Goal: Task Accomplishment & Management: Complete application form

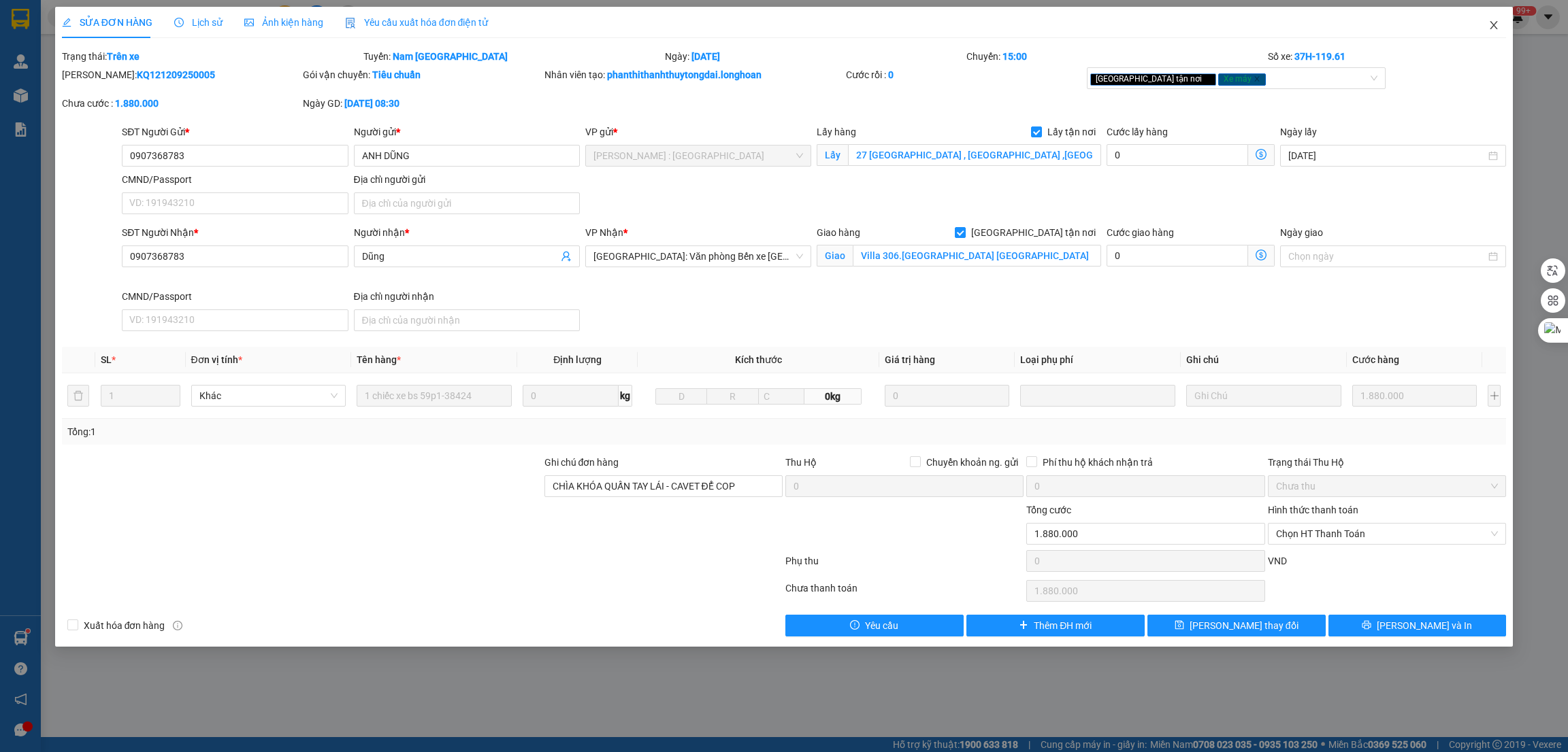
click at [1496, 20] on icon "close" at bounding box center [1494, 25] width 11 height 11
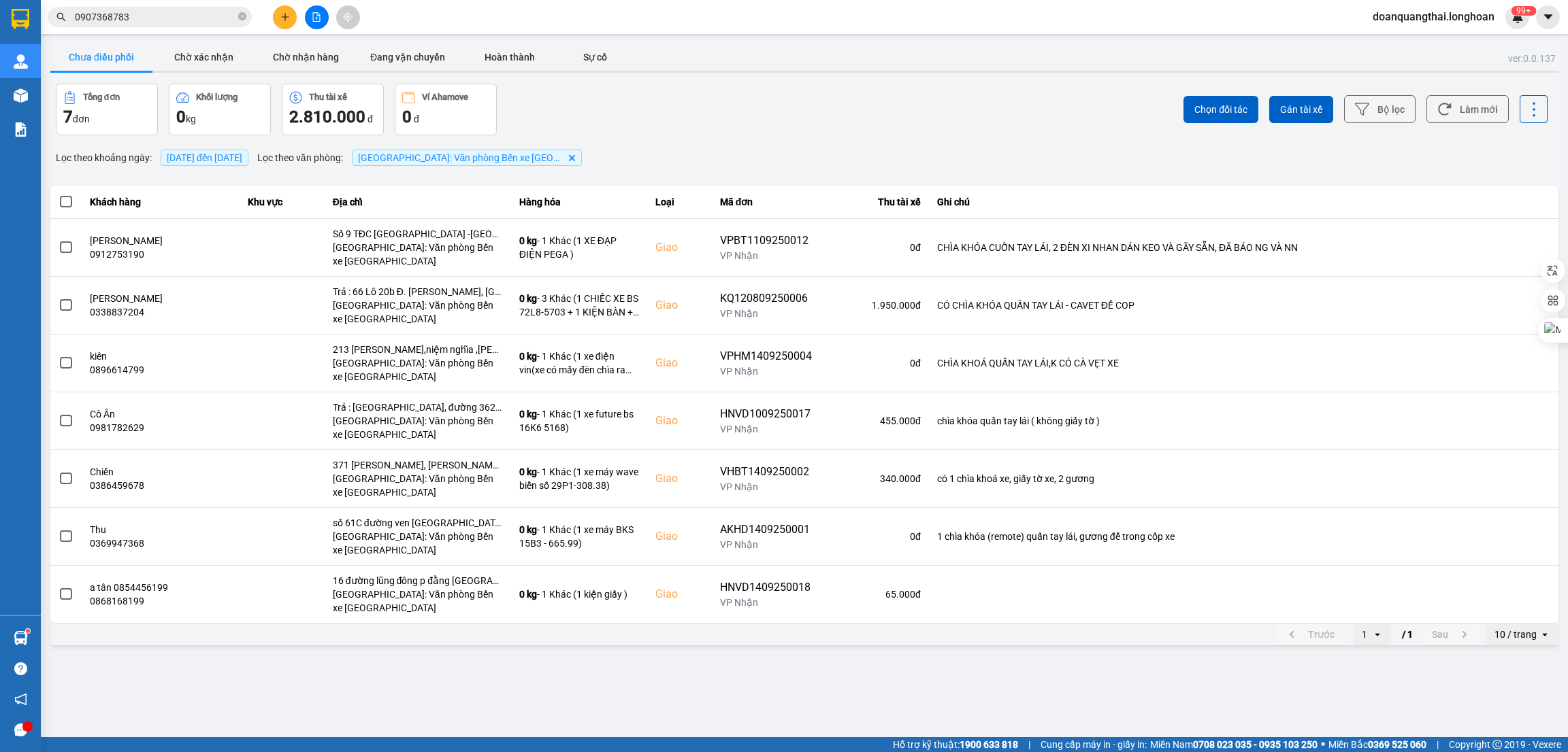
click at [170, 24] on input "0907368783" at bounding box center [155, 16] width 160 height 15
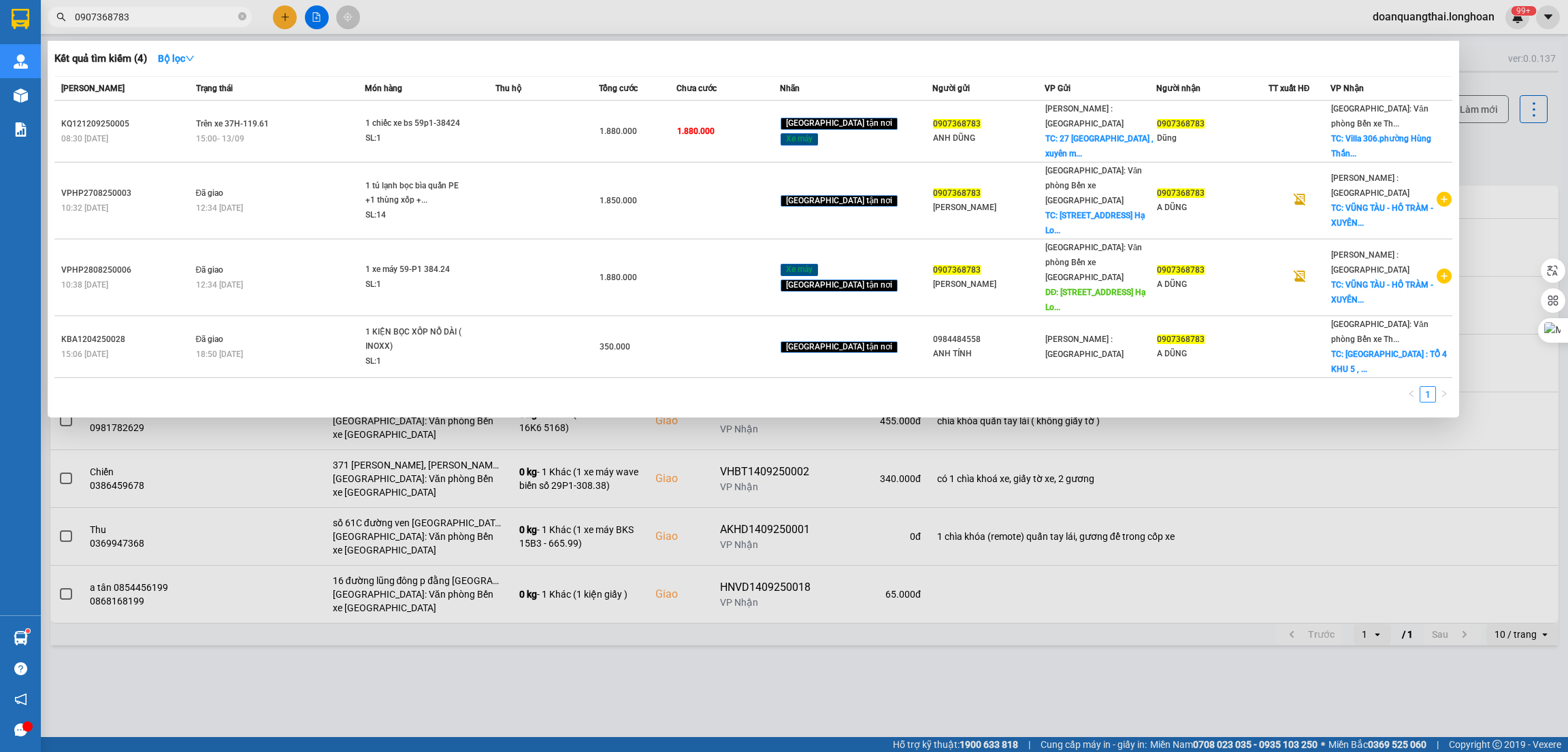
click at [170, 24] on input "0907368783" at bounding box center [155, 16] width 160 height 15
paste input "34375357"
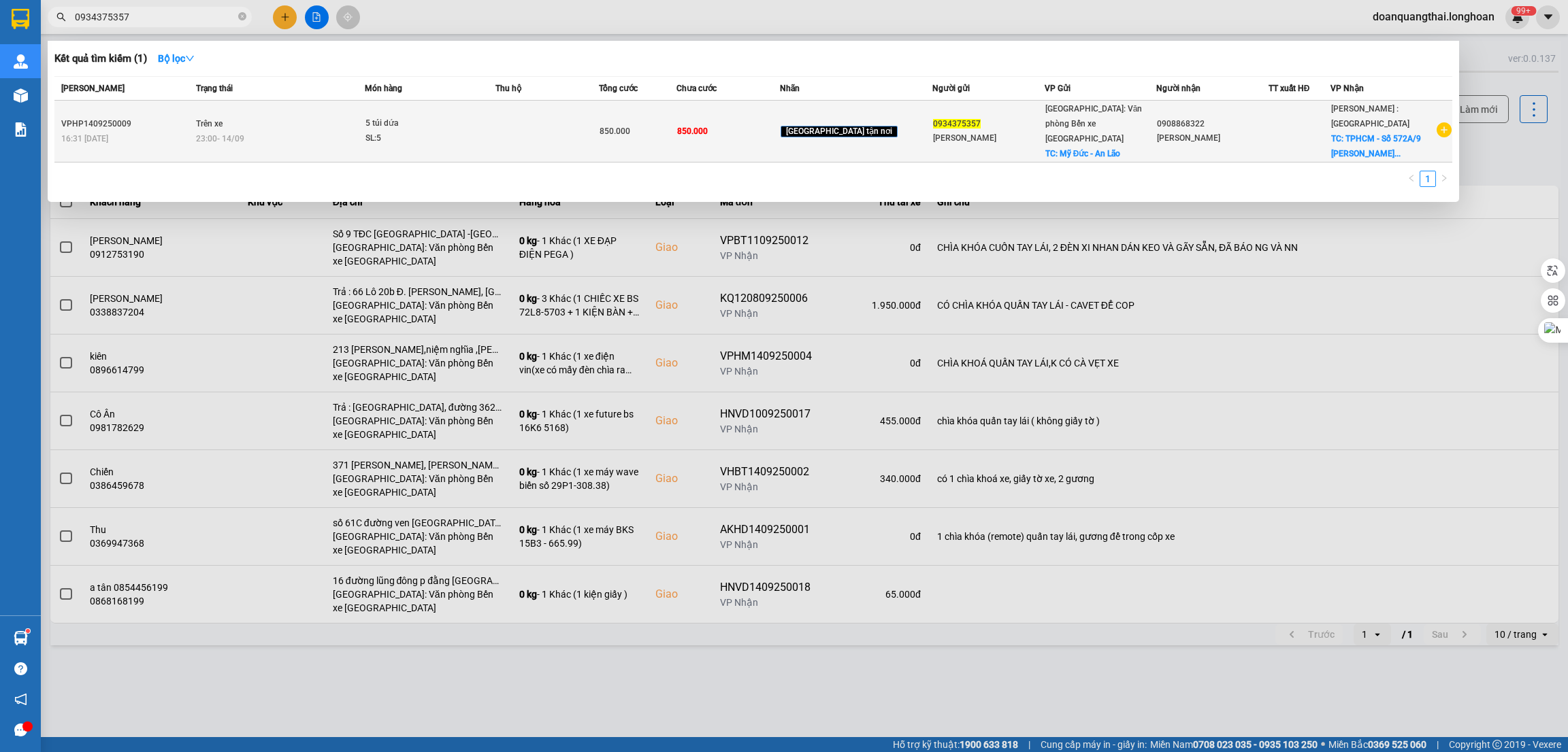
type input "0934375357"
click at [268, 124] on td "Trên xe 23:00 [DATE]" at bounding box center [279, 132] width 172 height 62
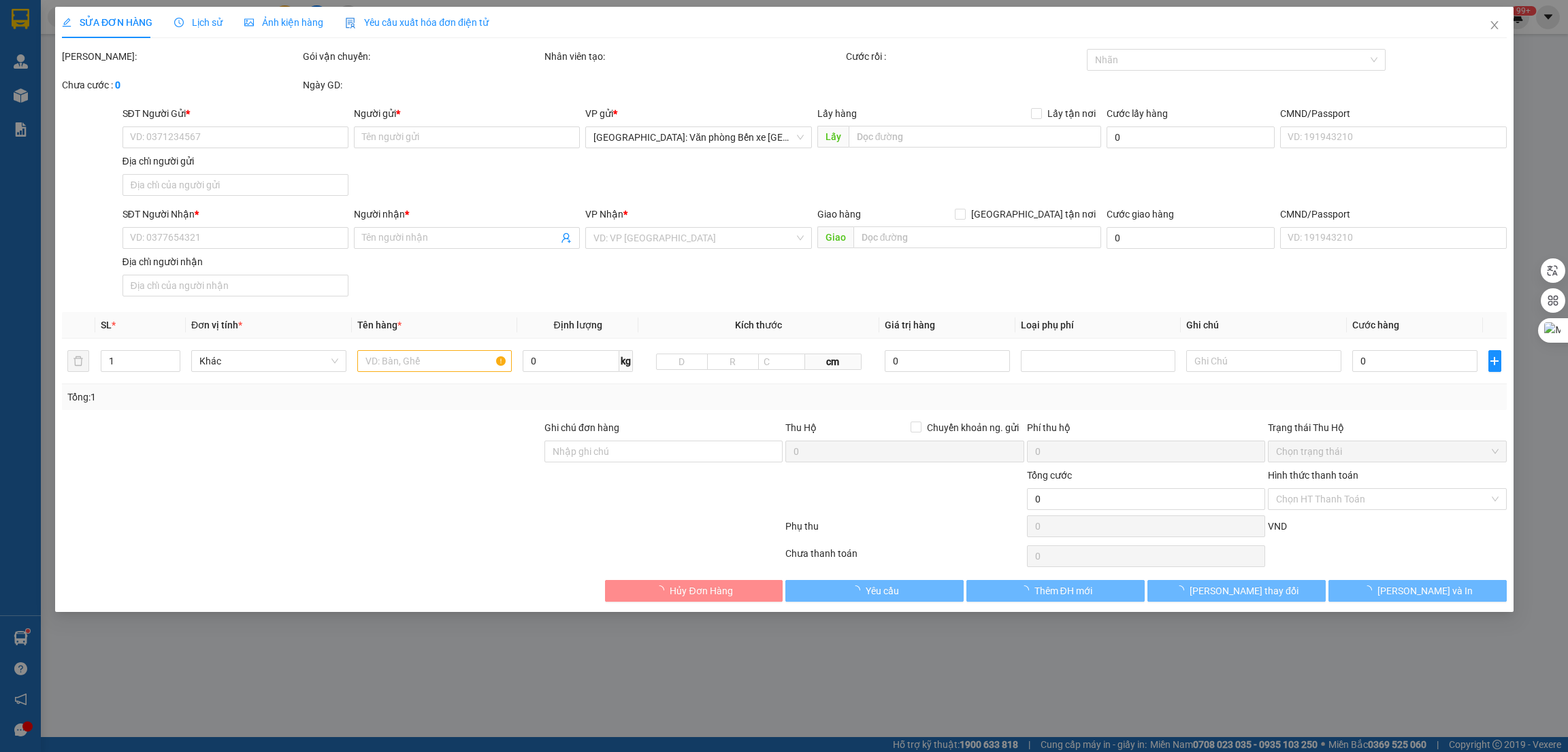
type input "0934375357"
type input "[PERSON_NAME]"
checkbox input "true"
type input "Mỹ Đức - An Lão"
type input "0908868322"
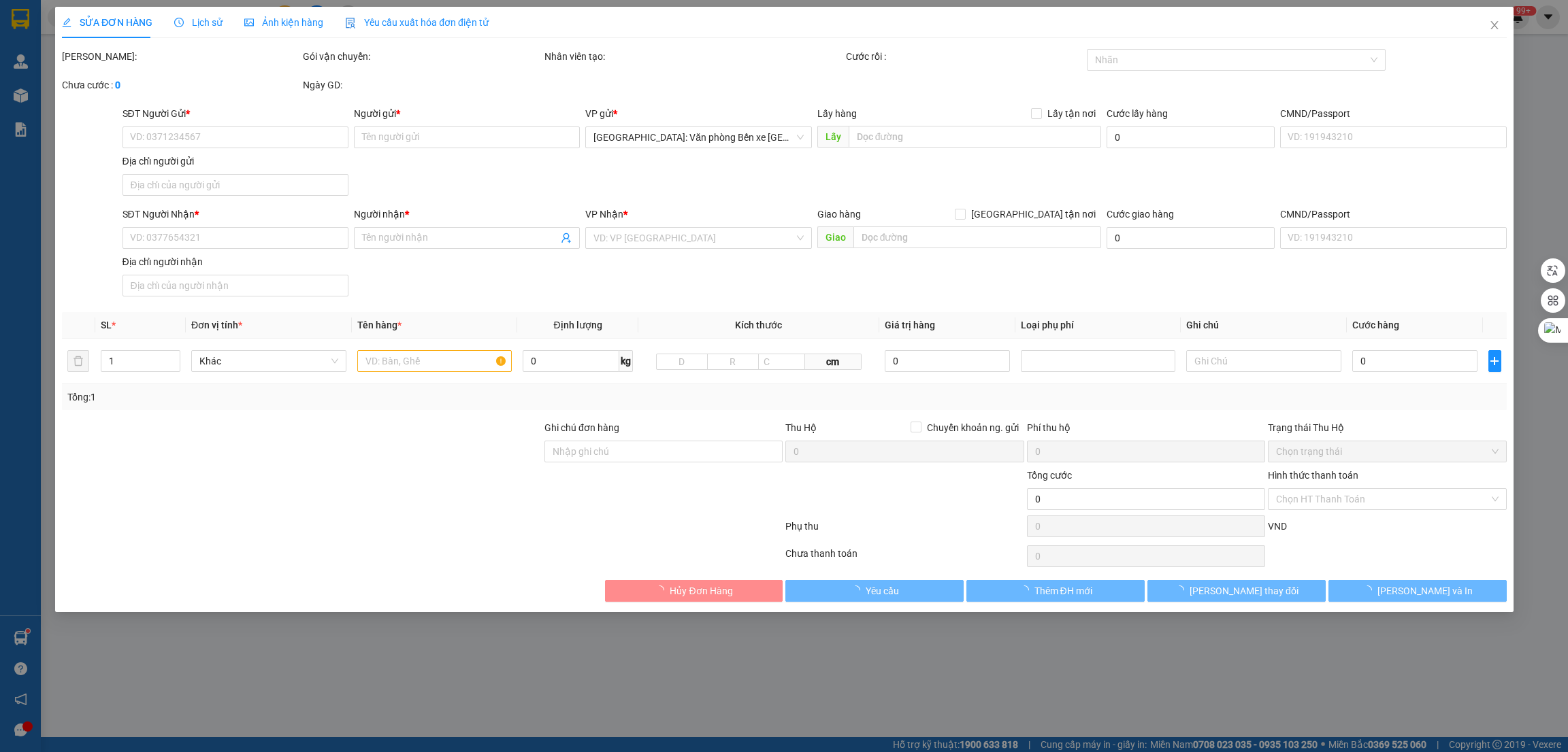
type input "[PERSON_NAME]"
checkbox input "true"
type input "TPHCM - Số 572A/9 [PERSON_NAME] , P. Chợ Quán ( P.2, Q.5 cũ)"
type input "850.000"
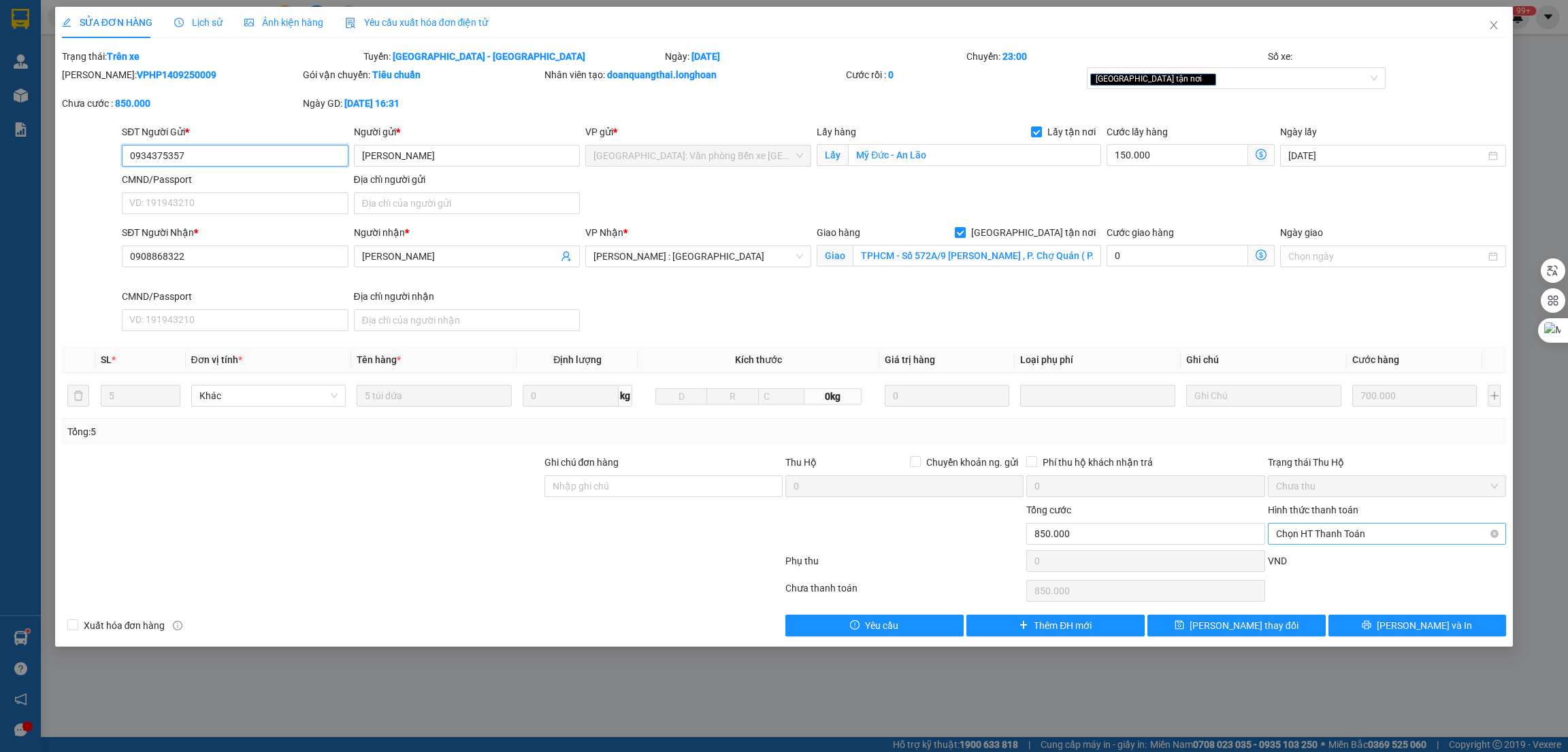
click at [1358, 537] on span "Chọn HT Thanh Toán" at bounding box center [1387, 534] width 222 height 20
click at [1321, 559] on div "Tại văn phòng" at bounding box center [1387, 562] width 222 height 15
type input "0"
click at [659, 487] on input "Ghi chú đơn hàng" at bounding box center [663, 487] width 238 height 22
type input "d"
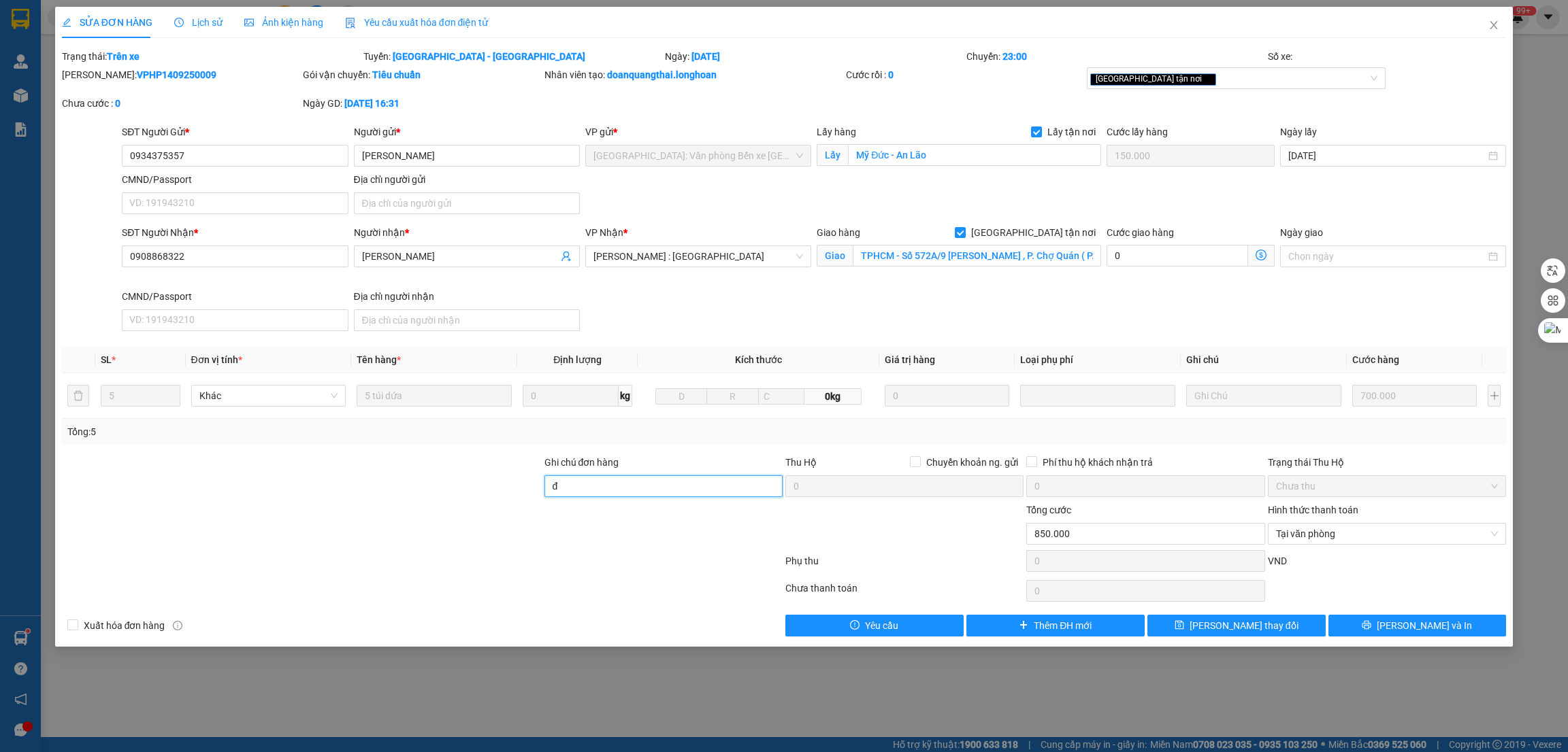
type input "đã TT thu theo app"
click at [1228, 87] on div "[GEOGRAPHIC_DATA] tận nơi" at bounding box center [1236, 78] width 299 height 22
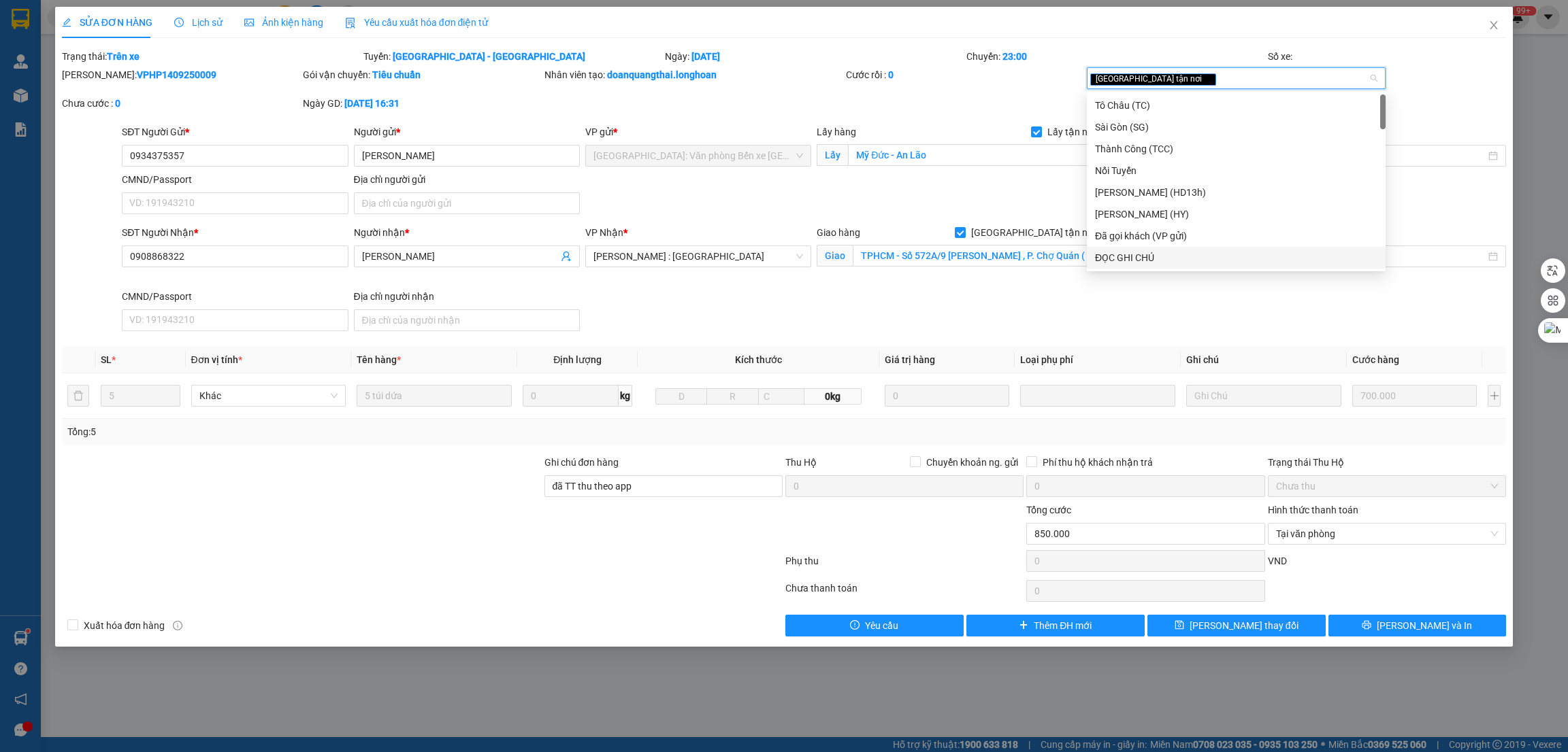
click at [1156, 253] on div "ĐỌC GHI CHÚ" at bounding box center [1236, 258] width 282 height 15
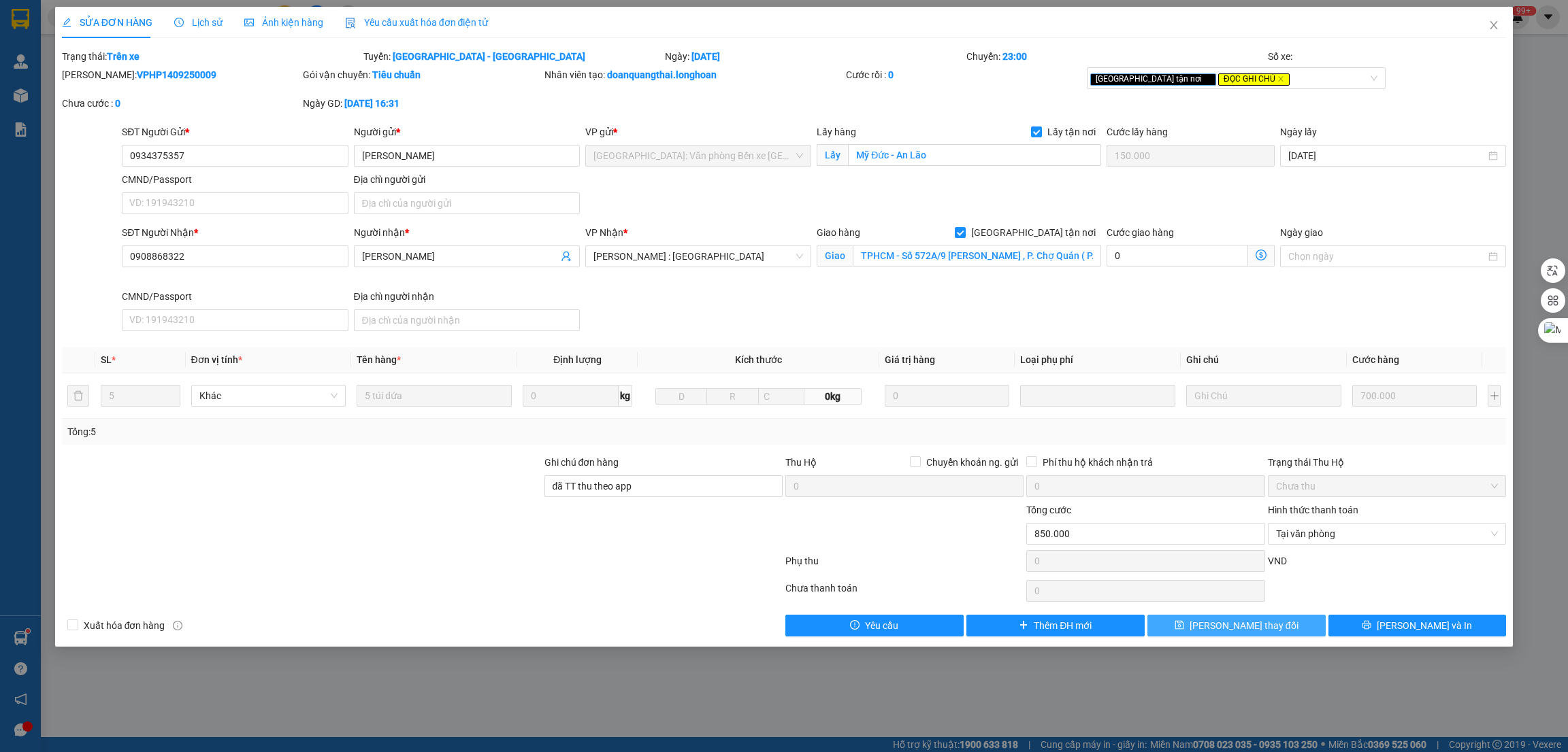
click at [1286, 629] on button "[PERSON_NAME] thay đổi" at bounding box center [1236, 626] width 178 height 22
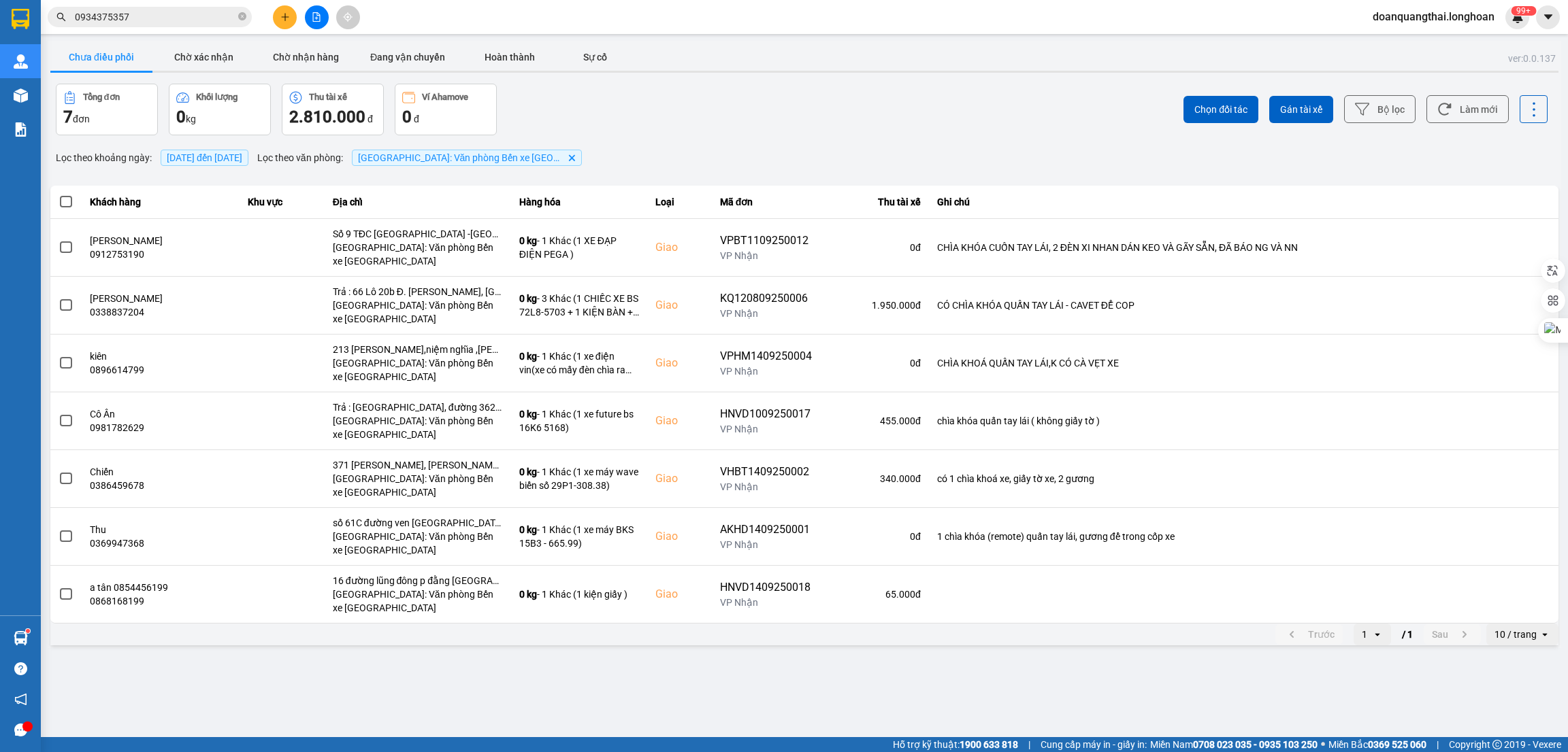
click at [193, 13] on input "0934375357" at bounding box center [155, 16] width 160 height 15
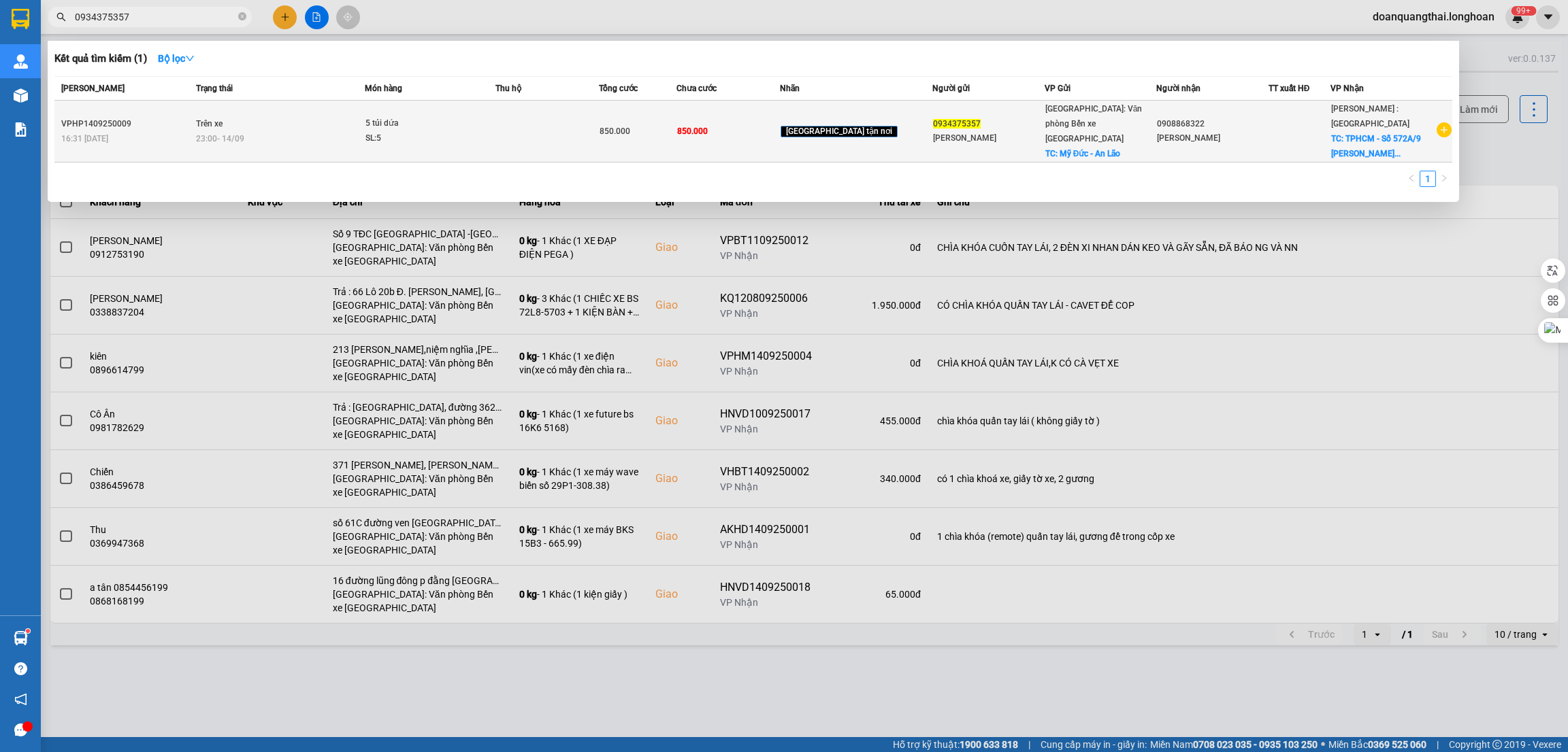
click at [347, 144] on div "23:00 [DATE]" at bounding box center [279, 138] width 168 height 15
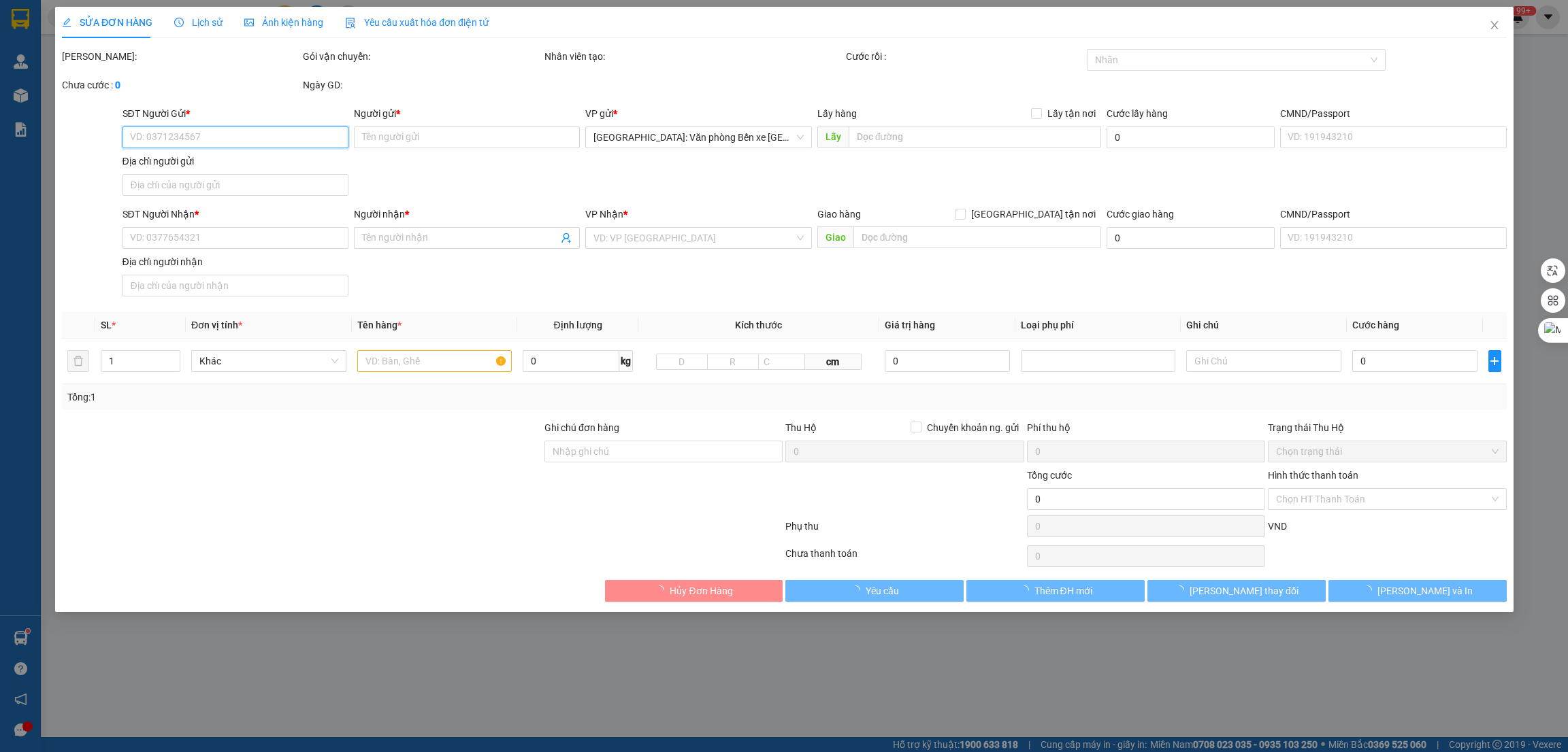
type input "0934375357"
type input "[PERSON_NAME]"
checkbox input "true"
type input "Mỹ Đức - An Lão"
type input "150.000"
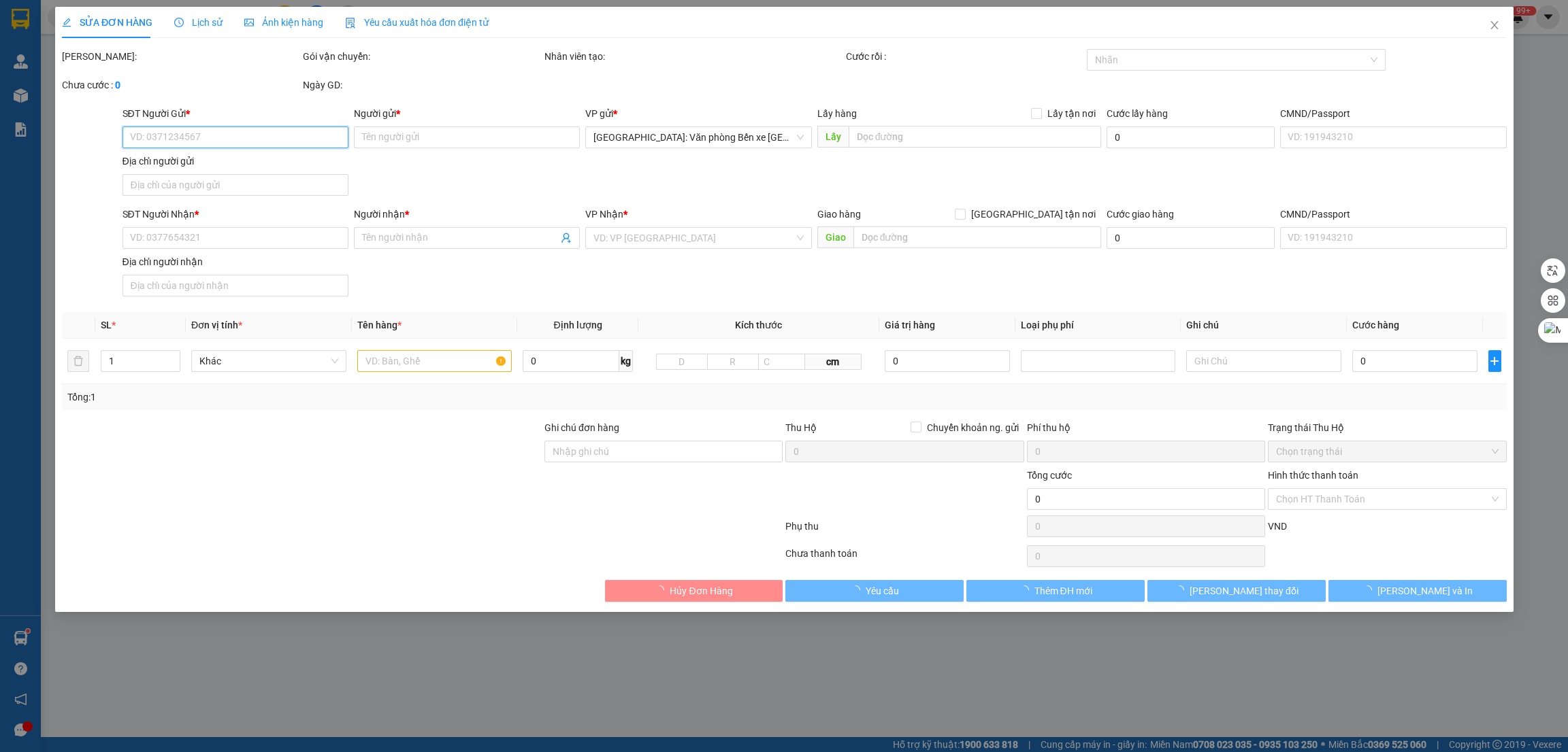
type input "0908868322"
type input "[PERSON_NAME]"
checkbox input "true"
type input "TPHCM - Số 572A/9 [PERSON_NAME] , P. Chợ Quán ( P.2, Q.5 cũ)"
type input "đã TT thu theo app"
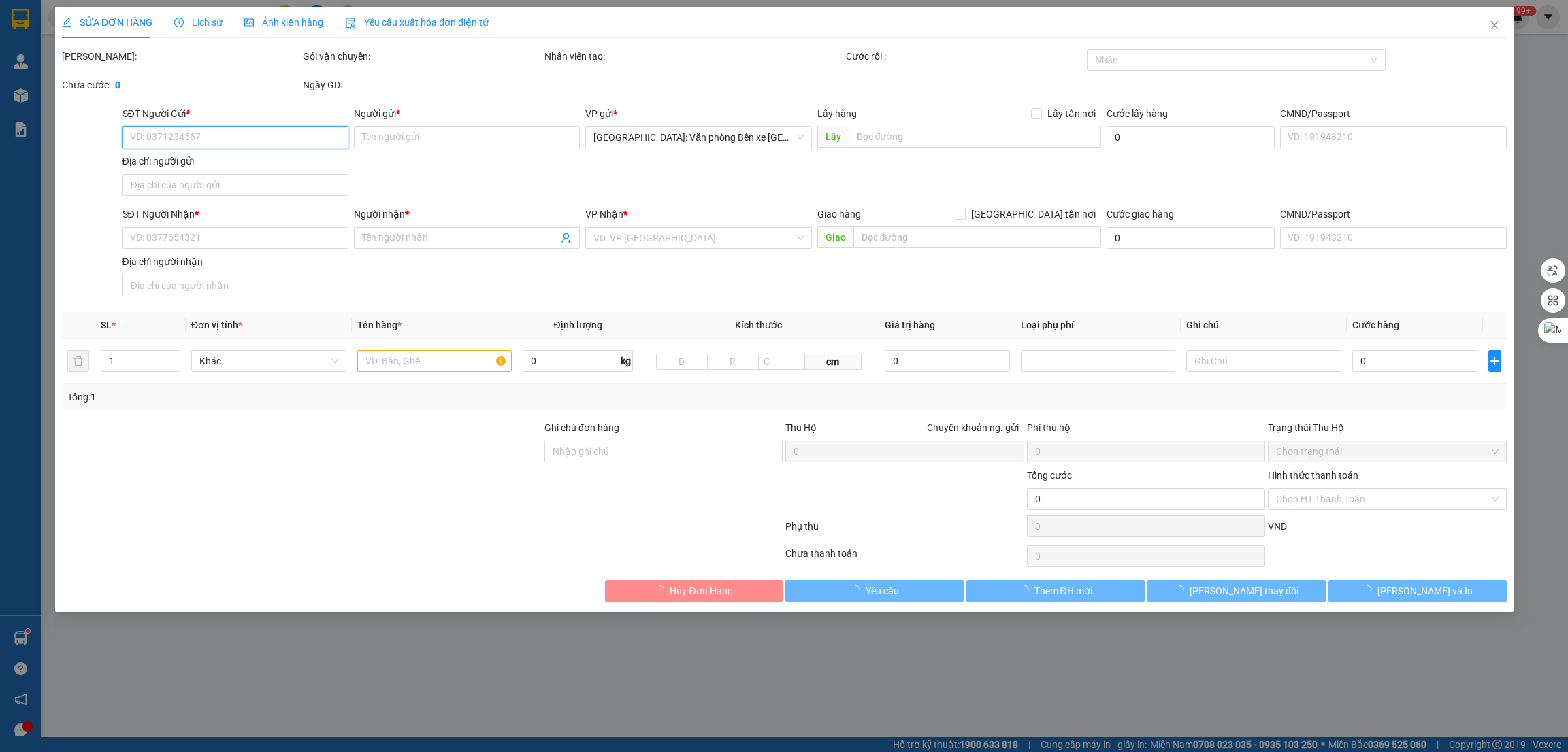
type input "850.000"
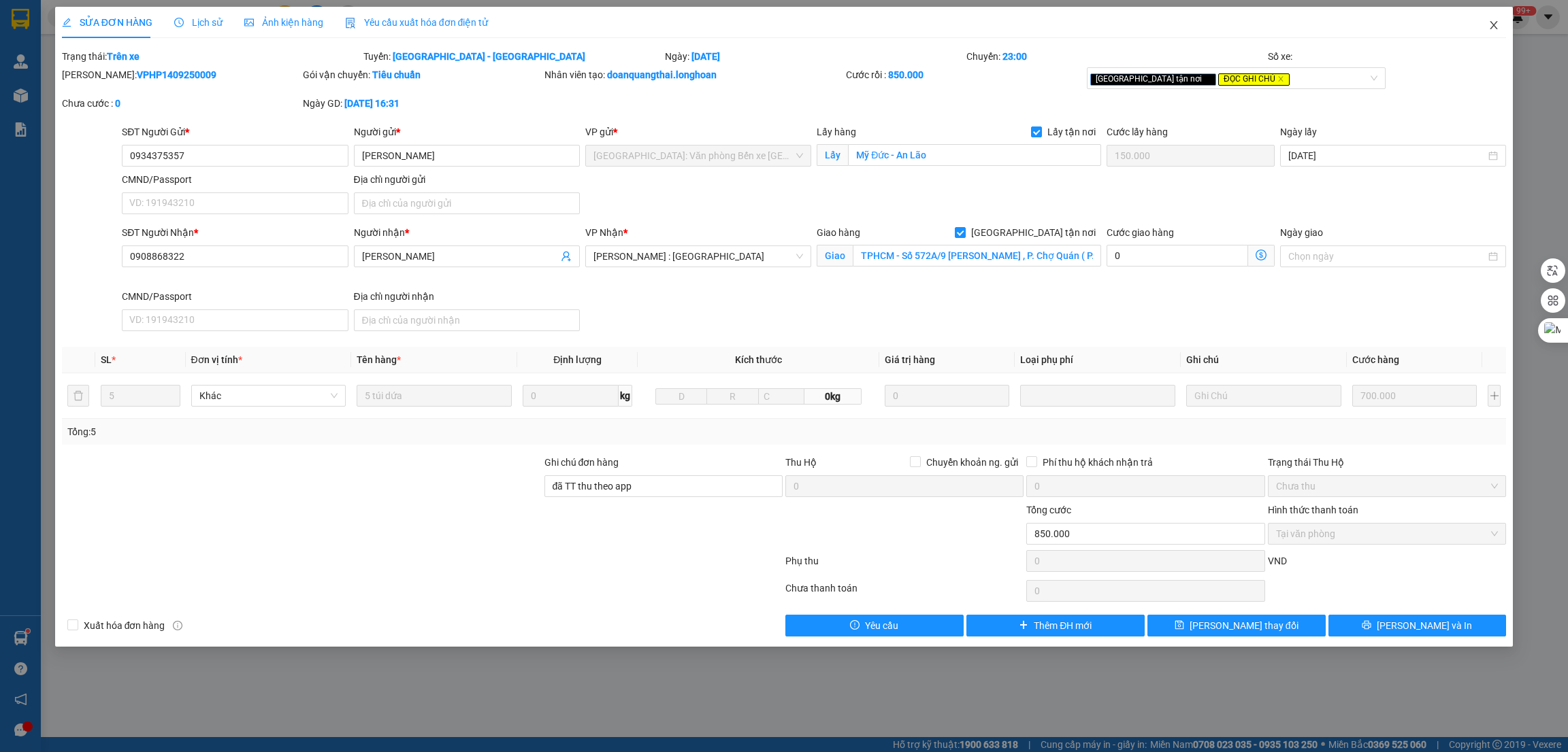
click at [1491, 29] on icon "close" at bounding box center [1494, 25] width 8 height 9
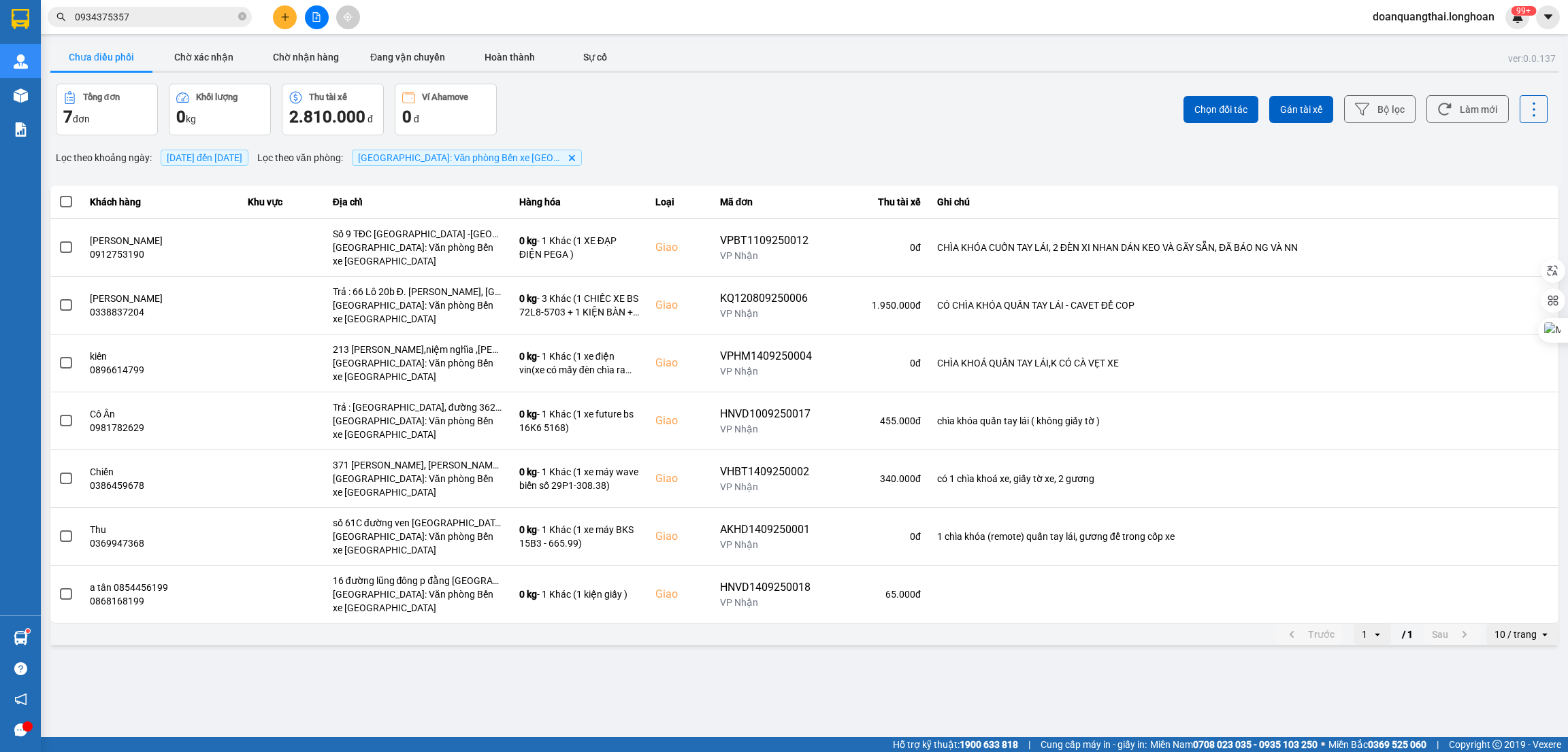
click at [281, 12] on icon "plus" at bounding box center [285, 17] width 9 height 9
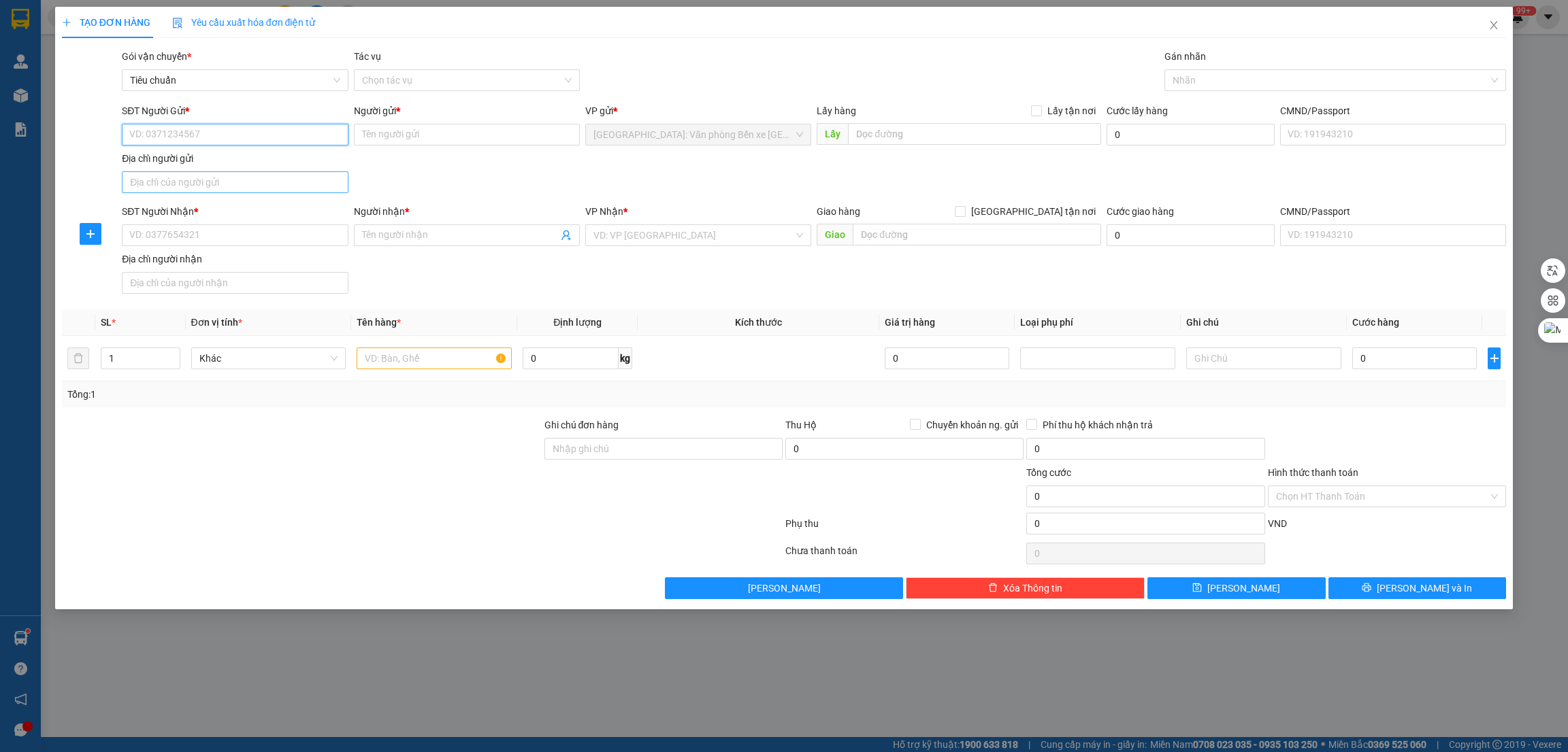
paste input "0357998614"
type input "0357998614"
click at [418, 136] on input "Người gửi *" at bounding box center [467, 135] width 226 height 22
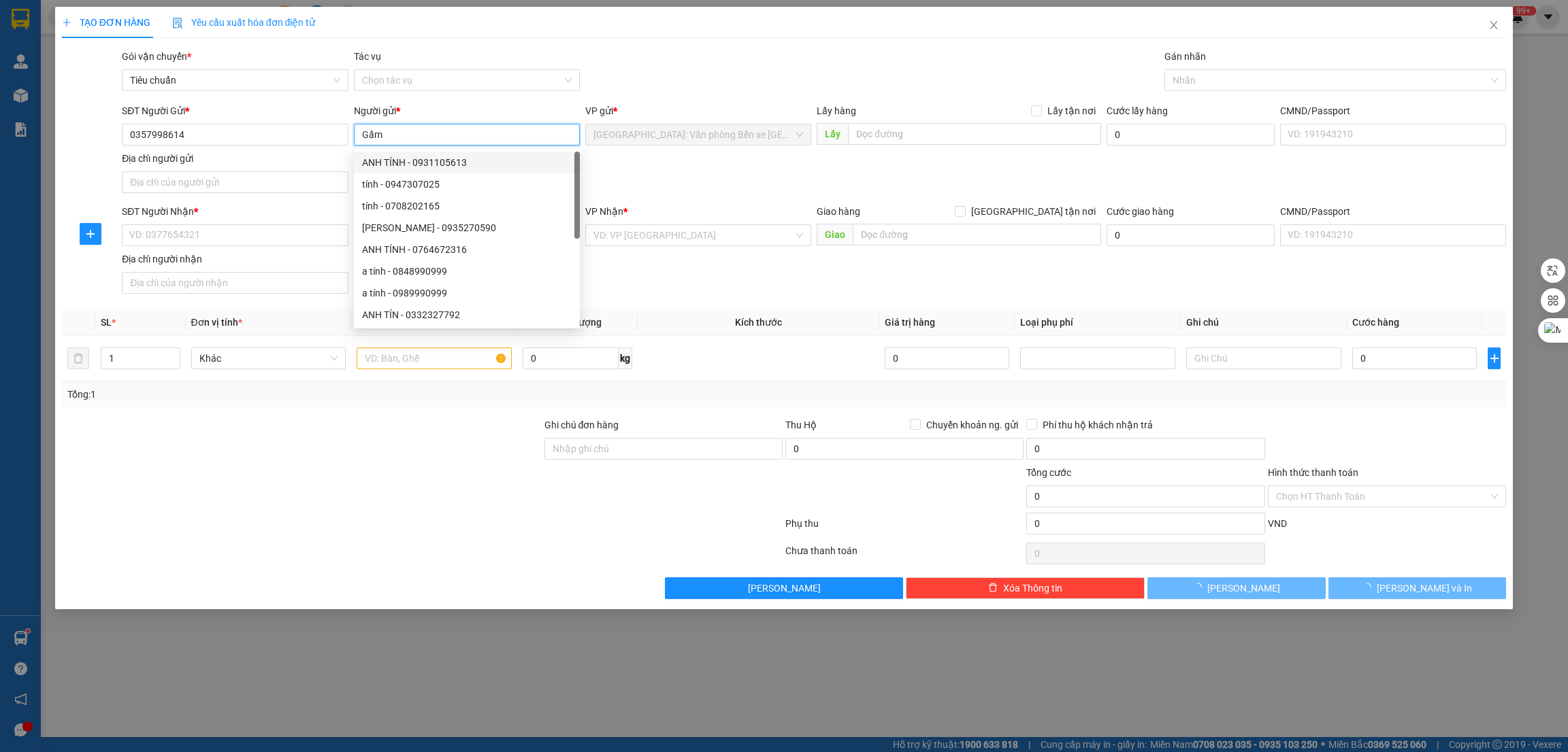
type input "Gấm"
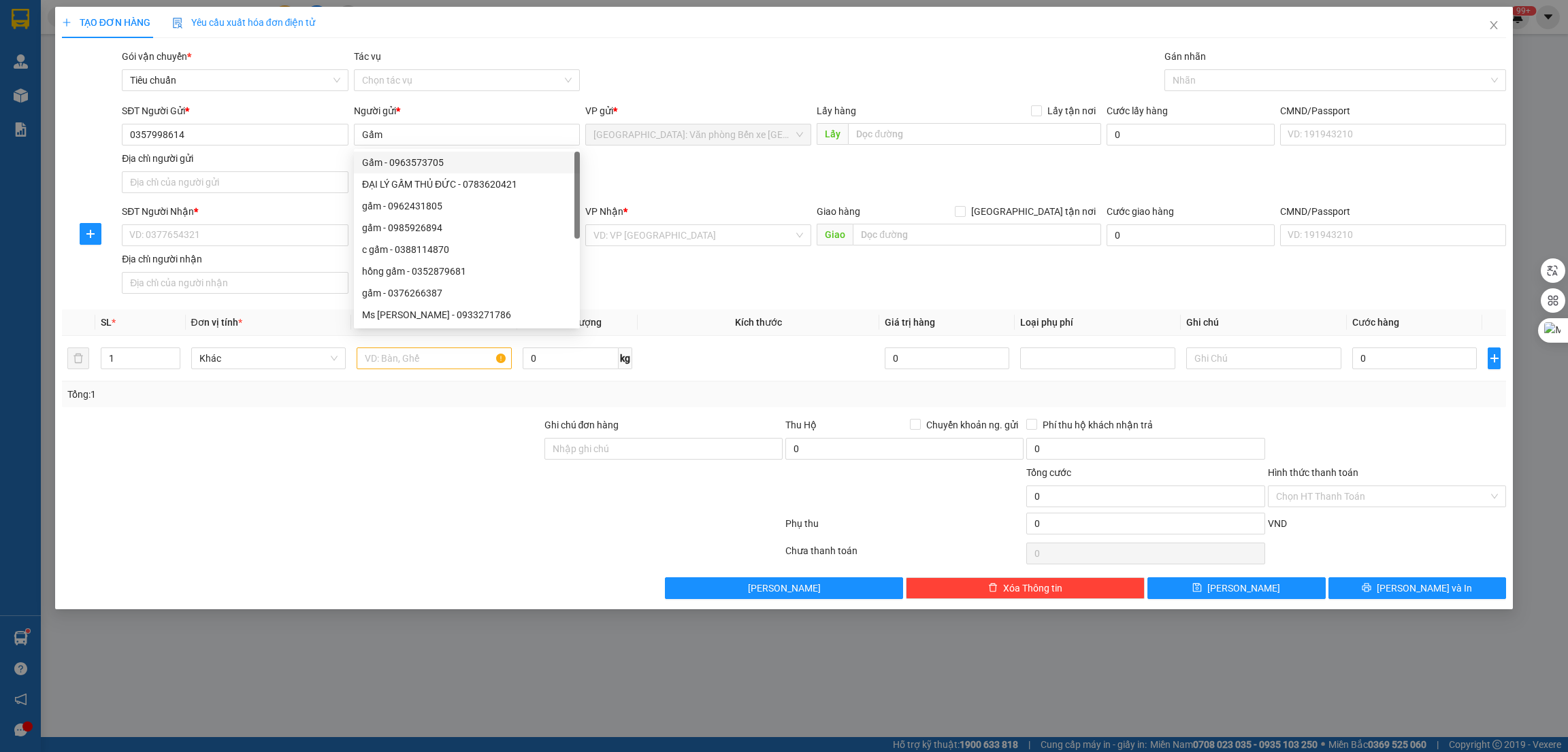
click at [288, 217] on div "SĐT Người Nhận *" at bounding box center [235, 211] width 226 height 15
click at [288, 224] on input "SĐT Người Nhận *" at bounding box center [235, 235] width 226 height 22
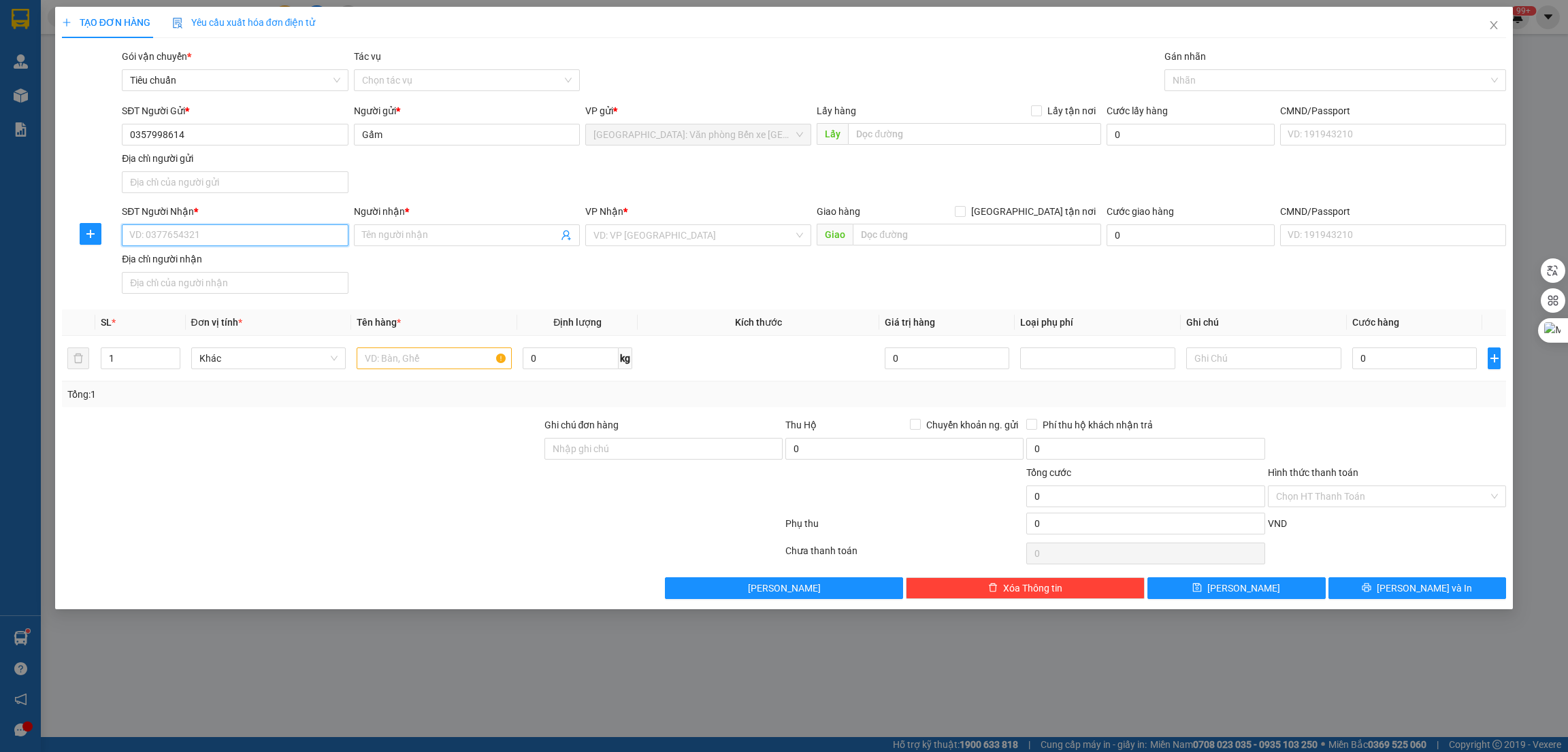
paste input "0948132566"
type input "0948132566"
click at [430, 236] on input "Người nhận *" at bounding box center [460, 235] width 196 height 15
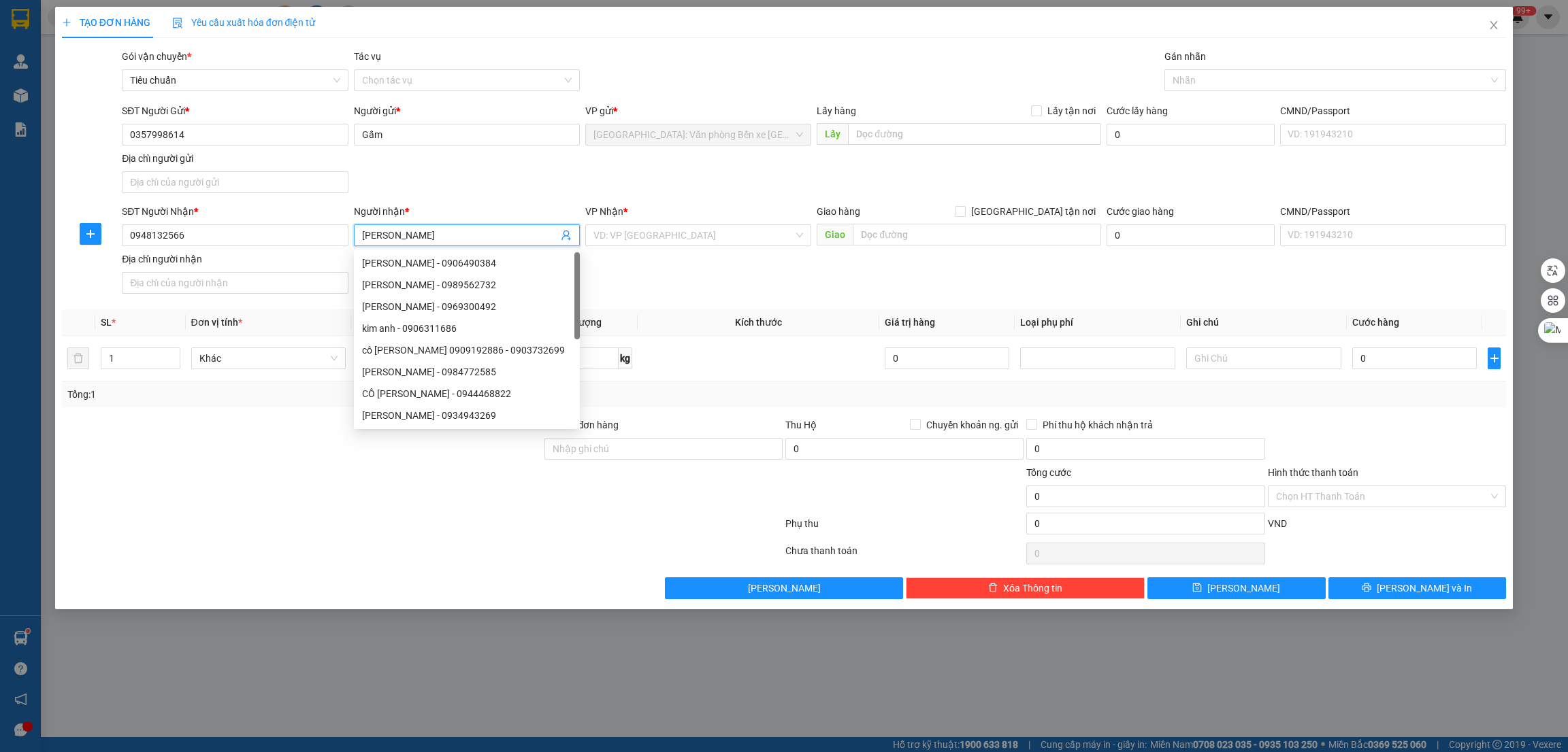
type input "[PERSON_NAME]"
click at [719, 279] on div "SĐT Người Nhận * 0948132566 Người nhận * [PERSON_NAME] VP Nhận * VD: VP [GEOGRA…" at bounding box center [813, 251] width 1389 height 95
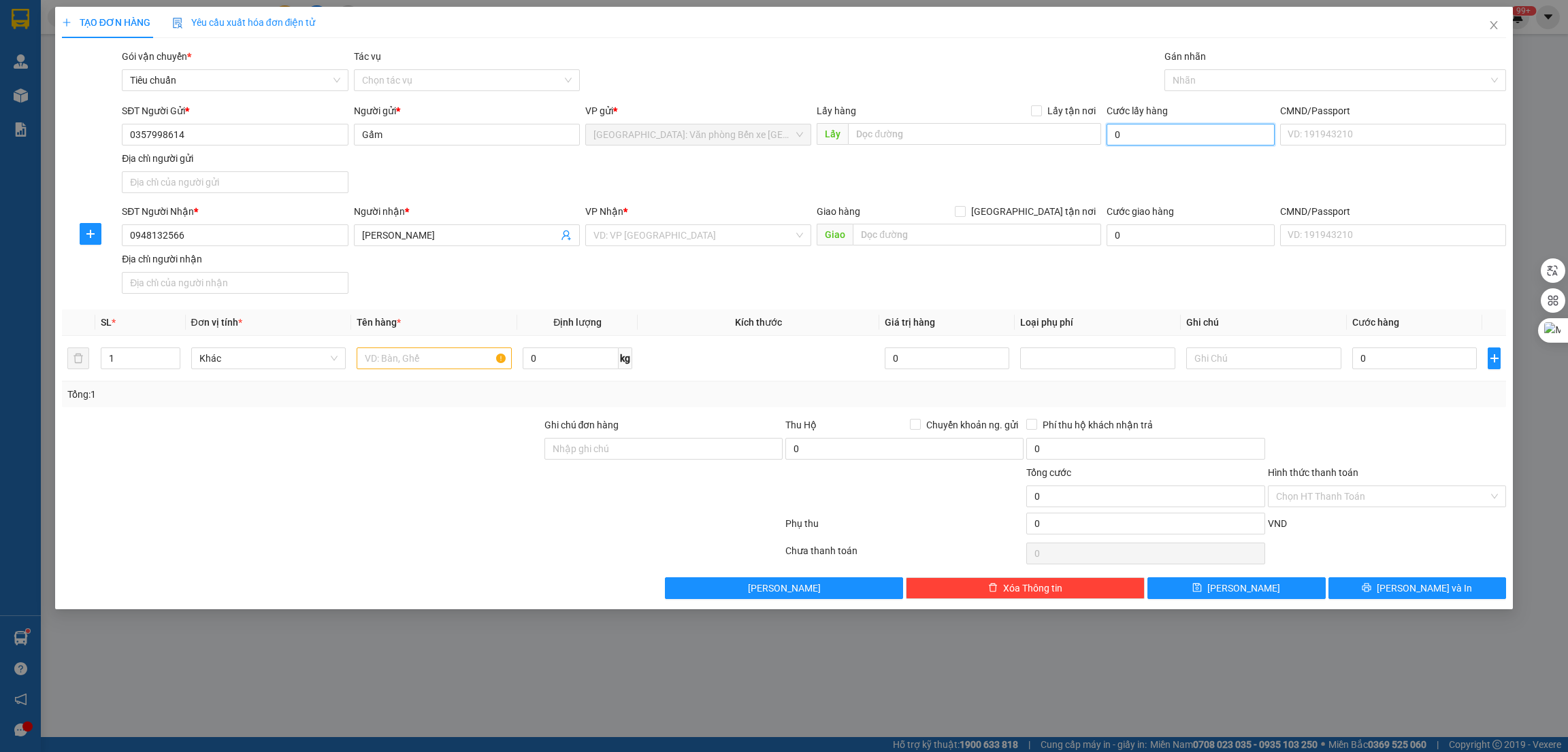
click at [1166, 135] on input "0" at bounding box center [1190, 135] width 168 height 22
type input "1"
type input "11"
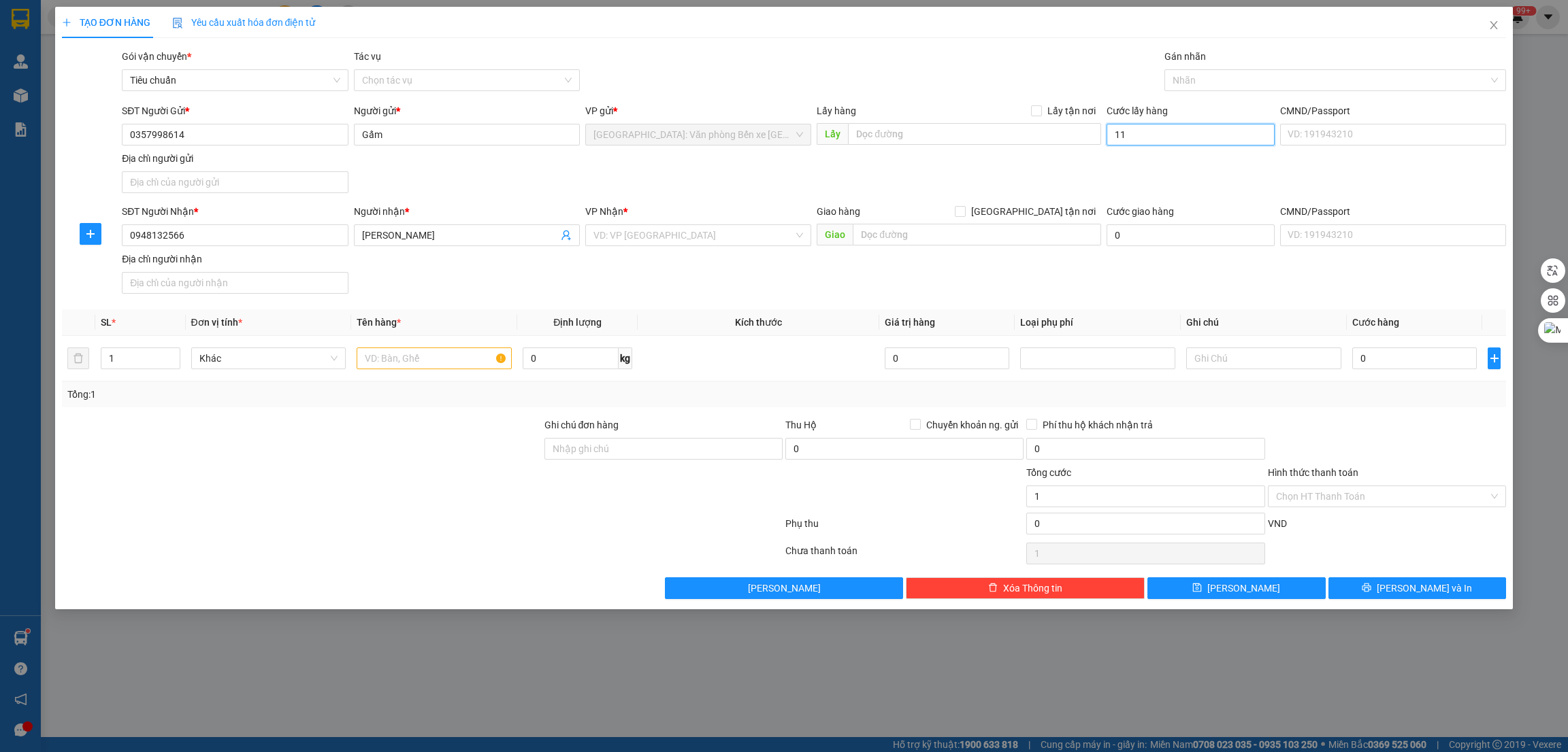
type input "11"
type input "115"
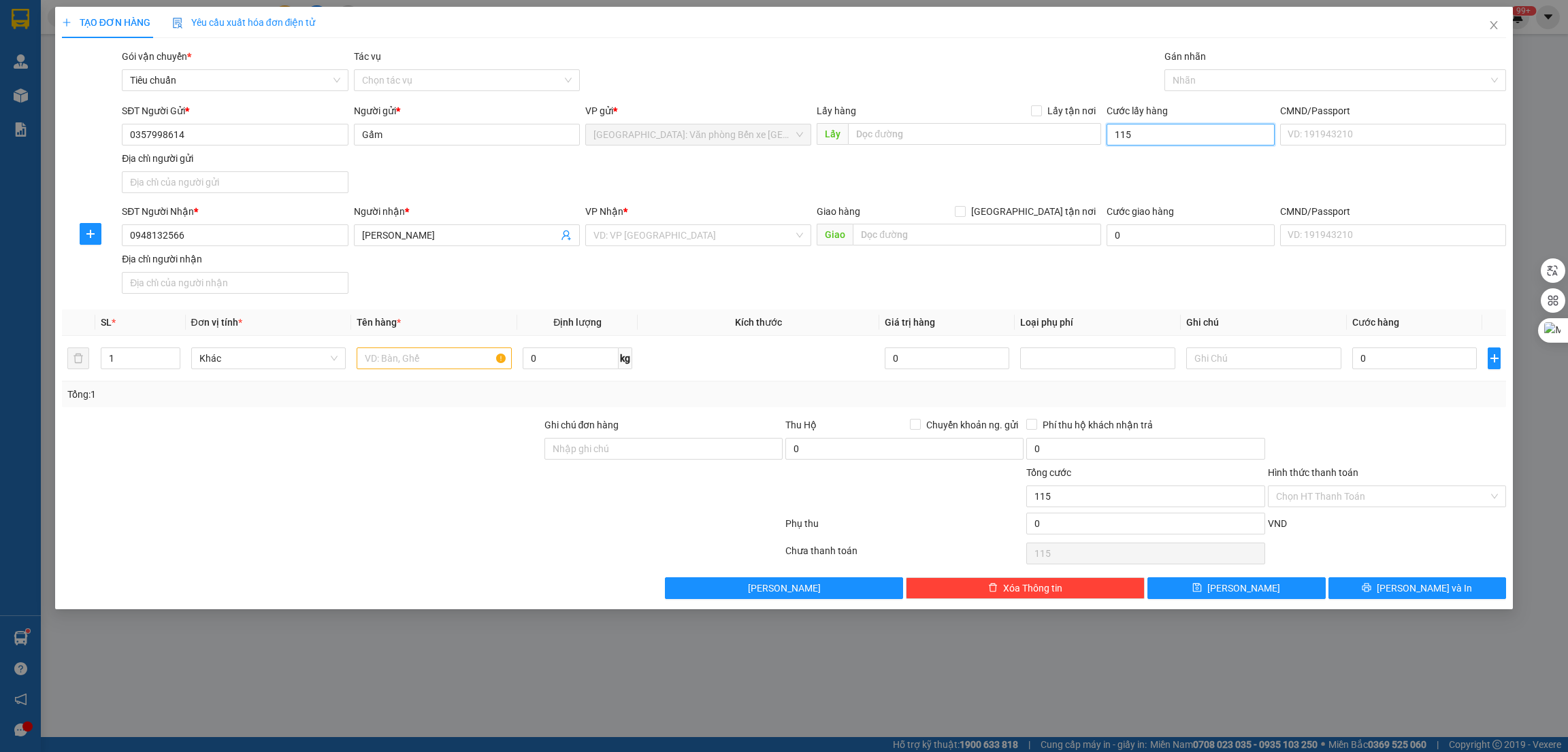
type input "1.150"
type input "11.500"
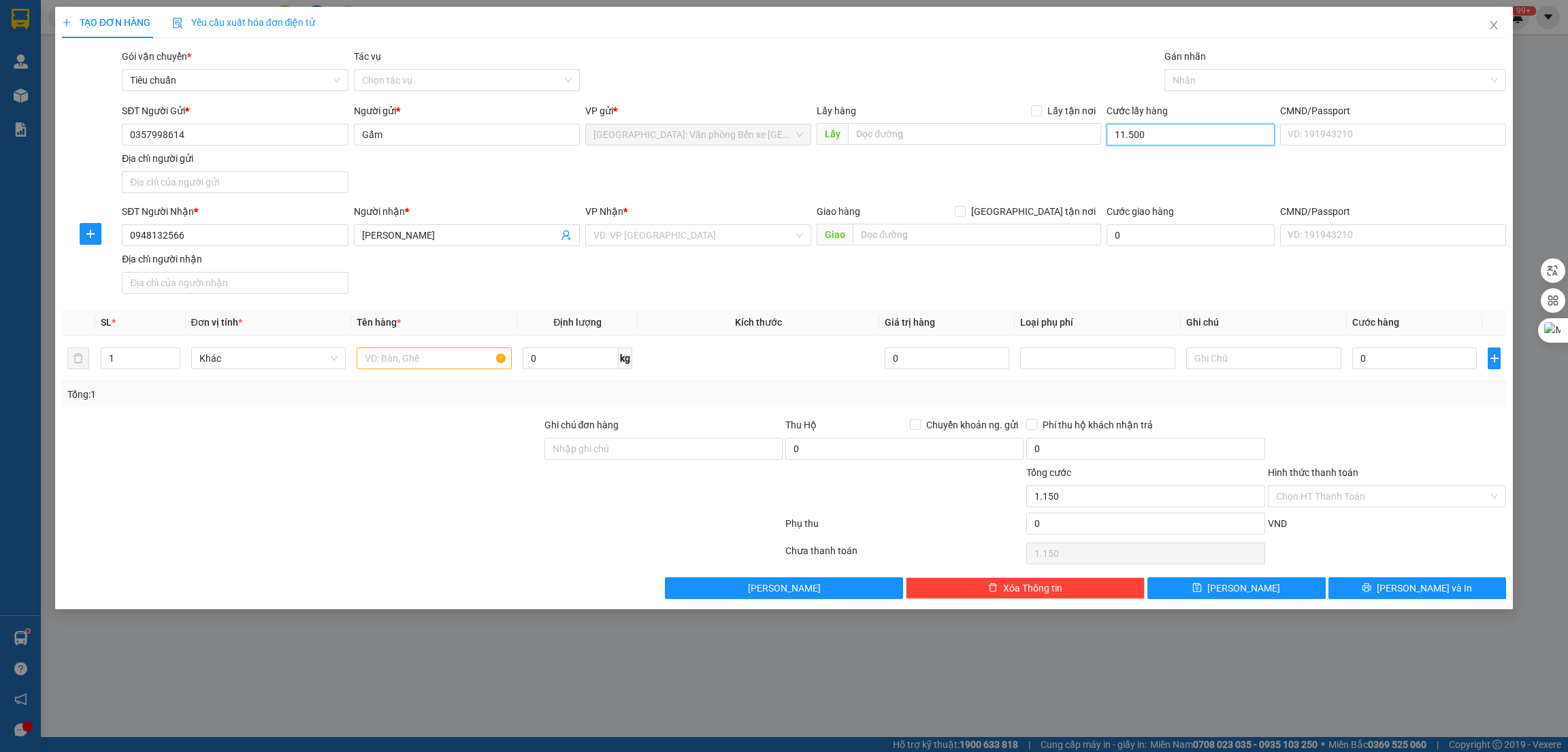
type input "11.500"
type input "115.000"
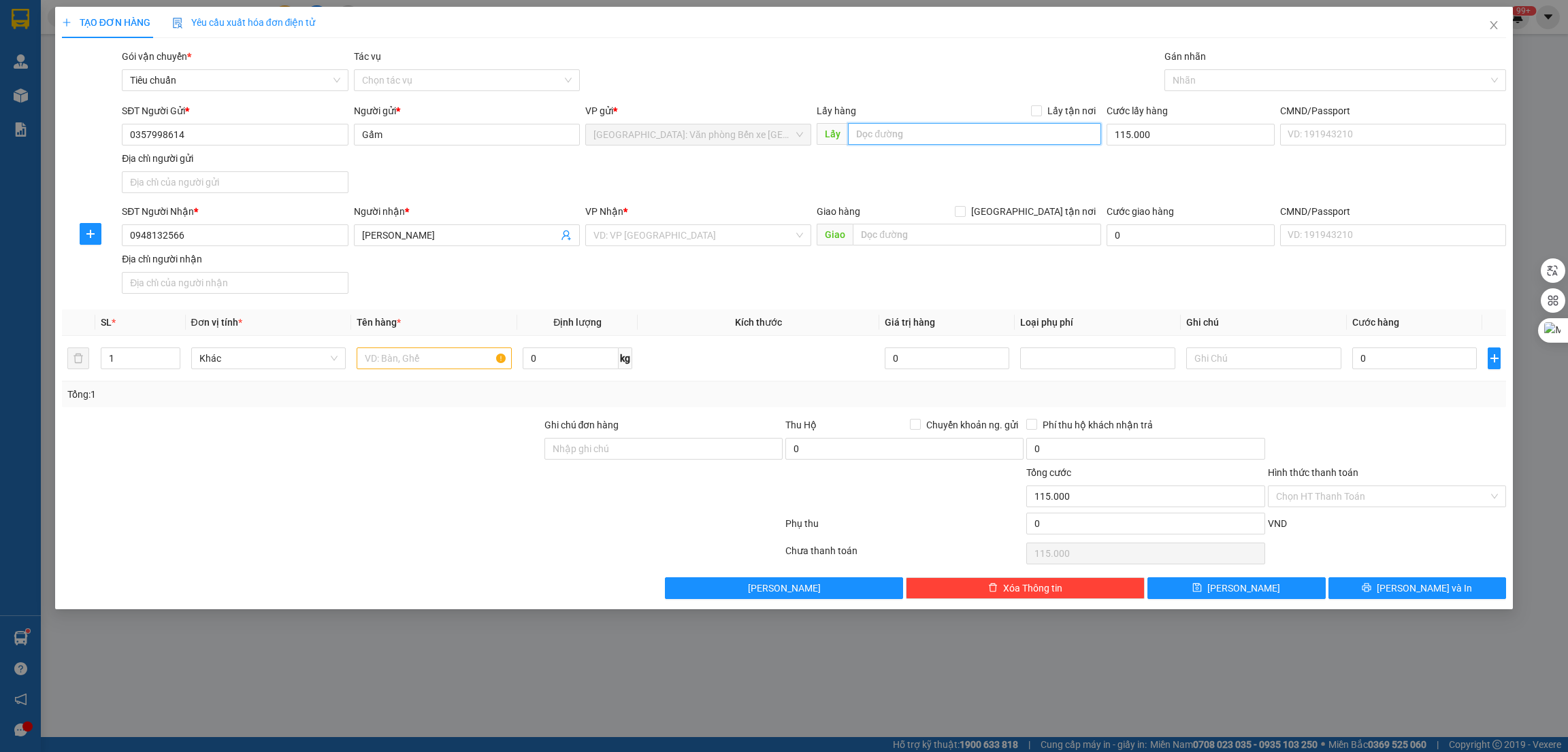
click at [1001, 135] on input "text" at bounding box center [974, 134] width 252 height 22
paste input "vũ yên - thủy nguyên"
type input "vũ yên - thủy nguyên"
click at [1045, 111] on span "Lấy tận nơi" at bounding box center [1071, 111] width 59 height 15
click at [1040, 111] on input "Lấy tận nơi" at bounding box center [1036, 110] width 9 height 9
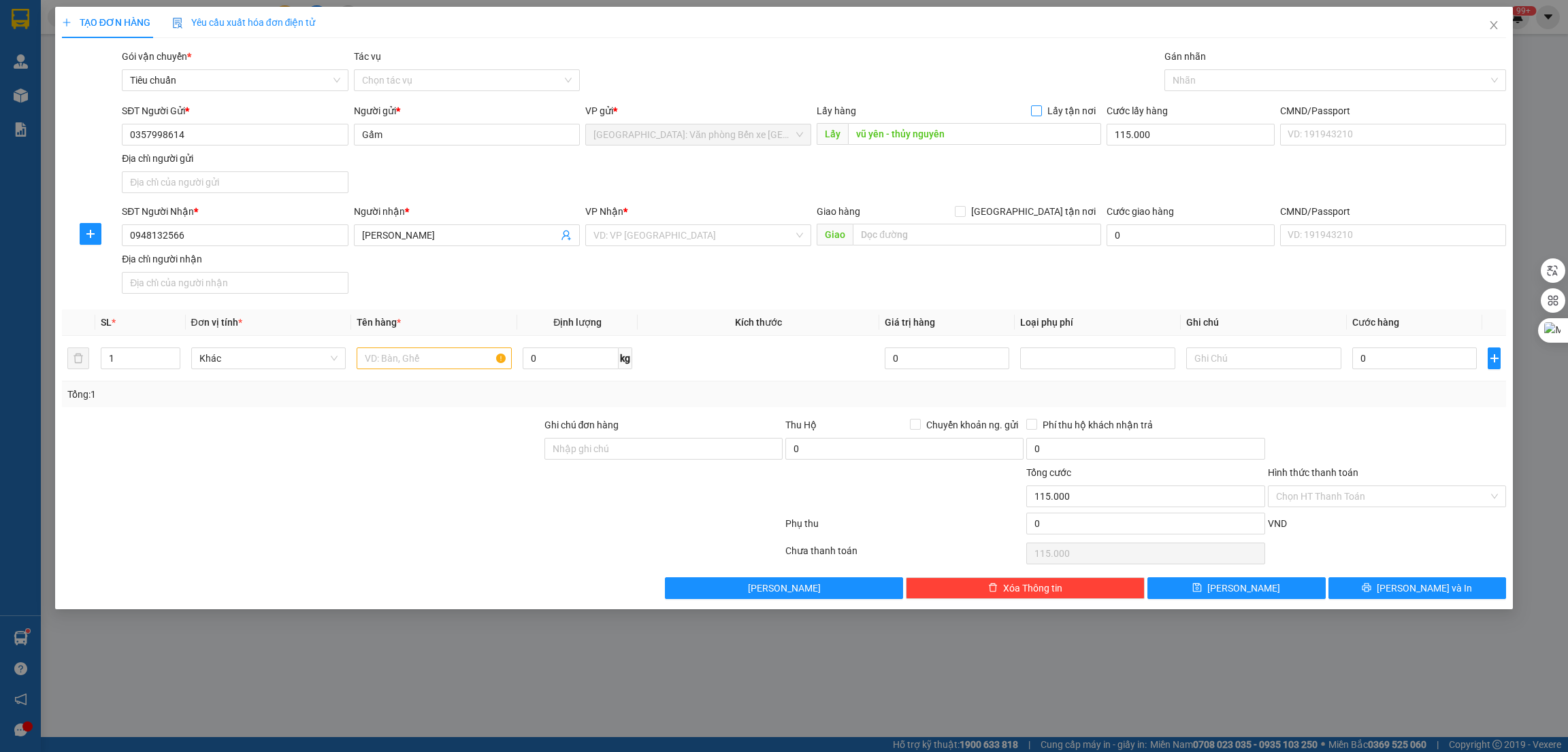
checkbox input "true"
click at [709, 234] on input "search" at bounding box center [693, 235] width 200 height 20
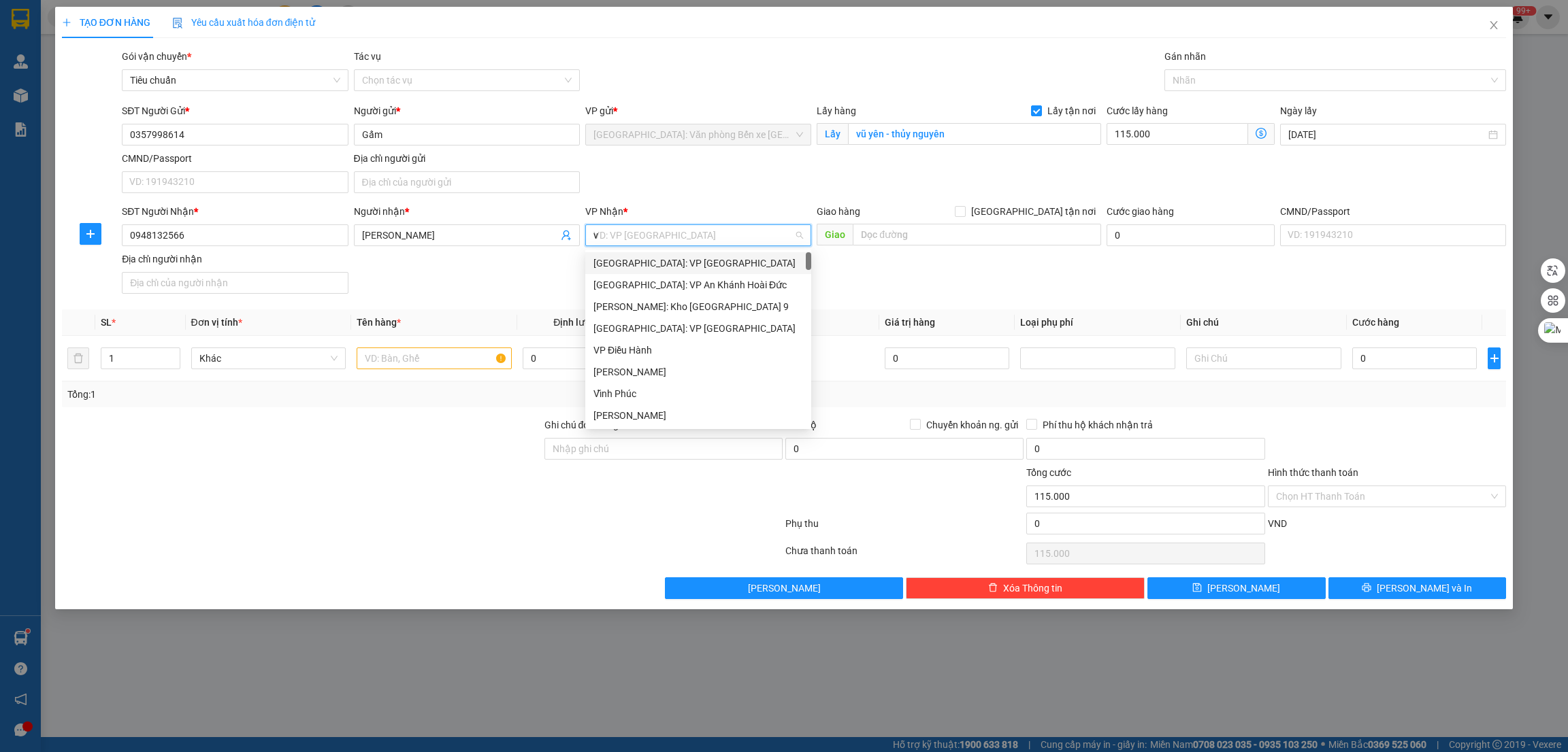
type input "vă"
click at [673, 300] on div "[GEOGRAPHIC_DATA]: Kho Văn Điển Thanh Trì" at bounding box center [727, 306] width 266 height 15
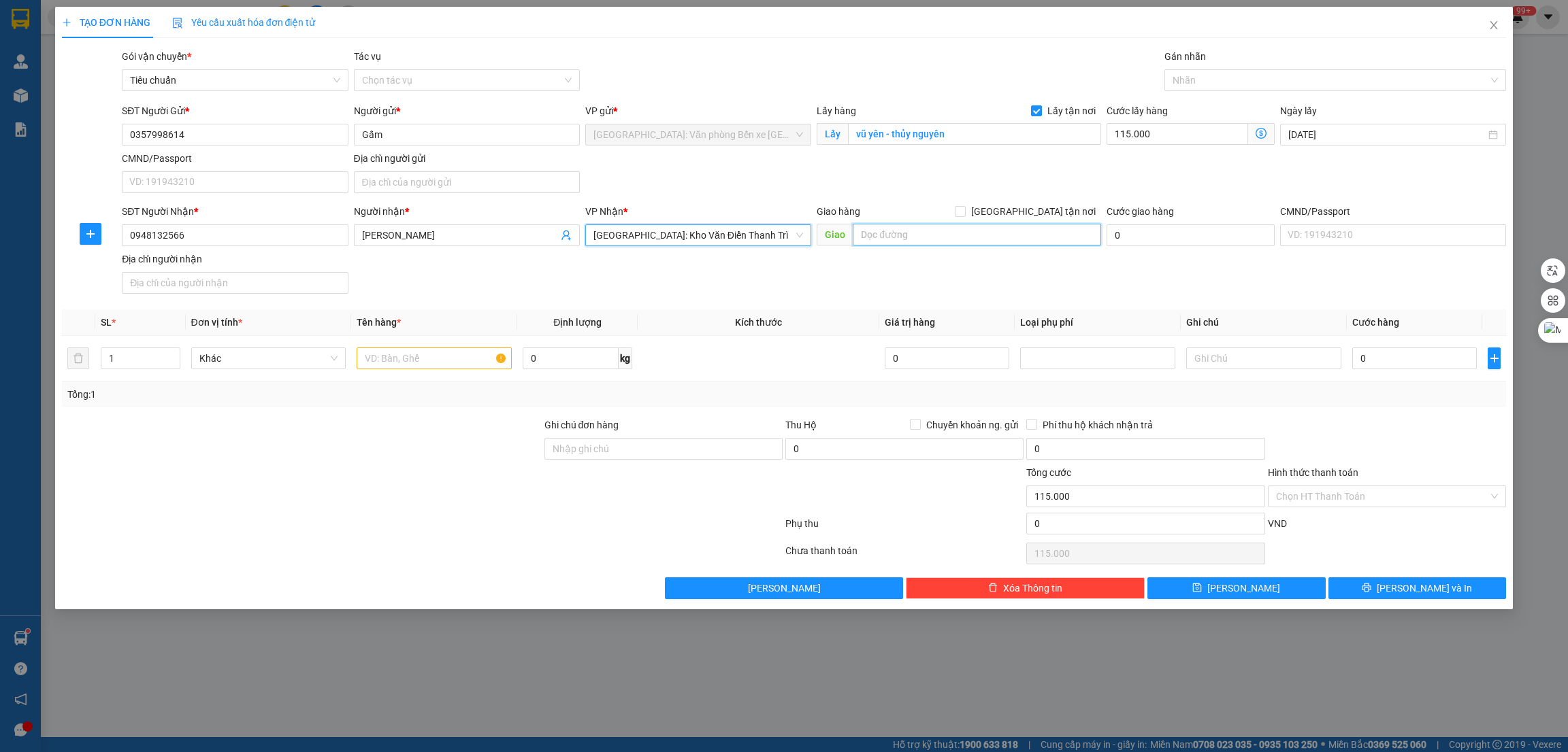
click at [877, 238] on input "text" at bounding box center [977, 234] width 248 height 22
click at [962, 231] on input "HN -" at bounding box center [977, 234] width 248 height 22
paste input "36 [PERSON_NAME] [GEOGRAPHIC_DATA]"
type input "HN - 36 Trần Phú [GEOGRAPHIC_DATA]"
click at [964, 214] on input "[GEOGRAPHIC_DATA] tận nơi" at bounding box center [960, 210] width 9 height 9
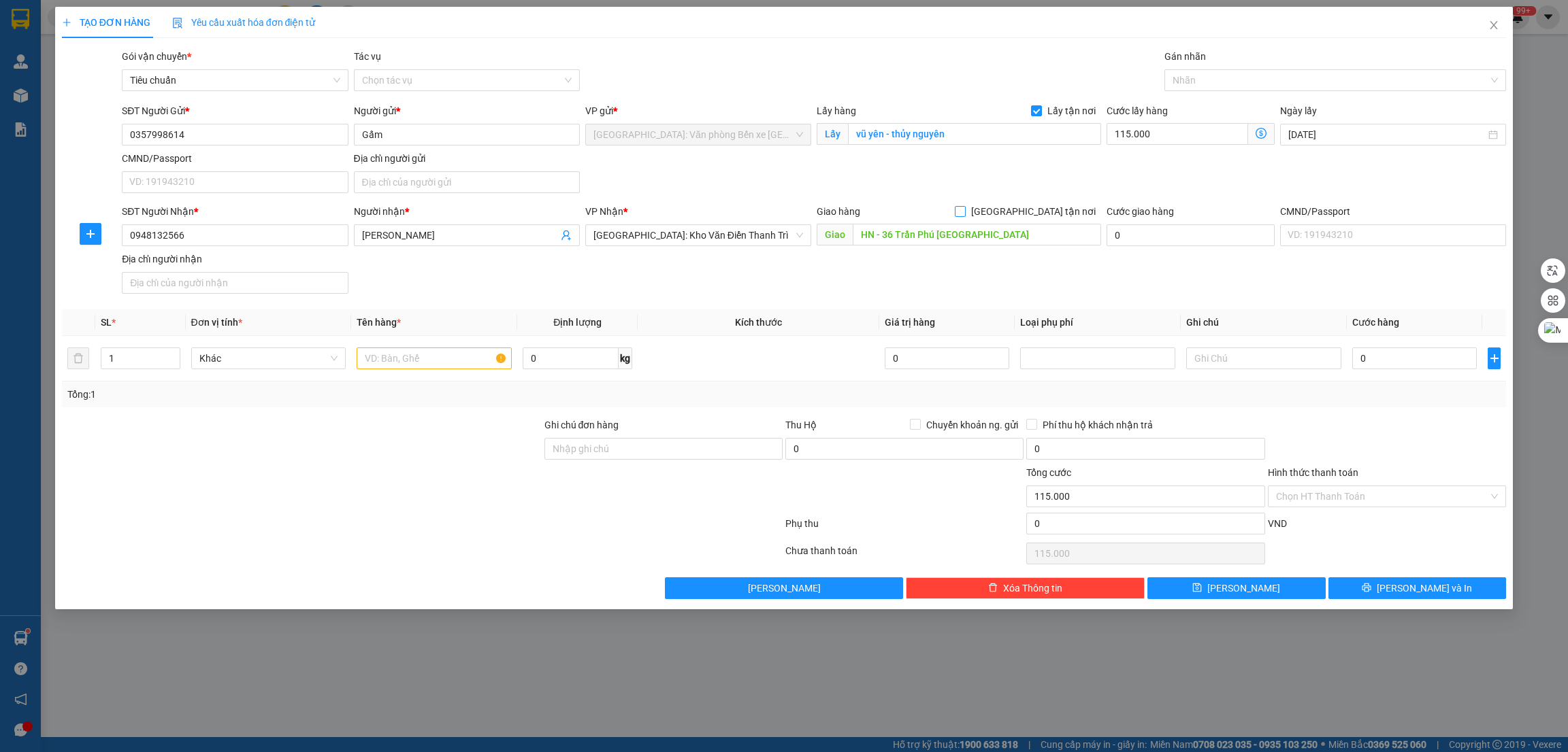
checkbox input "true"
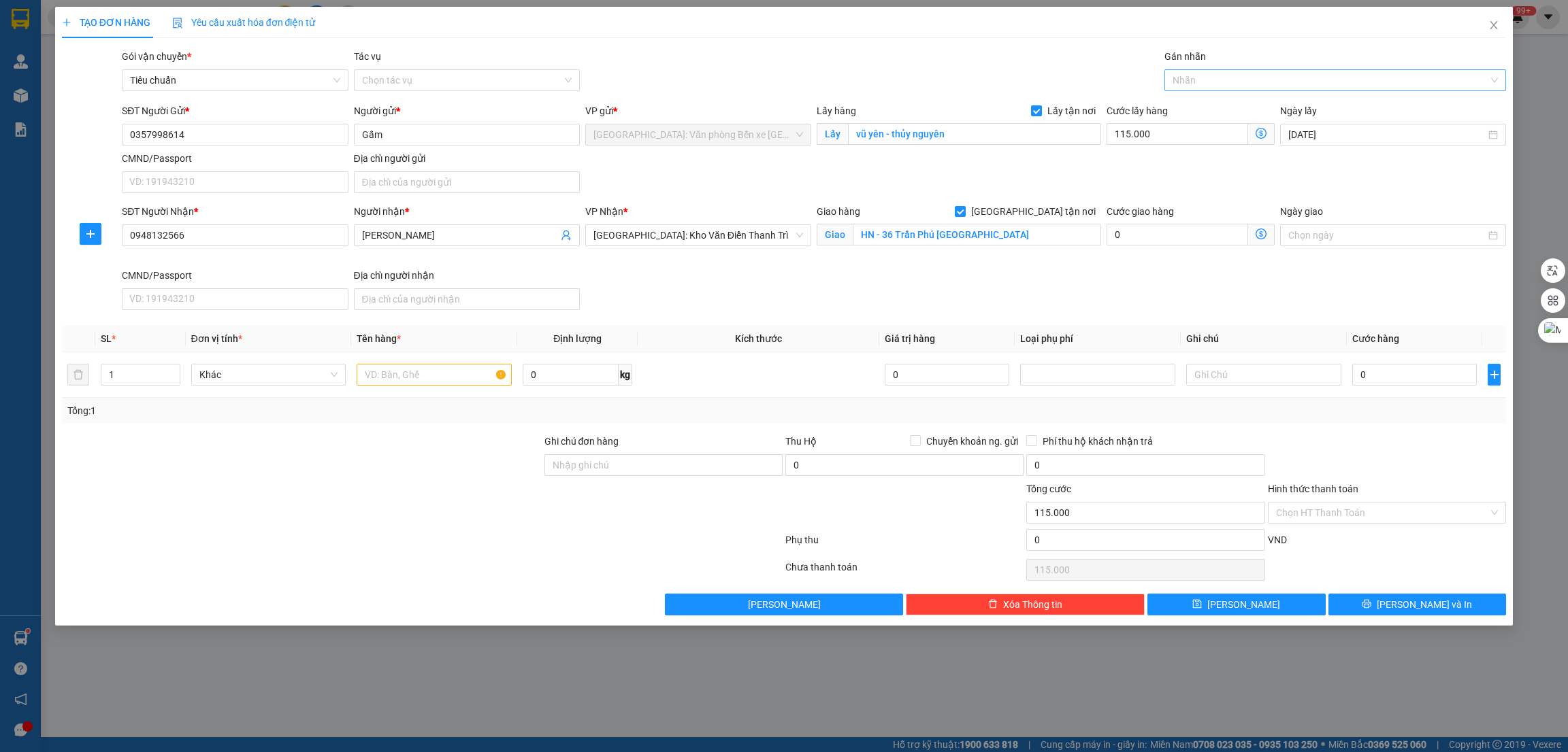
click at [1215, 79] on div at bounding box center [1329, 80] width 322 height 16
type input "g"
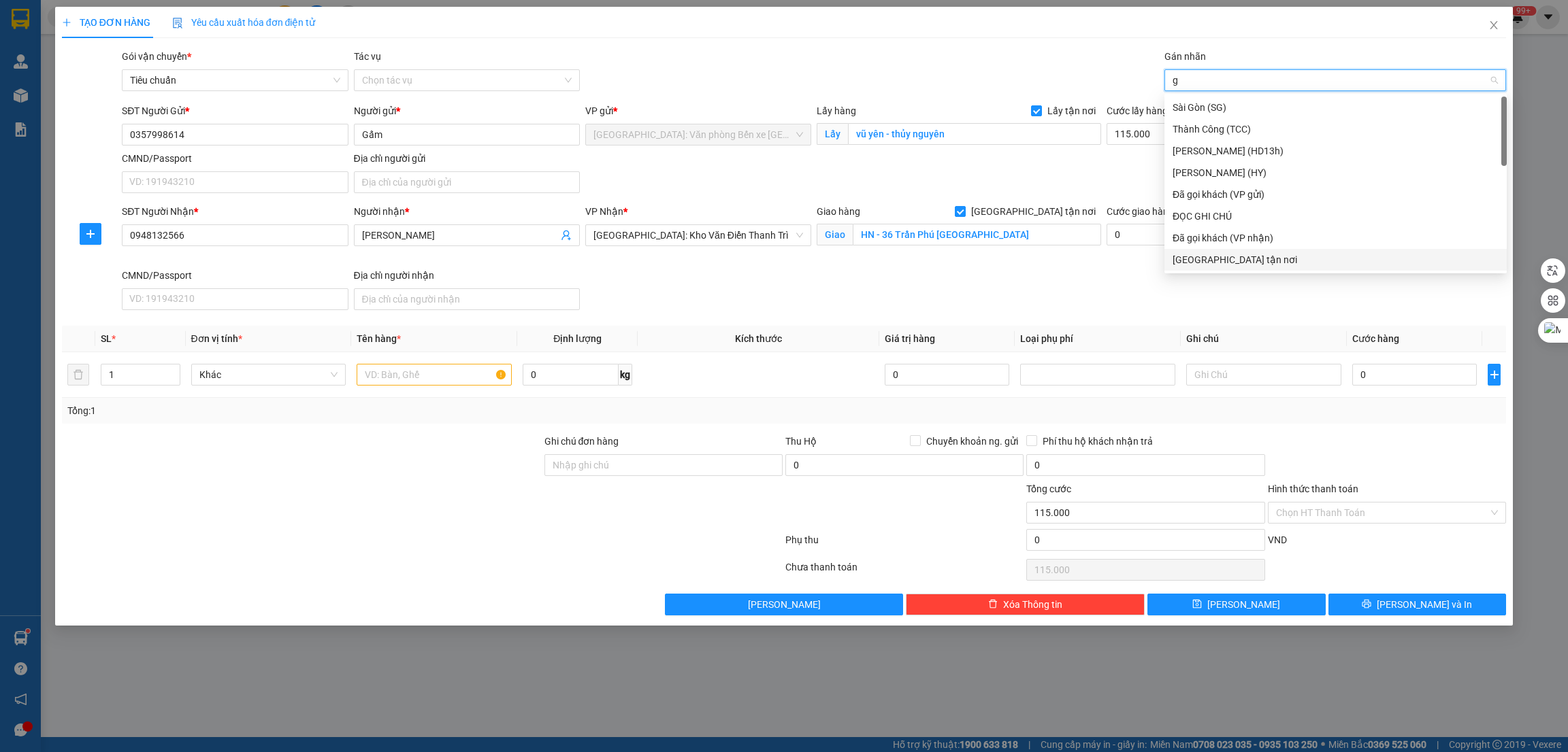
click at [1189, 252] on div "[GEOGRAPHIC_DATA] tận nơi" at bounding box center [1335, 259] width 326 height 15
click at [395, 380] on input "text" at bounding box center [434, 374] width 155 height 22
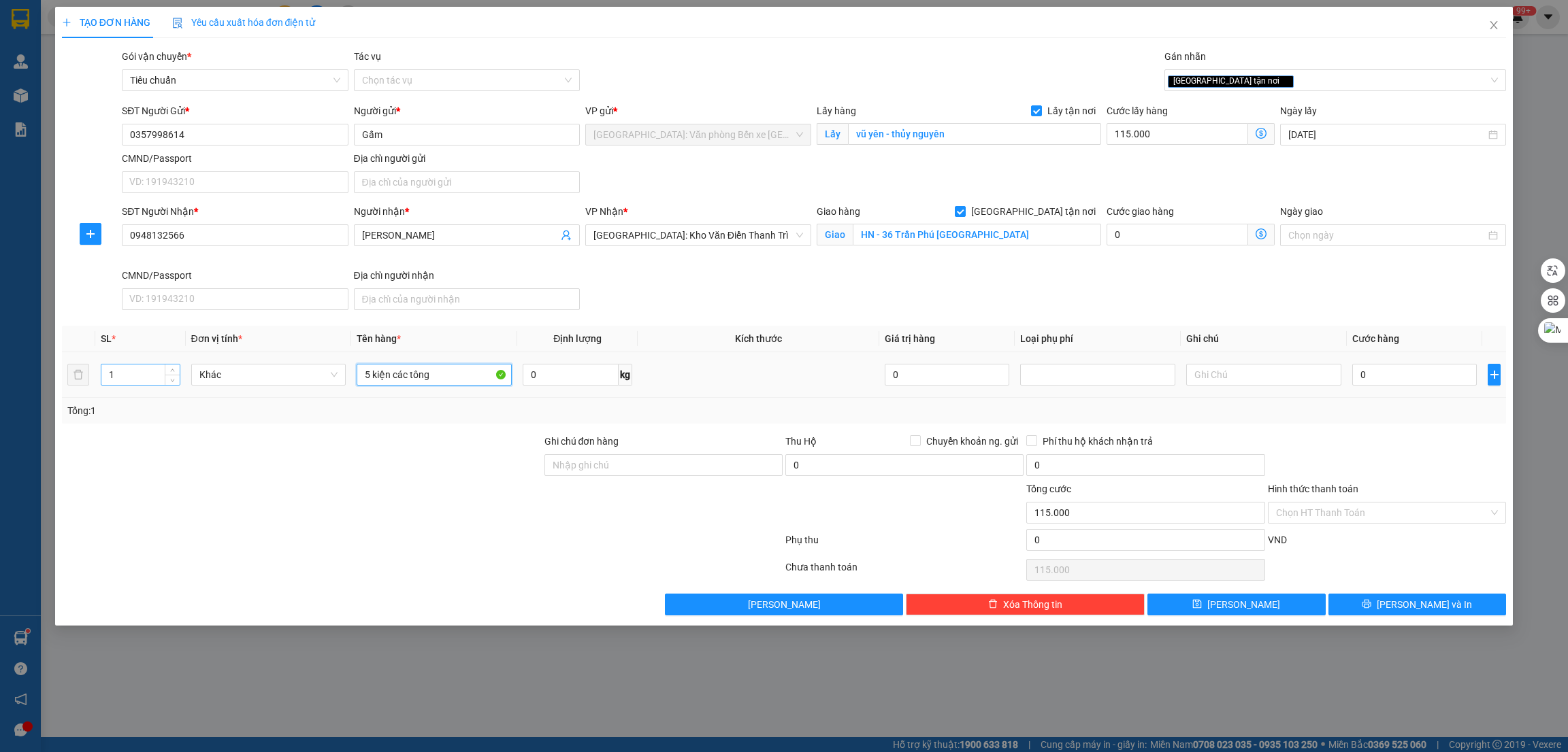
type input "5 kiện các tông"
click at [138, 371] on input "1" at bounding box center [140, 374] width 78 height 20
type input "3"
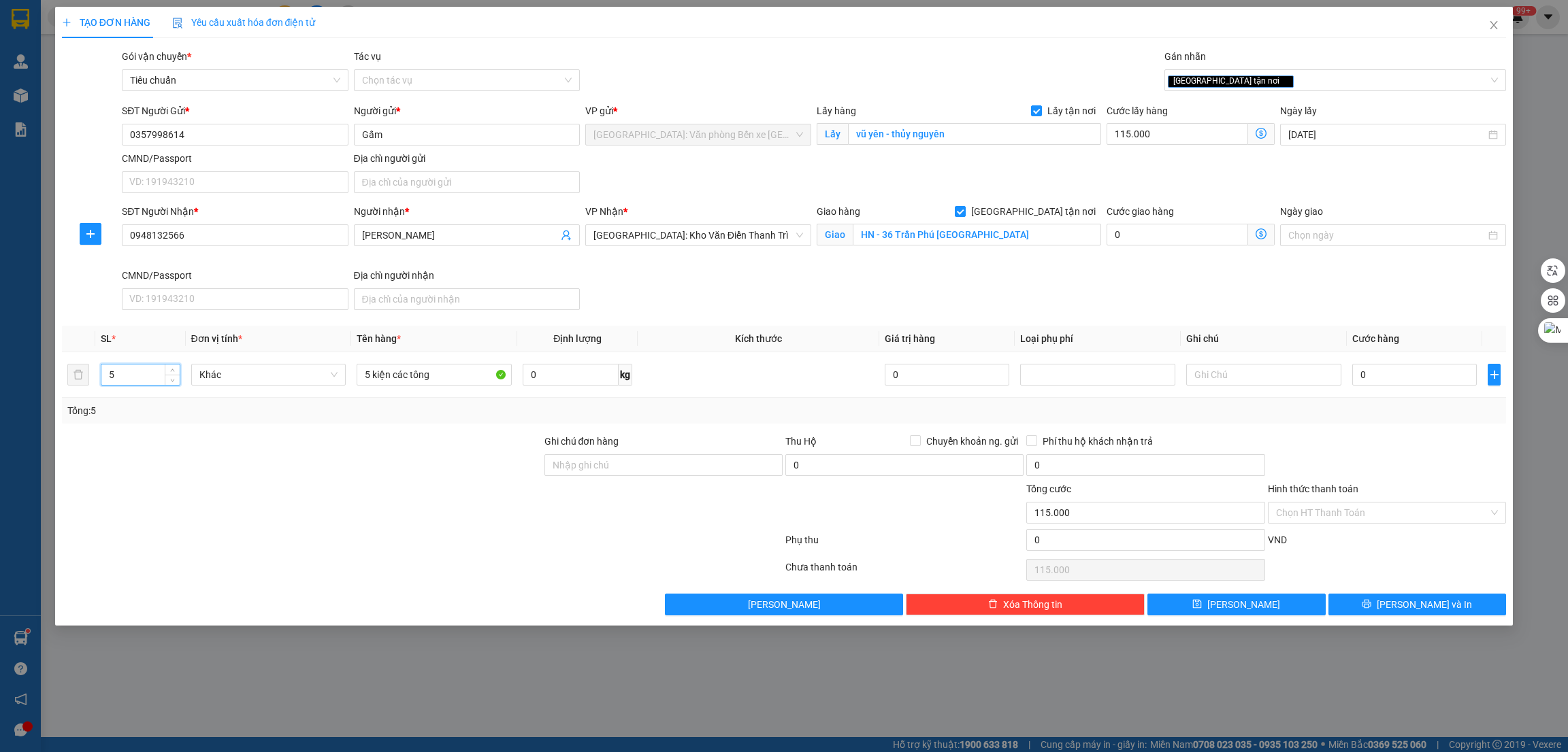
type input "5"
click at [259, 500] on div at bounding box center [301, 505] width 482 height 48
click at [943, 301] on div "SĐT Người Nhận * 0948132566 Người nhận * [PERSON_NAME] VP Nhận * [GEOGRAPHIC_DA…" at bounding box center [813, 260] width 1389 height 111
click at [1404, 374] on input "0" at bounding box center [1414, 374] width 125 height 22
type input "1"
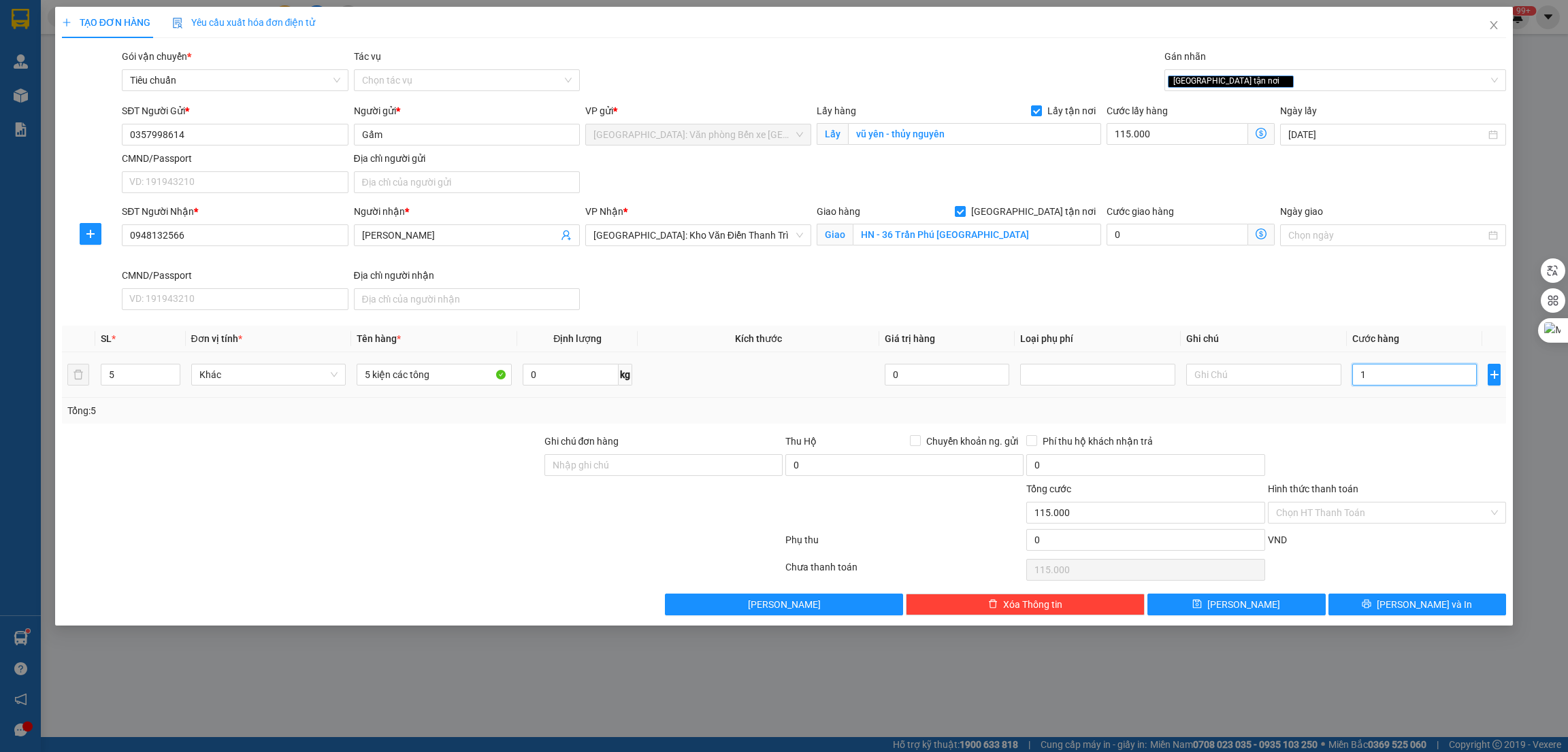
type input "115.001"
click at [1407, 456] on div at bounding box center [1386, 458] width 241 height 48
type input "1.000"
type input "116.000"
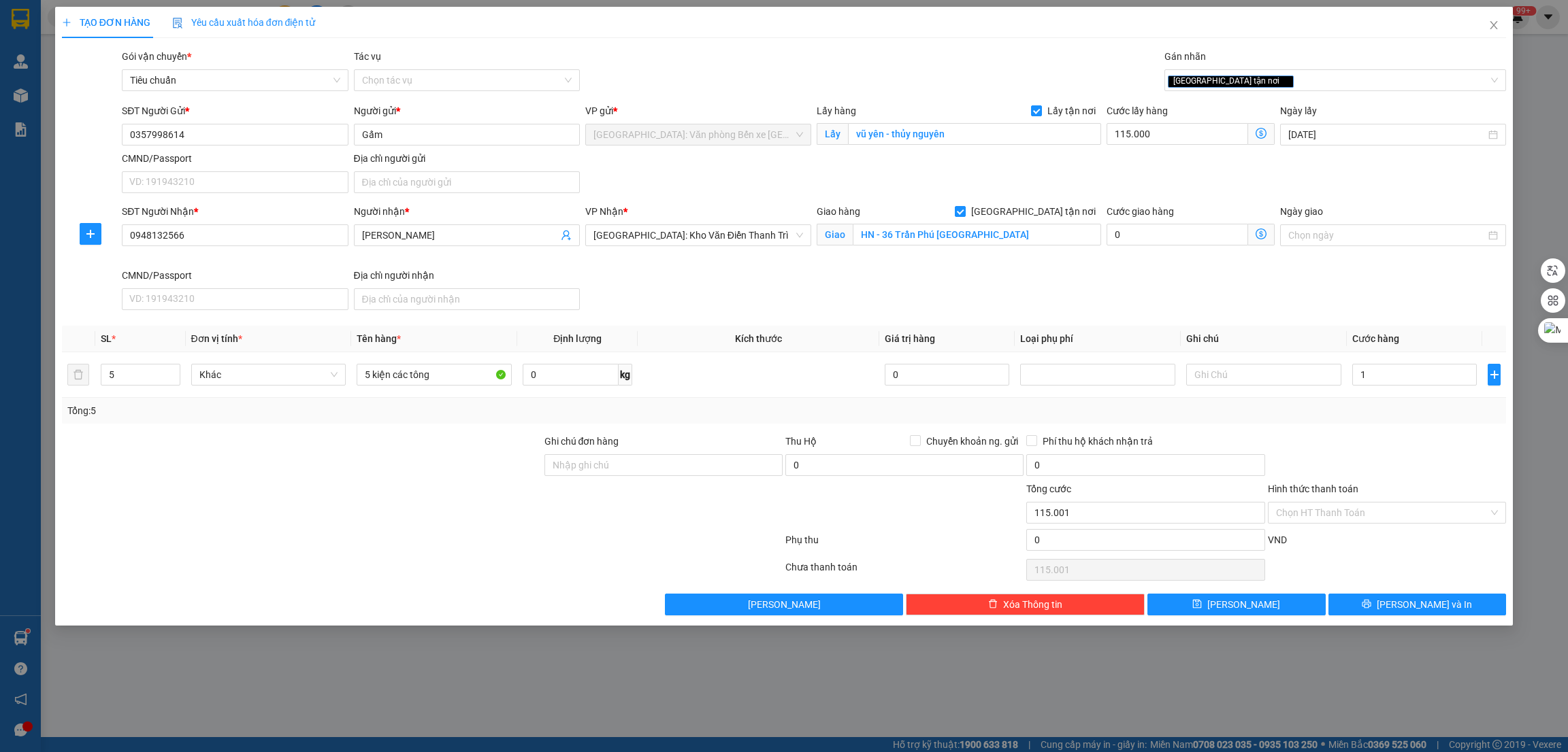
type input "116.000"
click at [1263, 606] on button "[PERSON_NAME]" at bounding box center [1236, 605] width 178 height 22
checkbox input "false"
type input "1"
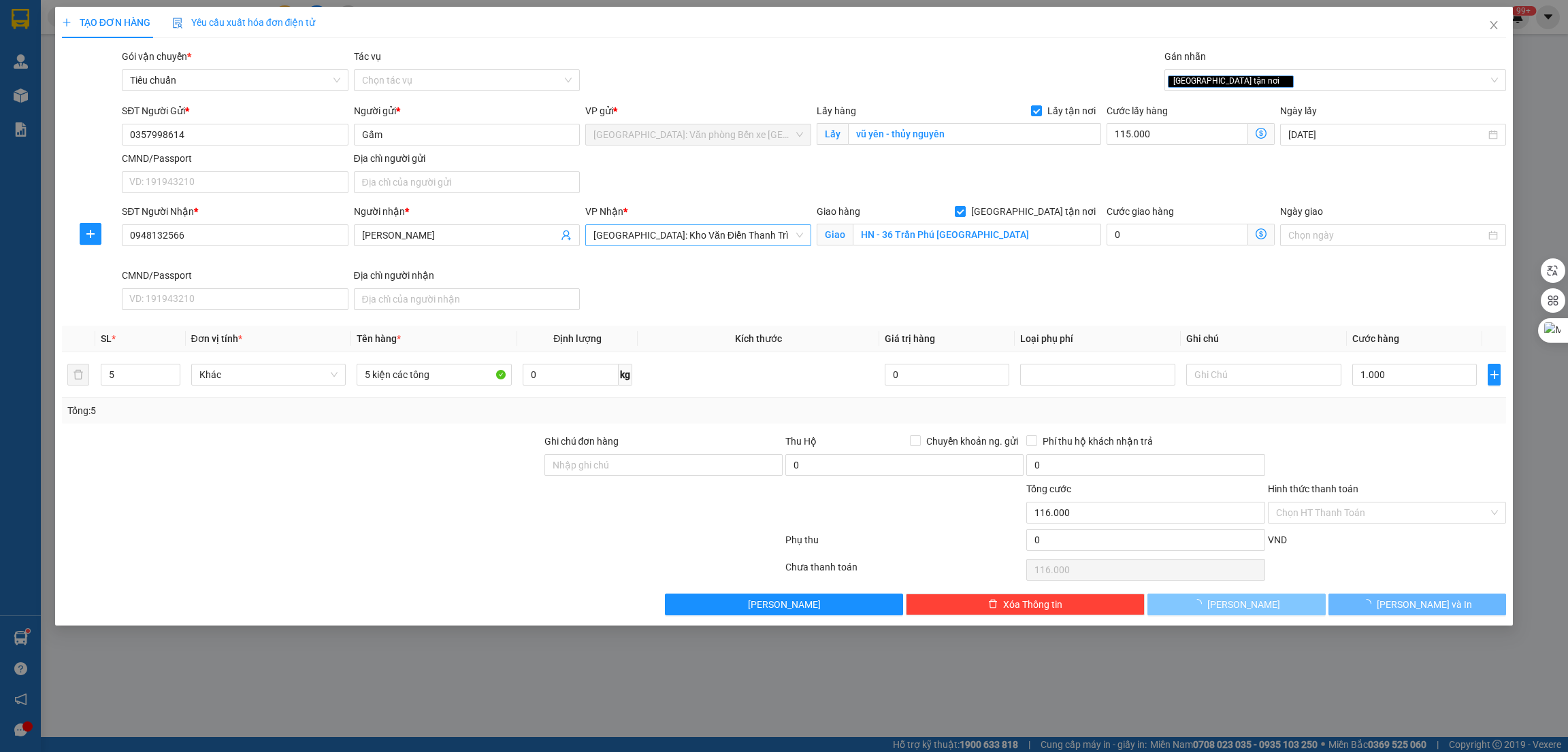
type input "0"
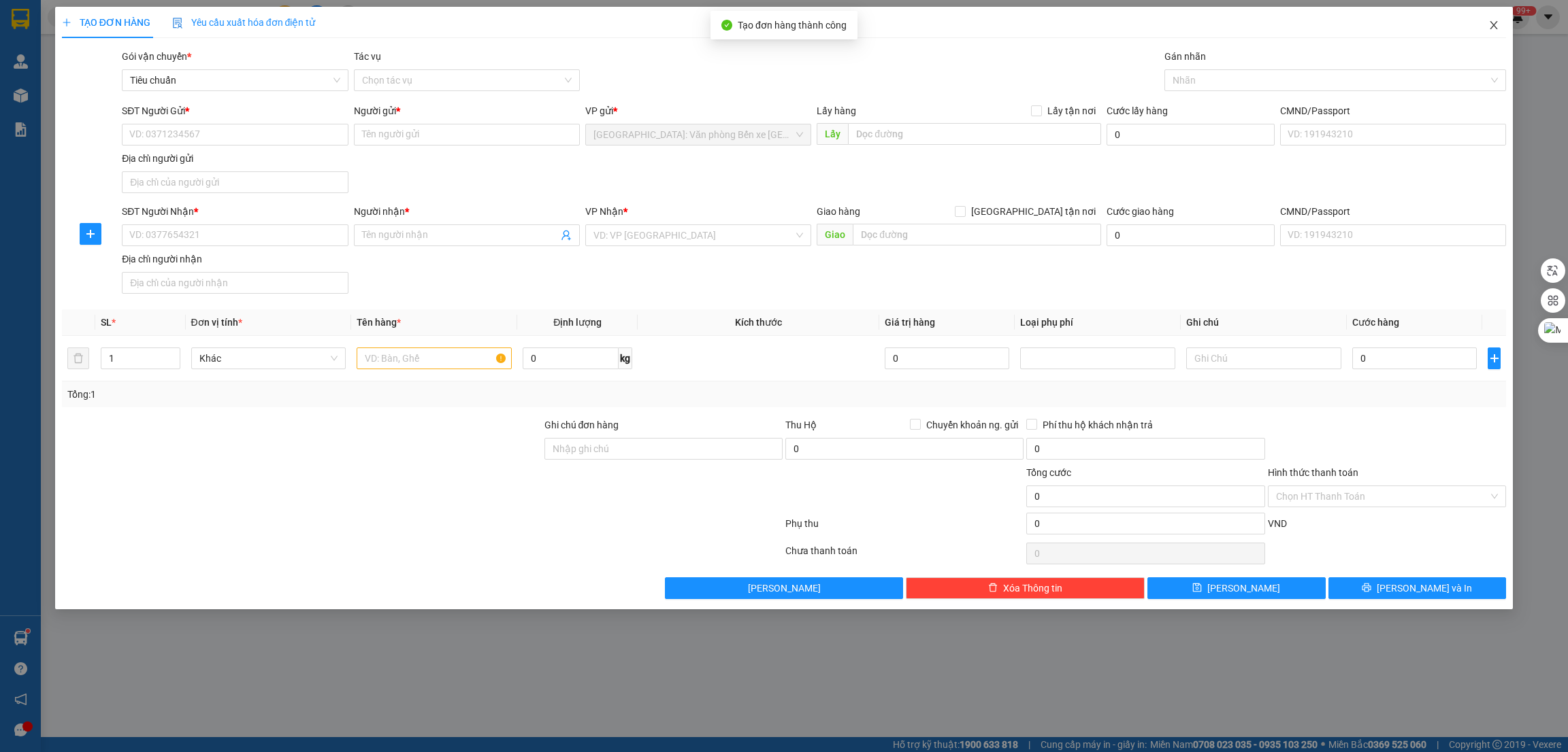
click at [1493, 32] on span "Close" at bounding box center [1493, 26] width 38 height 38
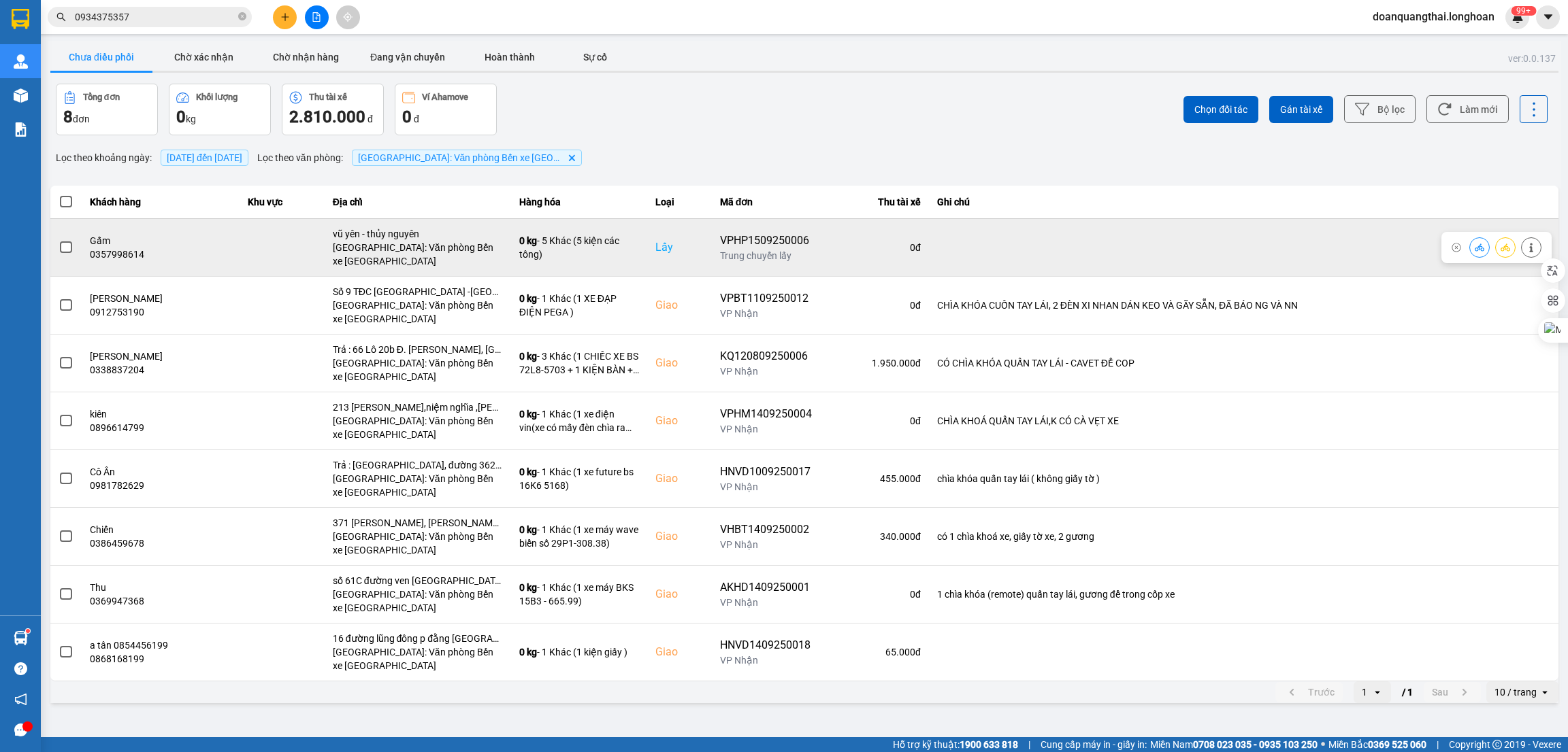
click at [66, 247] on span at bounding box center [66, 248] width 12 height 12
click at [59, 240] on input "checkbox" at bounding box center [59, 240] width 0 height 0
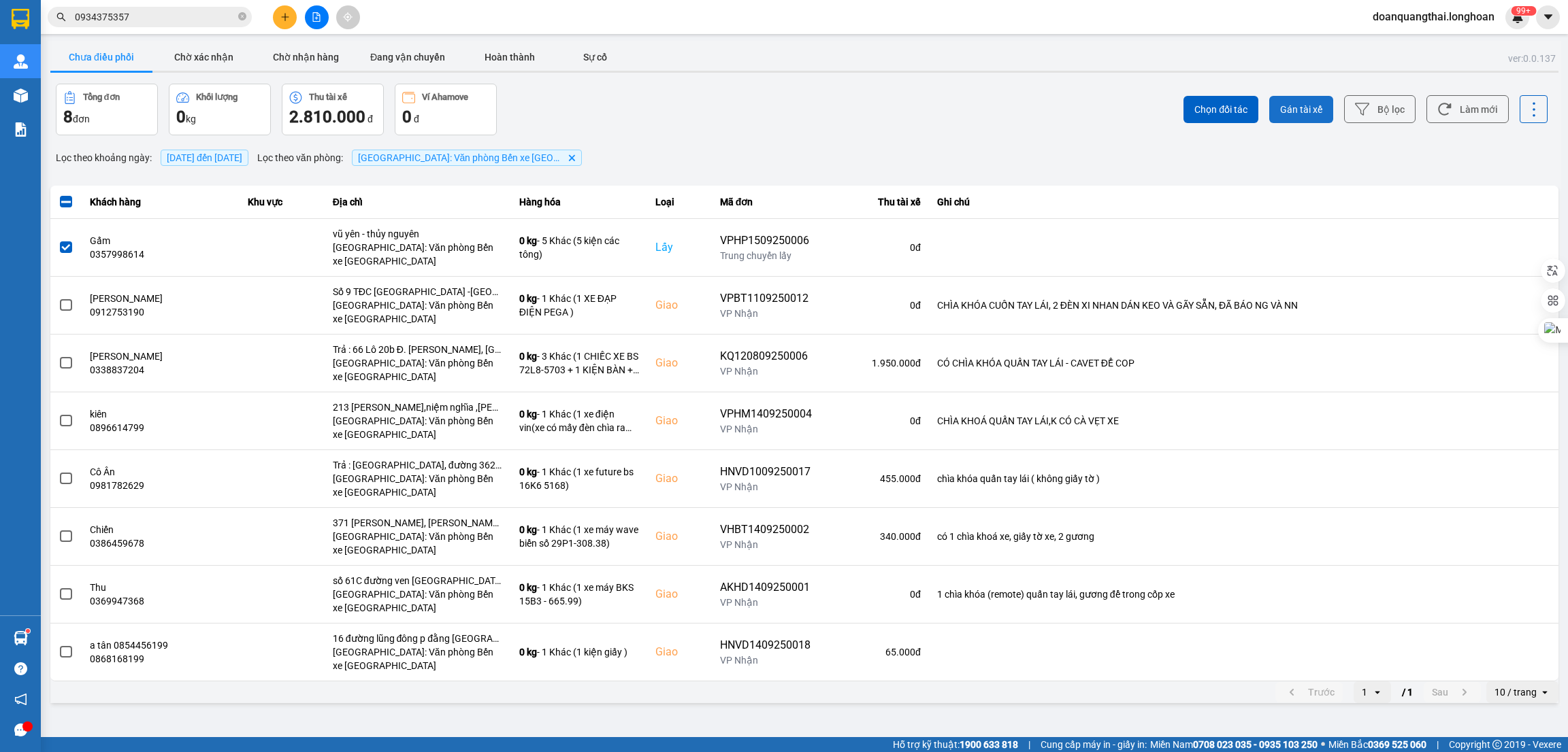
click at [1298, 115] on button "Gán tài xế" at bounding box center [1301, 109] width 64 height 27
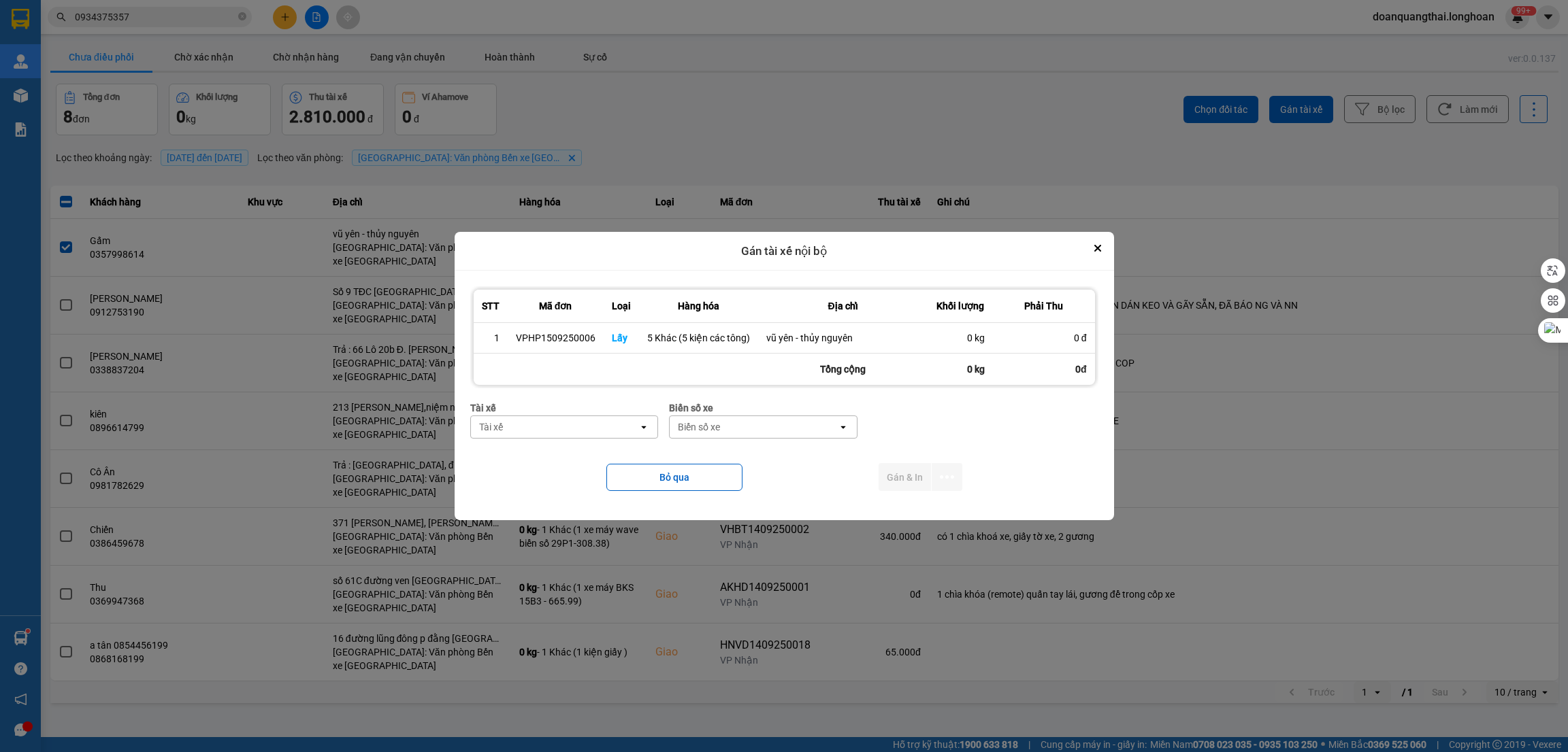
click at [557, 433] on div "Tài xế" at bounding box center [554, 427] width 168 height 22
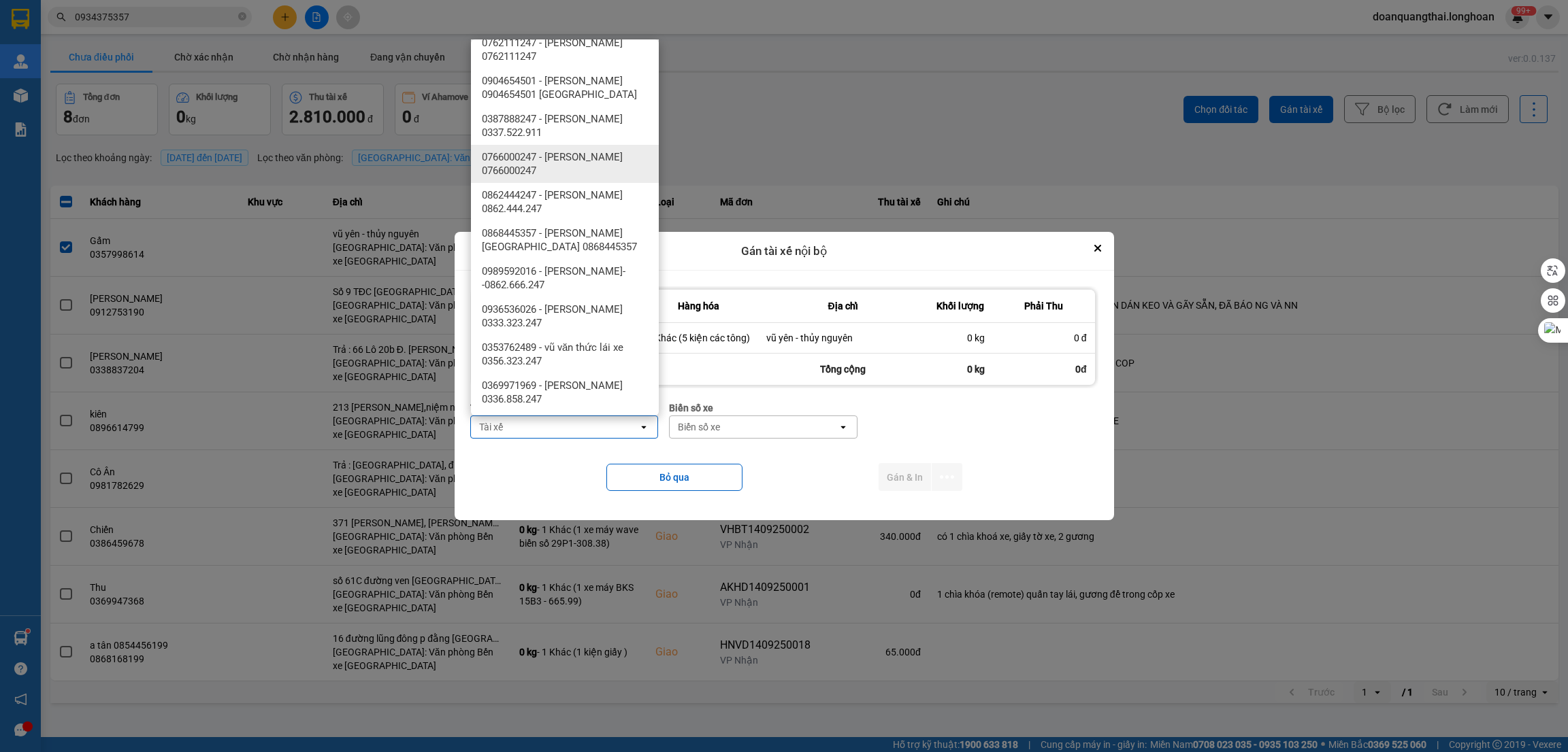
scroll to position [1020, 0]
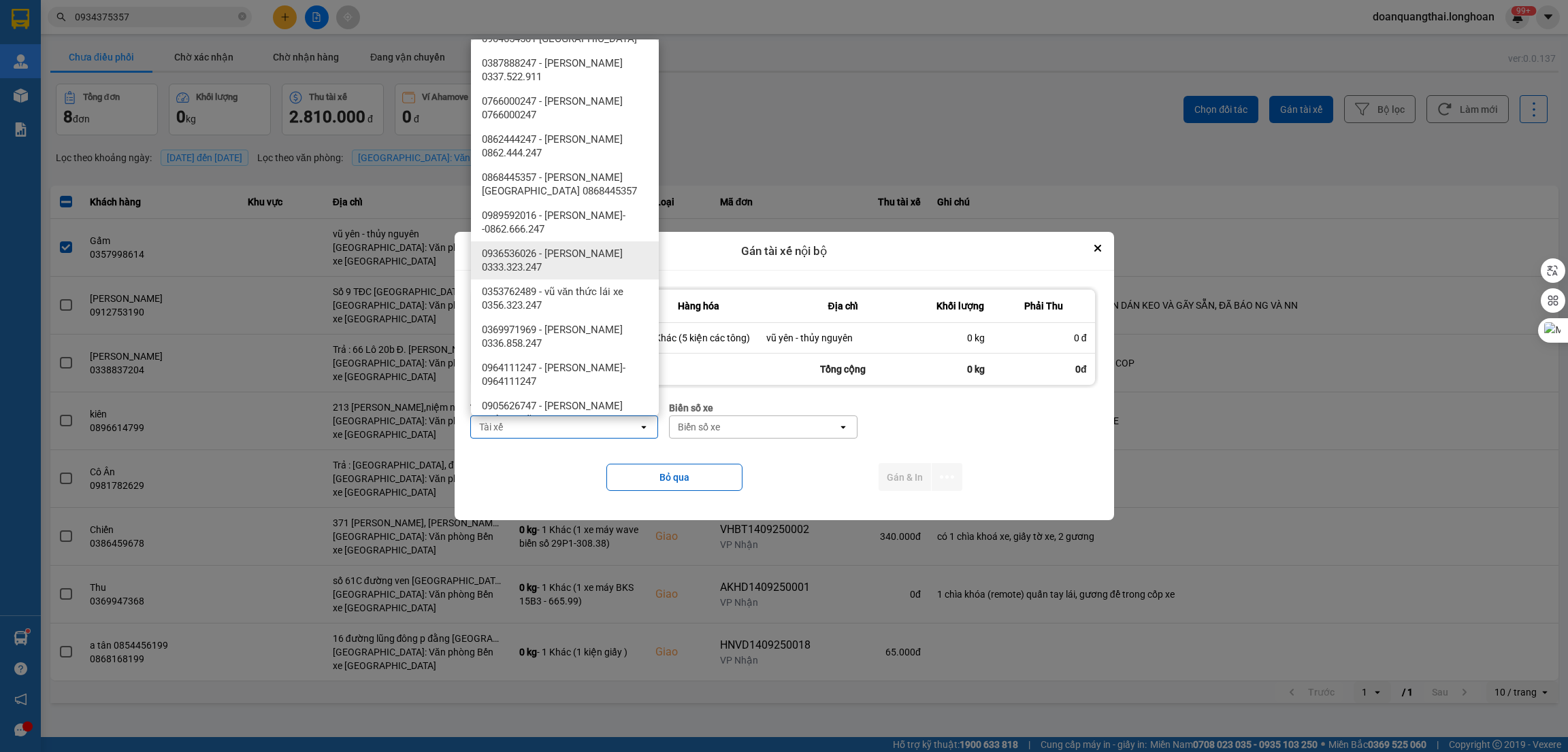
click at [582, 266] on span "0936536026 - [PERSON_NAME] 0333.323.247" at bounding box center [567, 260] width 172 height 27
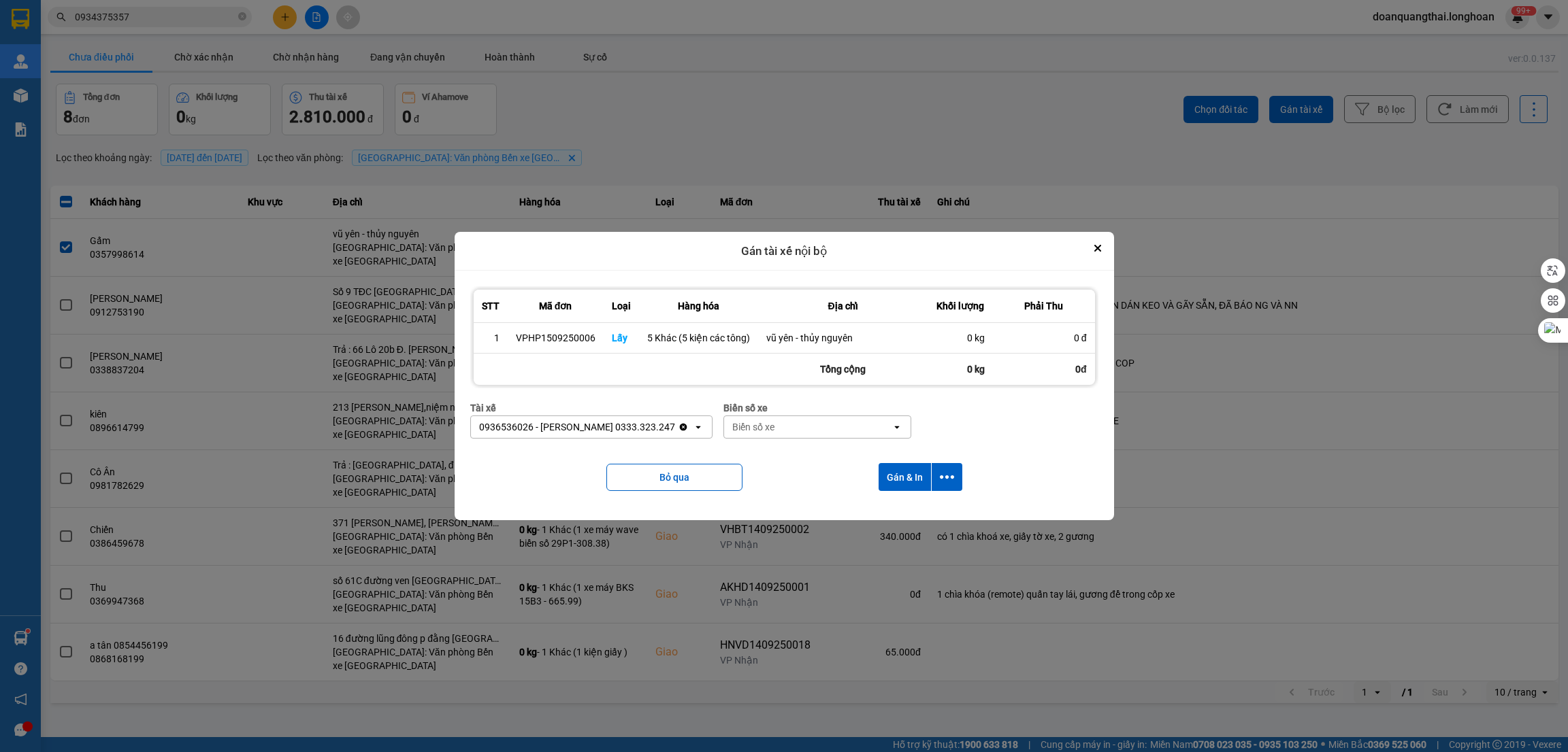
click at [871, 436] on div "Biển số xe" at bounding box center [807, 427] width 168 height 22
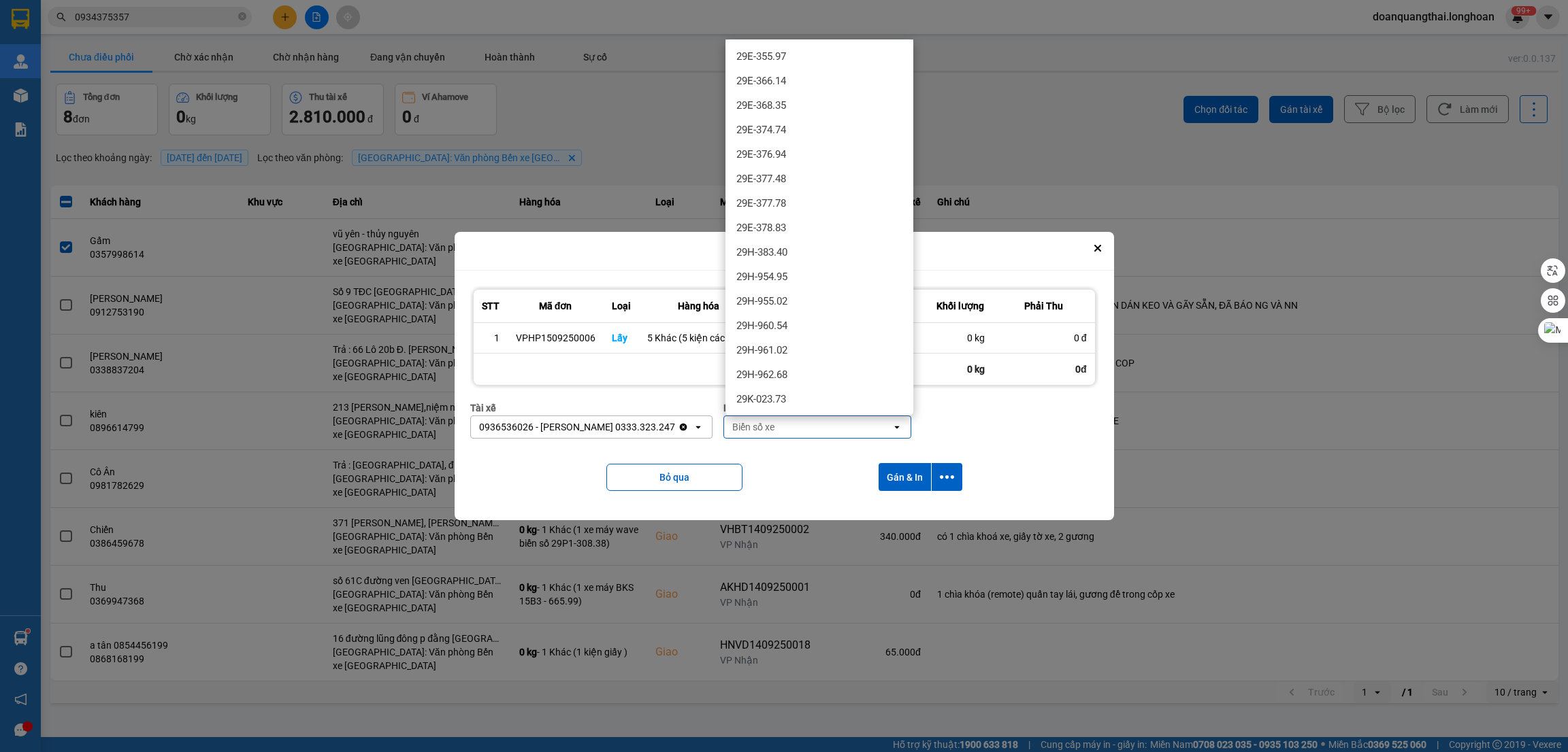
scroll to position [816, 0]
click at [824, 344] on div "29H-961.02" at bounding box center [819, 343] width 188 height 25
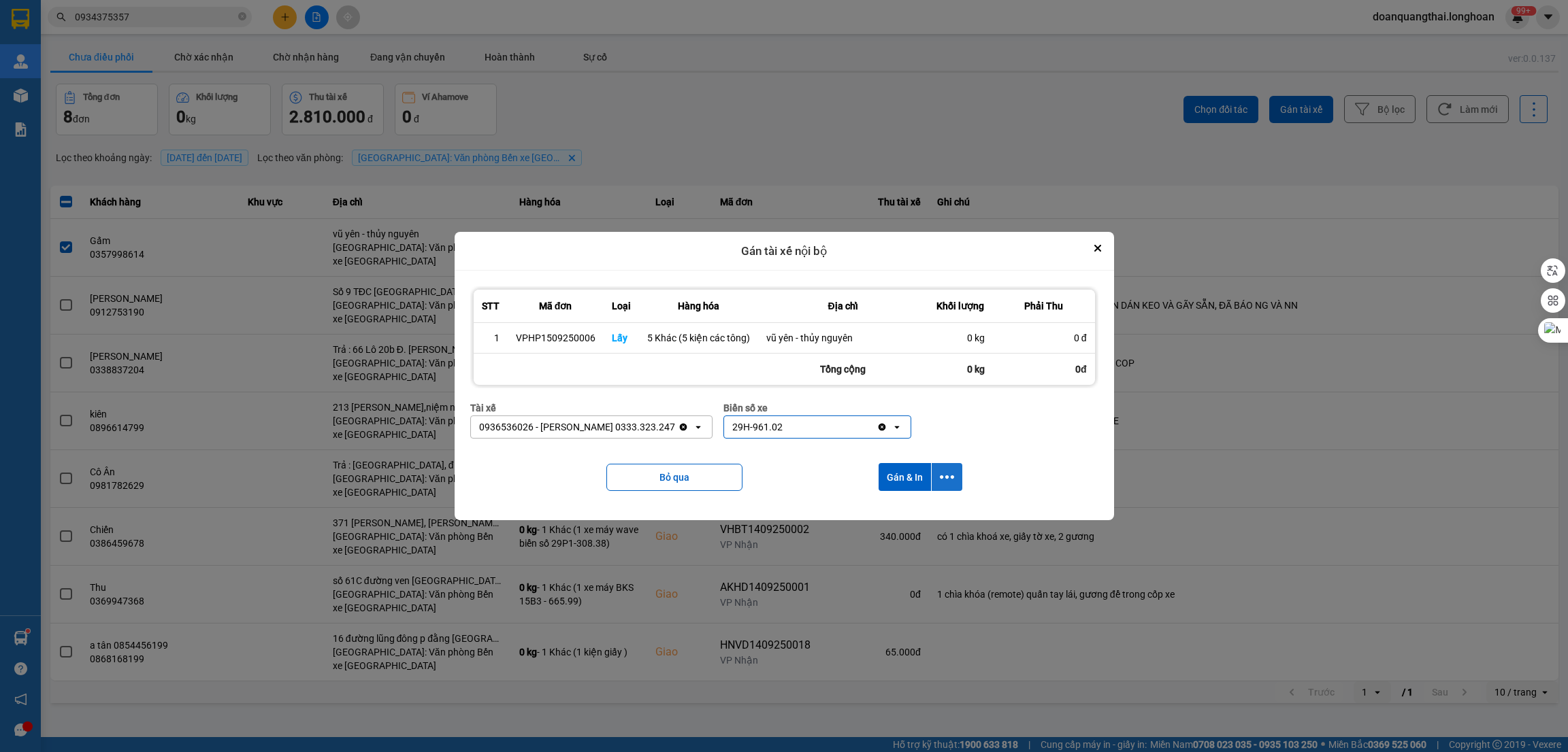
click at [958, 481] on button "dialog" at bounding box center [947, 477] width 31 height 28
click at [893, 515] on span "Chỉ gán tài" at bounding box center [892, 515] width 45 height 14
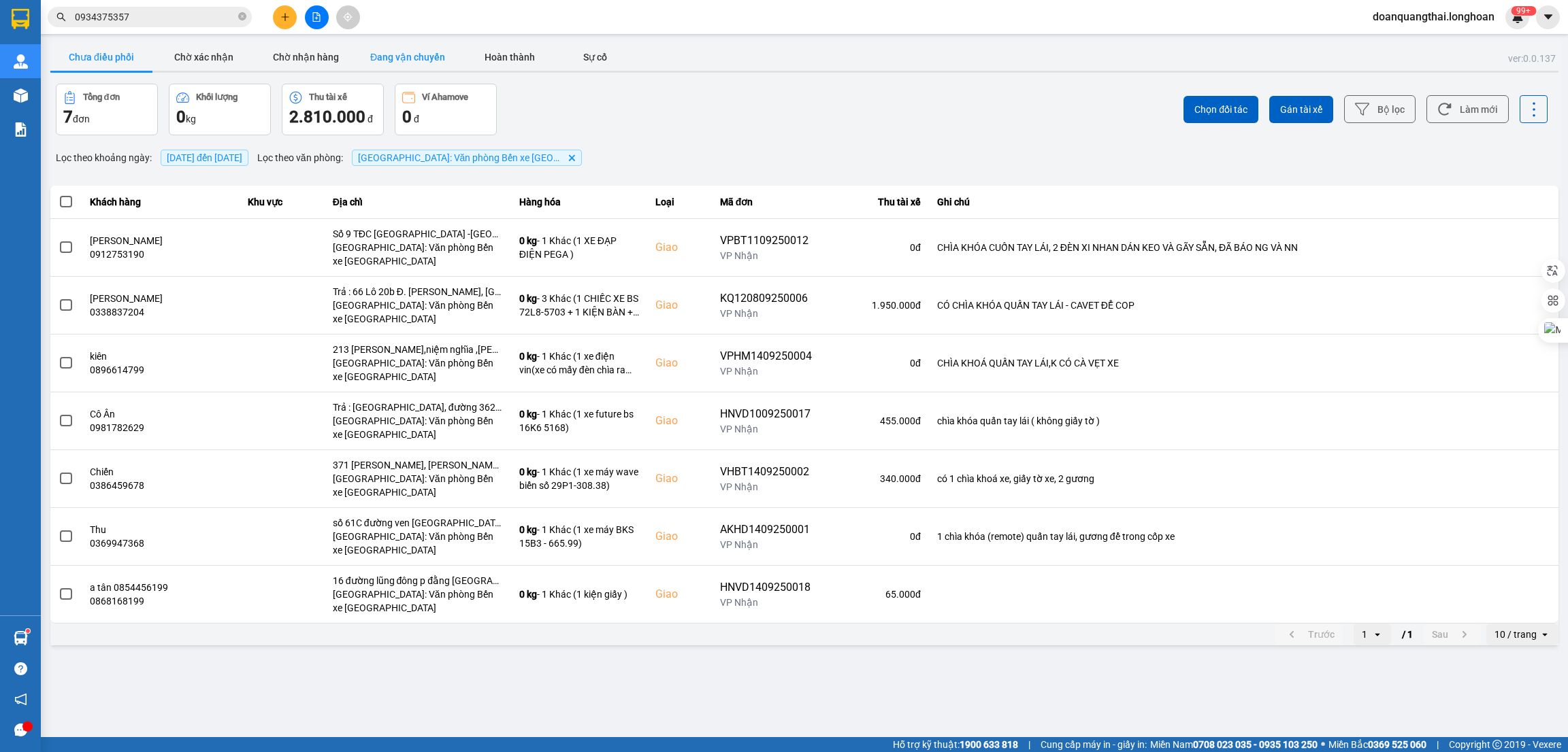
drag, startPoint x: 405, startPoint y: 53, endPoint x: 409, endPoint y: 65, distance: 12.6
click at [406, 53] on button "Đang vận chuyển" at bounding box center [408, 56] width 102 height 27
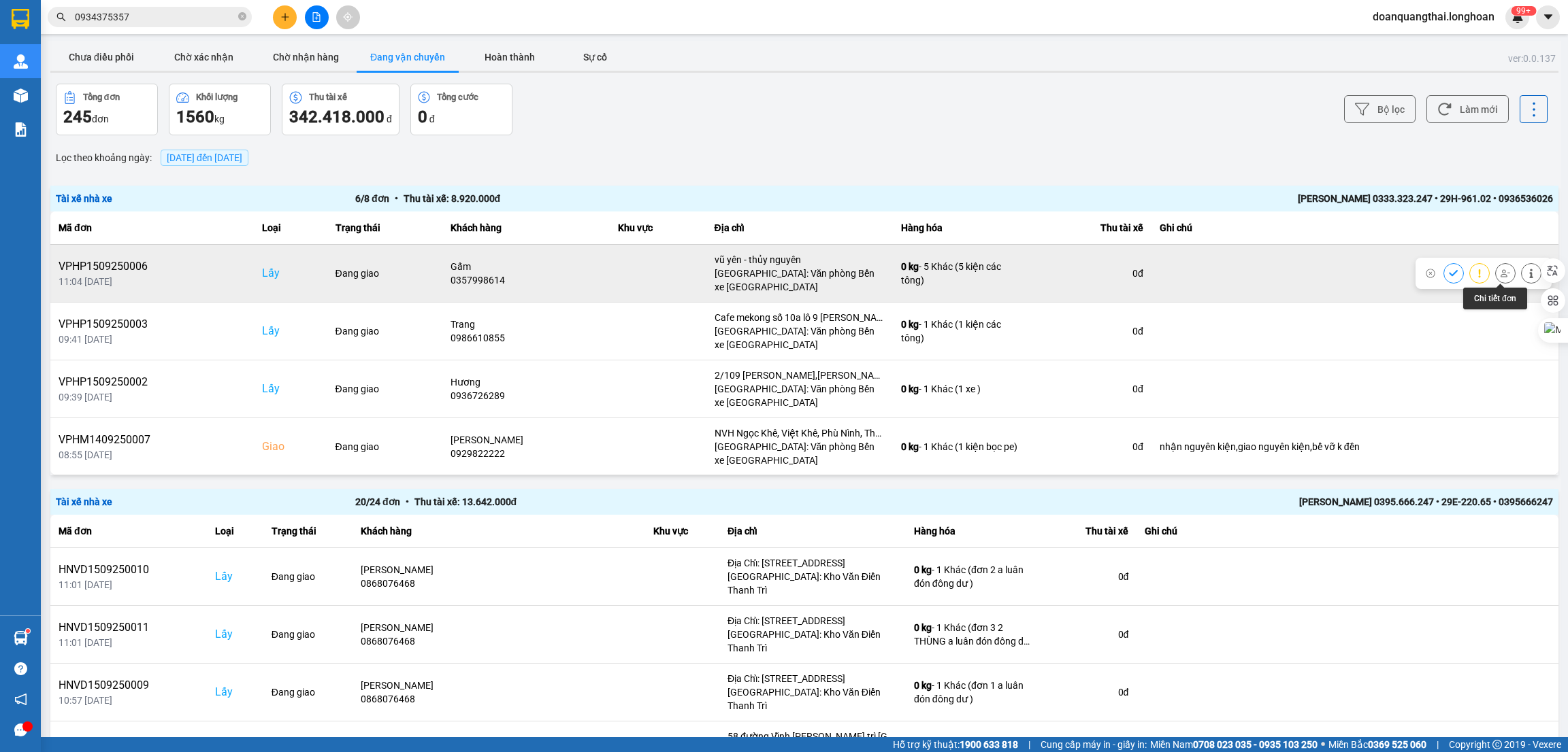
click at [1526, 270] on icon at bounding box center [1531, 273] width 9 height 9
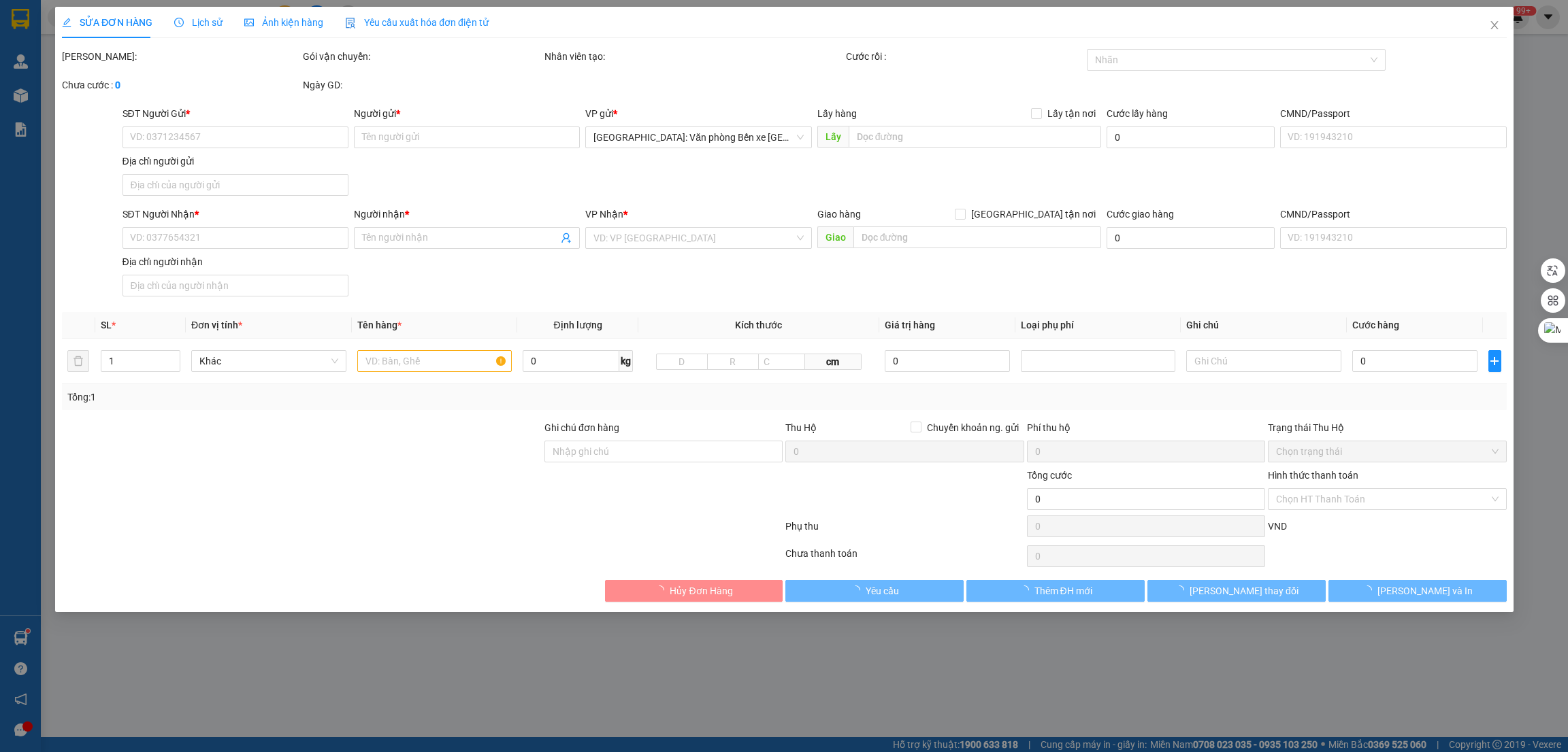
type input "0357998614"
type input "Gấm"
checkbox input "true"
type input "vũ yên - thủy nguyên"
type input "0948132566"
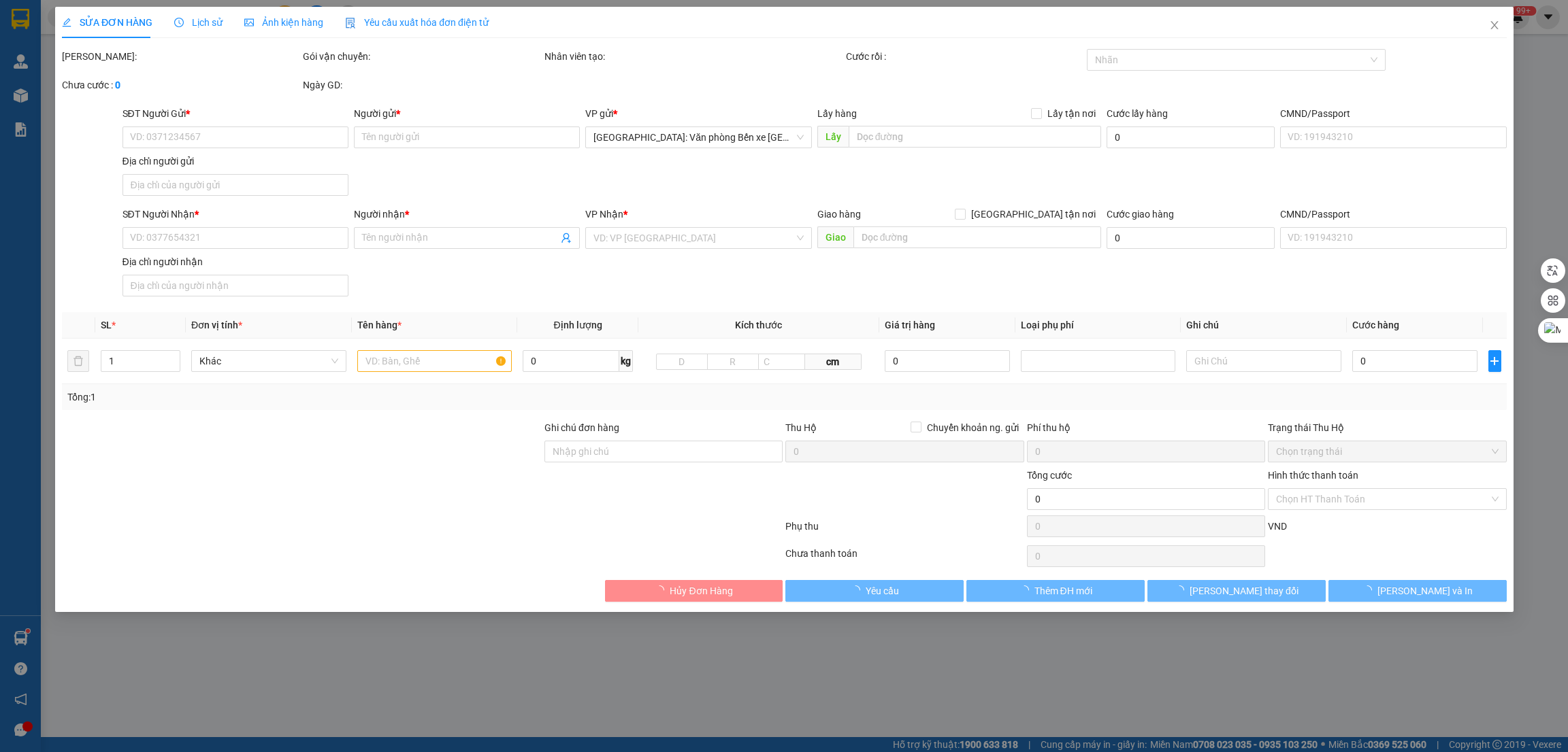
type input "[PERSON_NAME]"
checkbox input "true"
type input "HN - 36 Trần Phú [GEOGRAPHIC_DATA]"
type input "116.000"
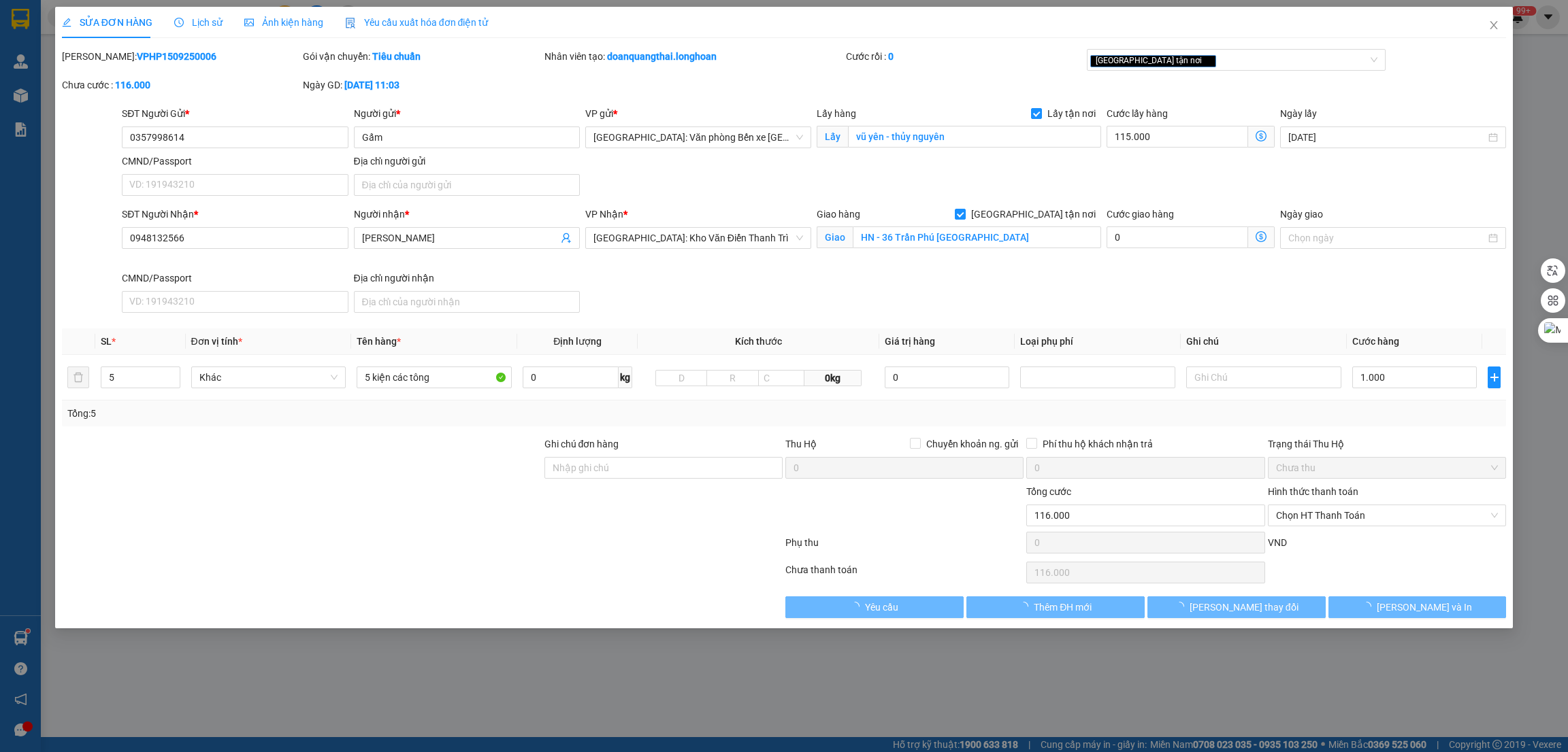
click at [595, 446] on label "Ghi chú đơn hàng" at bounding box center [581, 444] width 75 height 11
click at [595, 457] on input "Ghi chú đơn hàng" at bounding box center [663, 468] width 238 height 22
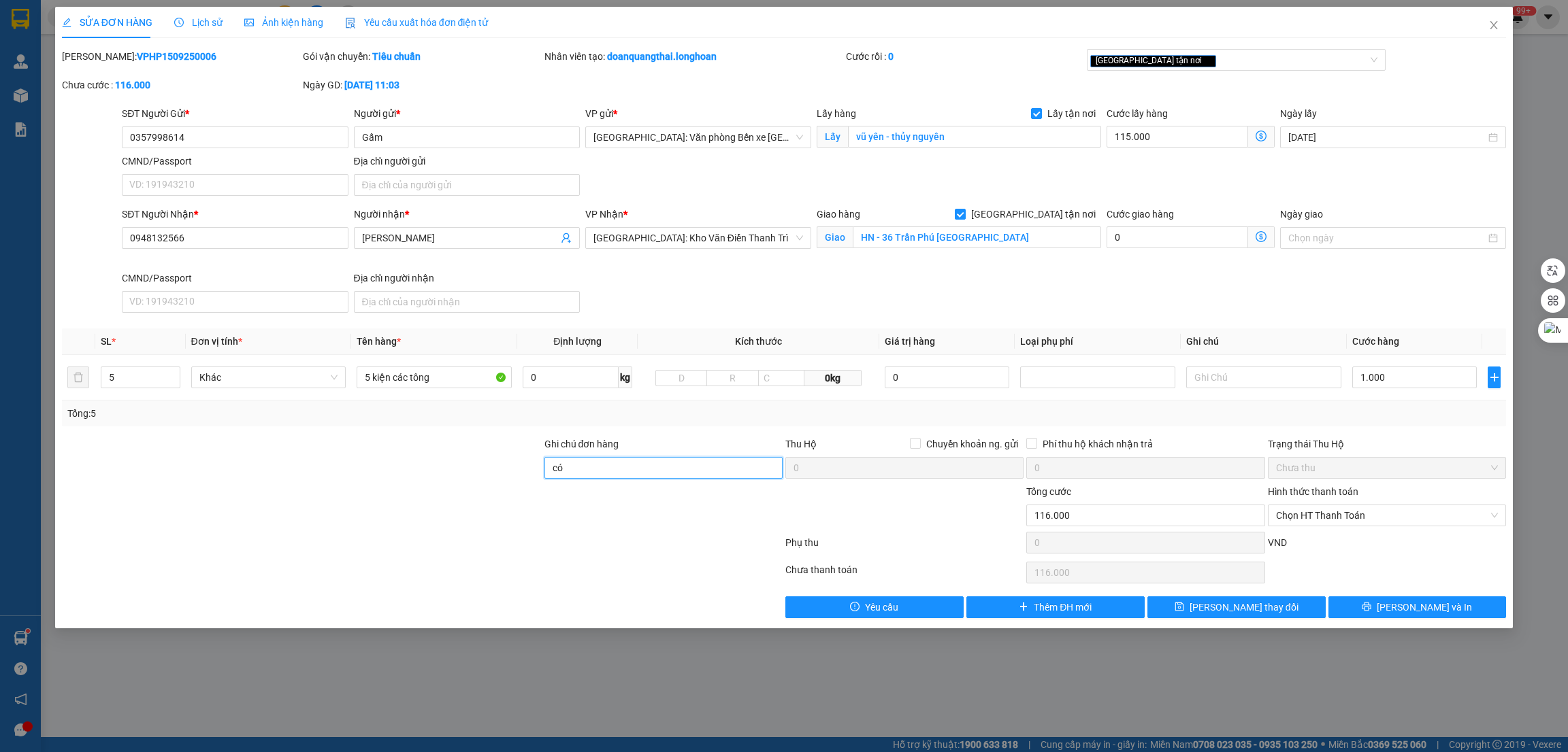
type input "CÓ VAT"
click at [1287, 601] on button "[PERSON_NAME] thay đổi" at bounding box center [1236, 607] width 178 height 22
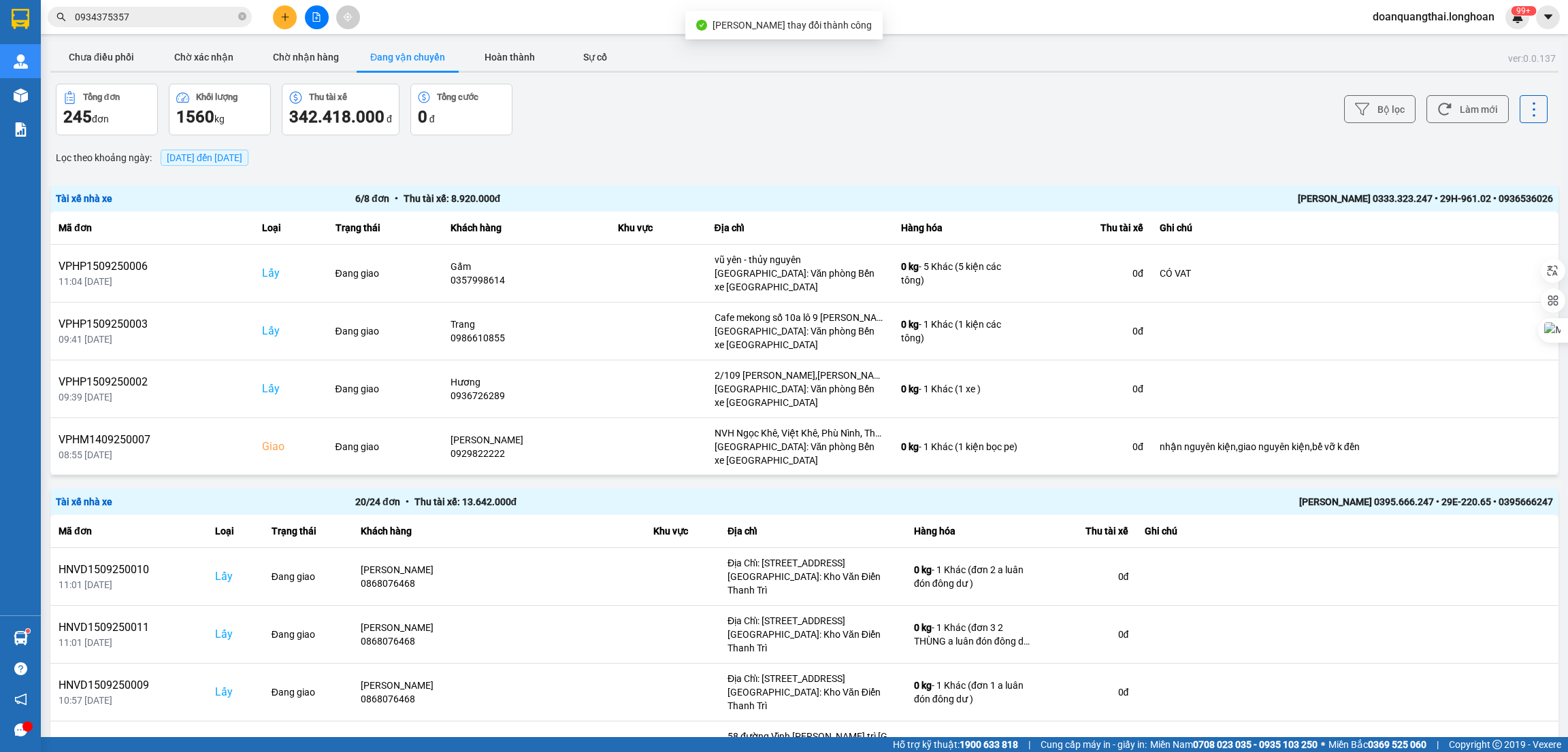
click at [109, 39] on main "ver: 0.0.137 Chưa điều phối Chờ xác nhận Chờ nhận hàng Đang vận chuyển Hoàn thà…" at bounding box center [784, 368] width 1568 height 737
click at [109, 47] on button "Chưa điều phối" at bounding box center [101, 56] width 102 height 27
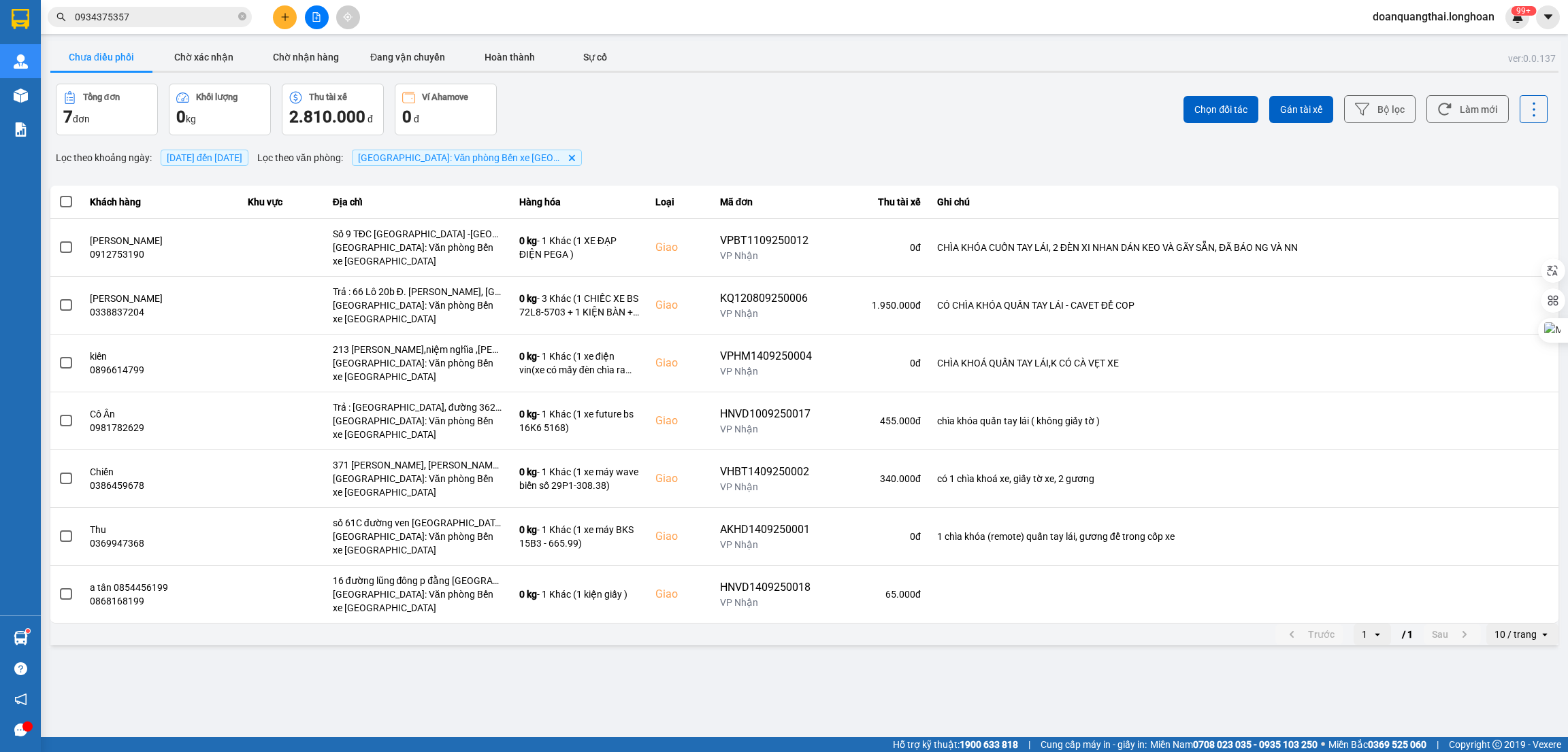
click at [155, 18] on input "0934375357" at bounding box center [155, 16] width 160 height 15
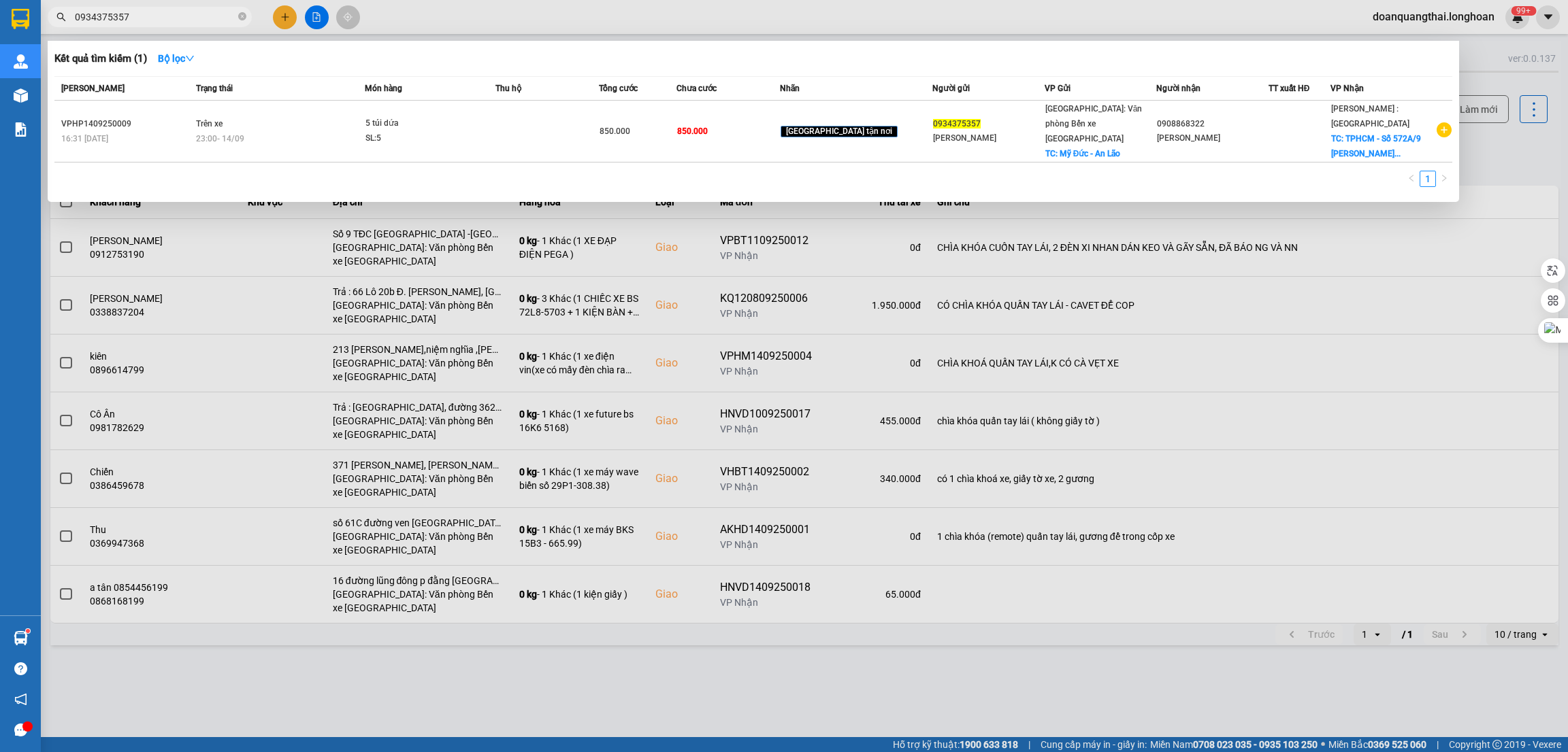
click at [155, 18] on input "0934375357" at bounding box center [155, 16] width 160 height 15
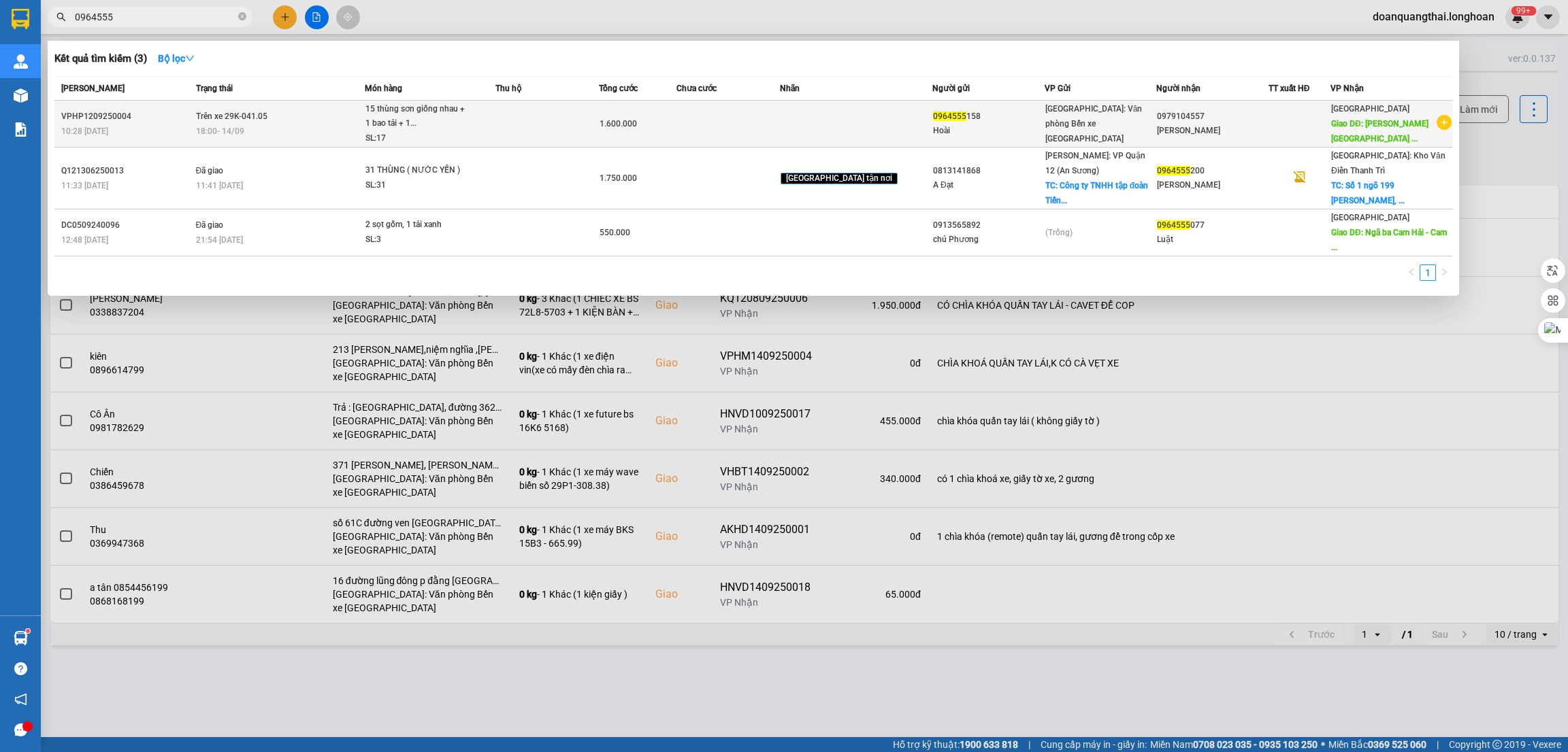
type input "0964555"
click at [251, 120] on span "Trên xe 29K-041.05" at bounding box center [231, 116] width 71 height 9
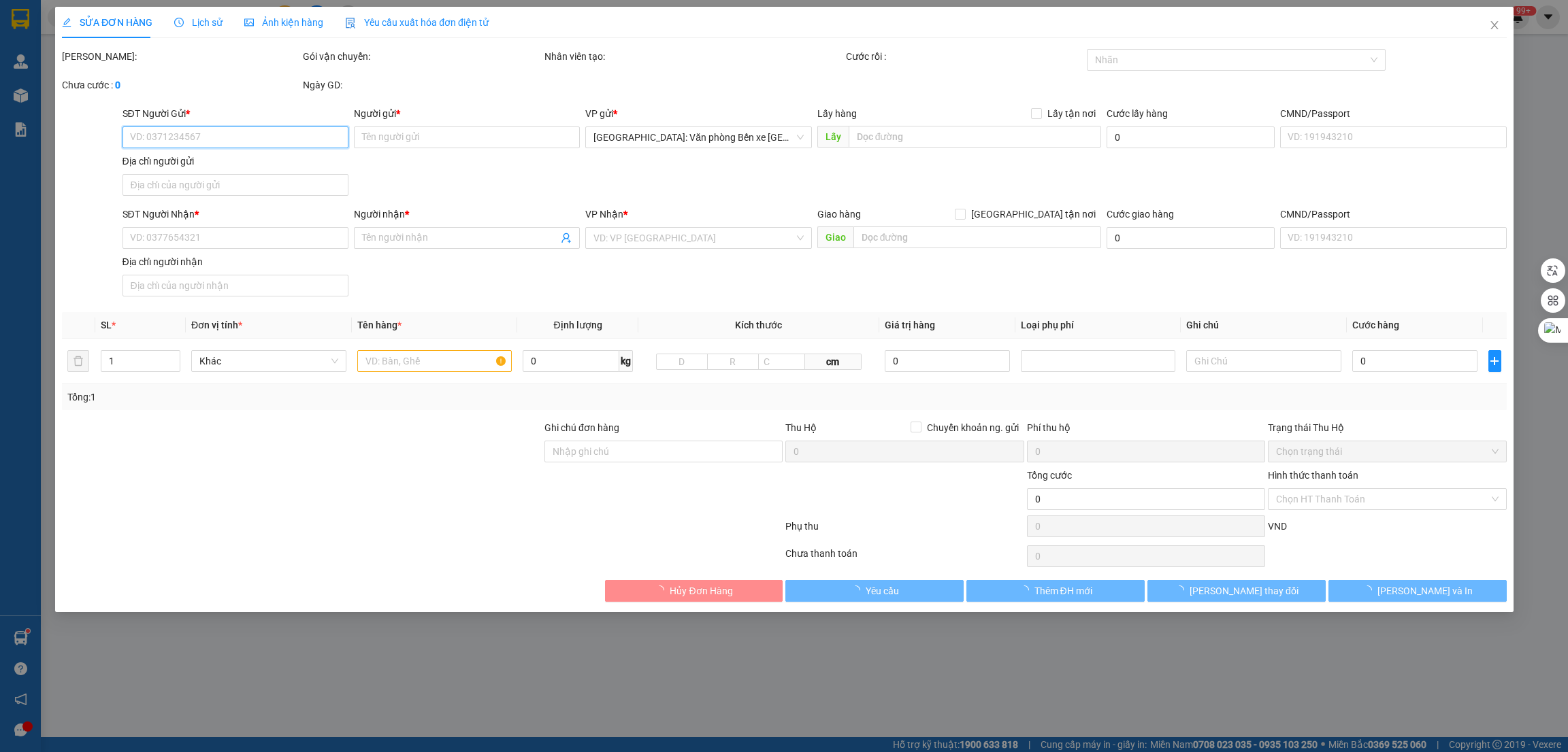
type input "0964555158"
type input "Hoài"
type input "0979104557"
type input "[PERSON_NAME]"
type input "Khánh Hòa - Cam Ranh QL 1A"
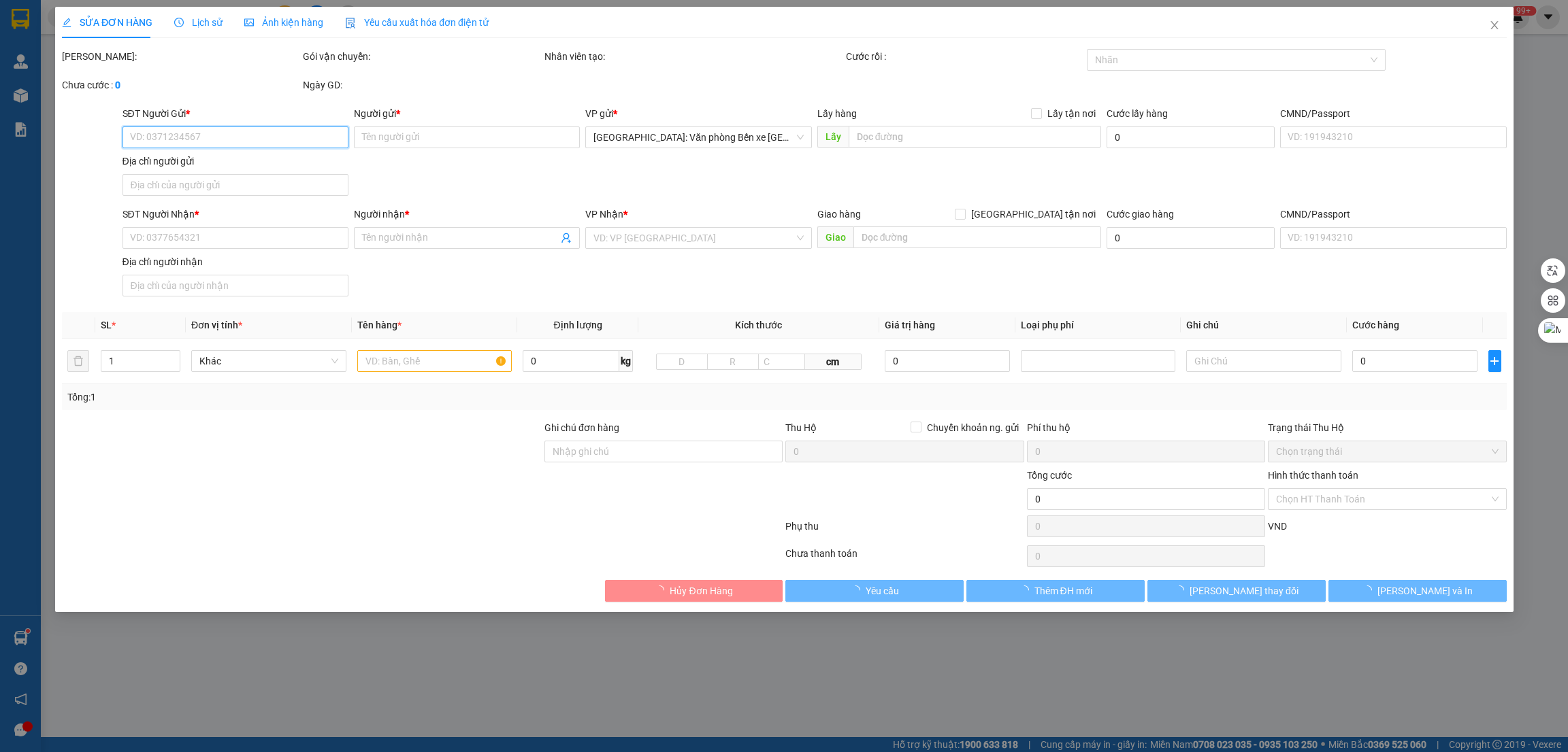
type input "1.600.000"
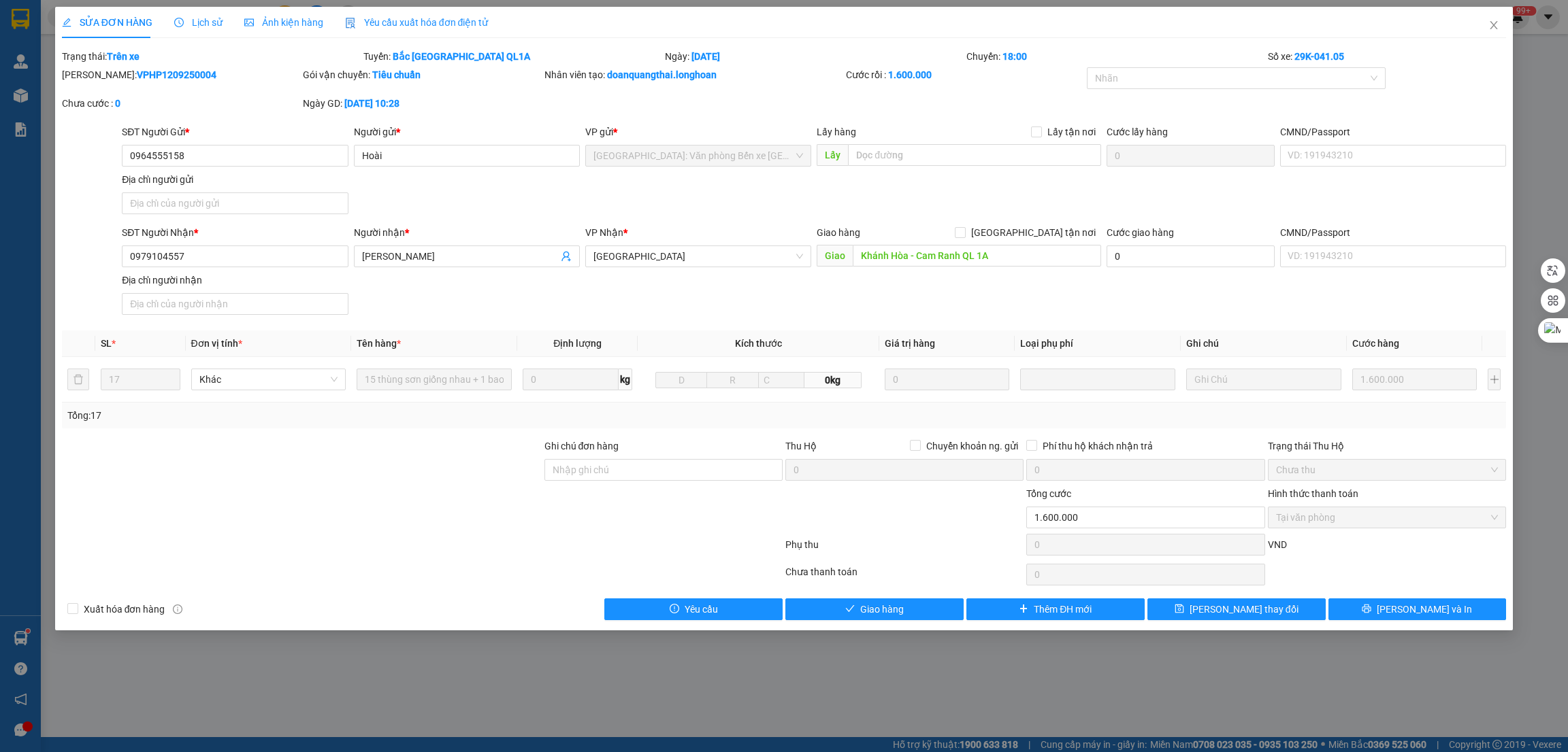
click at [202, 22] on span "Lịch sử" at bounding box center [198, 22] width 48 height 11
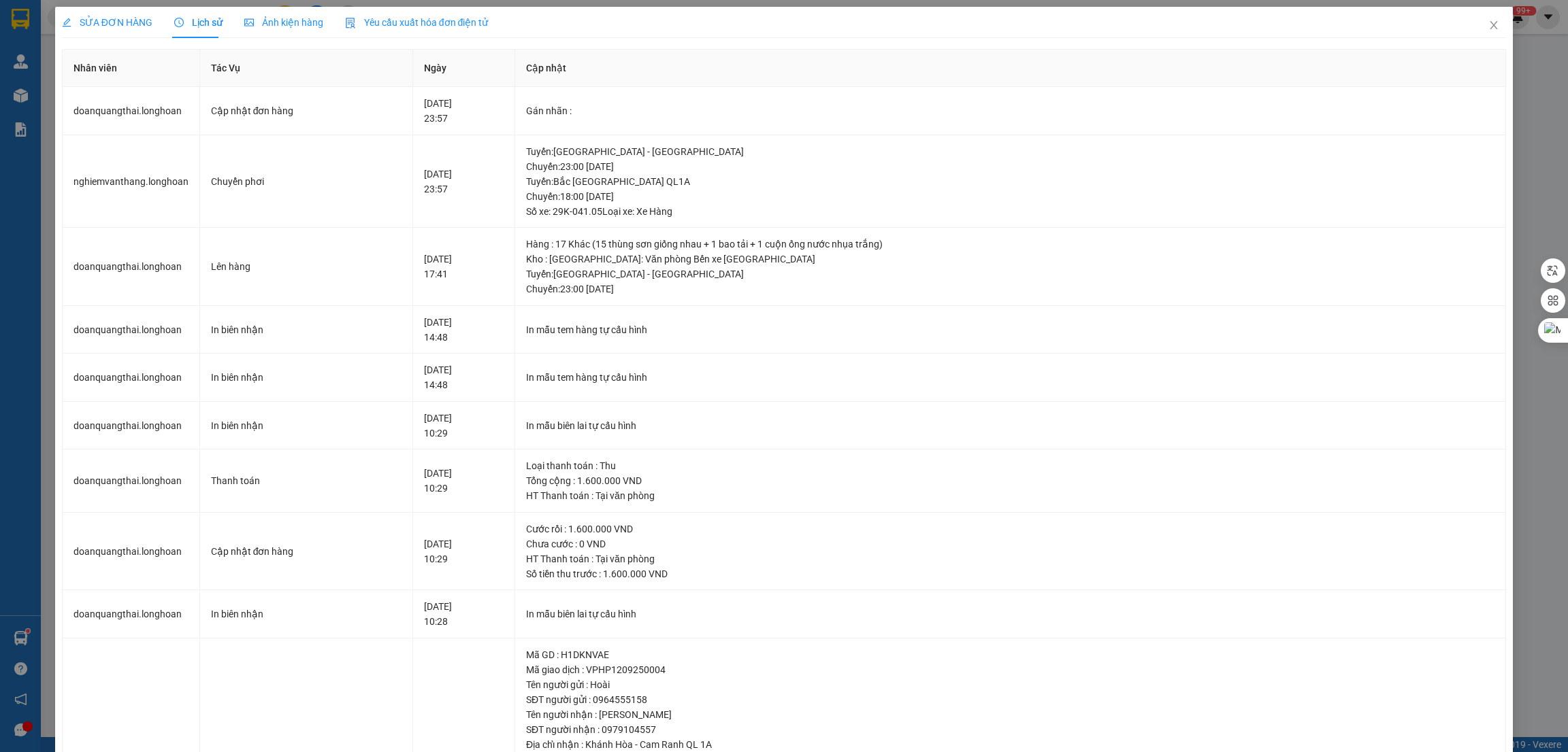
click at [114, 22] on span "SỬA ĐƠN HÀNG" at bounding box center [107, 22] width 91 height 11
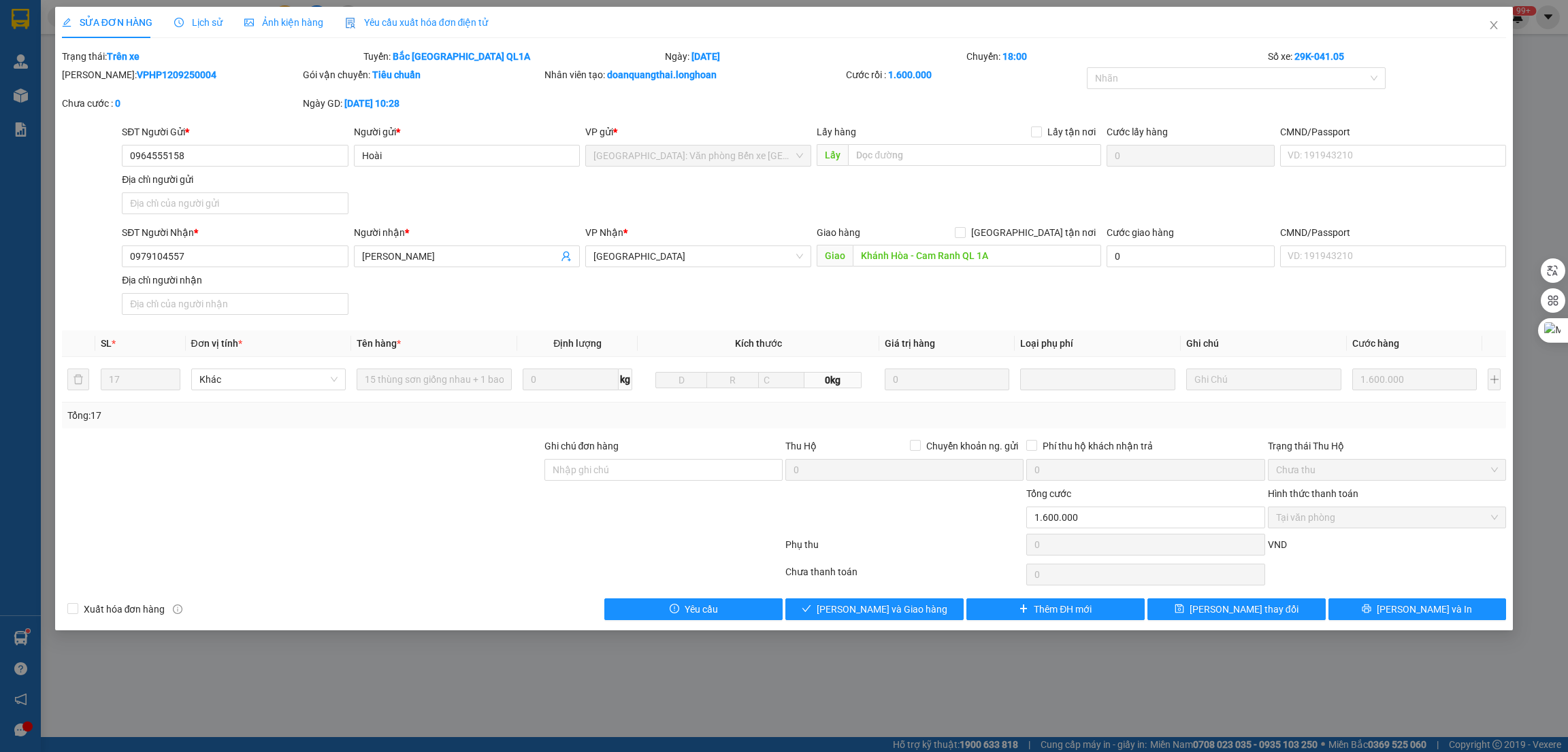
click at [182, 19] on span "Lịch sử" at bounding box center [198, 22] width 48 height 11
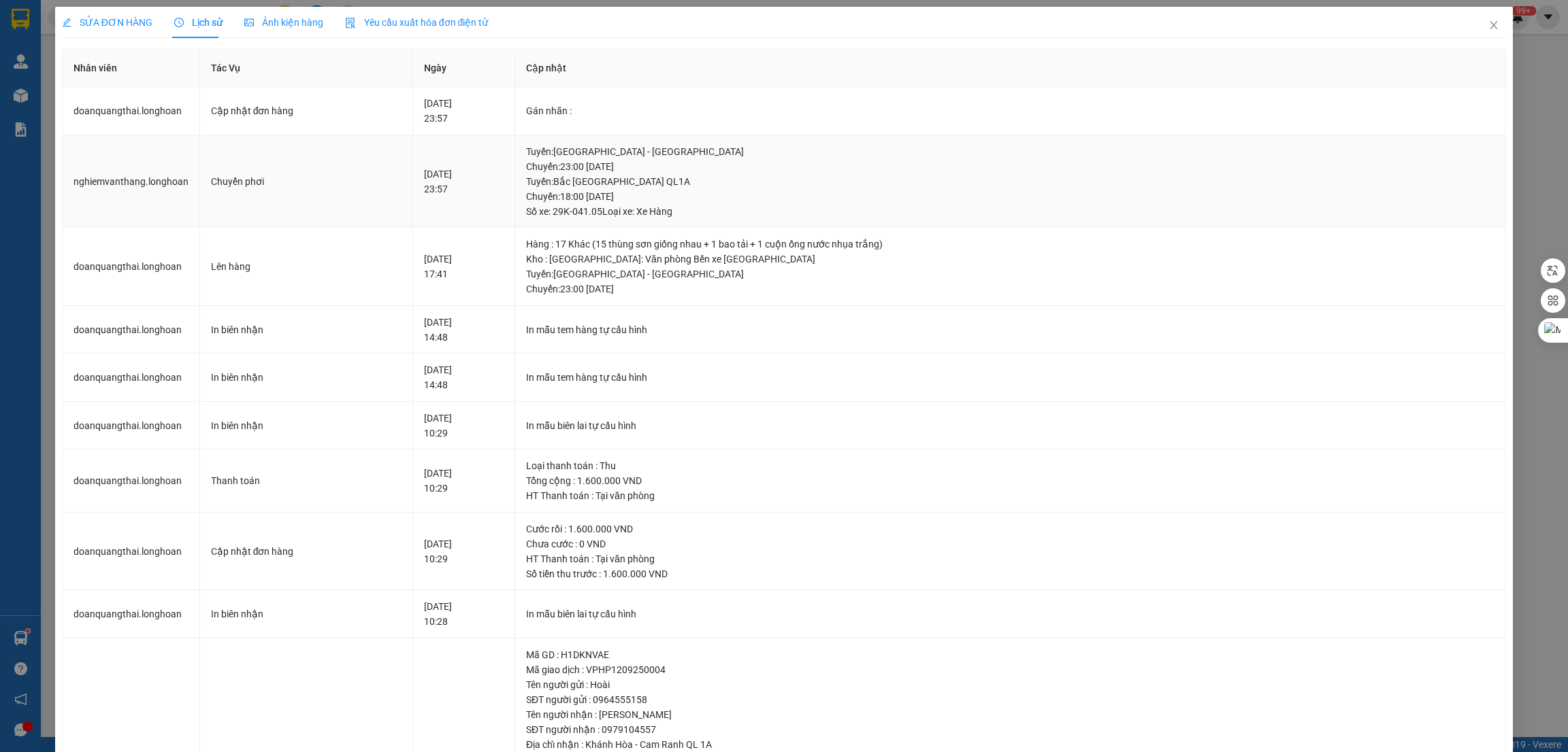
click at [572, 201] on div "Tuyến : [GEOGRAPHIC_DATA] QL1A Chuyến: 18:00 [DATE] Số xe: 29K-041.05 Loại xe: …" at bounding box center [1010, 197] width 968 height 45
click at [673, 261] on div "Kho : [GEOGRAPHIC_DATA]: Văn phòng Bến xe [GEOGRAPHIC_DATA]" at bounding box center [1010, 258] width 968 height 15
drag, startPoint x: 622, startPoint y: 206, endPoint x: 573, endPoint y: 204, distance: 49.0
click at [573, 204] on div "Tuyến : [GEOGRAPHIC_DATA] QL1A Chuyến: 18:00 [DATE] Số xe: 29K-041.05 Loại xe: …" at bounding box center [1010, 197] width 968 height 45
click at [662, 195] on div "Tuyến : [GEOGRAPHIC_DATA] QL1A Chuyến: 18:00 [DATE] Số xe: 29K-041.05 Loại xe: …" at bounding box center [1010, 197] width 968 height 45
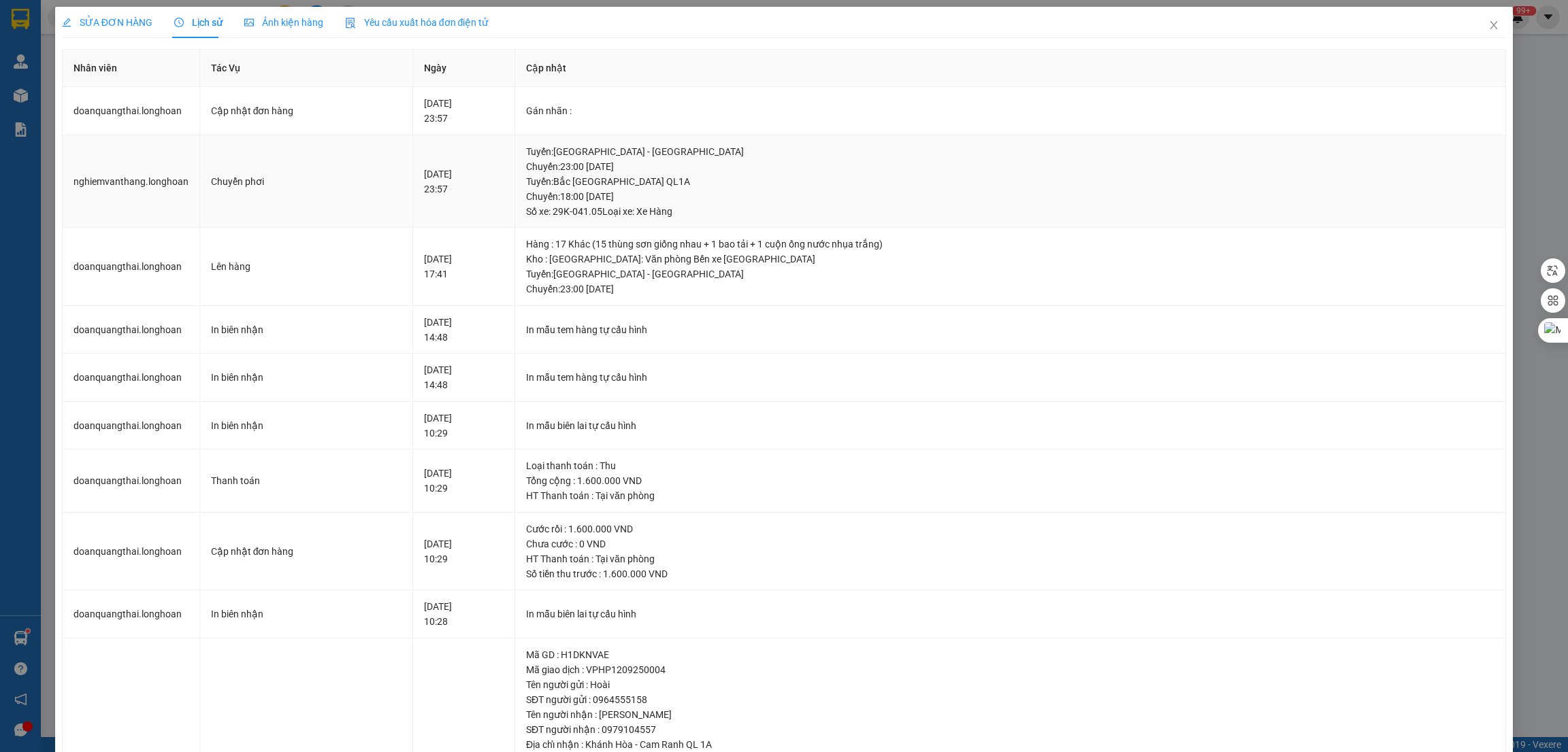
click at [606, 202] on div "Tuyến : [GEOGRAPHIC_DATA] QL1A Chuyến: 18:00 [DATE] Số xe: 29K-041.05 Loại xe: …" at bounding box center [1010, 197] width 968 height 45
click at [1490, 22] on icon "close" at bounding box center [1494, 25] width 8 height 9
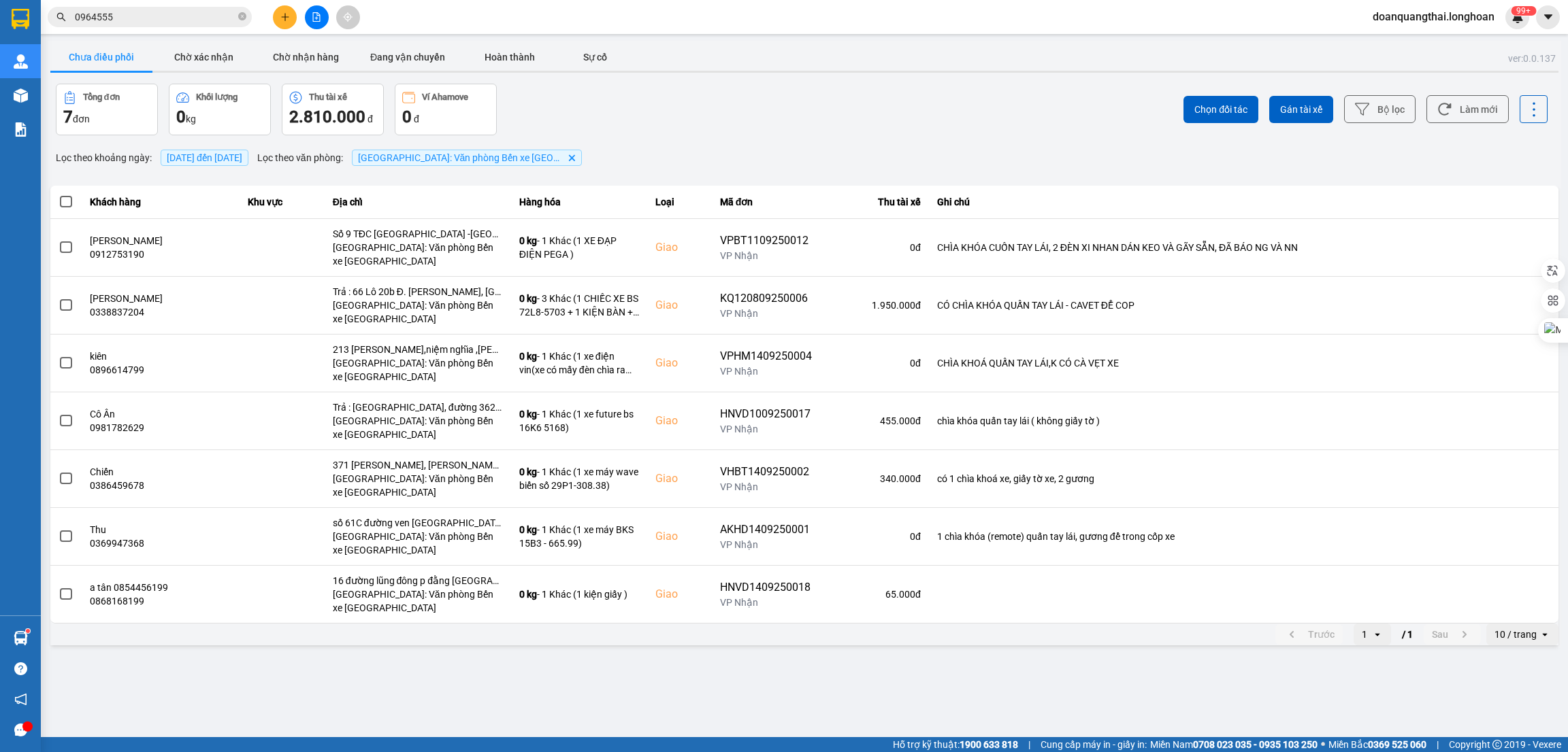
click at [168, 9] on input "0964555" at bounding box center [155, 16] width 160 height 15
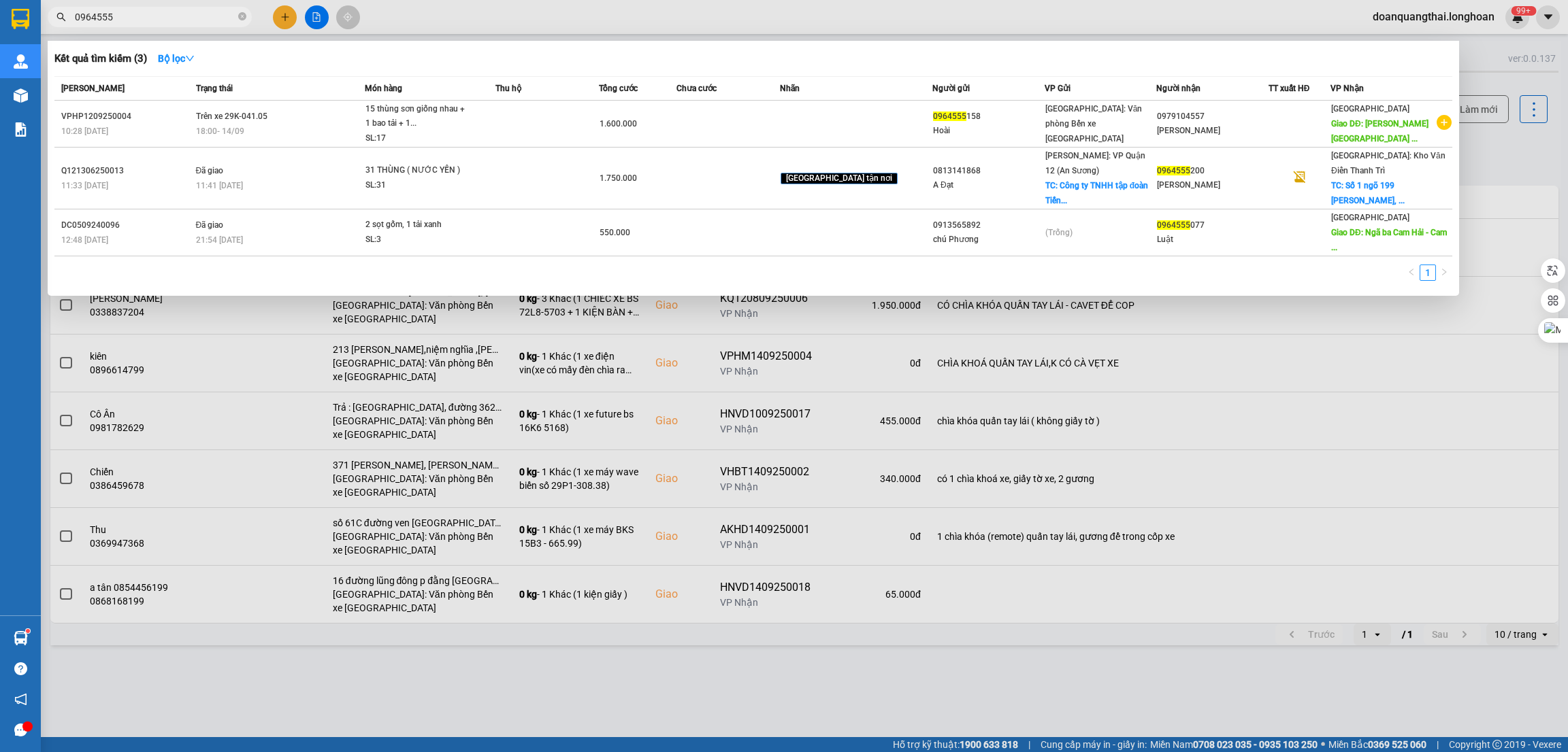
click at [168, 9] on input "0964555" at bounding box center [155, 16] width 160 height 15
paste input "336288232"
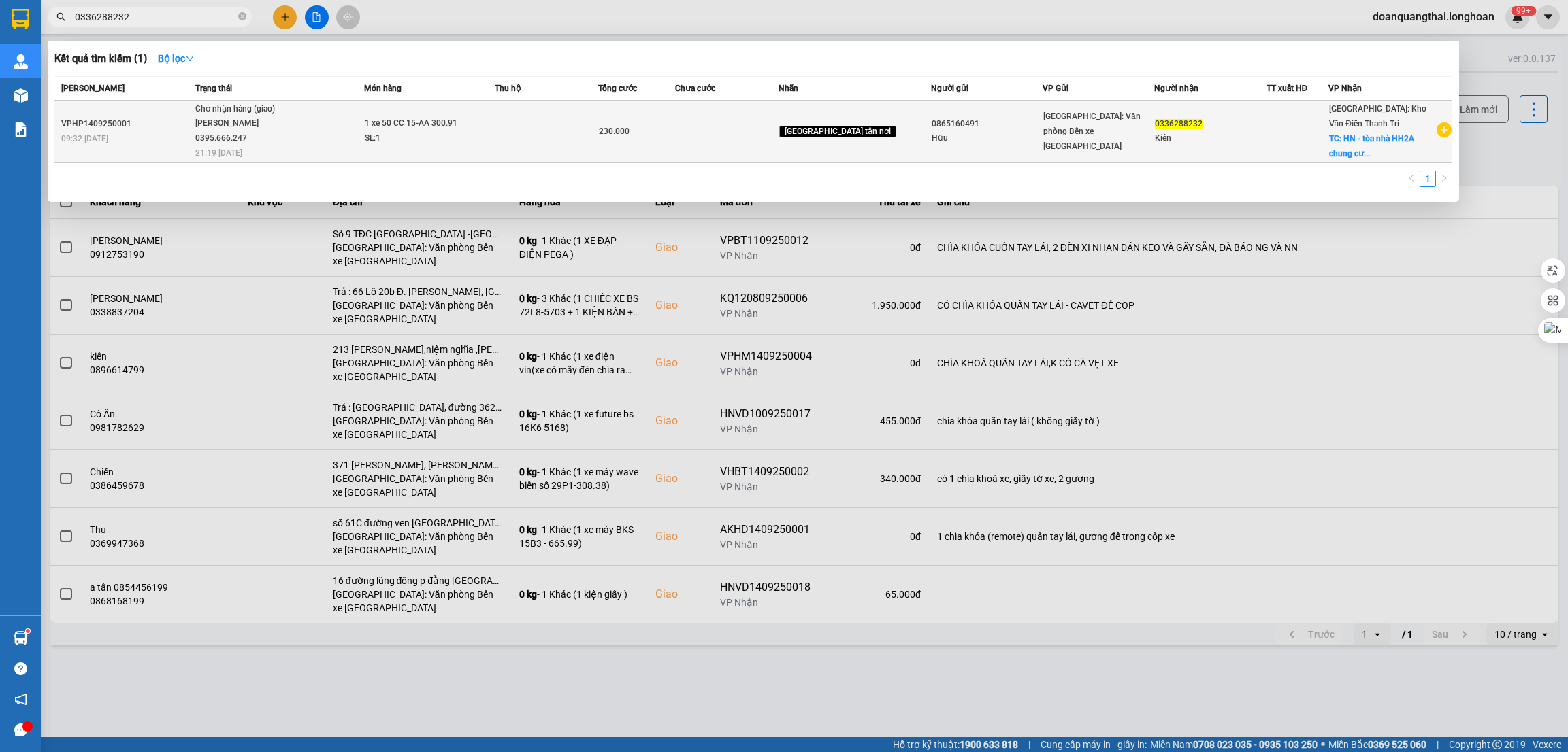
type input "0336288232"
click at [275, 136] on div "[PERSON_NAME] 0395.666.247" at bounding box center [246, 131] width 102 height 29
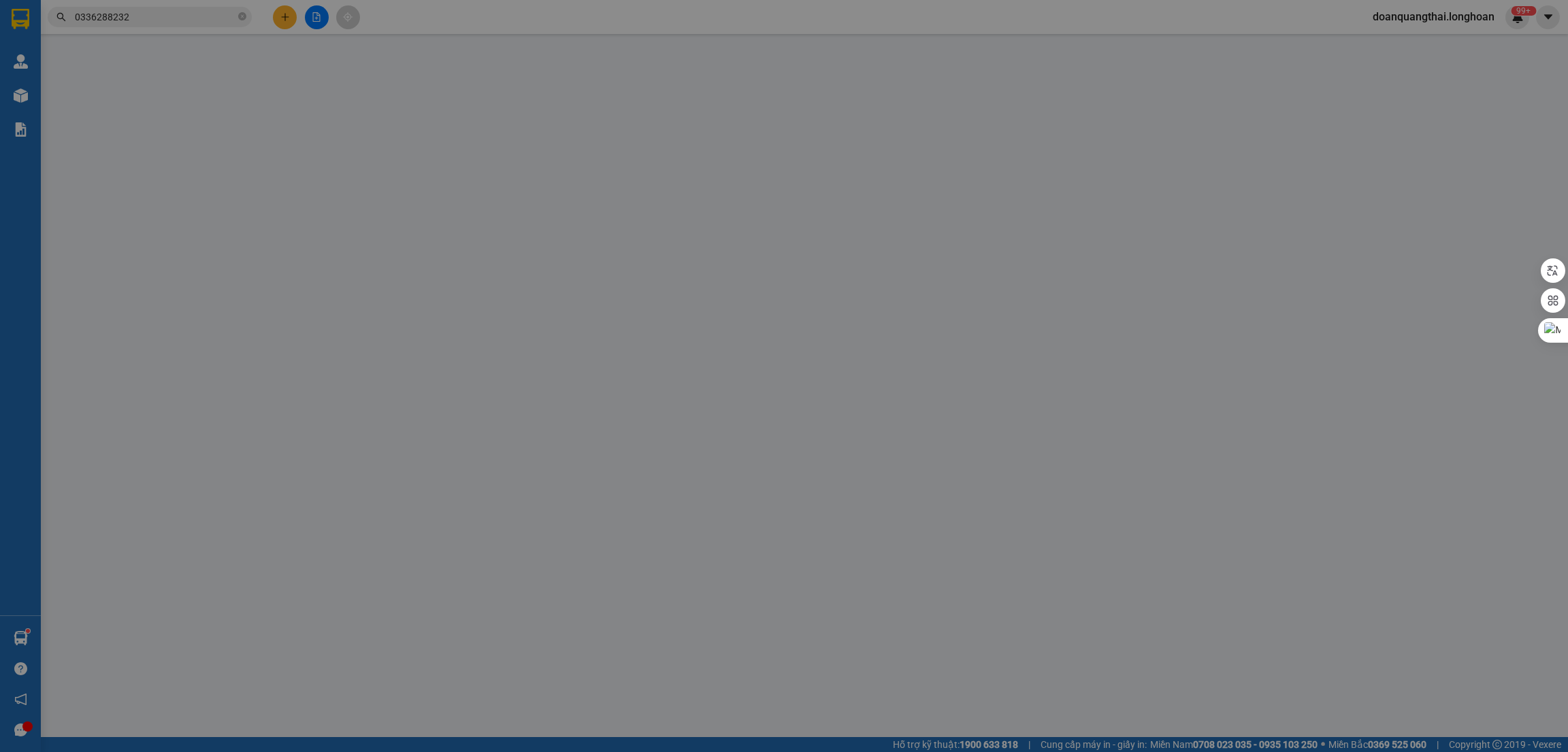
type input "0865160491"
type input "Hữu"
type input "0336288232"
type input "Kiên"
checkbox input "true"
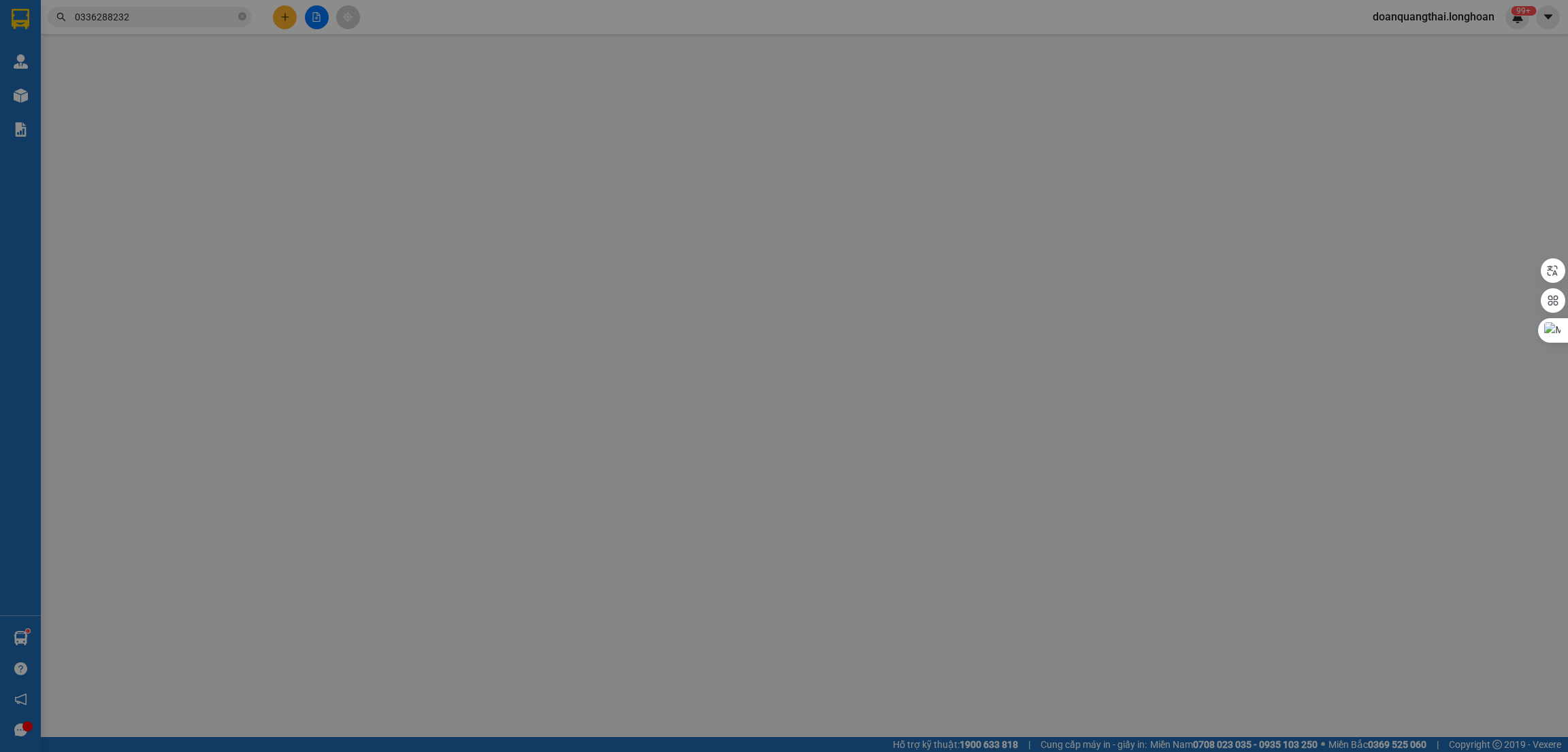
type input "HN - tòa nhà HH2A chung cư ecotakeview 32 đại từ , phừng định công, hoàng mai"
type input "230.000"
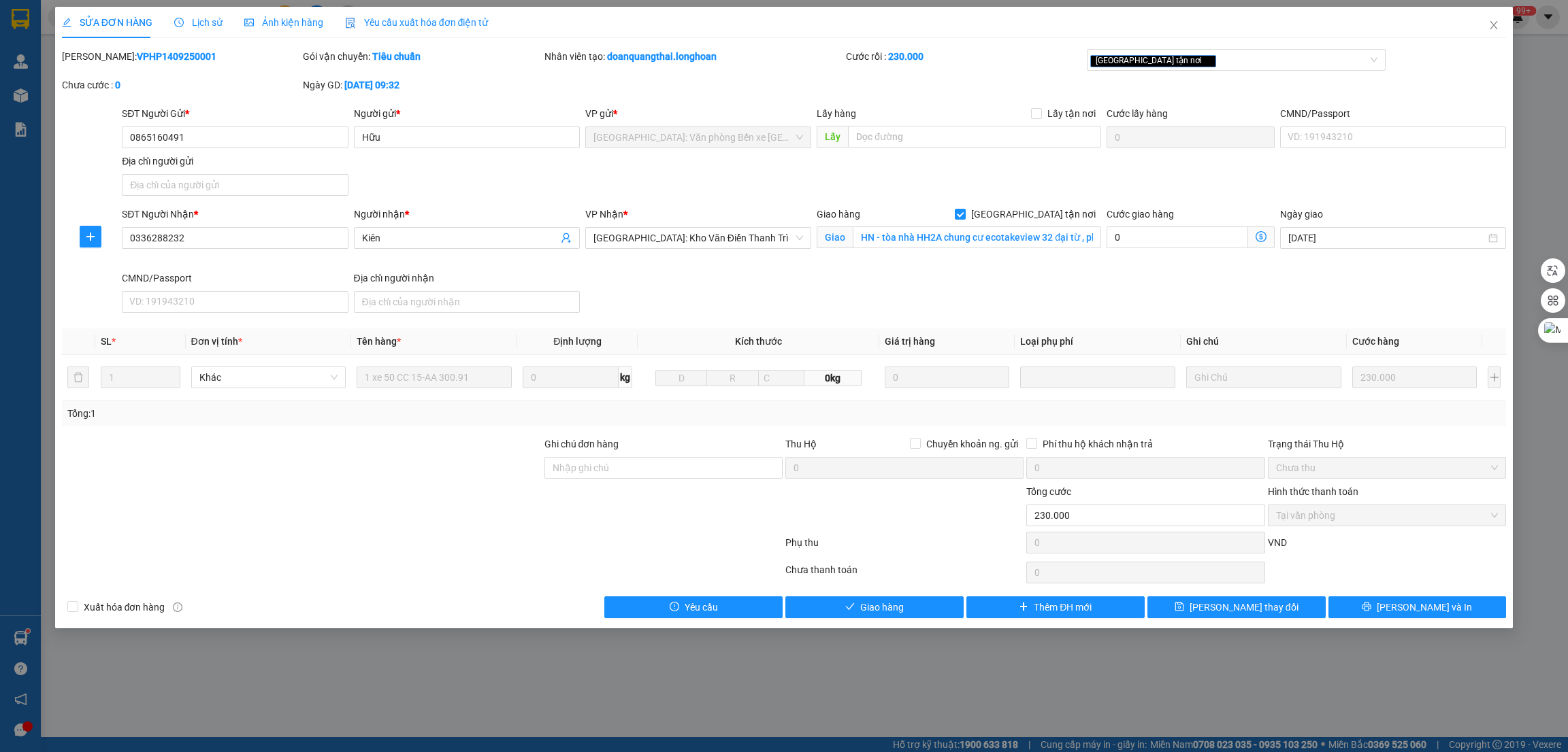
click at [203, 22] on span "Lịch sử" at bounding box center [198, 22] width 48 height 11
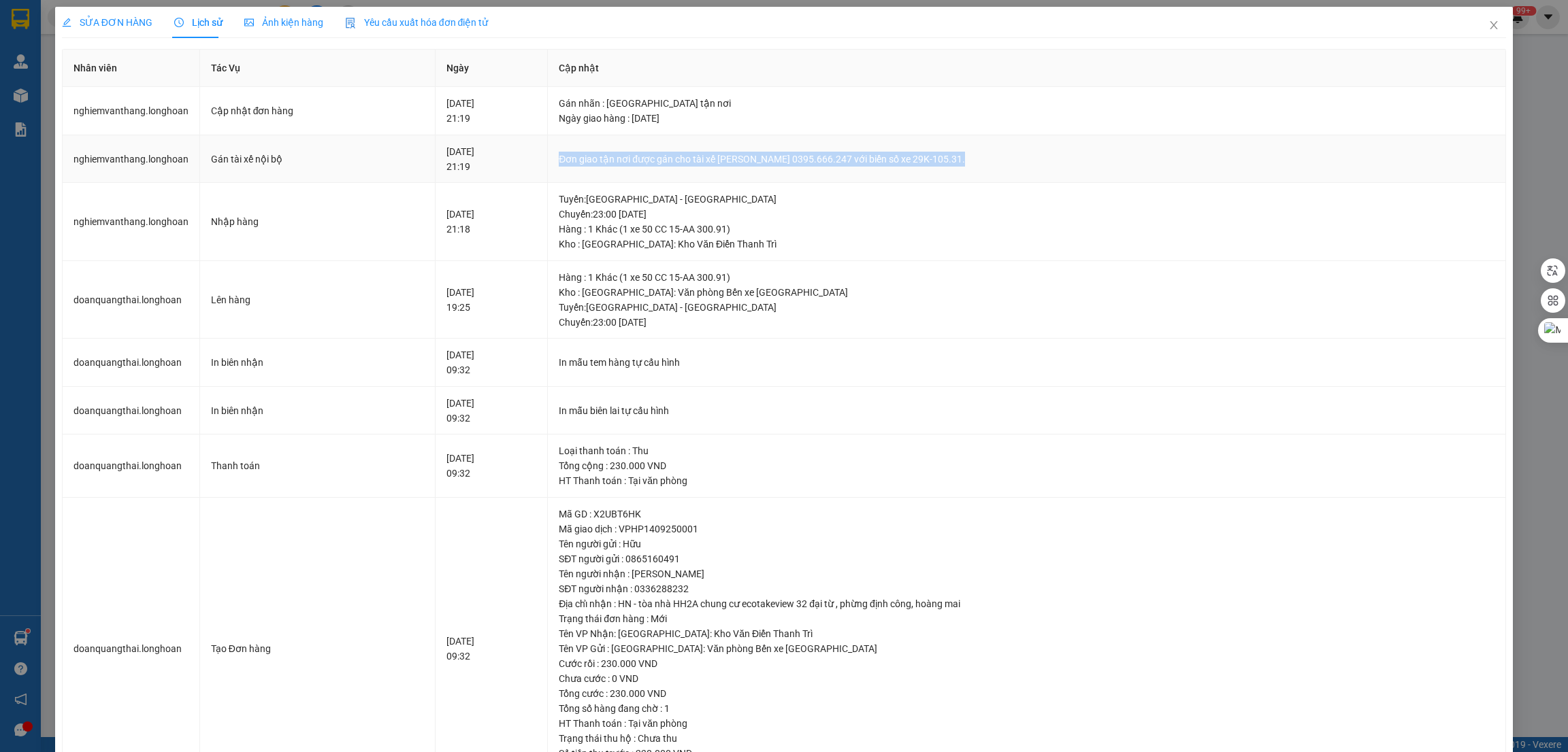
drag, startPoint x: 985, startPoint y: 159, endPoint x: 581, endPoint y: 152, distance: 404.1
click at [581, 152] on td "Đơn giao tận nơi được gán cho tài xế [PERSON_NAME] 0395.666.247 với biển số xe …" at bounding box center [1027, 159] width 958 height 48
copy div "Đơn giao tận nơi được gán cho tài xế [PERSON_NAME] 0395.666.247 với biển số xe …"
click at [718, 462] on div "Tổng cộng : 230.000 VND" at bounding box center [1026, 466] width 936 height 15
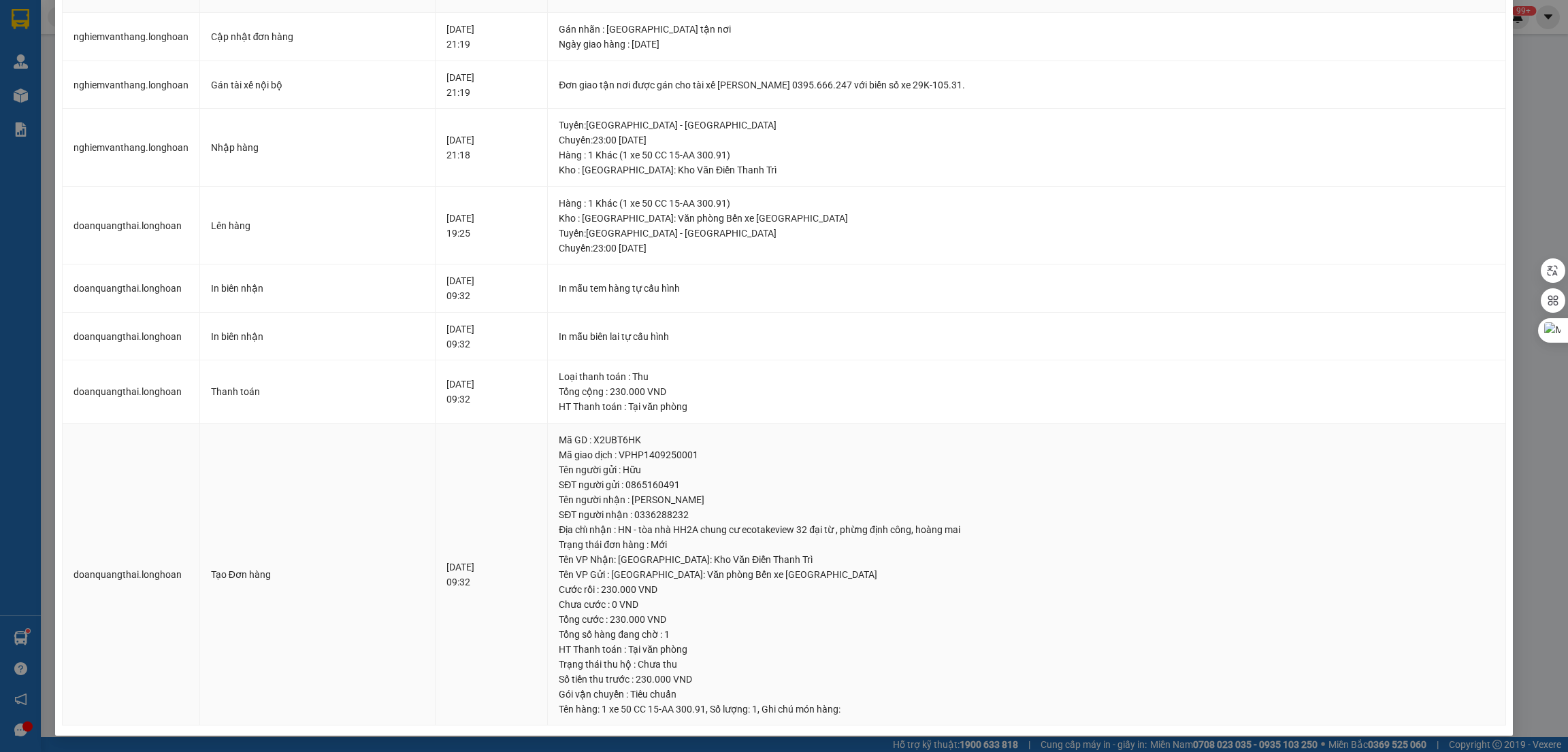
click at [746, 621] on div "Tổng cước : 230.000 VND" at bounding box center [1026, 619] width 936 height 15
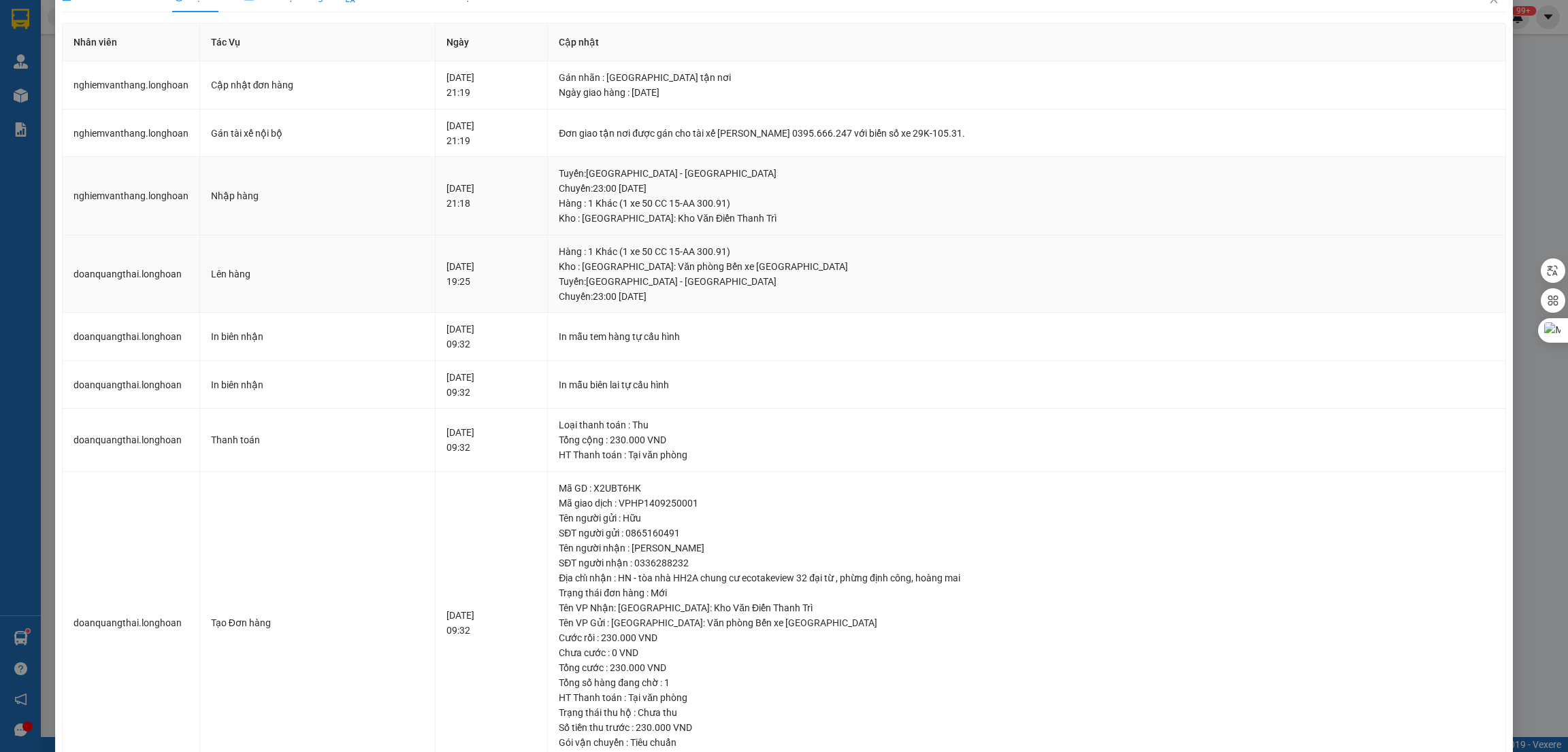
scroll to position [0, 0]
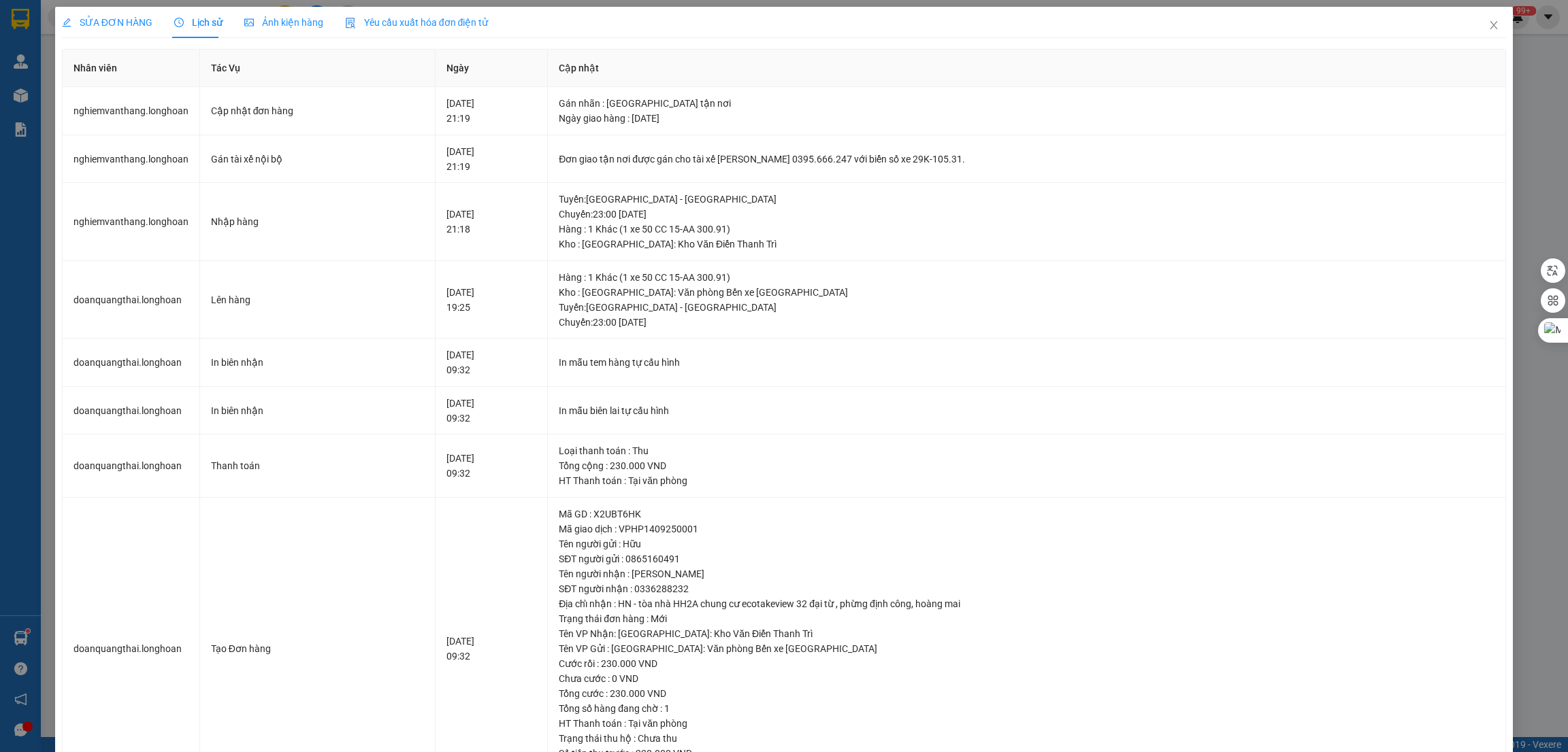
click at [98, 22] on span "SỬA ĐƠN HÀNG" at bounding box center [107, 22] width 91 height 11
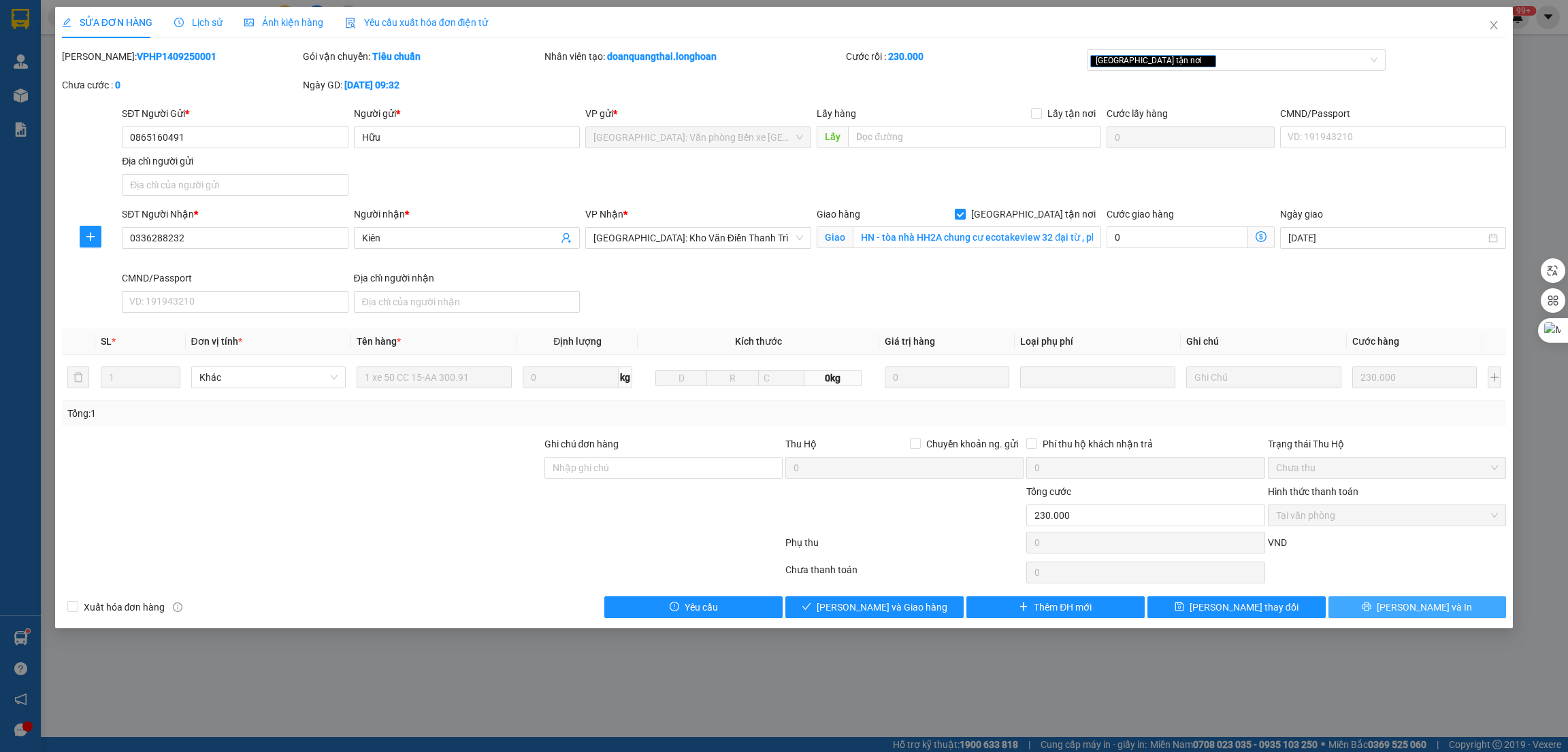
click at [1377, 606] on button "[PERSON_NAME] và In" at bounding box center [1417, 607] width 178 height 22
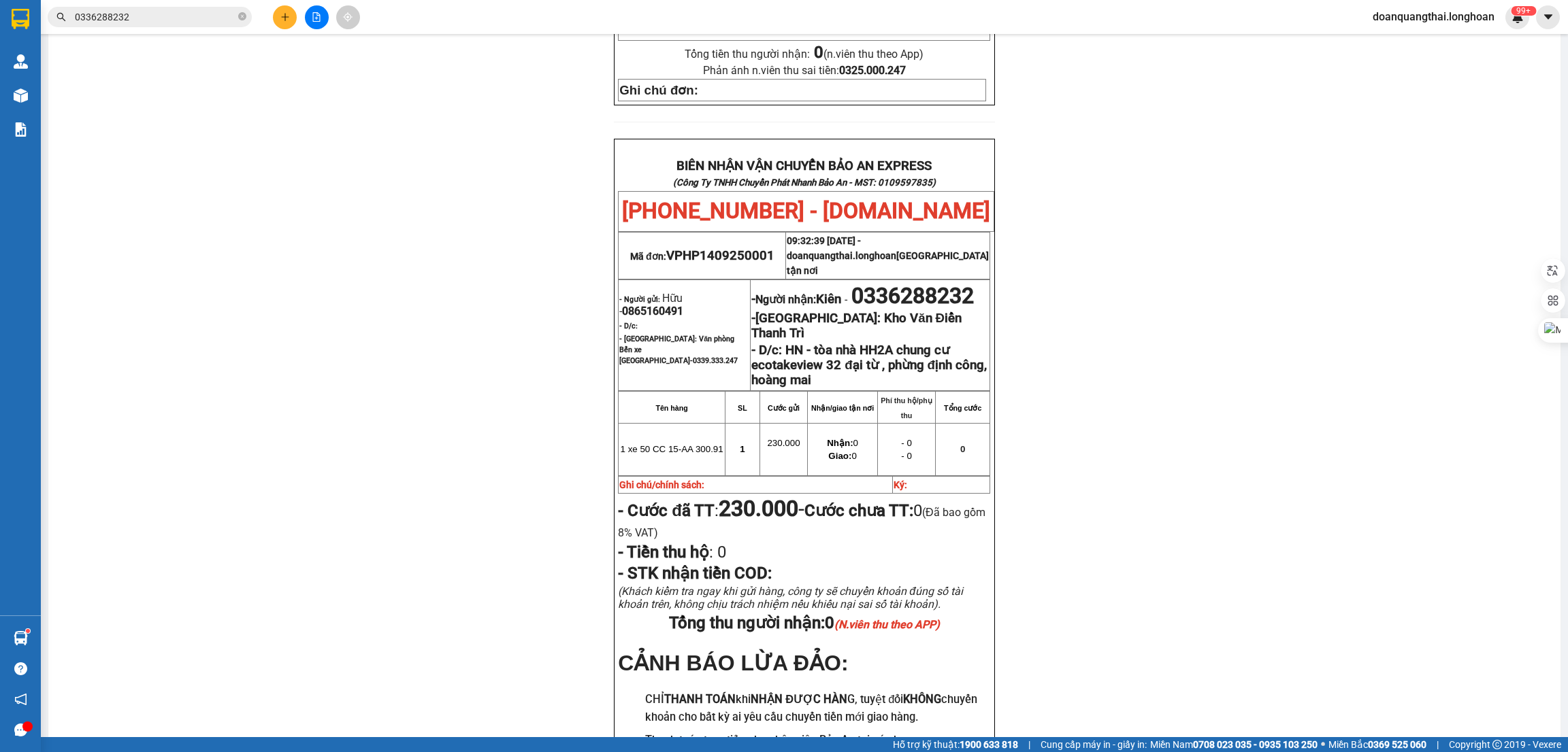
scroll to position [714, 0]
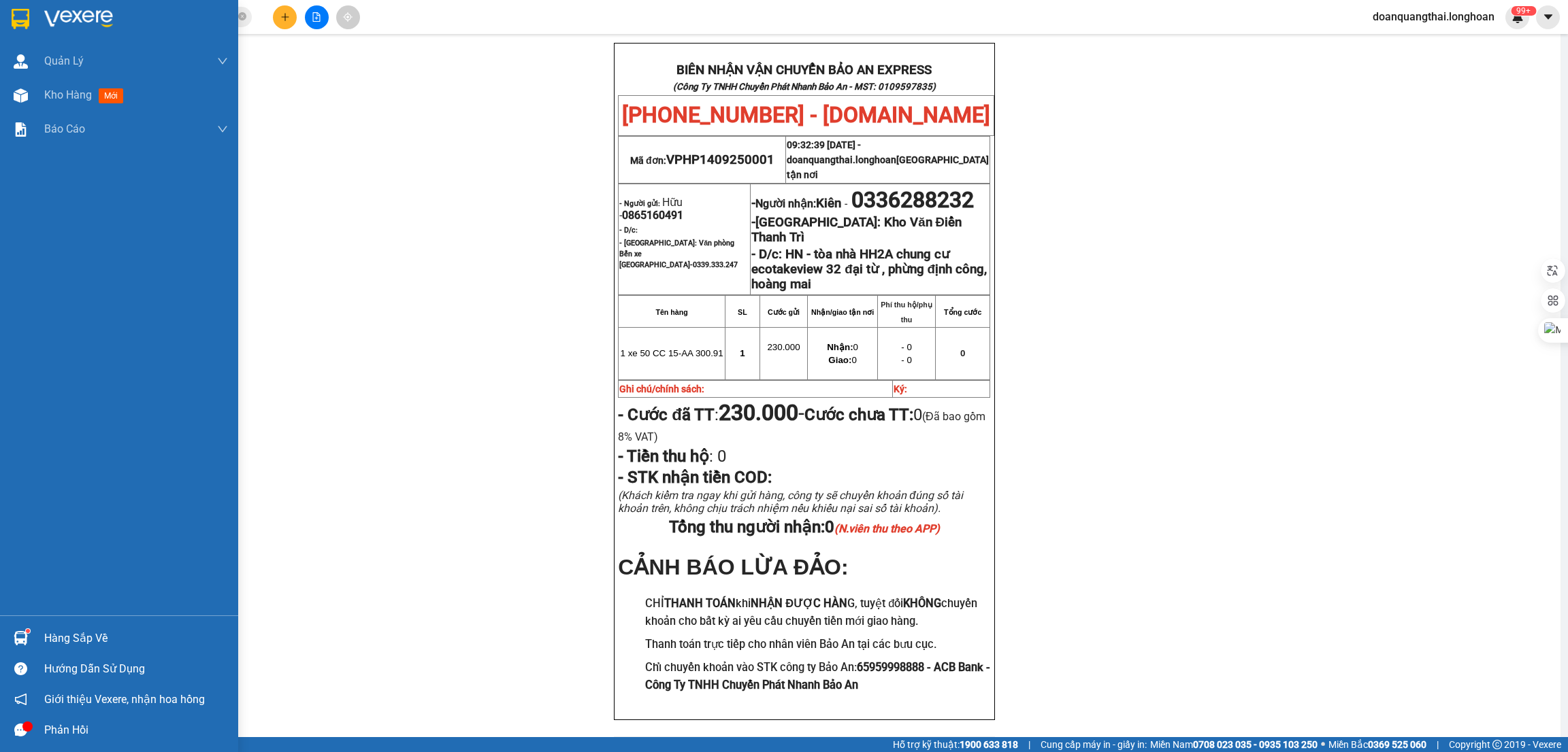
click at [21, 16] on img at bounding box center [20, 19] width 18 height 20
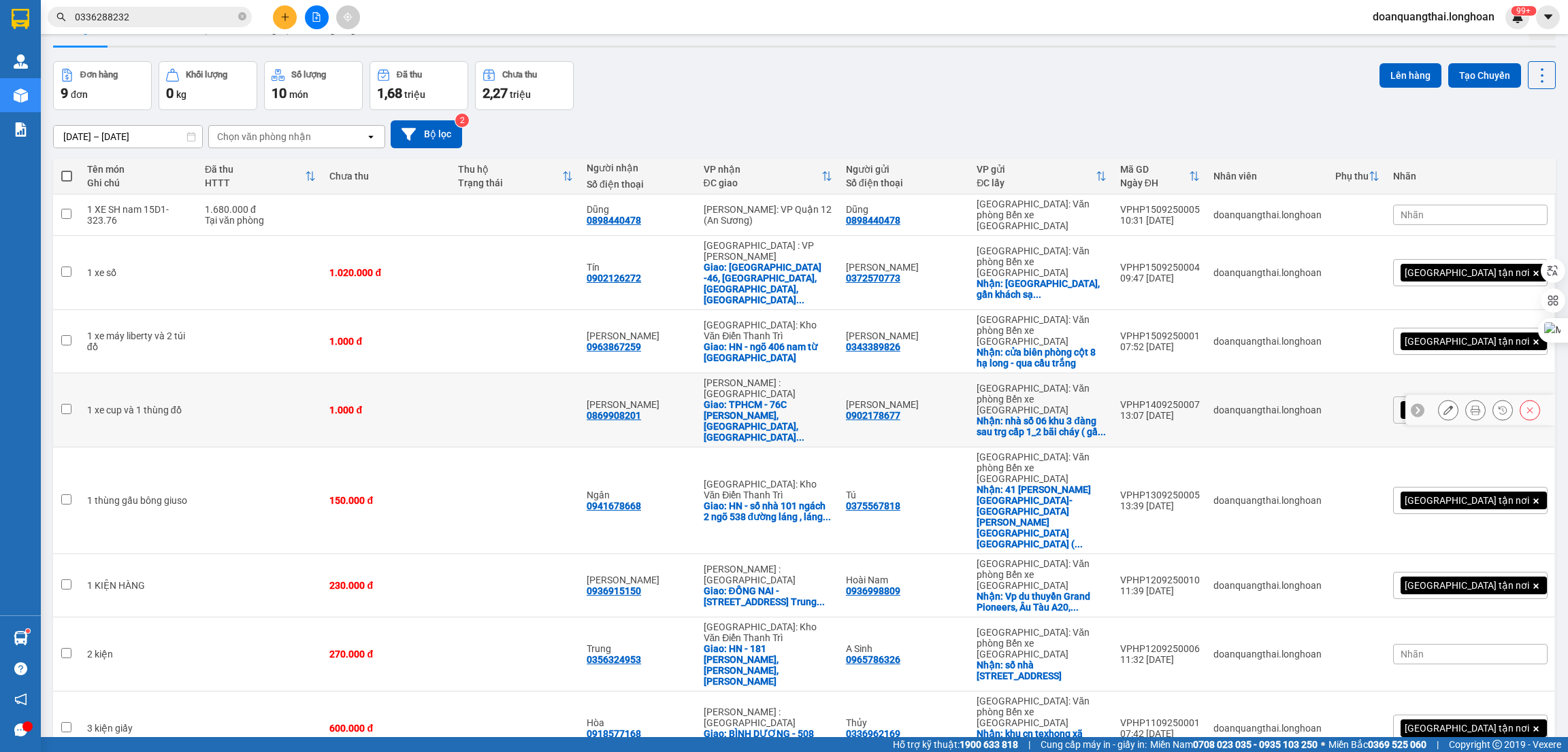
scroll to position [62, 0]
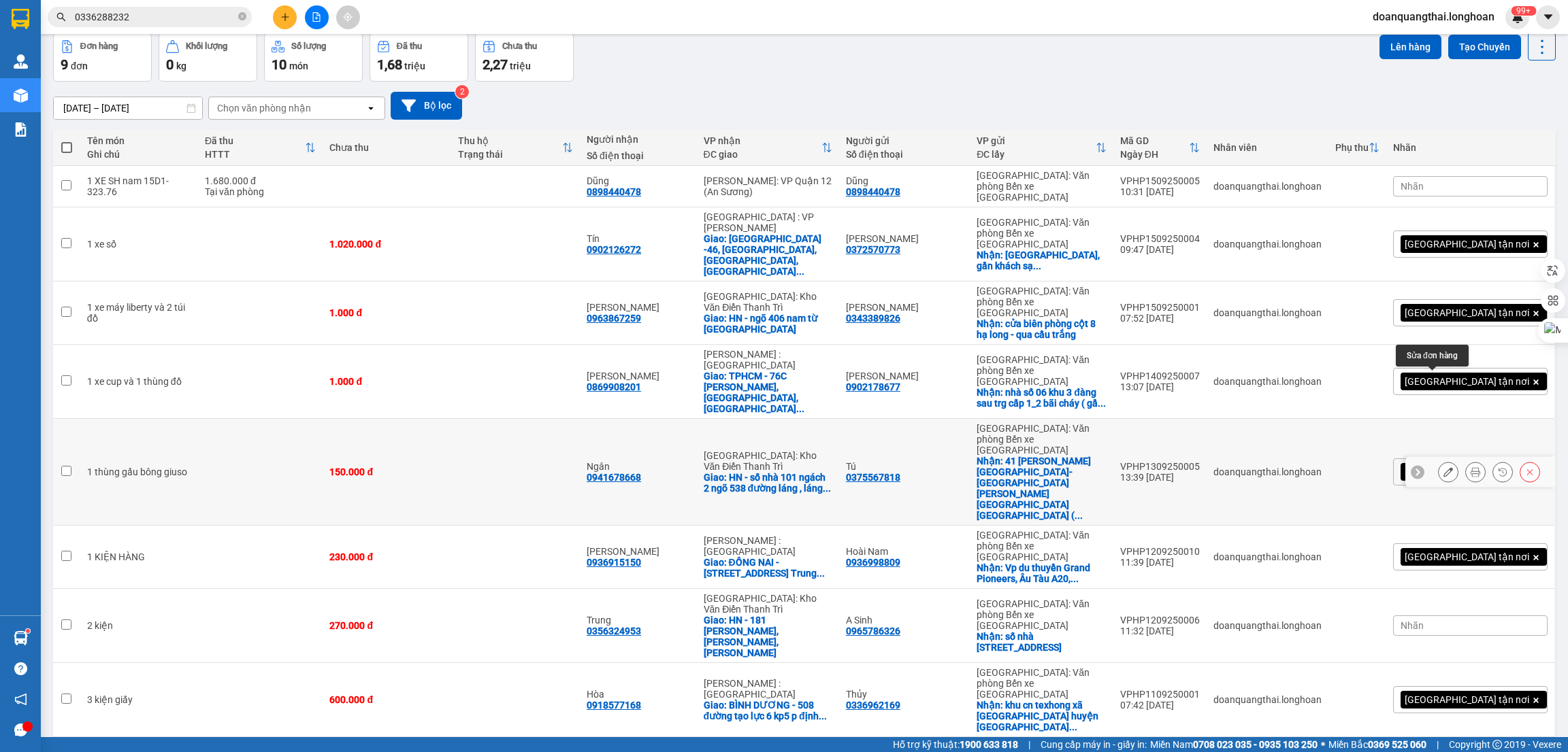
click at [1443, 467] on icon at bounding box center [1448, 472] width 9 height 9
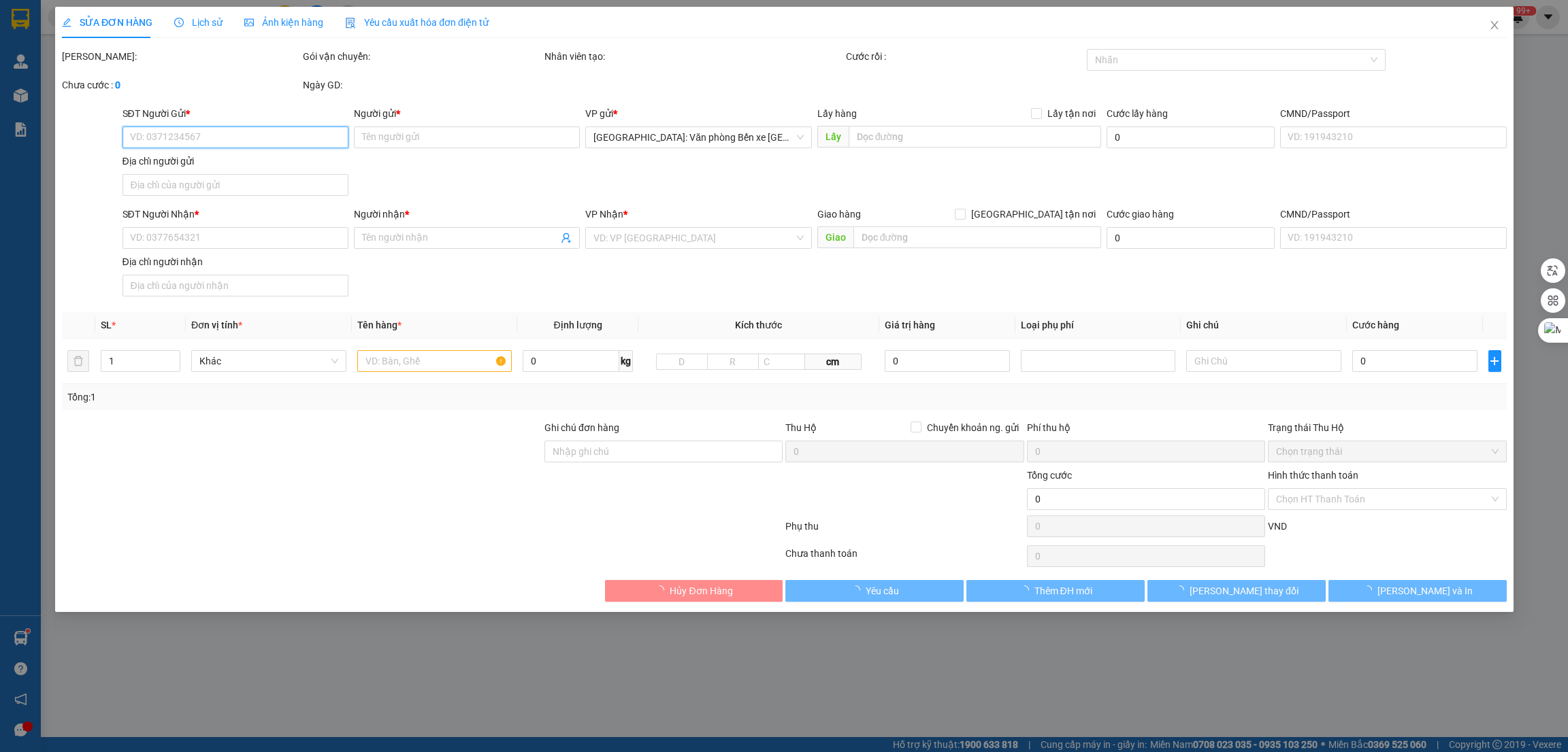
type input "0375567818"
type input "Tú"
checkbox input "true"
type input "41 [PERSON_NAME][GEOGRAPHIC_DATA]-[GEOGRAPHIC_DATA] cái-[GEOGRAPHIC_DATA] ( hướ…"
type input "0941678668"
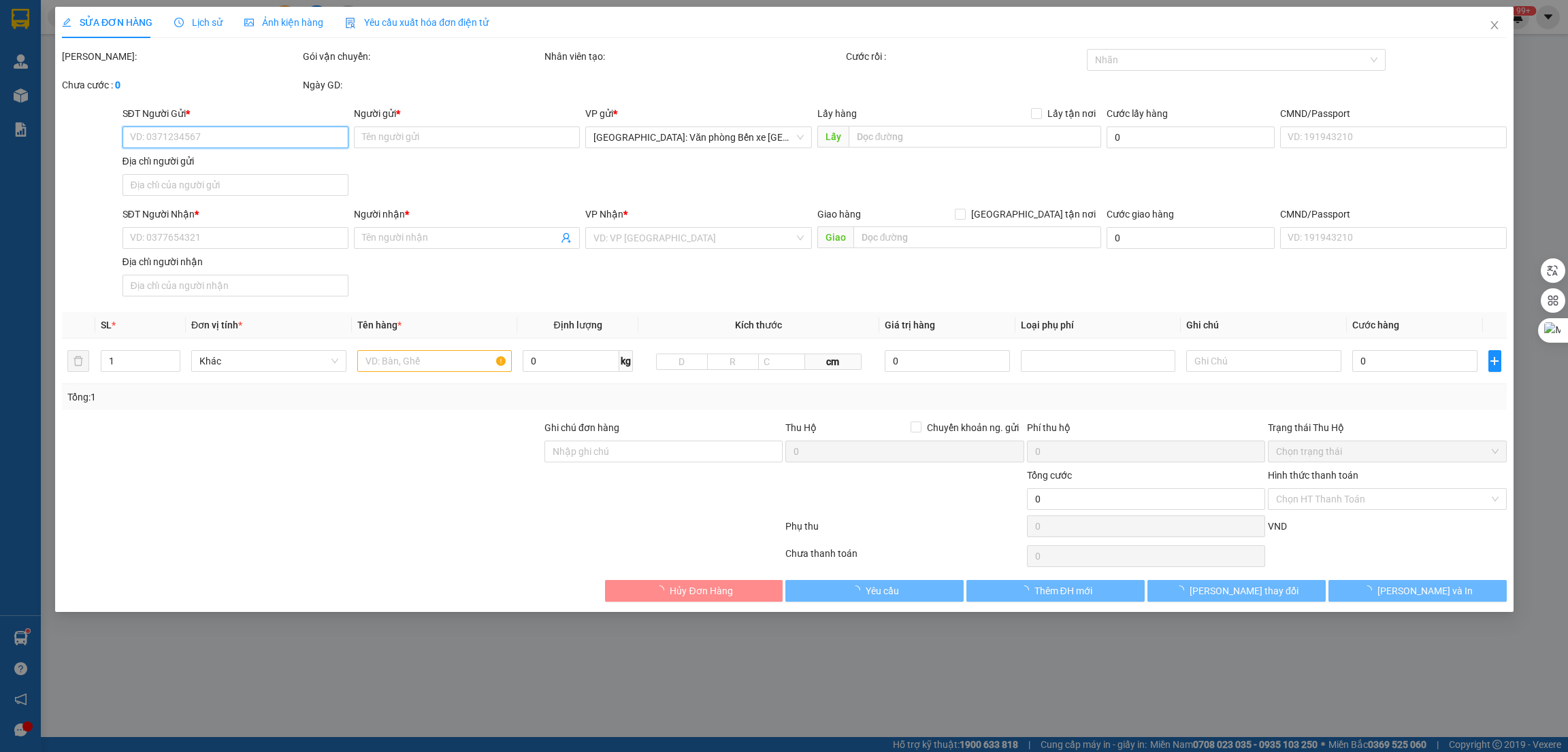
type input "Ngân"
checkbox input "true"
type input "HN - số nhà 101 ngách 2 ngõ 538 đường láng , láng hạ , đống đa"
type input "150.000"
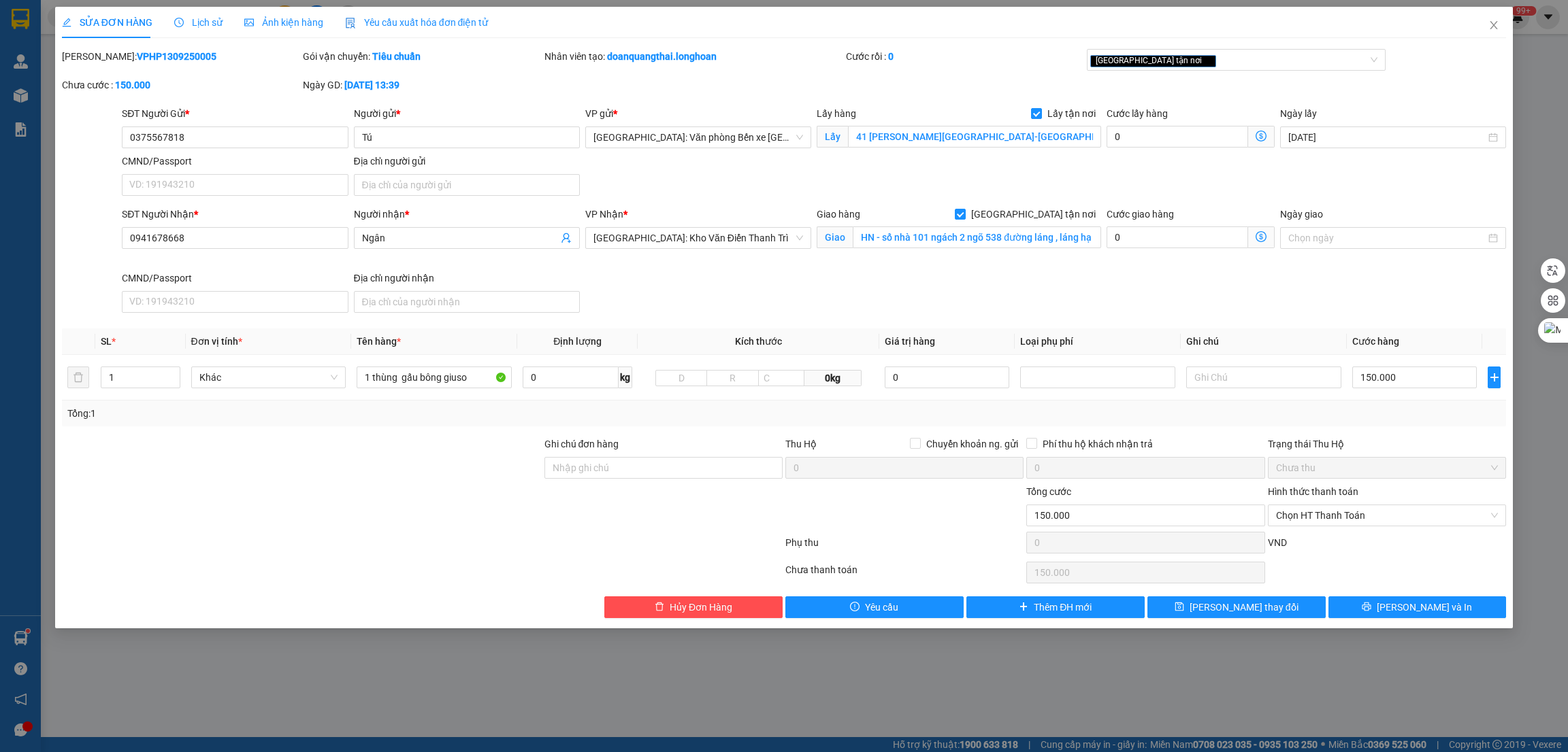
click at [1371, 440] on div "Trạng thái Thu Hộ" at bounding box center [1387, 443] width 238 height 15
click at [1051, 239] on input "HN - số nhà 101 ngách 2 ngõ 538 đường láng , láng hạ , đống đa" at bounding box center [977, 238] width 248 height 22
click at [1428, 371] on input "150.000" at bounding box center [1414, 378] width 125 height 22
type input "8"
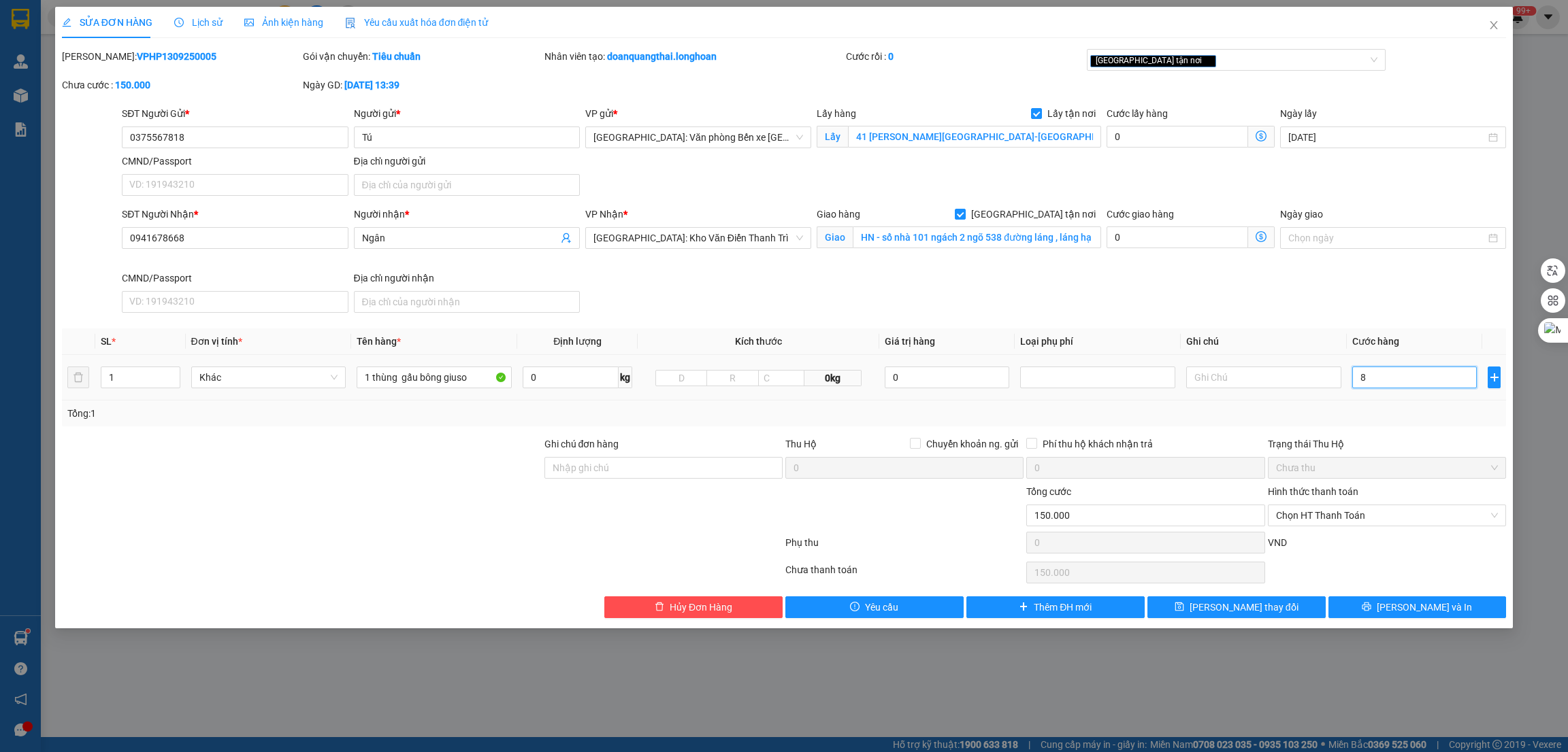
type input "8"
type input "80"
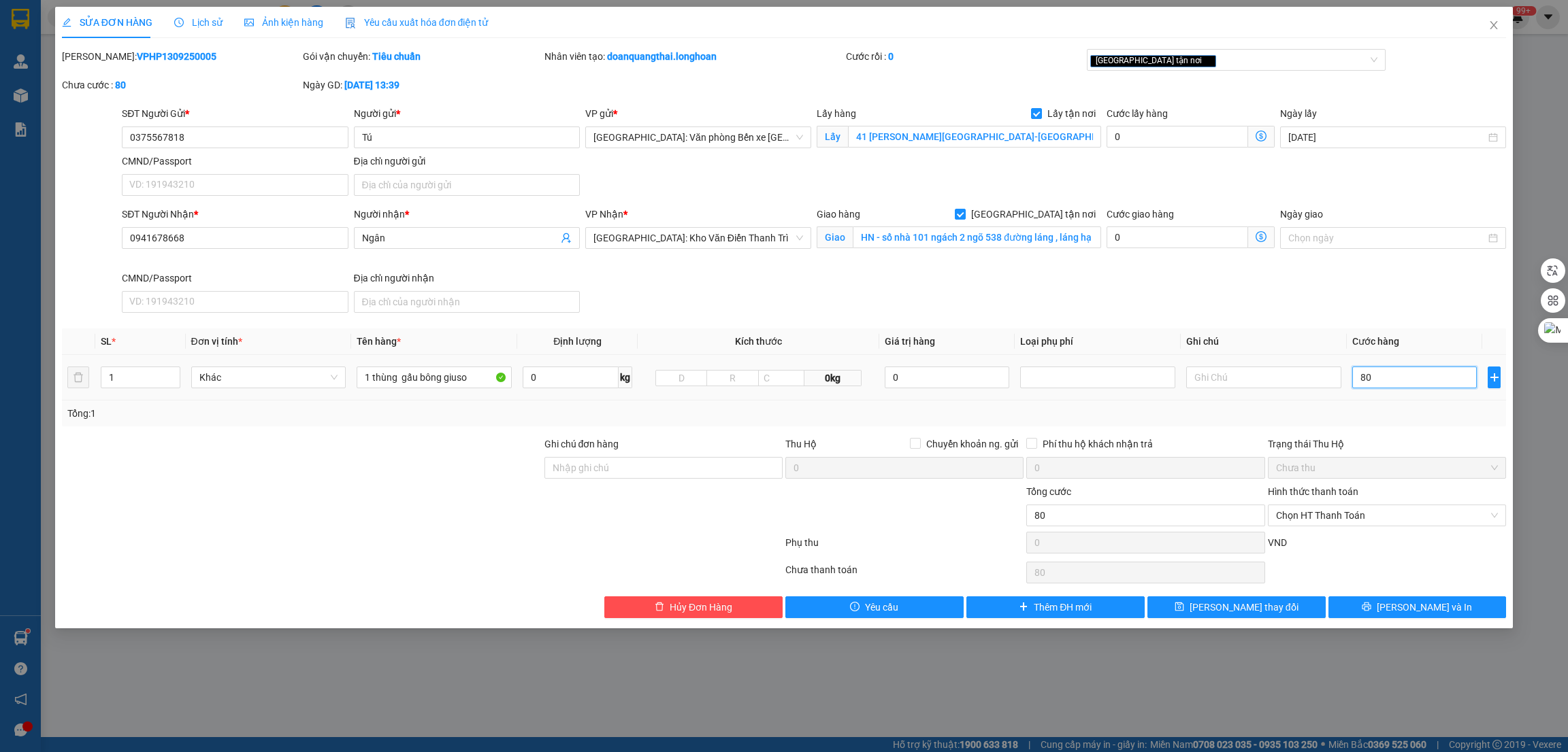
type input "800"
type input "8.000"
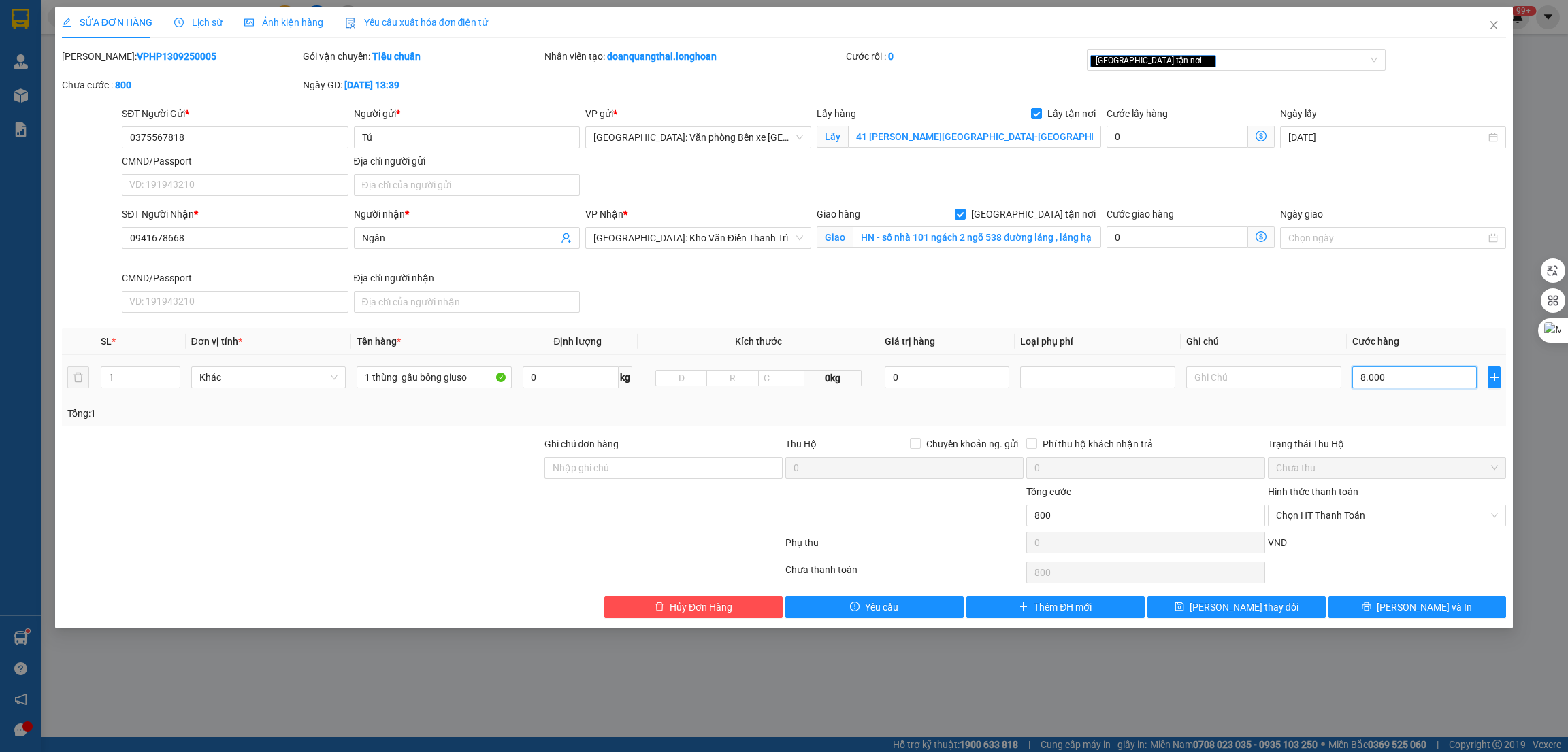
type input "8.000"
type input "80.000"
click at [734, 236] on span "[GEOGRAPHIC_DATA]: Kho Văn Điển Thanh Trì" at bounding box center [698, 238] width 210 height 20
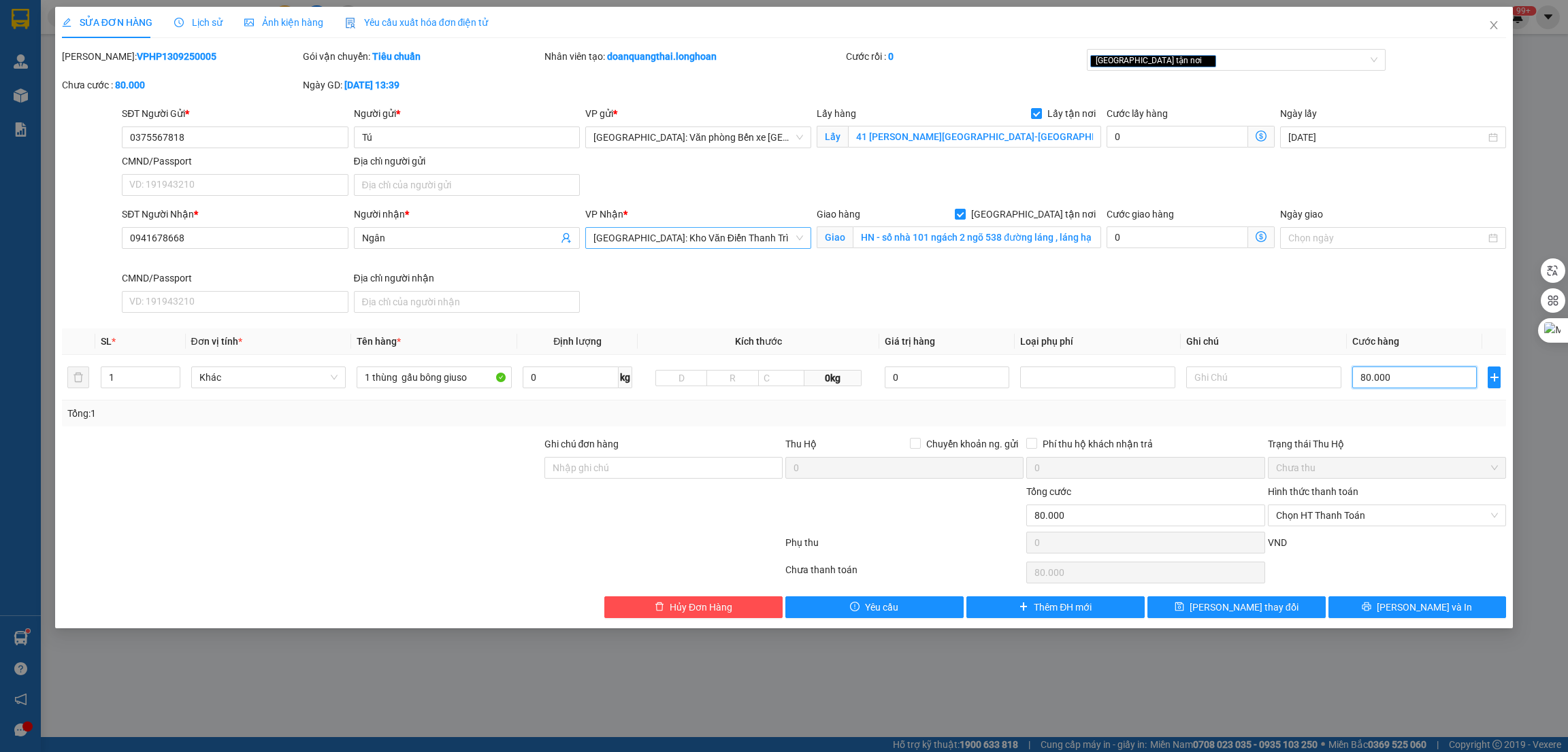
type input "80.000"
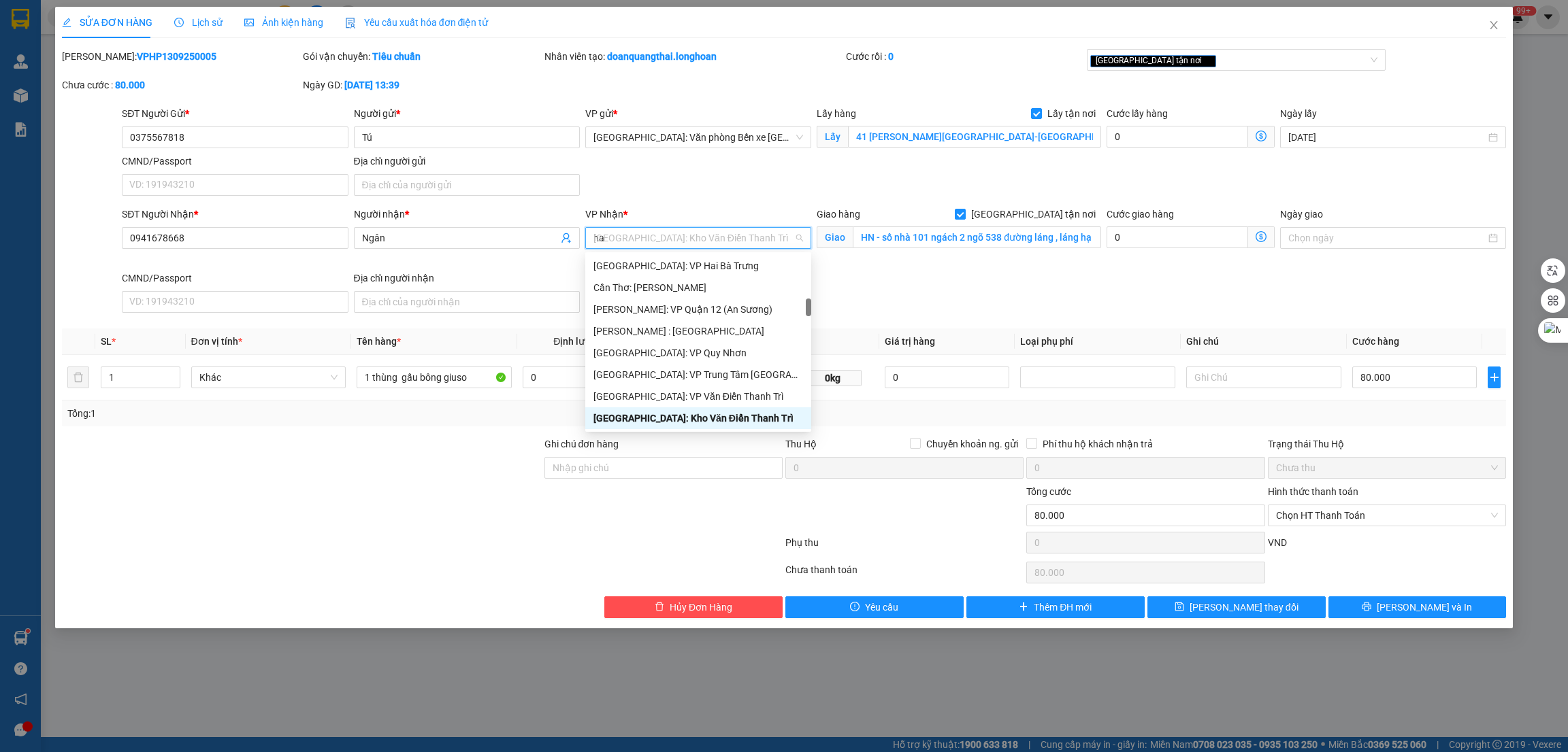
type input "hai"
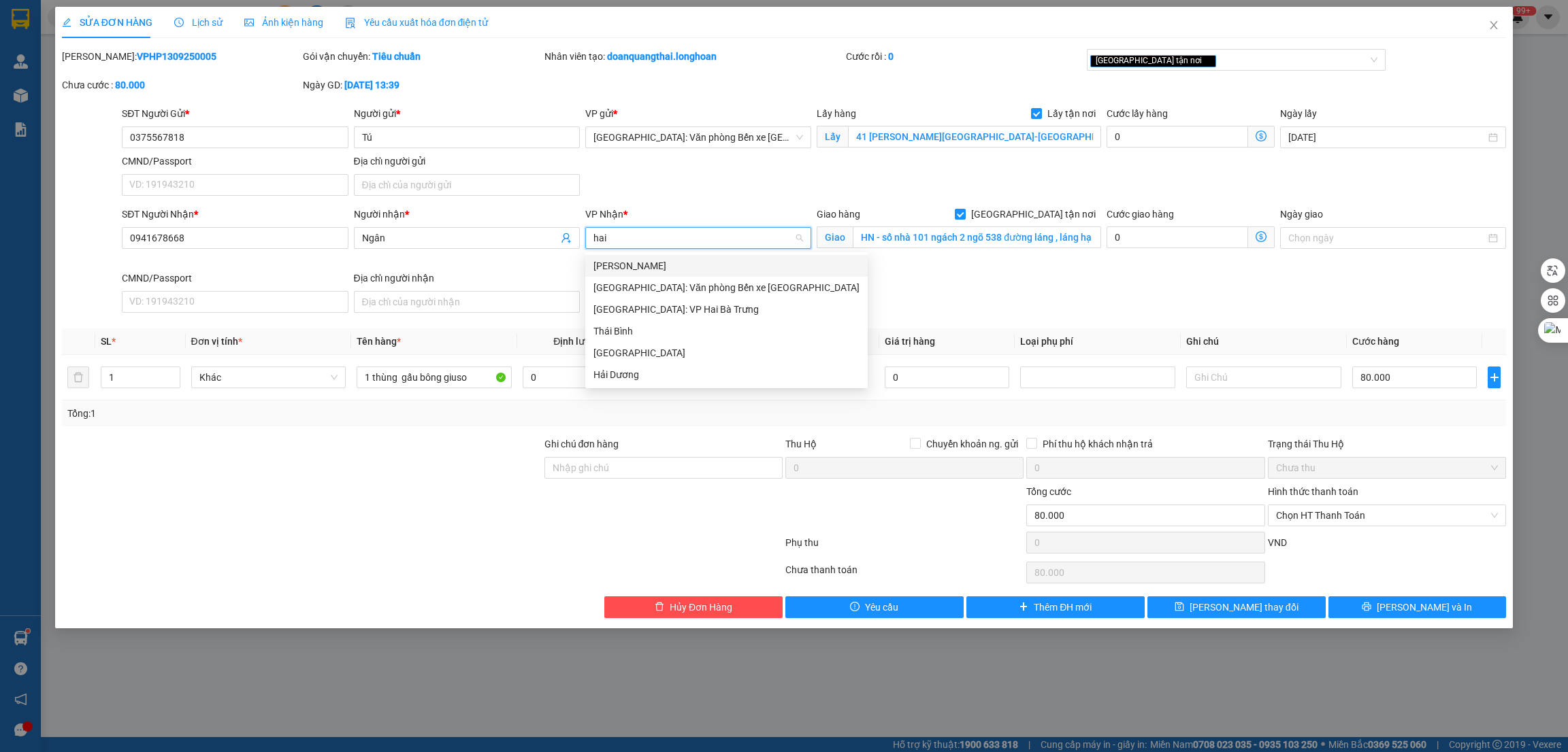
scroll to position [0, 0]
click at [715, 285] on div "[GEOGRAPHIC_DATA]: Văn phòng Bến xe [GEOGRAPHIC_DATA]" at bounding box center [727, 287] width 266 height 15
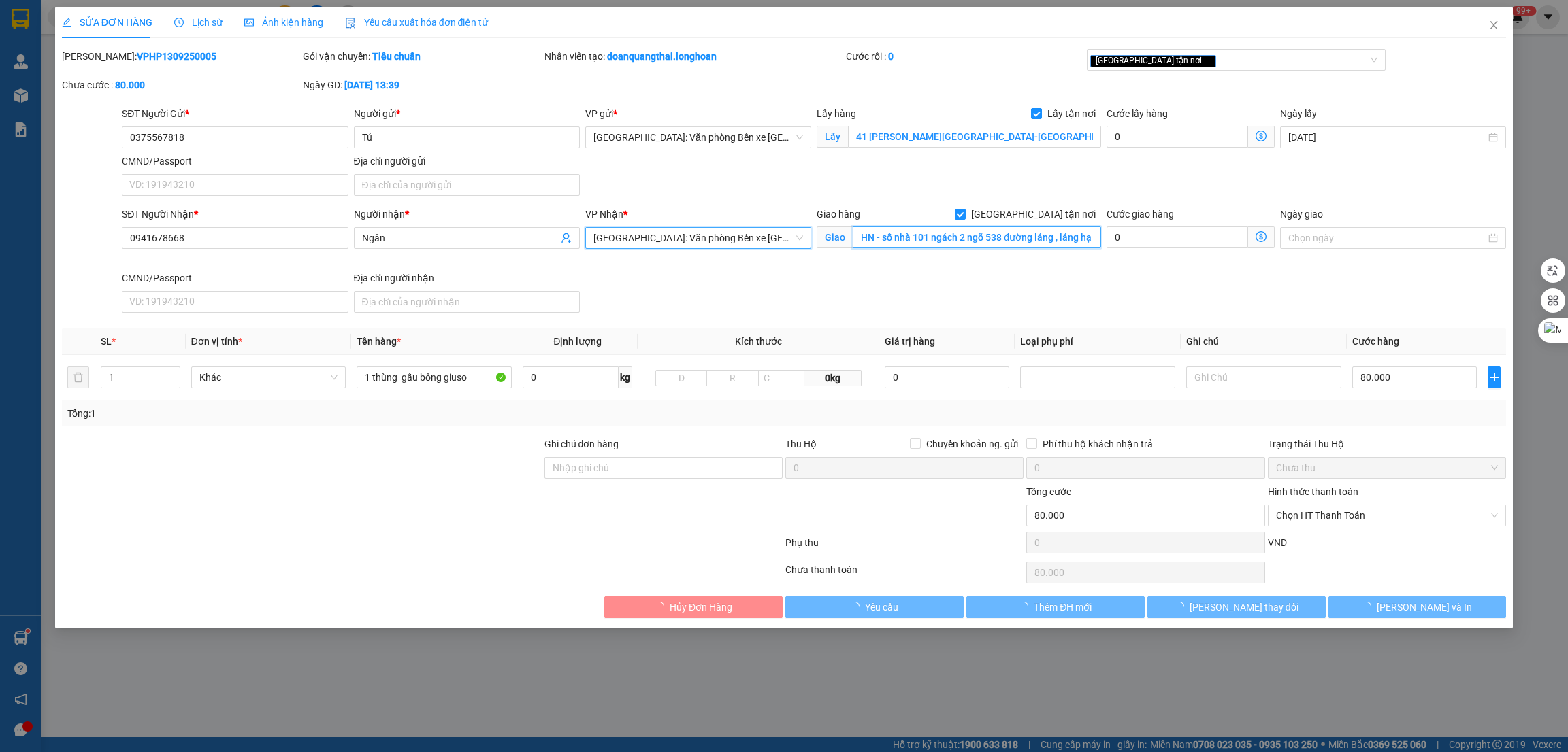
click at [930, 241] on input "HN - số nhà 101 ngách 2 ngõ 538 đường láng , láng hạ , đống đa" at bounding box center [977, 238] width 248 height 22
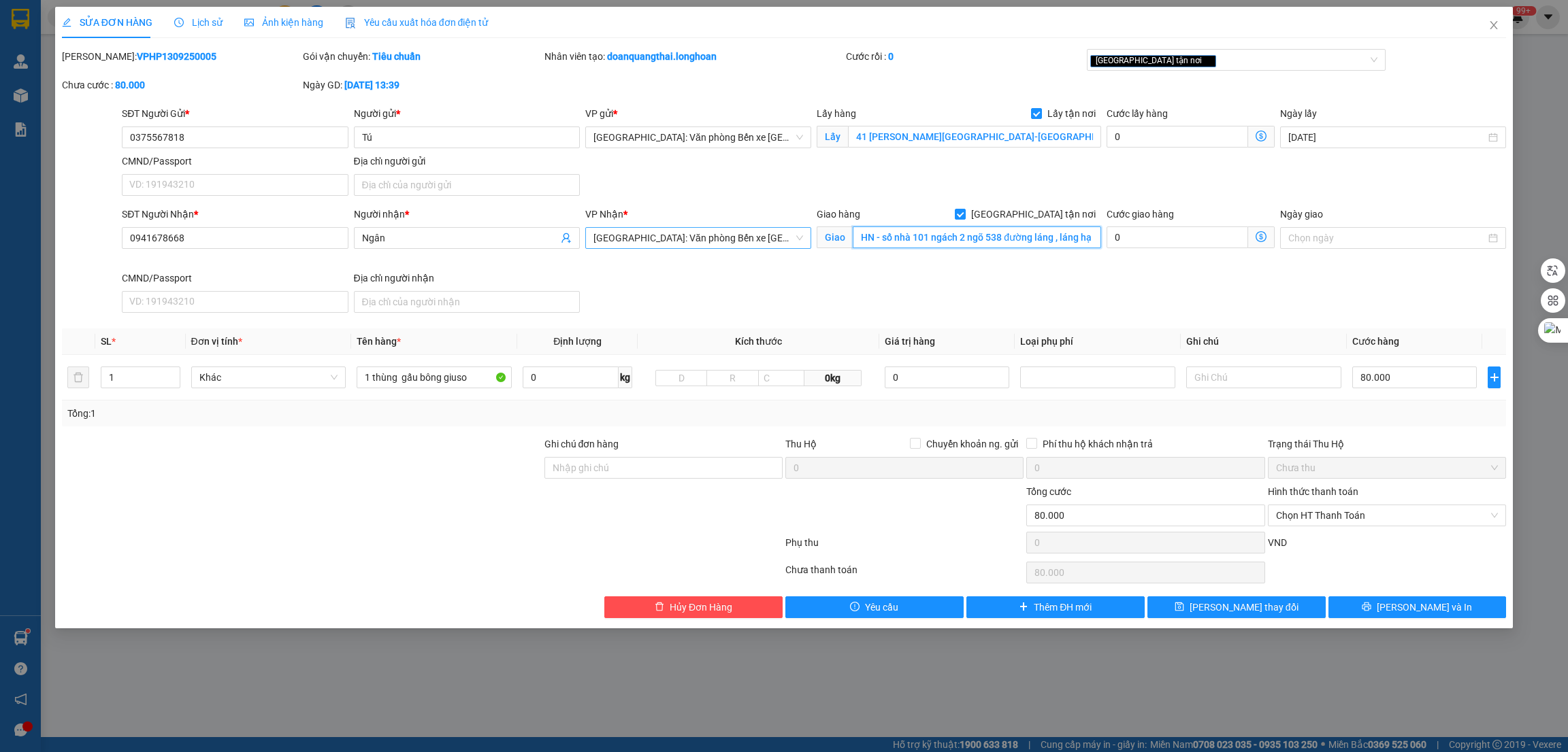
click at [1077, 238] on input "HN - số nhà 101 ngách 2 ngõ 538 đường láng , láng hạ , đống đa" at bounding box center [977, 238] width 248 height 22
click at [1048, 217] on span "[GEOGRAPHIC_DATA] tận nơi" at bounding box center [1033, 214] width 135 height 15
click at [964, 217] on input "[GEOGRAPHIC_DATA] tận nơi" at bounding box center [960, 214] width 9 height 9
checkbox input "false"
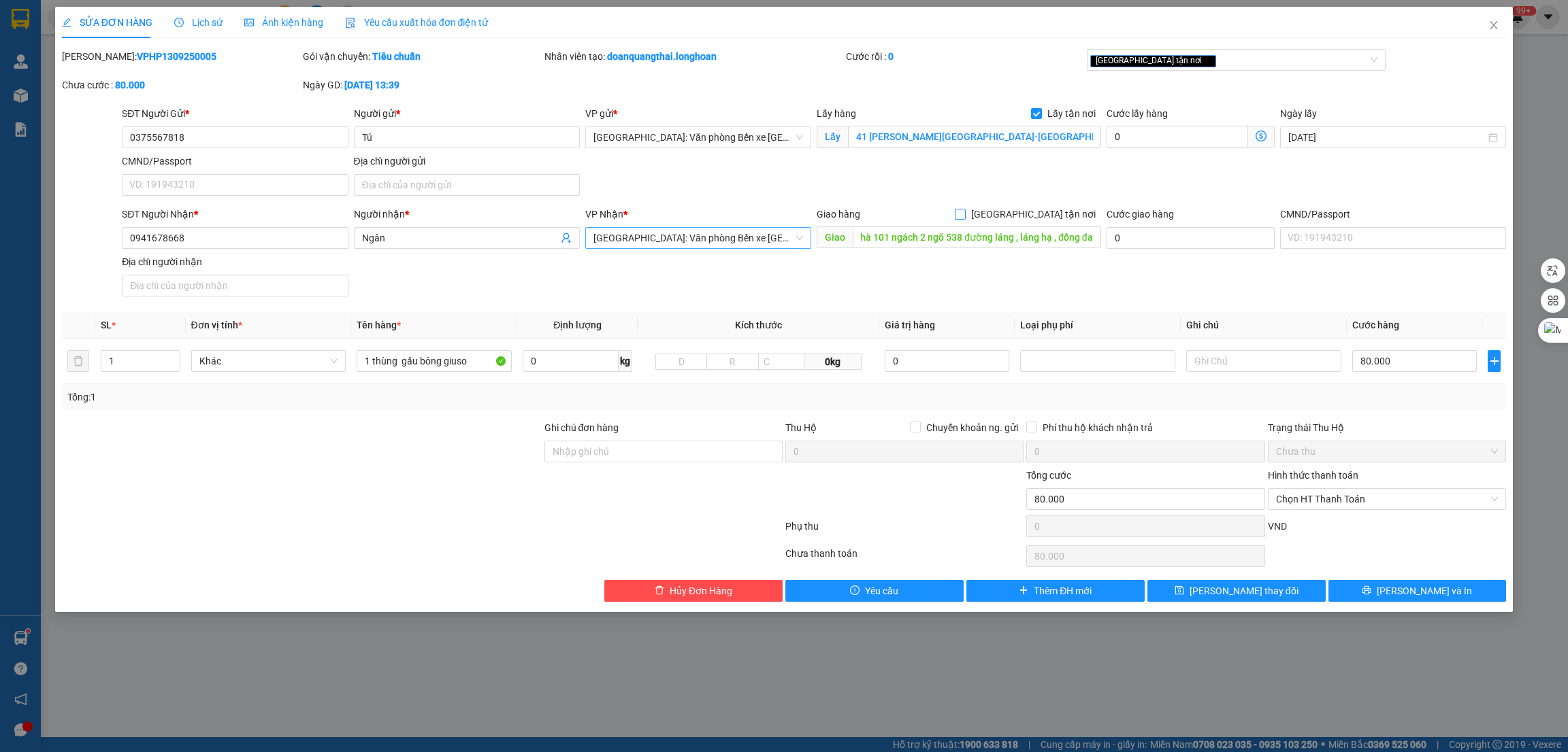
scroll to position [0, 0]
click at [999, 227] on input "HN - số nhà 101 ngách 2 ngõ 538 đường láng , láng hạ , đống đa" at bounding box center [977, 238] width 248 height 22
click at [1371, 589] on button "[PERSON_NAME] và In" at bounding box center [1417, 591] width 178 height 22
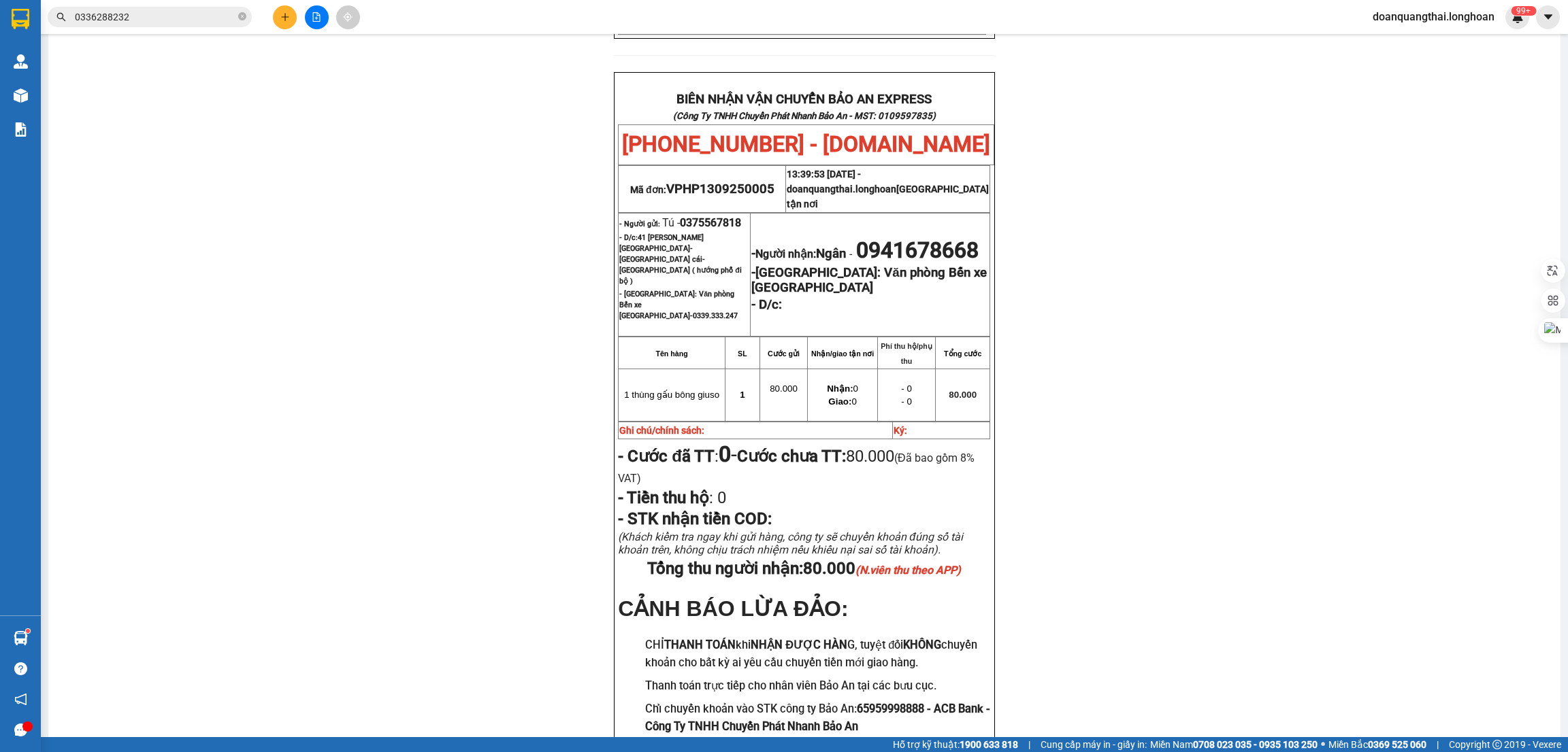
scroll to position [699, 0]
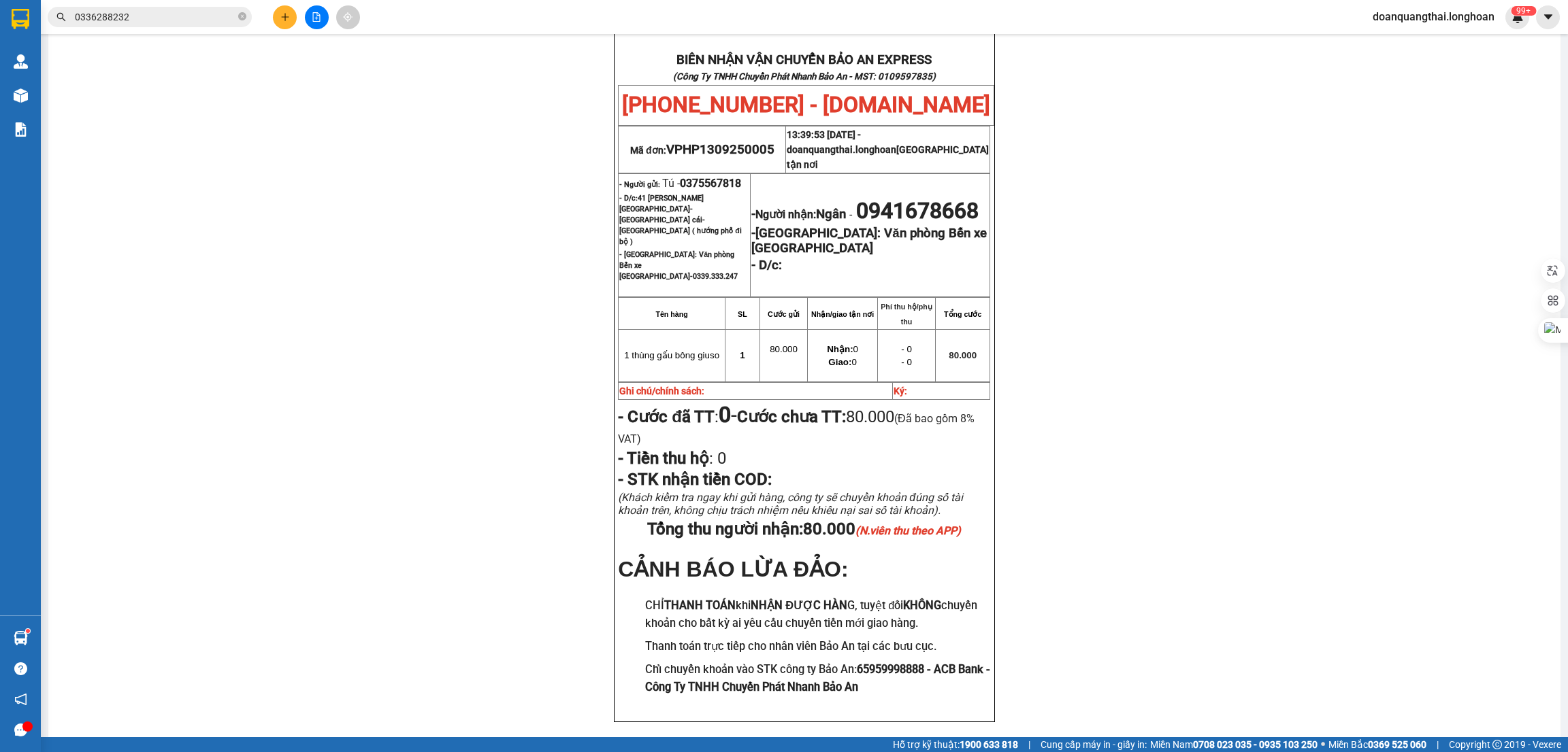
click at [713, 177] on span "0375567818" at bounding box center [710, 183] width 61 height 13
copy span "0375567818"
click at [837, 386] on p "Ghi chú/chính sách:" at bounding box center [755, 391] width 272 height 11
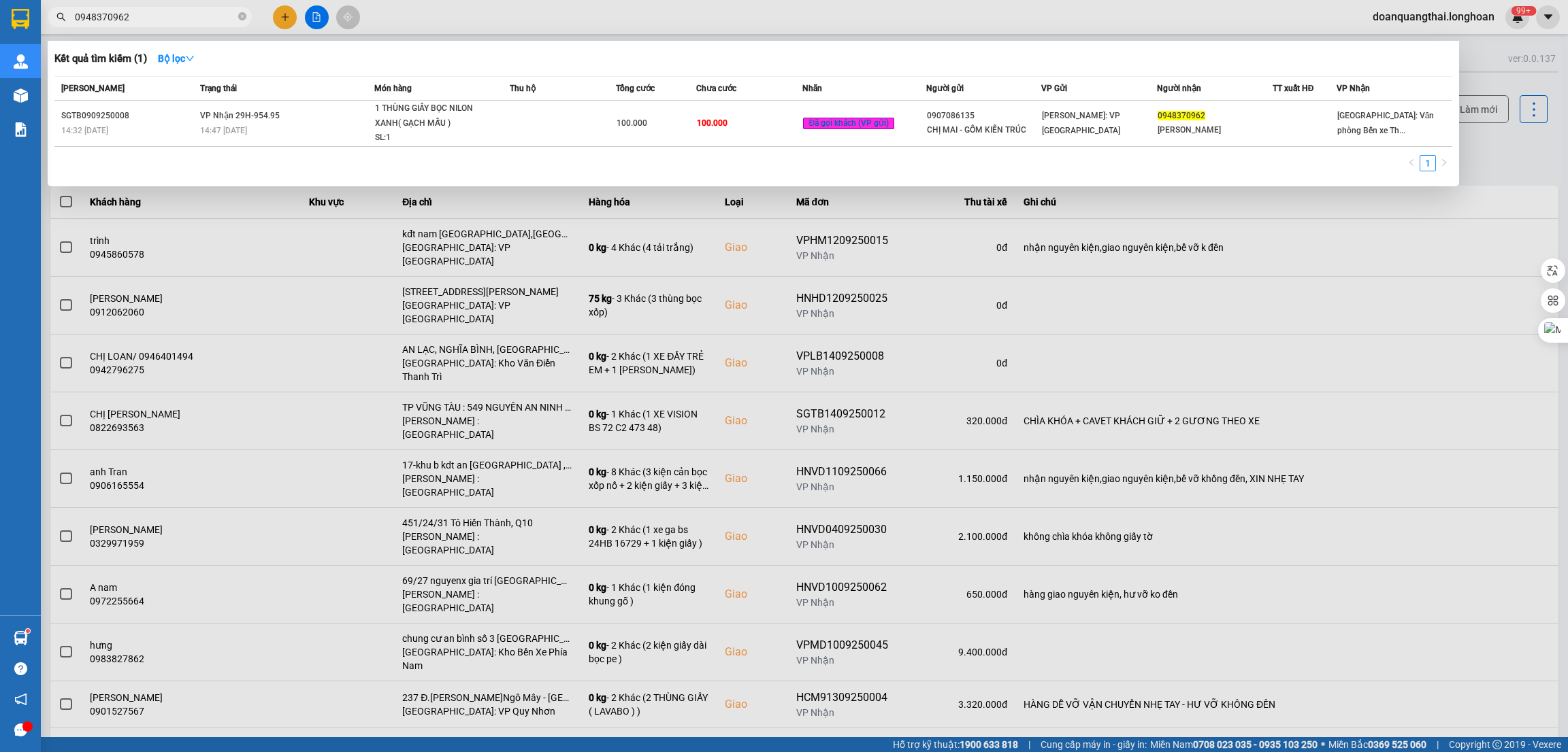
click at [194, 16] on input "0948370962" at bounding box center [155, 16] width 160 height 15
click at [194, 15] on input "0948370962" at bounding box center [155, 16] width 160 height 15
paste input "795007486"
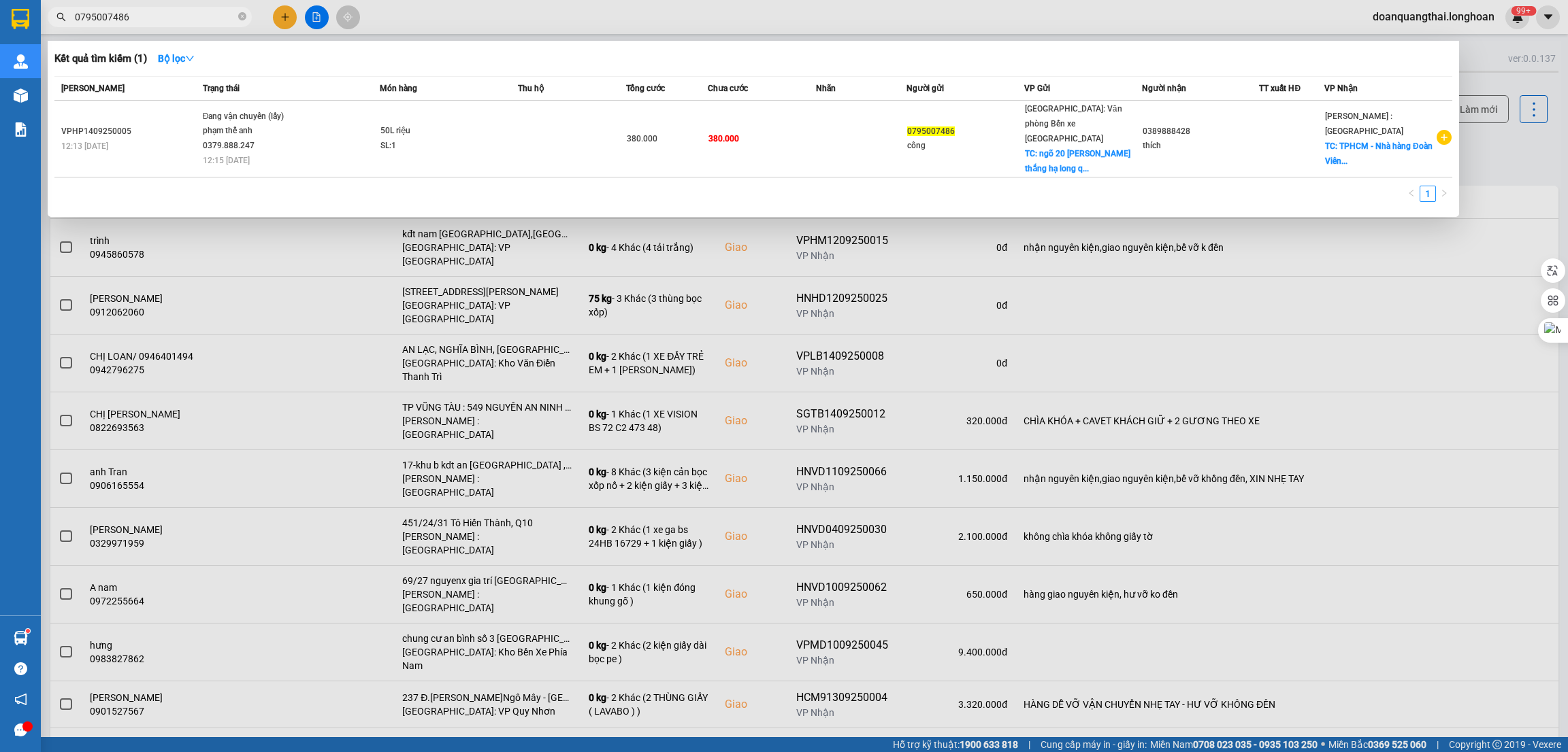
type input "0795007486"
click at [1243, 539] on div at bounding box center [784, 376] width 1568 height 752
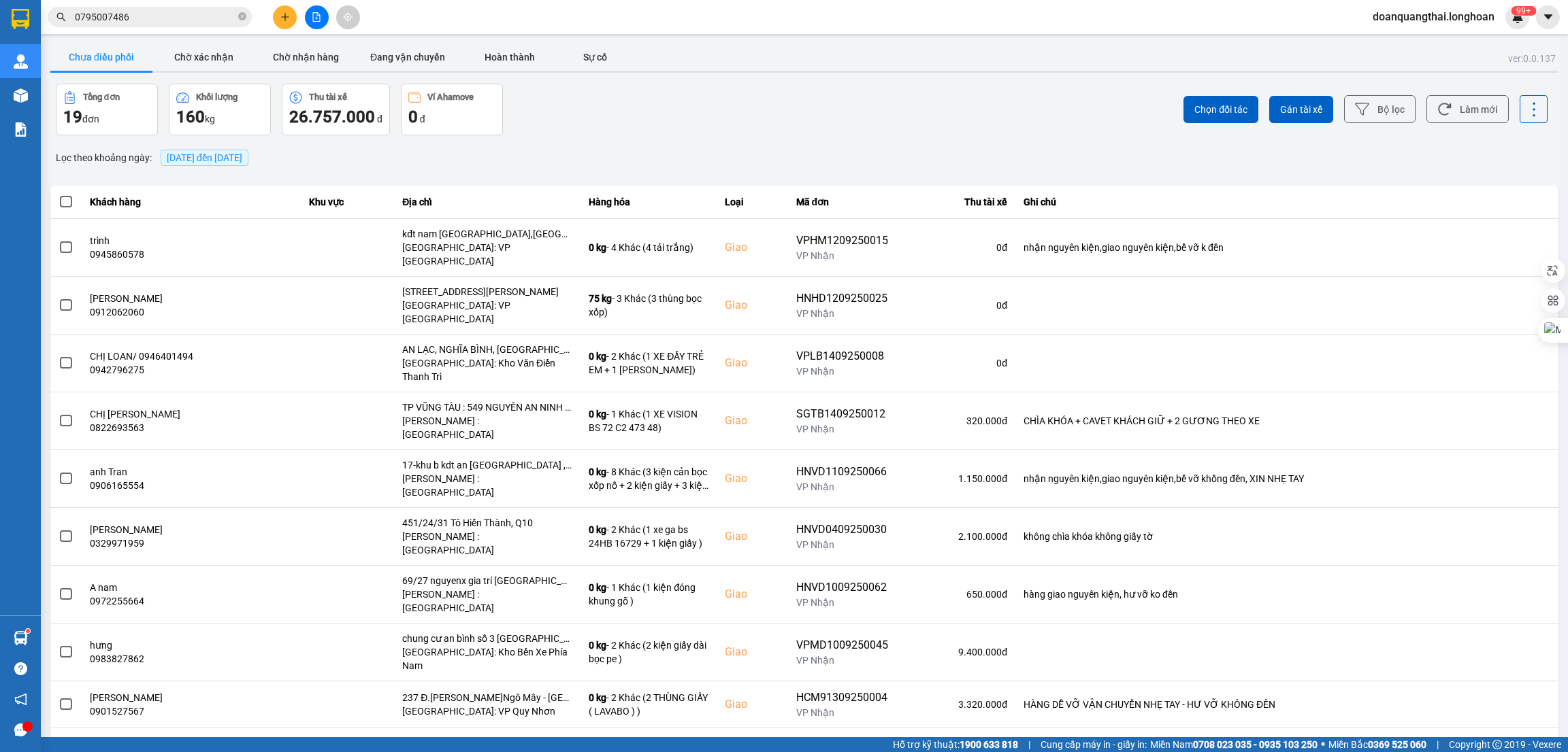
click at [283, 14] on icon "plus" at bounding box center [285, 17] width 9 height 9
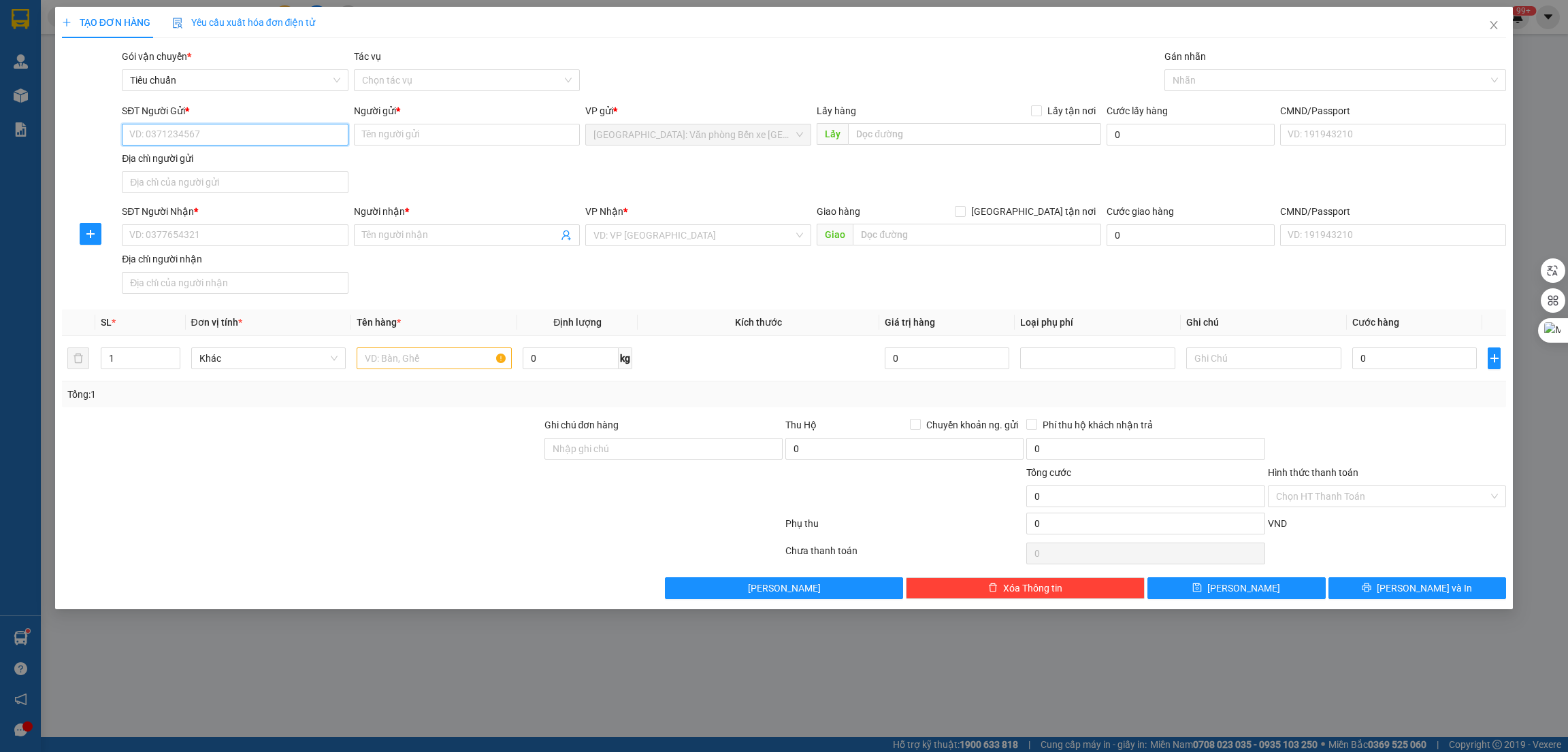
click at [243, 138] on input "SĐT Người Gửi *" at bounding box center [235, 135] width 226 height 22
type input "0898440478"
click at [262, 156] on div "0898440478 - Dũng" at bounding box center [235, 162] width 210 height 15
type input "Dũng"
type input "0898440478"
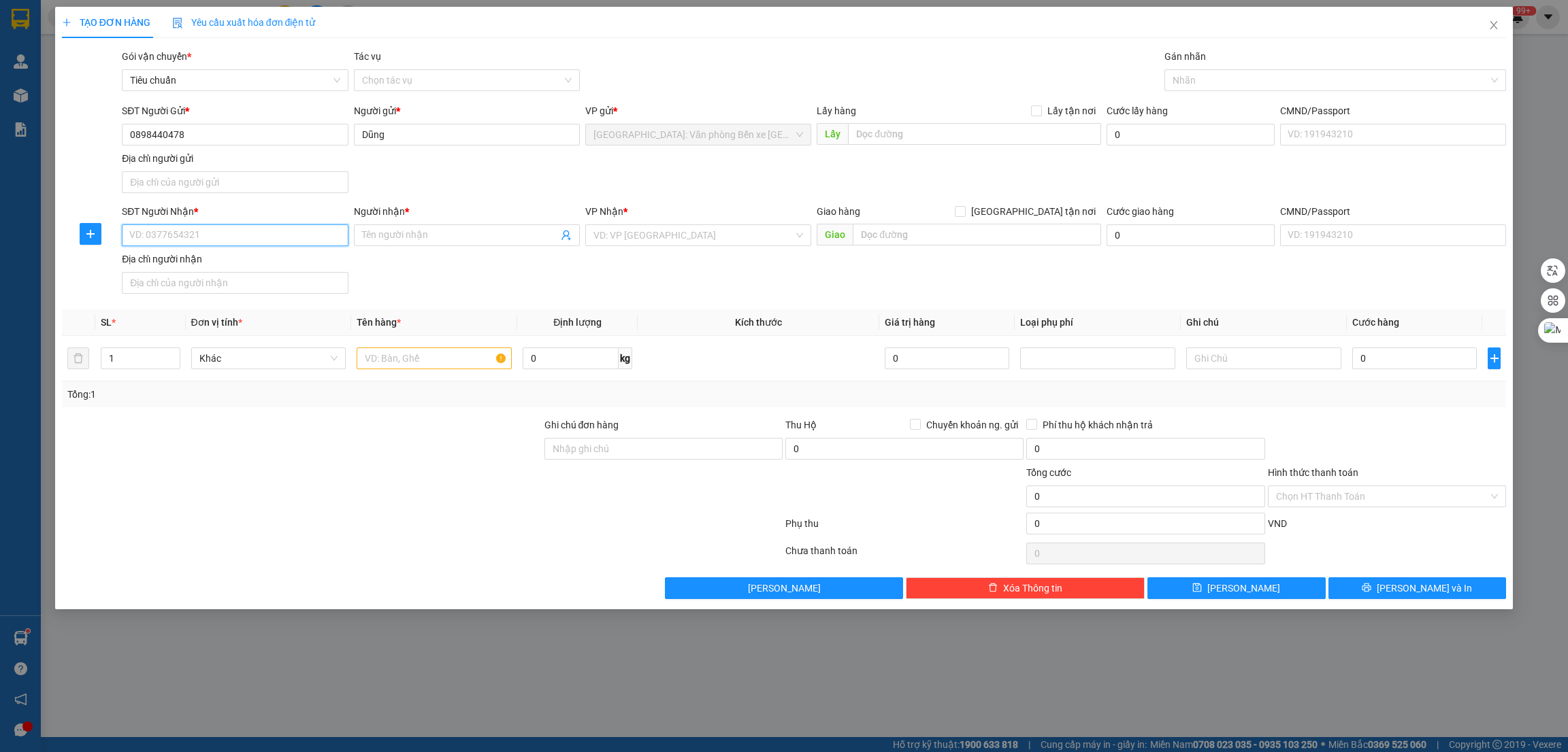
click at [267, 236] on input "SĐT Người Nhận *" at bounding box center [235, 235] width 226 height 22
click at [255, 234] on input "SĐT Người Nhận *" at bounding box center [235, 235] width 226 height 22
click at [204, 135] on input "0898440478" at bounding box center [235, 135] width 226 height 22
click at [177, 236] on input "SĐT Người Nhận *" at bounding box center [235, 235] width 226 height 22
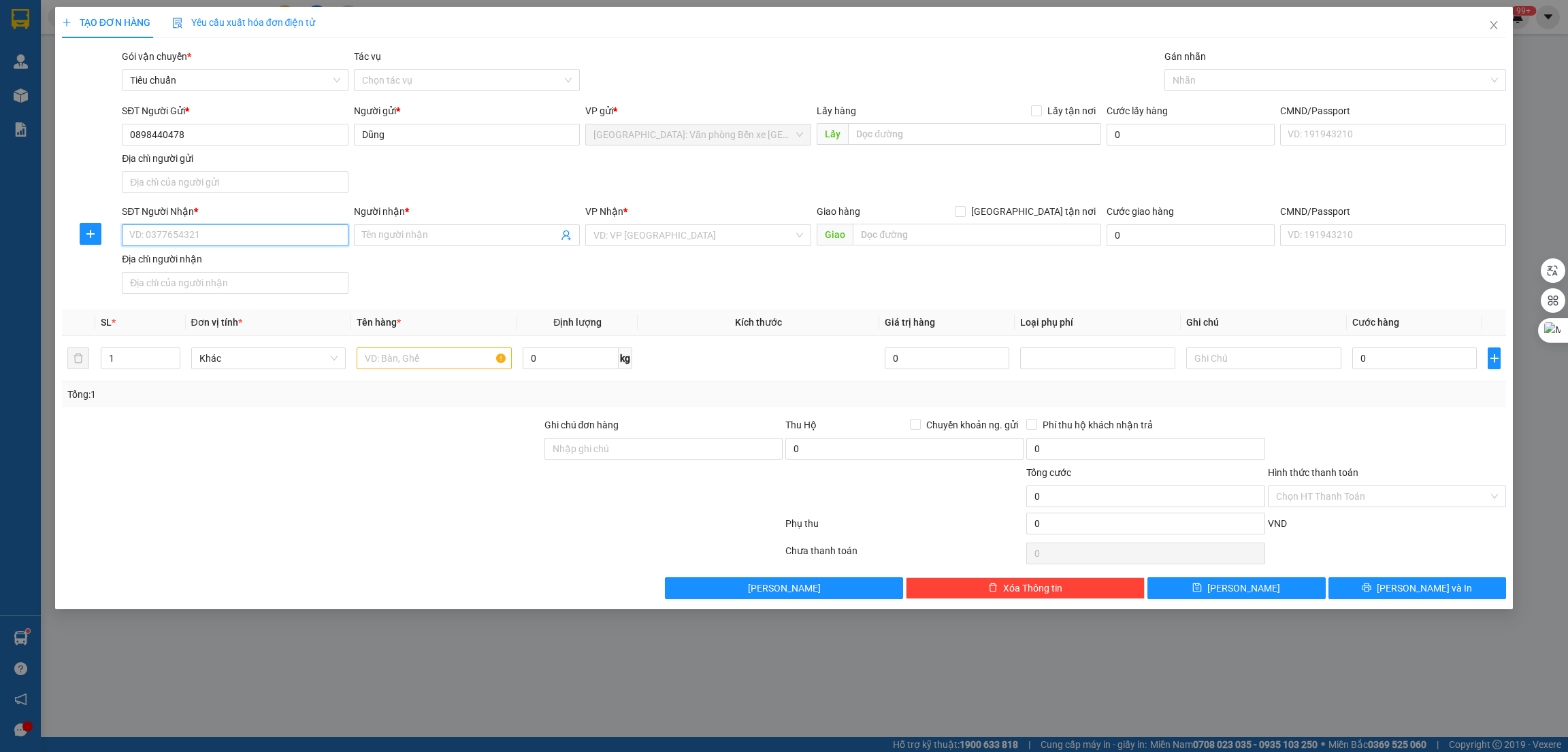
click at [177, 225] on input "SĐT Người Nhận *" at bounding box center [235, 235] width 226 height 22
paste input "0898440478"
type input "0898440478"
click at [289, 268] on div "0898440478 - Dũng" at bounding box center [235, 263] width 210 height 15
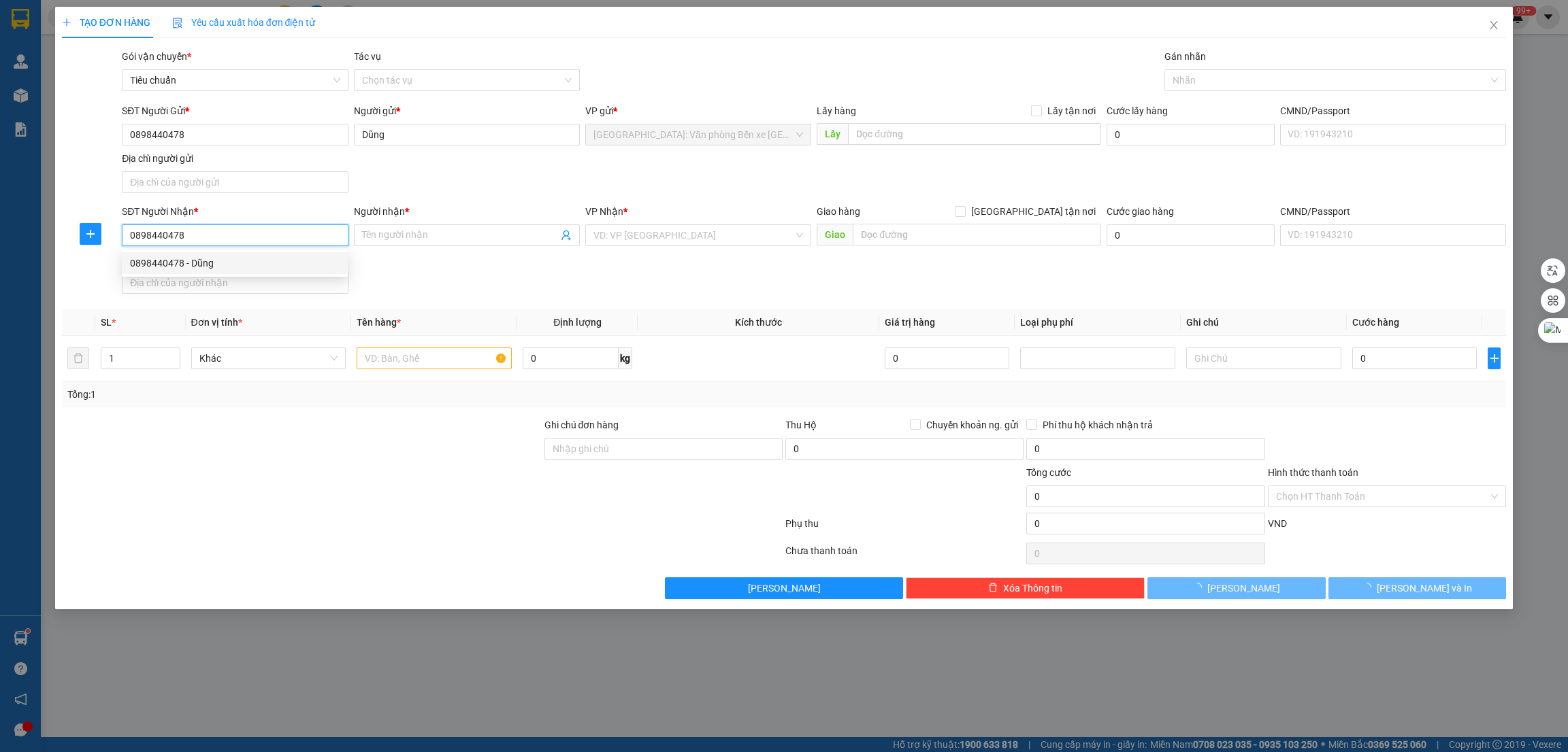
type input "Dũng"
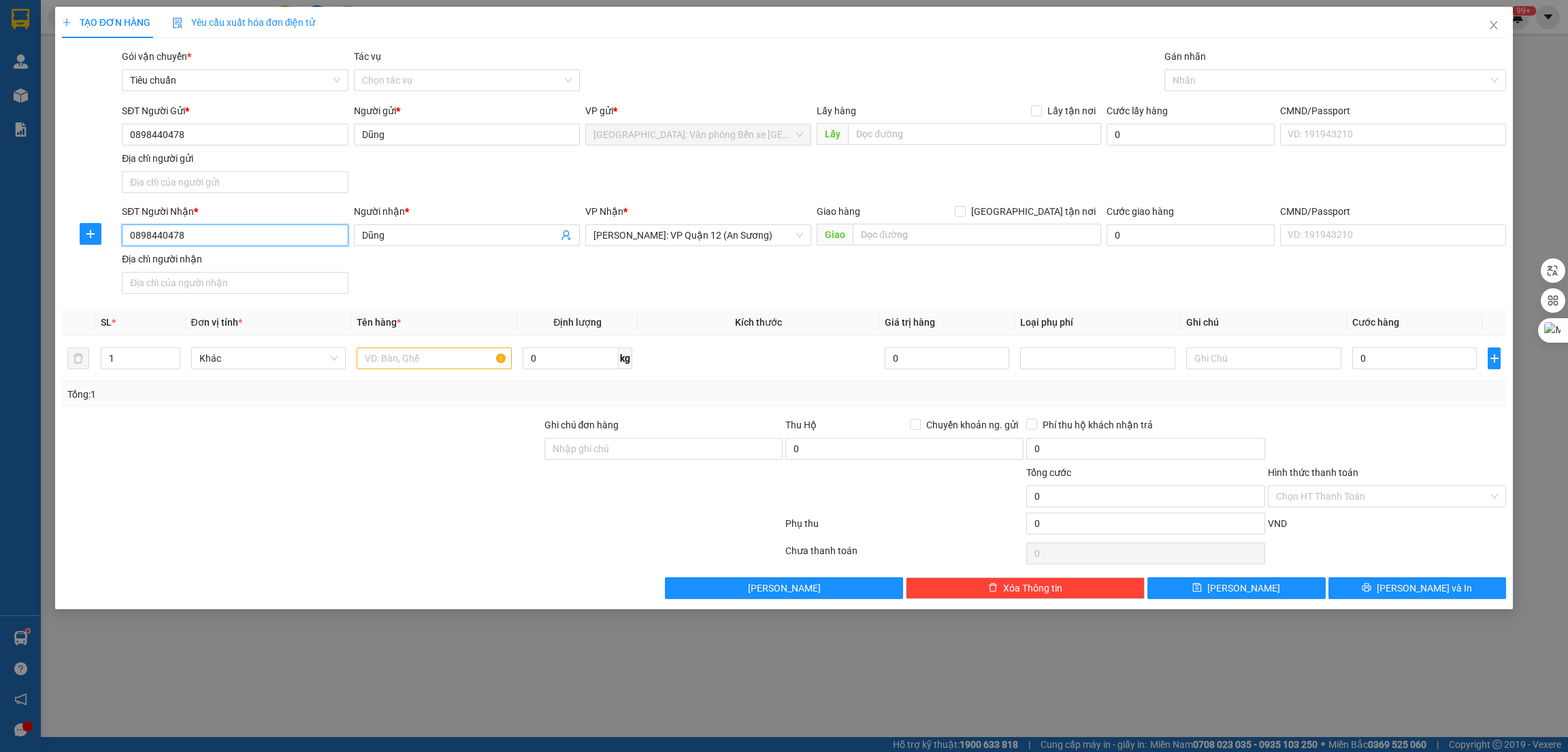
type input "0898440478"
click at [713, 265] on div "SĐT Người Nhận * 0898440478 0898440478 Người nhận * Dũng VP Nhận * Hồ Chí Minh:…" at bounding box center [813, 251] width 1389 height 95
click at [426, 358] on input "text" at bounding box center [434, 358] width 155 height 22
click at [1378, 360] on input "0" at bounding box center [1414, 358] width 125 height 22
type input "1"
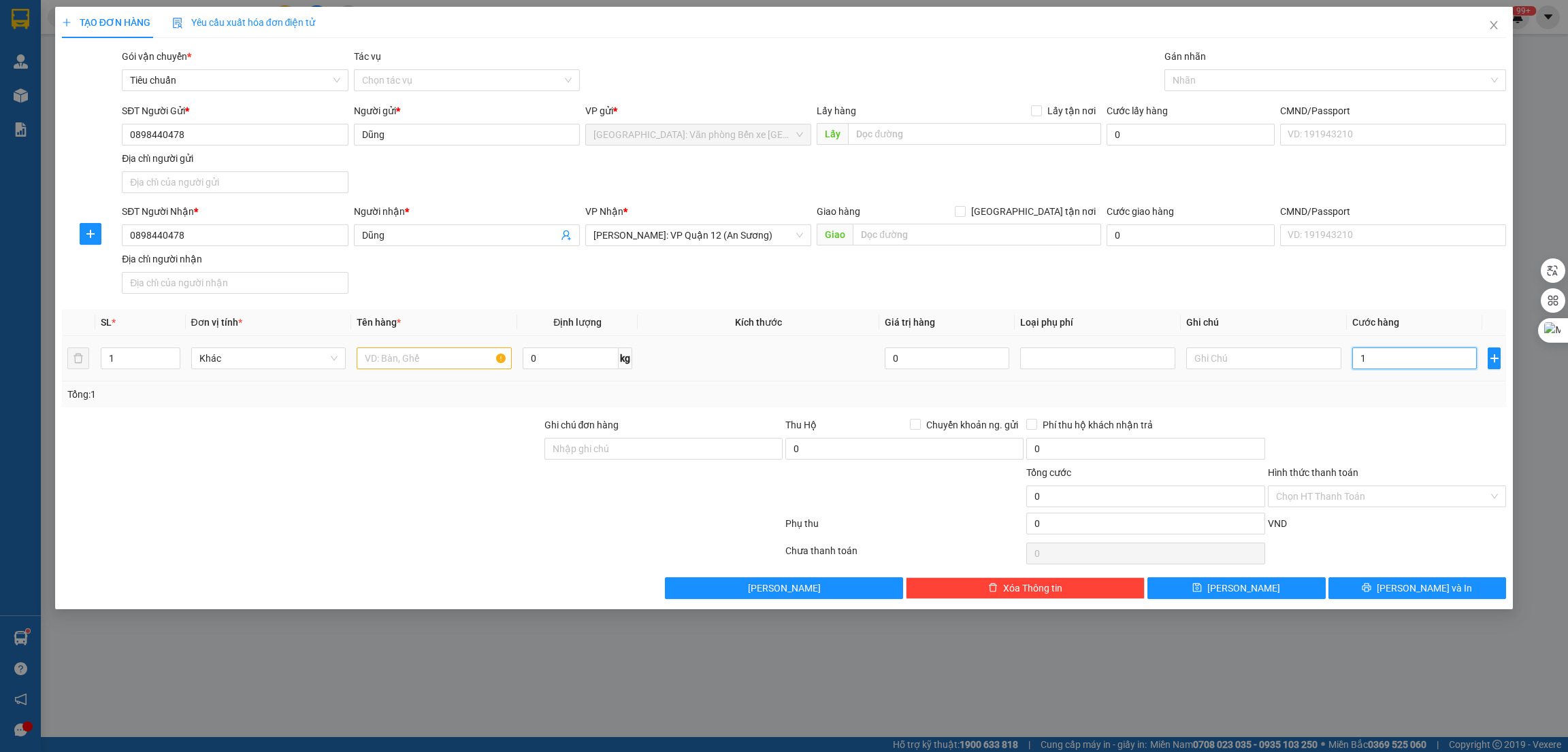
type input "1"
type input "16"
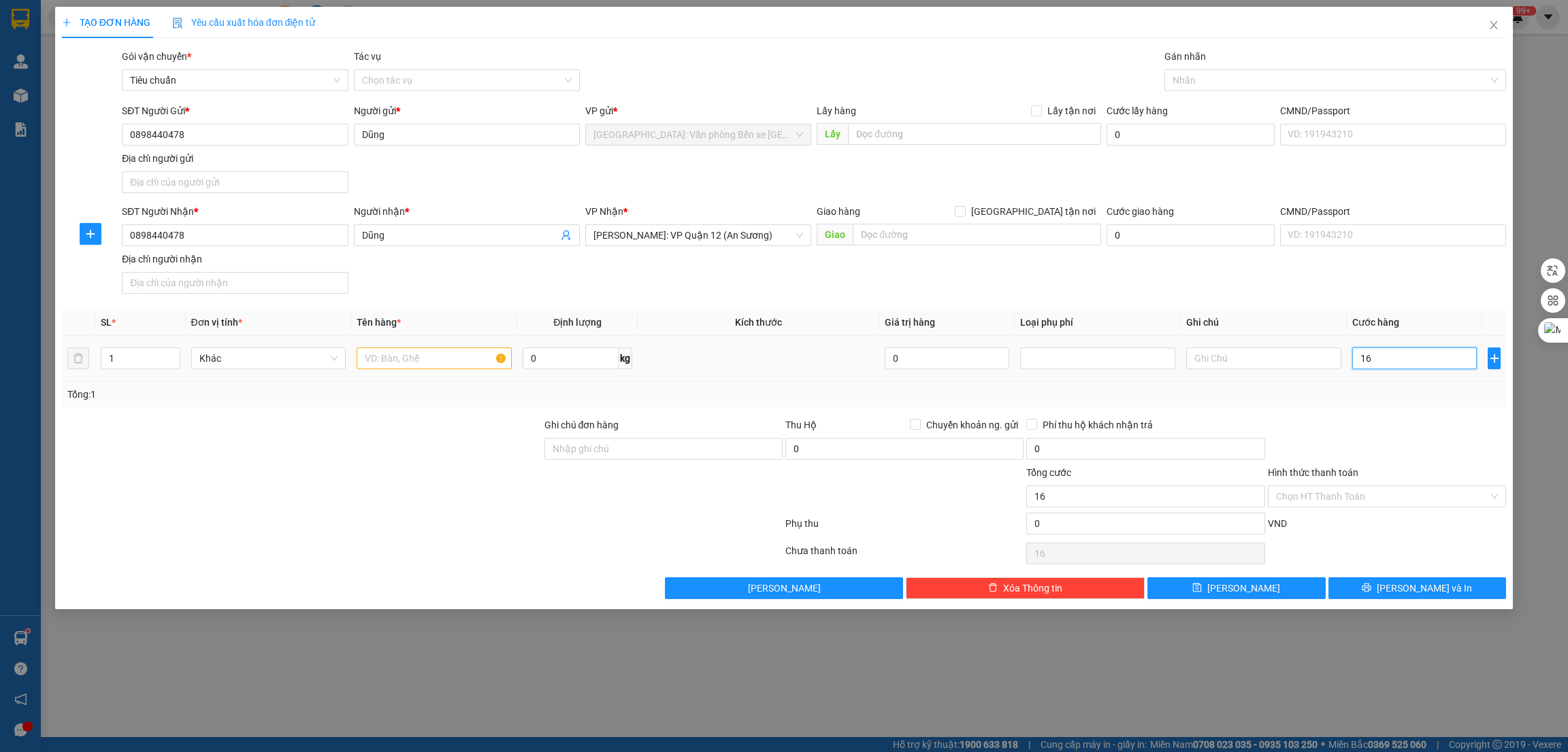
type input "168"
type input "1.680"
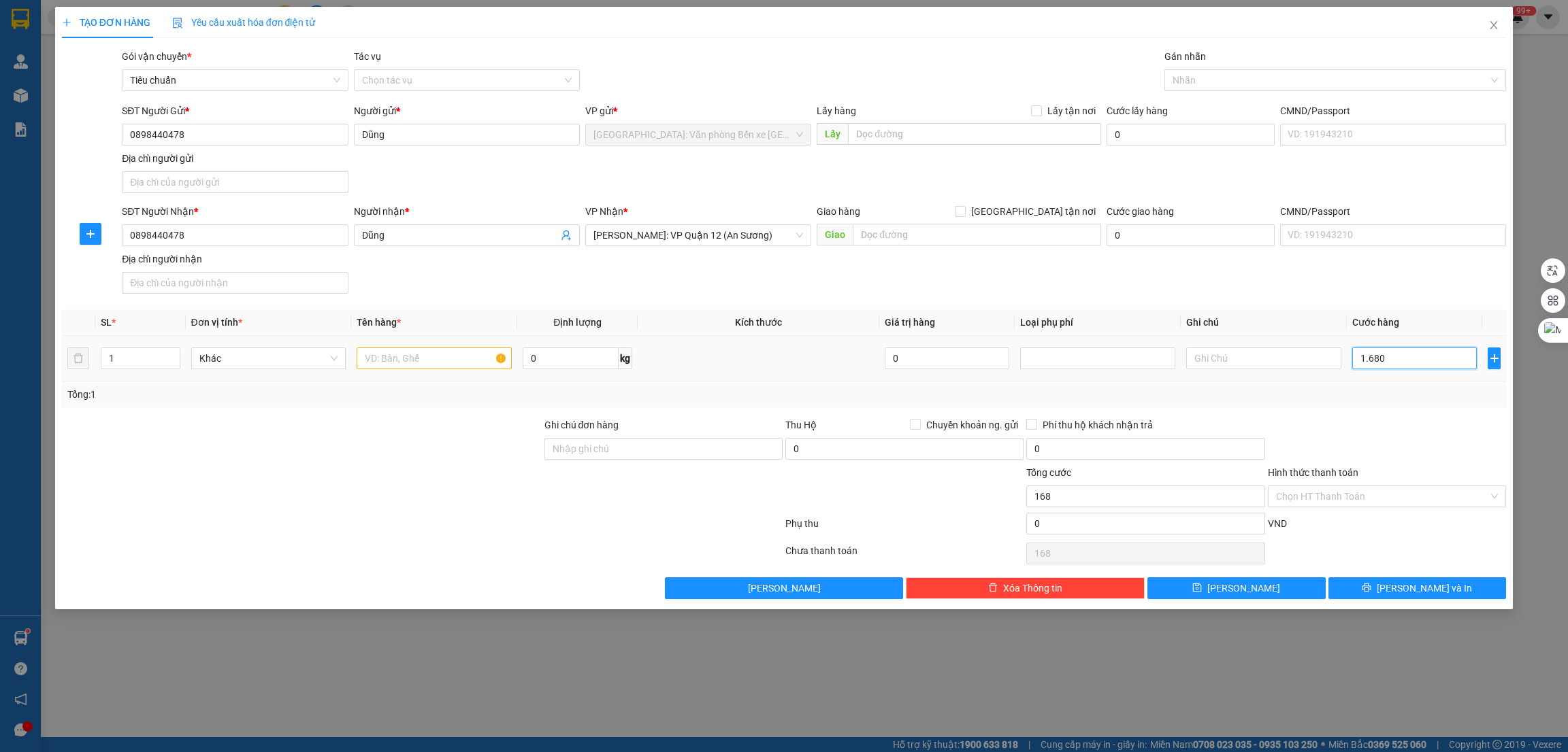
type input "1.680"
type input "16.800"
type input "168.000"
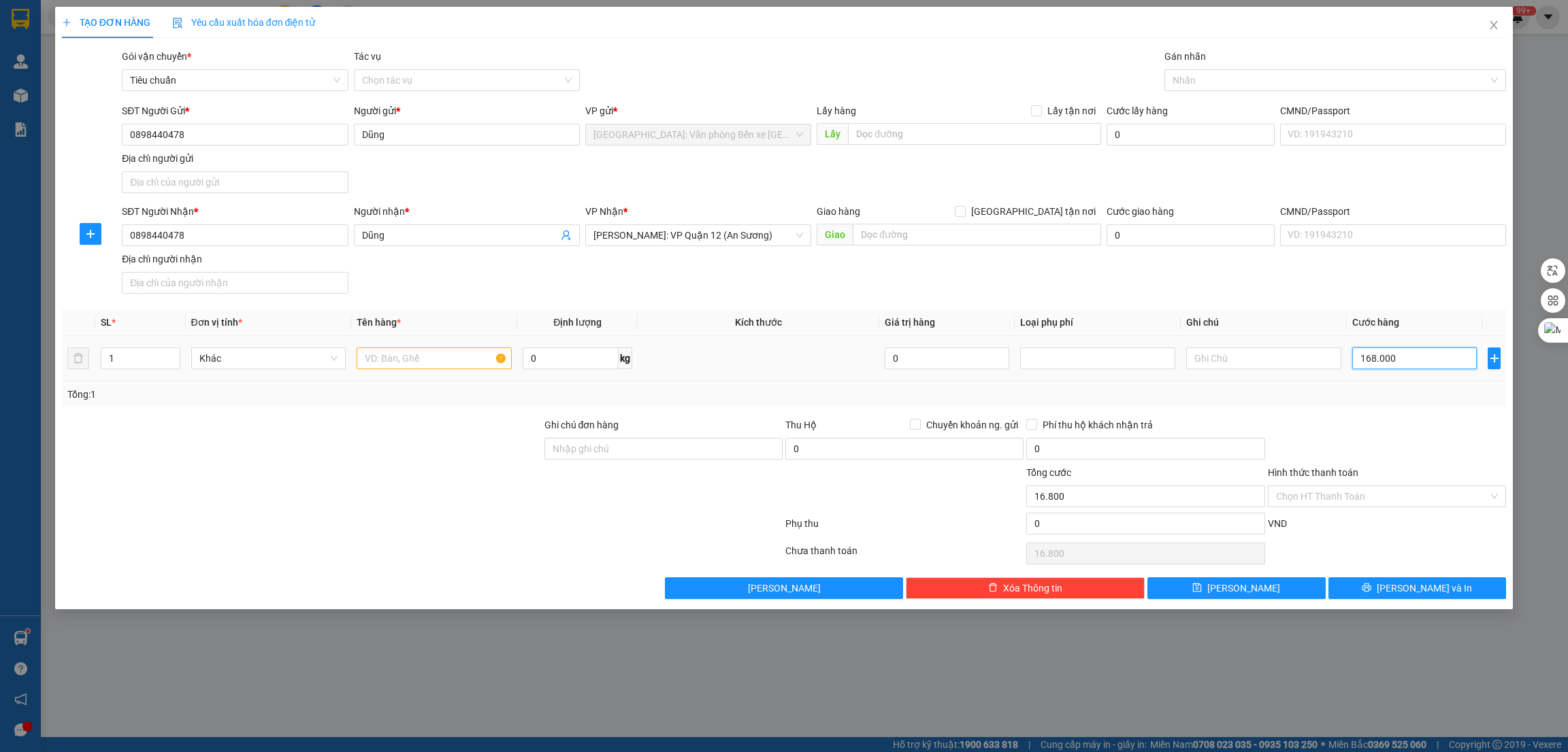
type input "168.000"
type input "1.680.000"
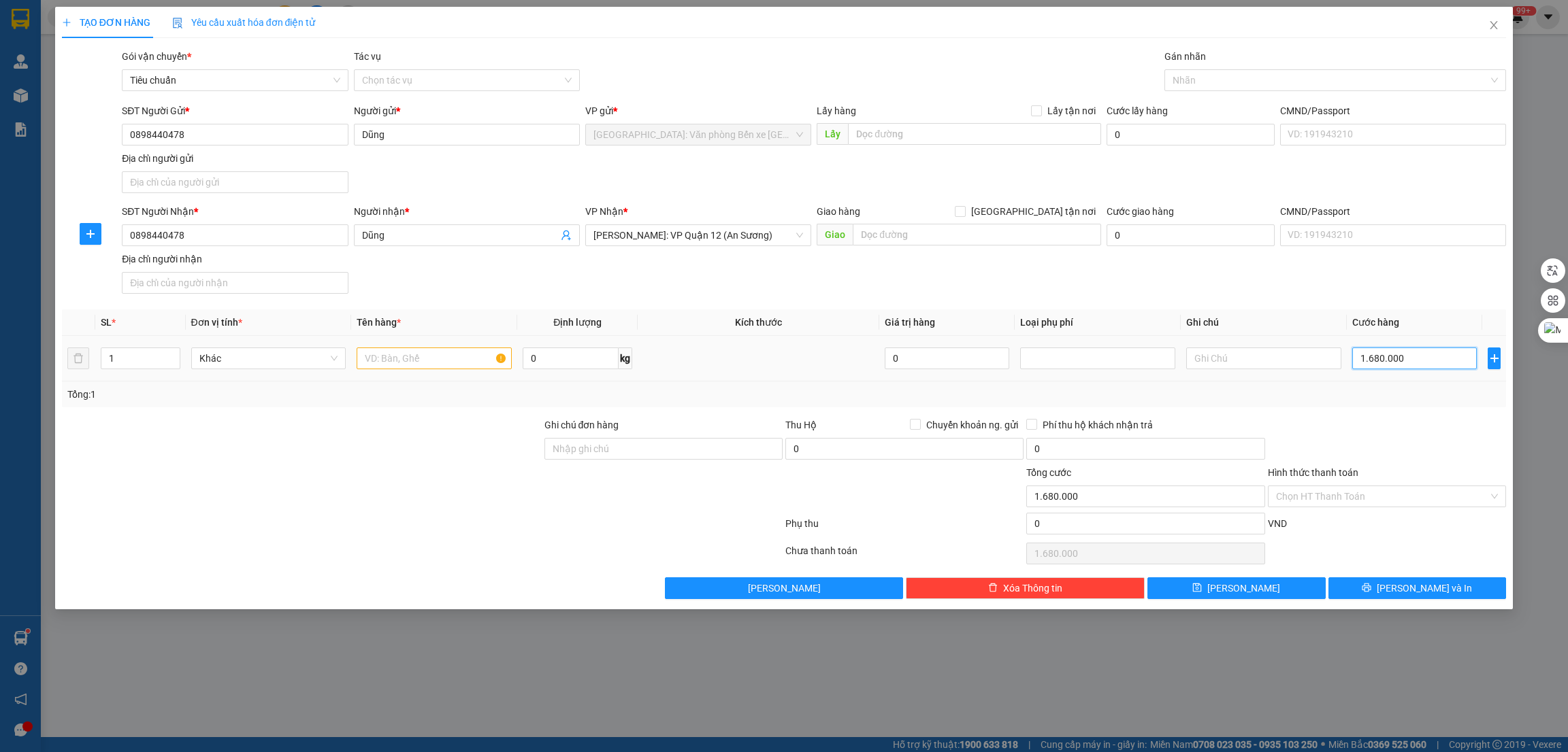
type input "1.680.000"
click at [440, 345] on div at bounding box center [434, 358] width 155 height 27
click at [440, 357] on input "text" at bounding box center [434, 358] width 155 height 22
click at [397, 356] on input "1 XE sh nAM" at bounding box center [434, 358] width 155 height 22
click at [450, 355] on input "1 XE sh nAM" at bounding box center [434, 358] width 155 height 22
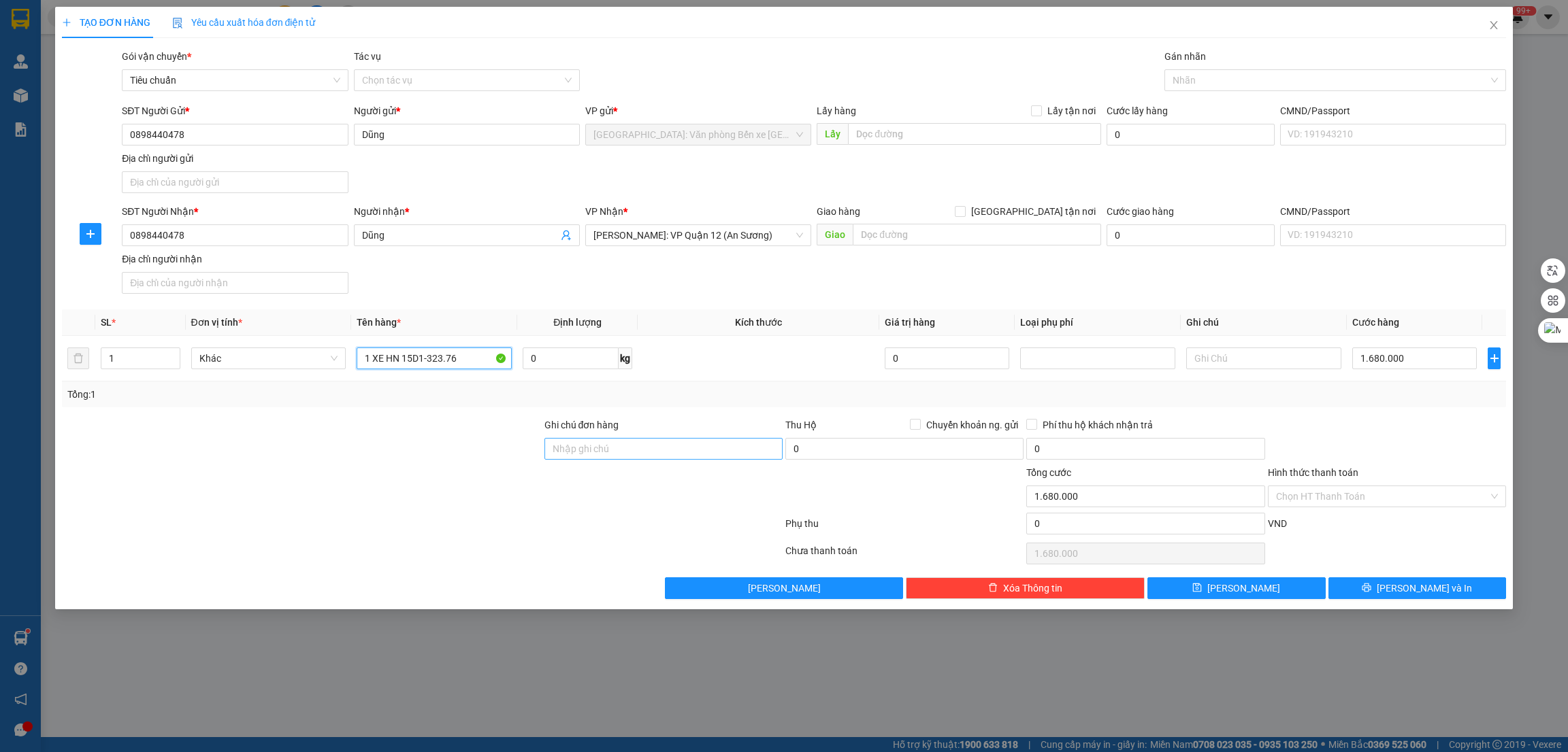
type input "1 XE HN 15D1-323.76"
click at [602, 444] on input "Ghi chú đơn hàng" at bounding box center [663, 449] width 238 height 22
type input "1 CHÌA KHÓA +1 GIẤY TỜ XE BỎ CỐP XE"
click at [1220, 73] on div at bounding box center [1329, 80] width 322 height 16
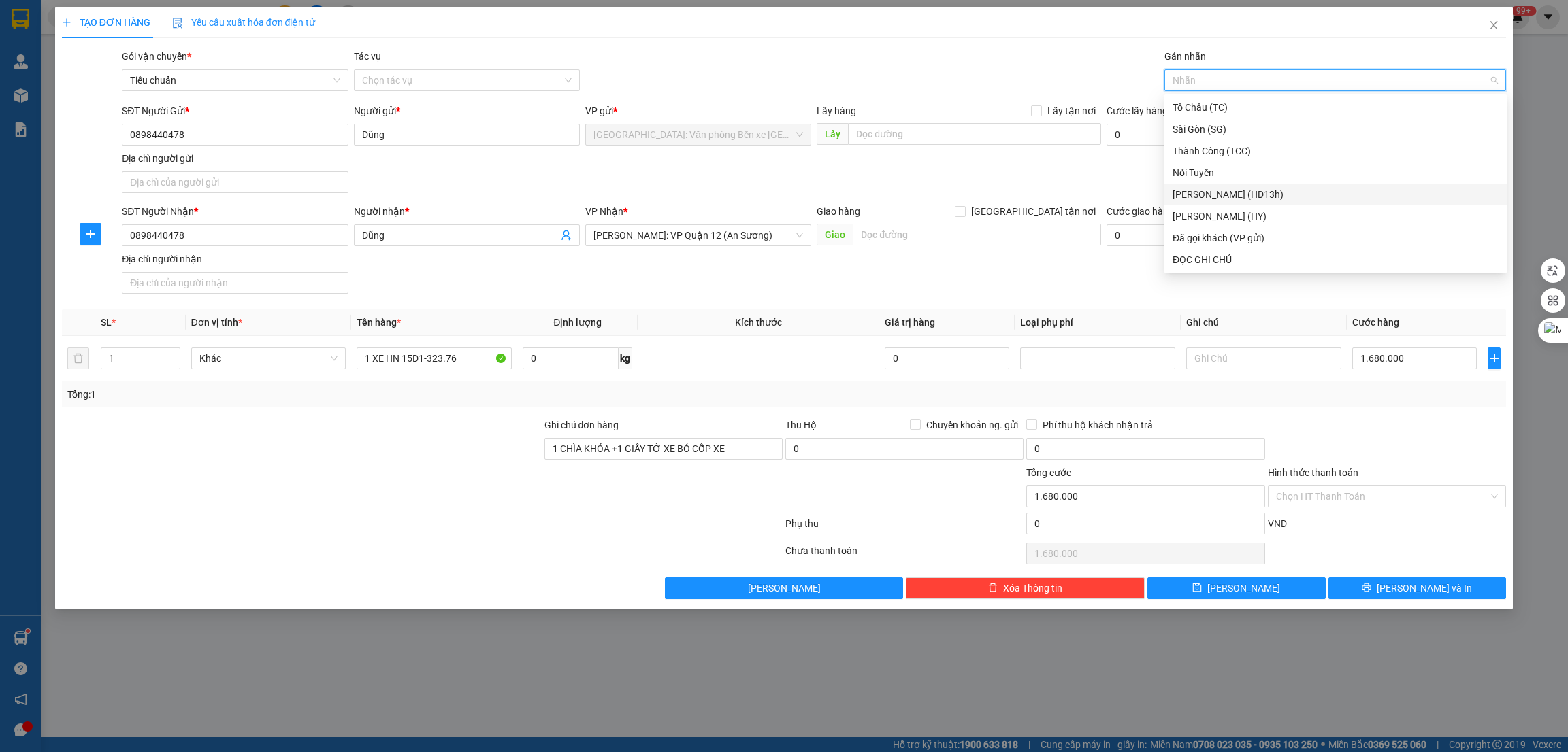
click at [1029, 184] on div "SĐT Người Gửi * 0898440478 Người gửi * Dũng VP gửi * Hải Phòng: Văn phòng Bến x…" at bounding box center [813, 151] width 1389 height 95
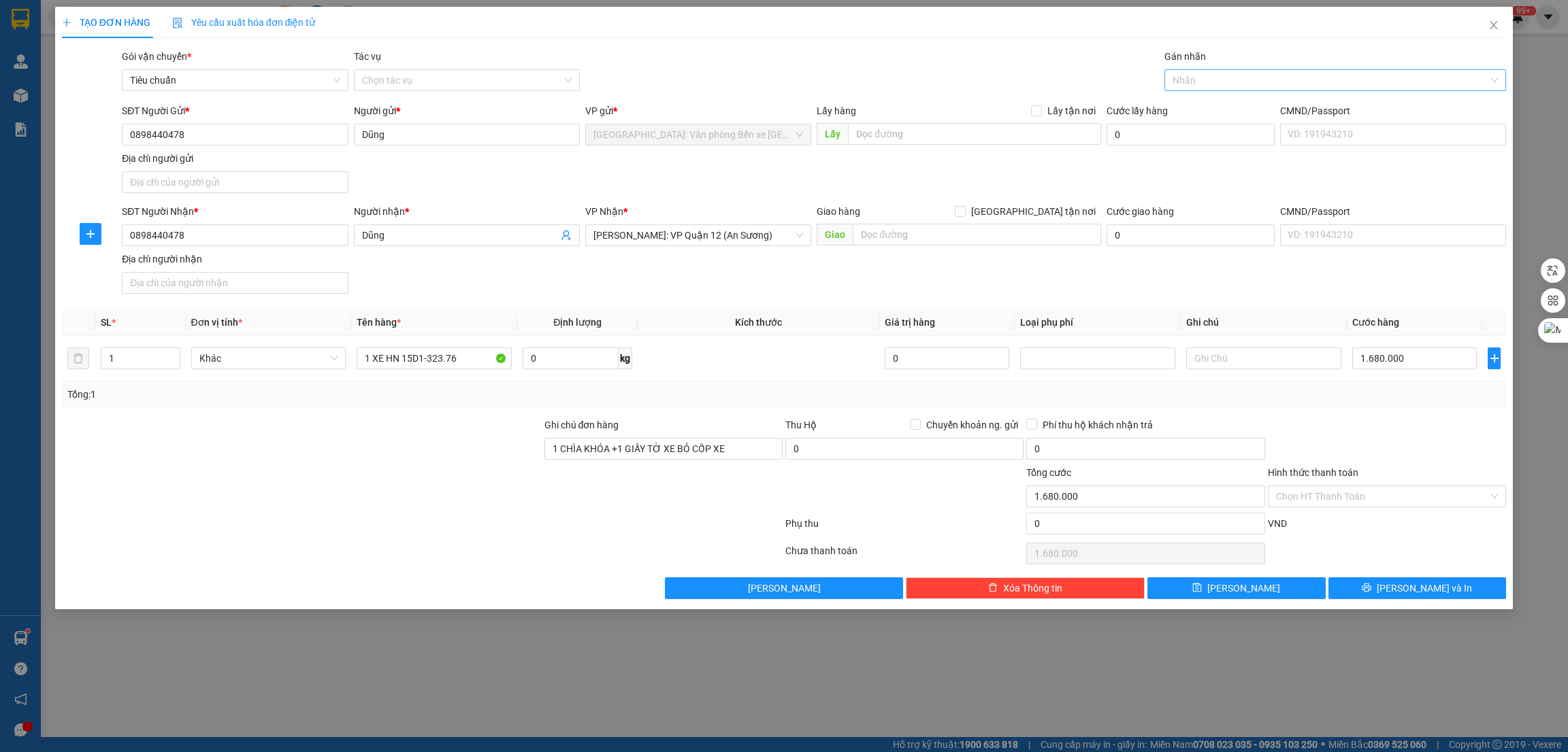
click at [1203, 75] on div at bounding box center [1329, 80] width 322 height 16
click at [504, 429] on div at bounding box center [301, 442] width 482 height 48
click at [1371, 591] on icon "printer" at bounding box center [1366, 587] width 9 height 9
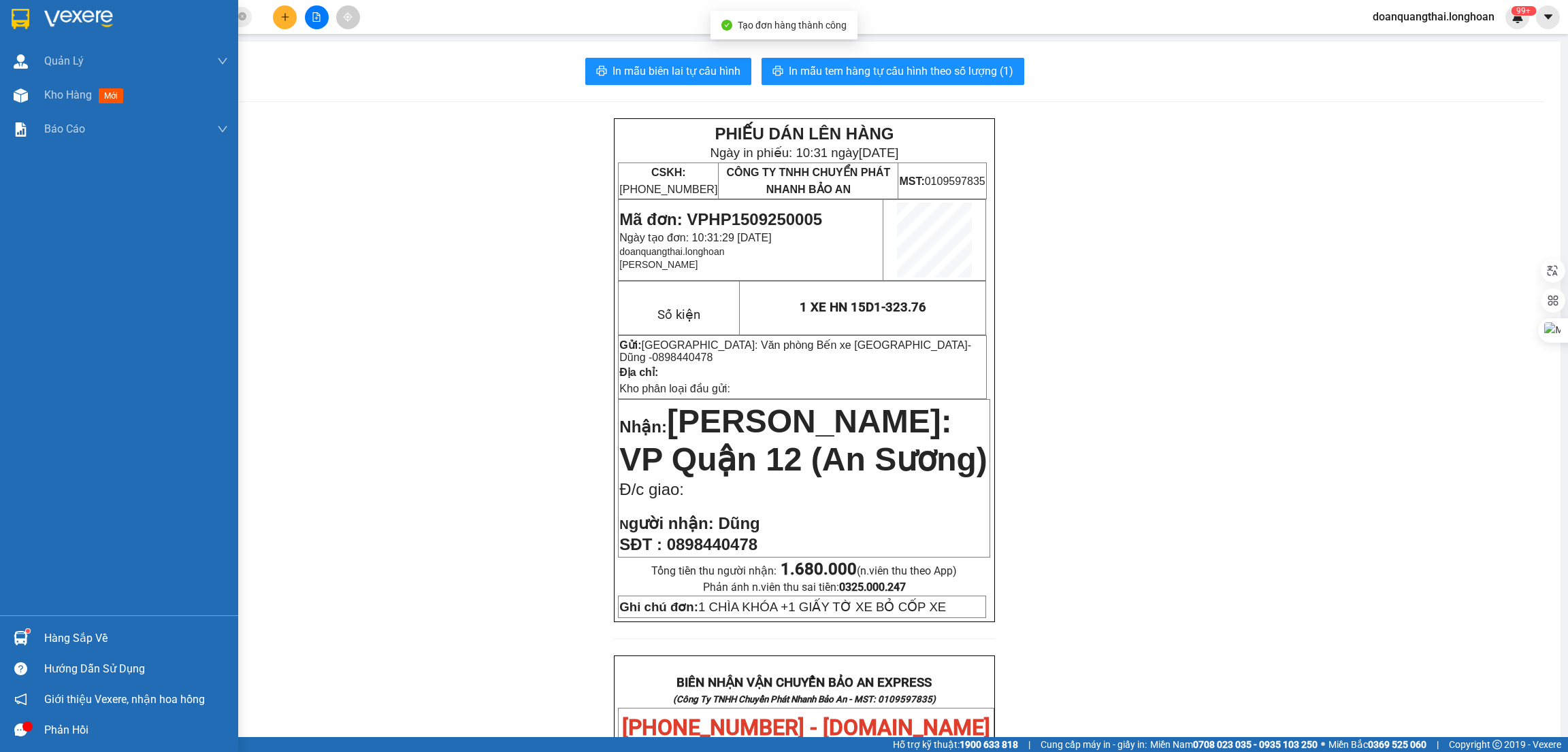
click at [31, 20] on div at bounding box center [20, 19] width 24 height 24
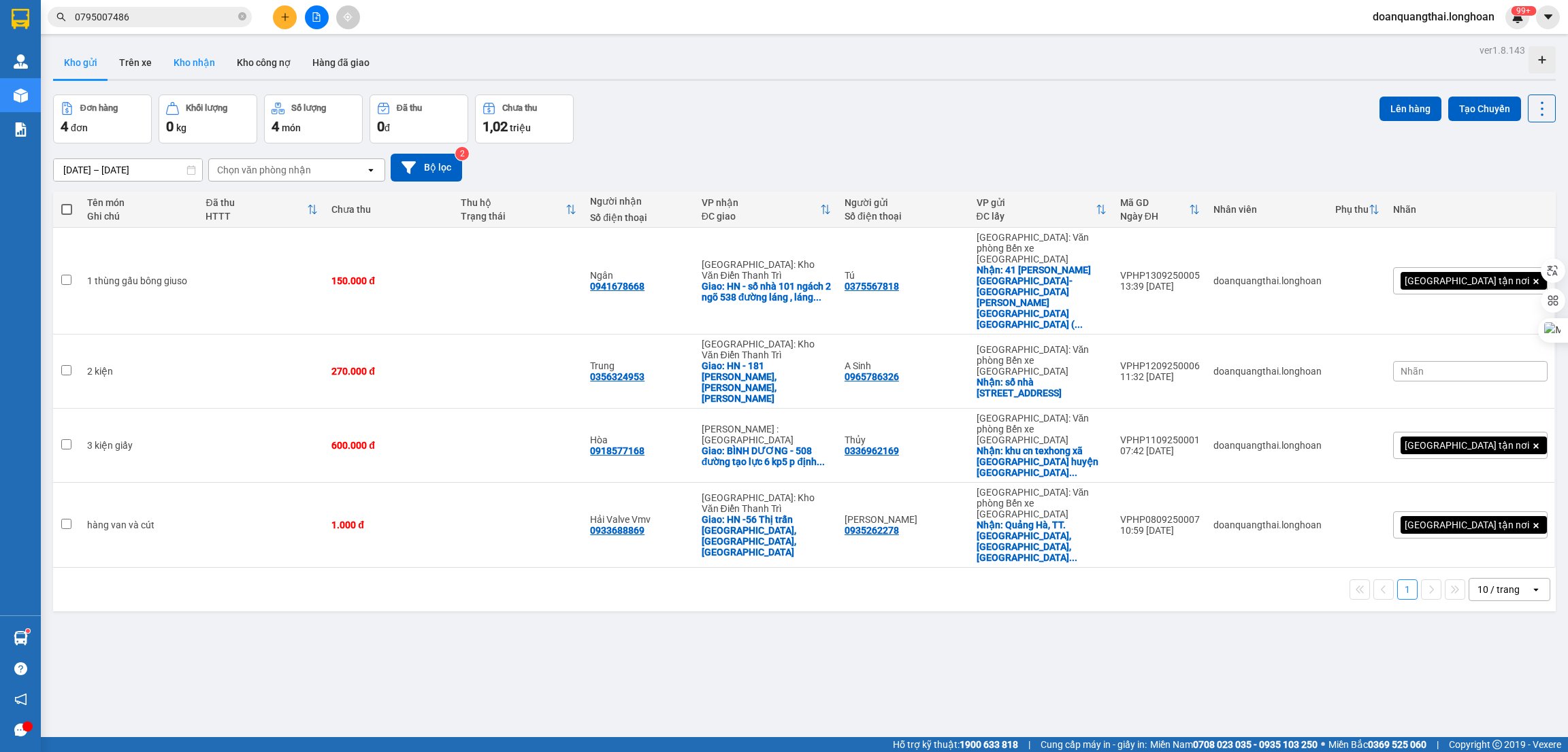
click at [194, 59] on button "Kho nhận" at bounding box center [194, 63] width 63 height 32
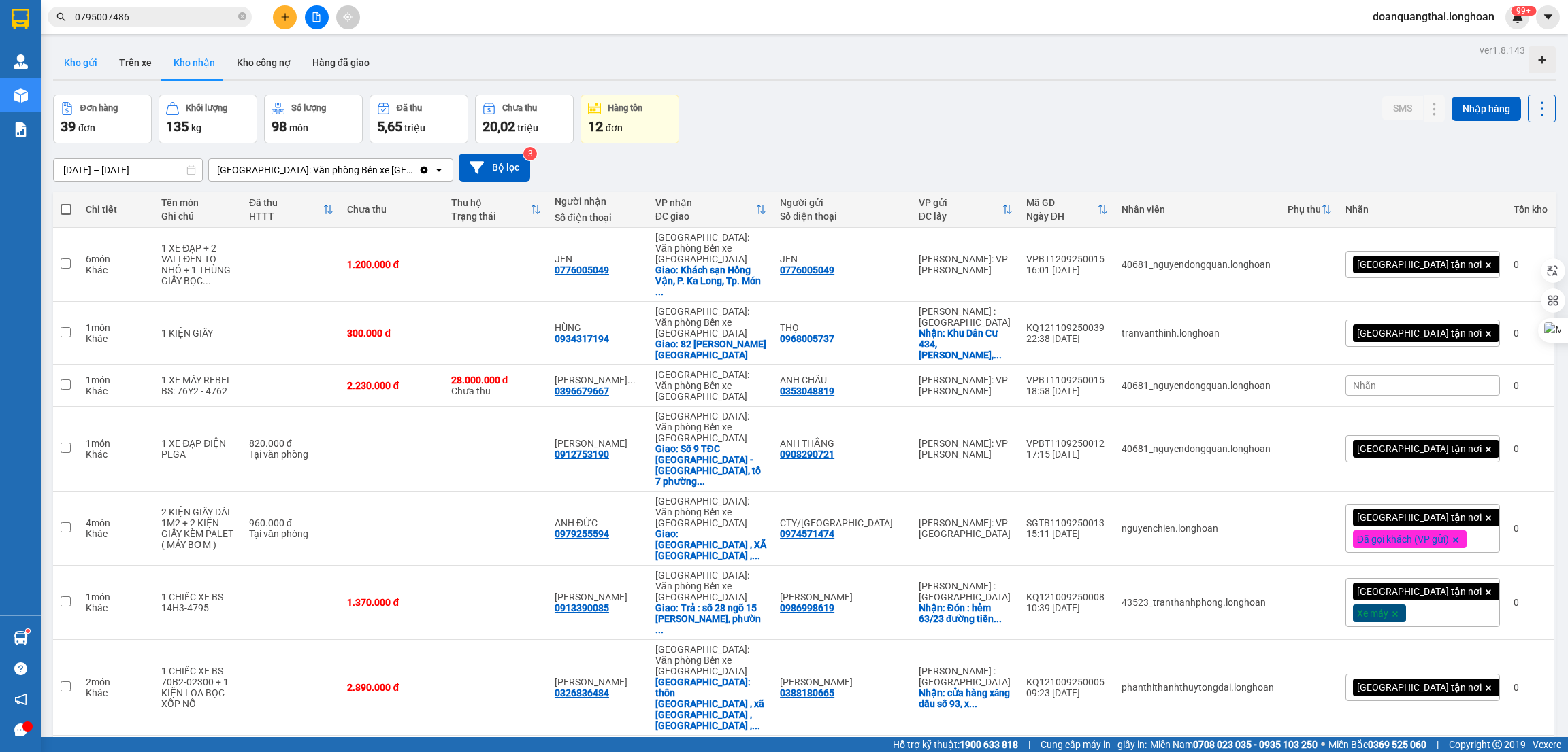
click at [84, 63] on button "Kho gửi" at bounding box center [80, 63] width 55 height 32
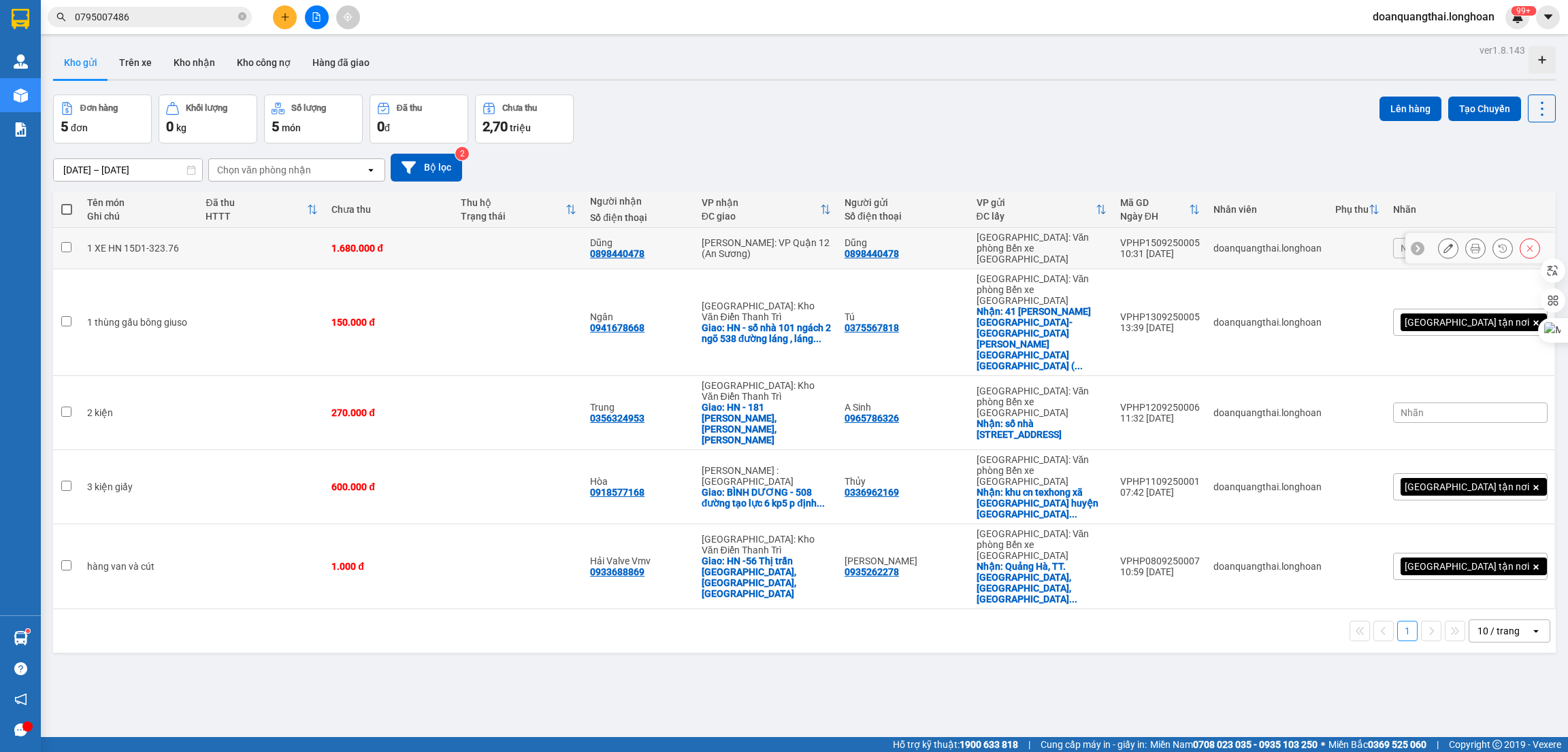
click at [1443, 244] on icon at bounding box center [1448, 248] width 9 height 9
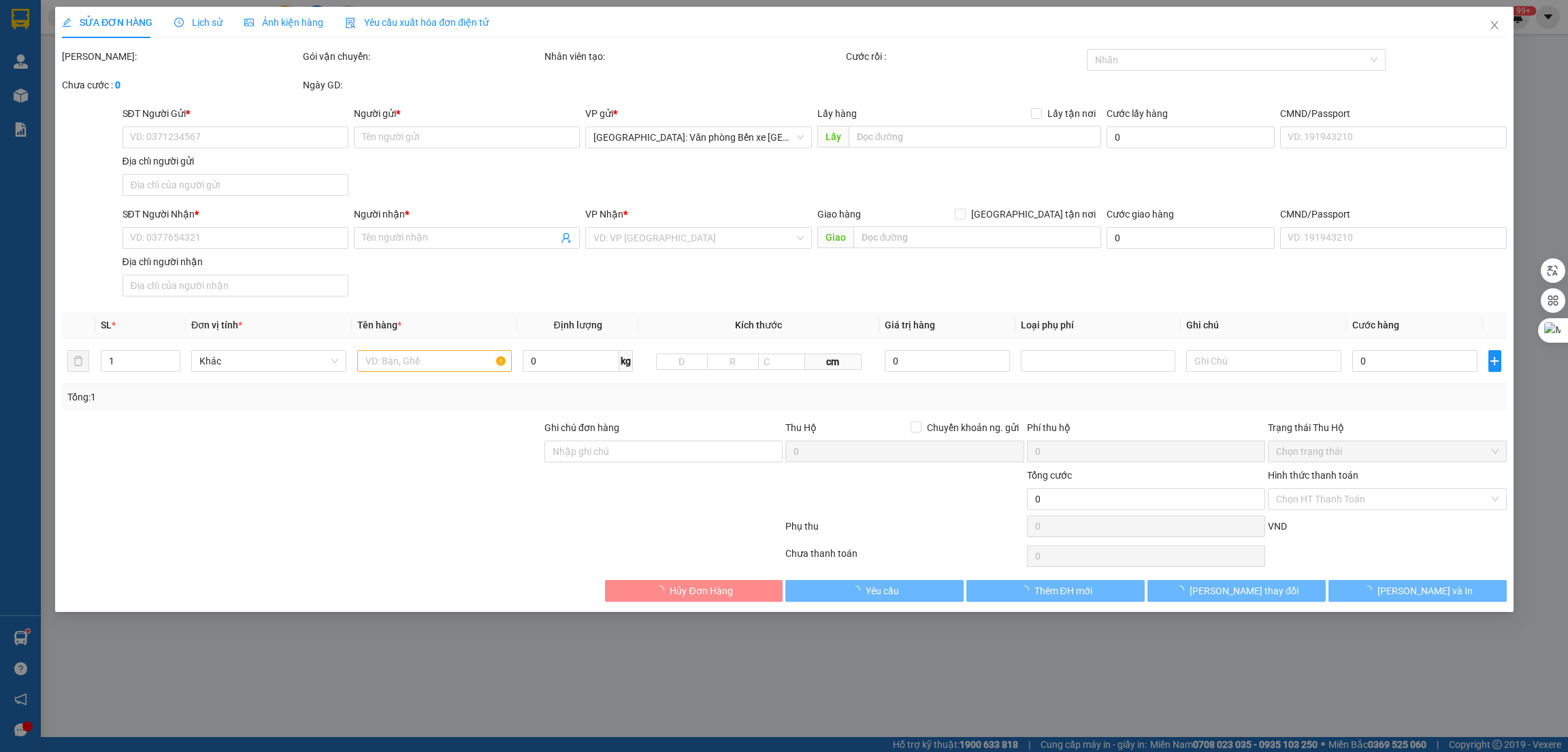
type input "0898440478"
type input "Dũng"
type input "0898440478"
type input "Dũng"
type input "1 CHÌA KHÓA +1 GIẤY TỜ XE BỎ CỐP XE"
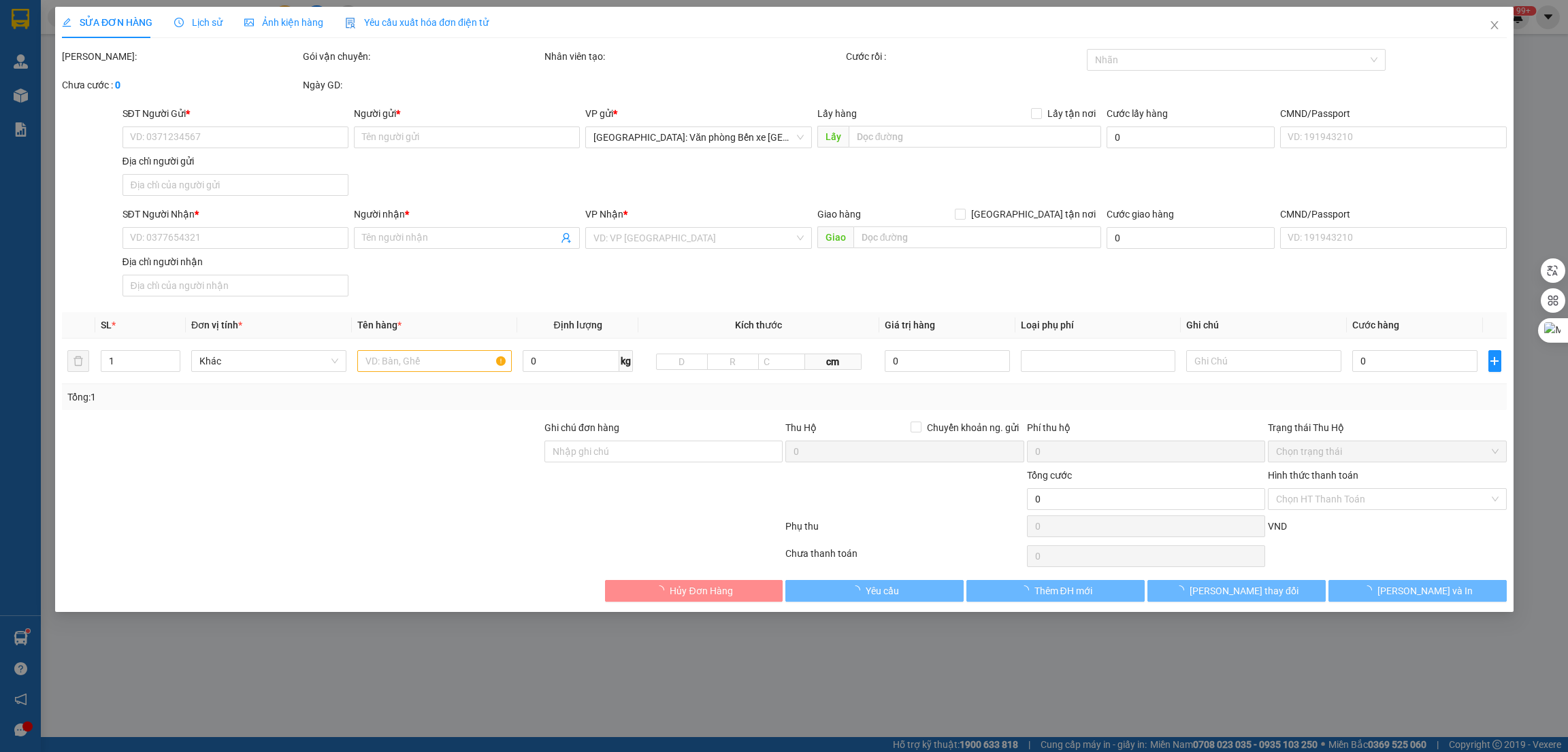
type input "1.680.000"
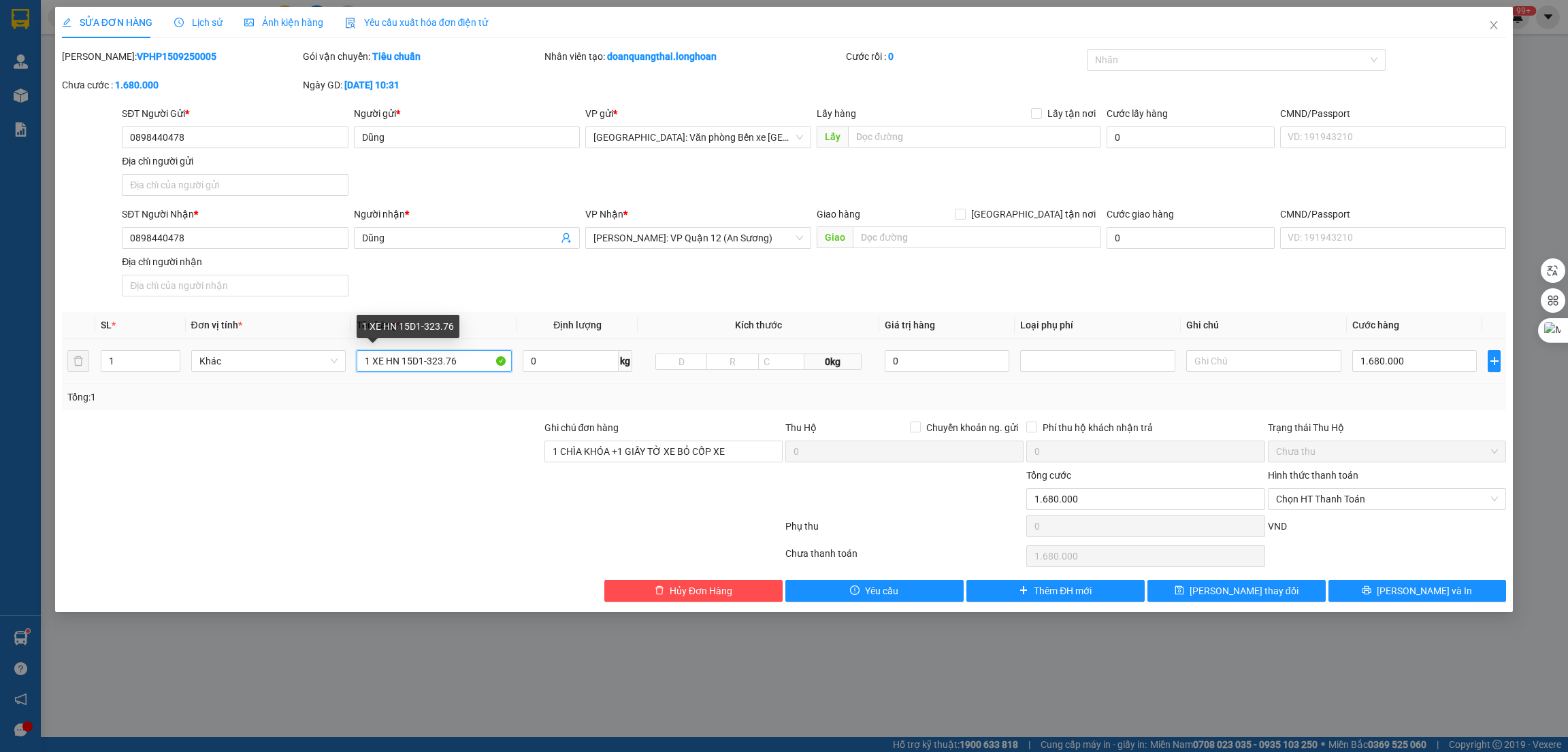
click at [392, 356] on input "1 XE HN 15D1-323.76" at bounding box center [434, 361] width 155 height 22
type input "1 XE SH nam 15D1-323.76"
click at [628, 479] on div at bounding box center [663, 492] width 241 height 48
click at [1378, 494] on span "Chọn HT Thanh Toán" at bounding box center [1387, 499] width 222 height 20
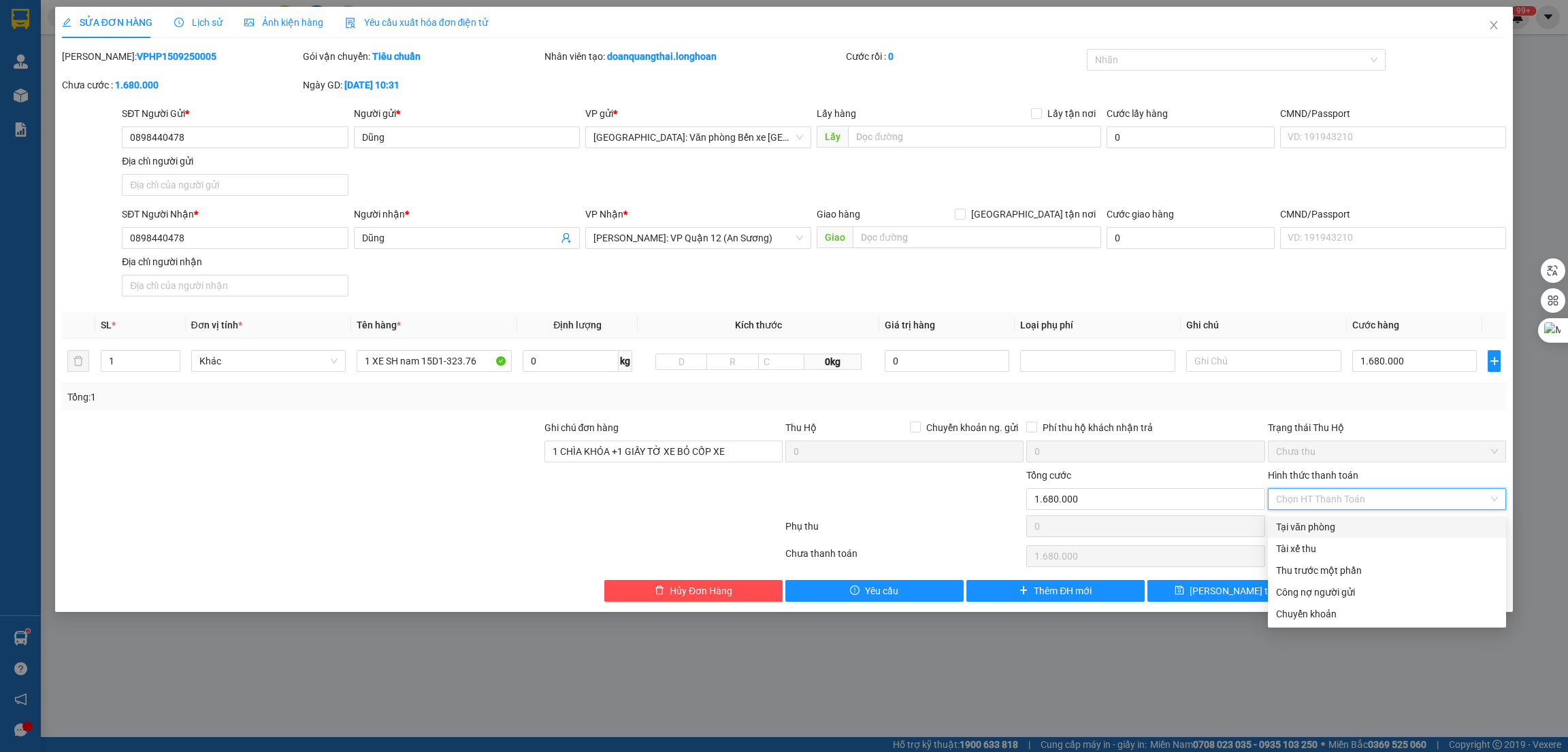
click at [1361, 522] on div "Tại văn phòng" at bounding box center [1387, 527] width 222 height 15
type input "0"
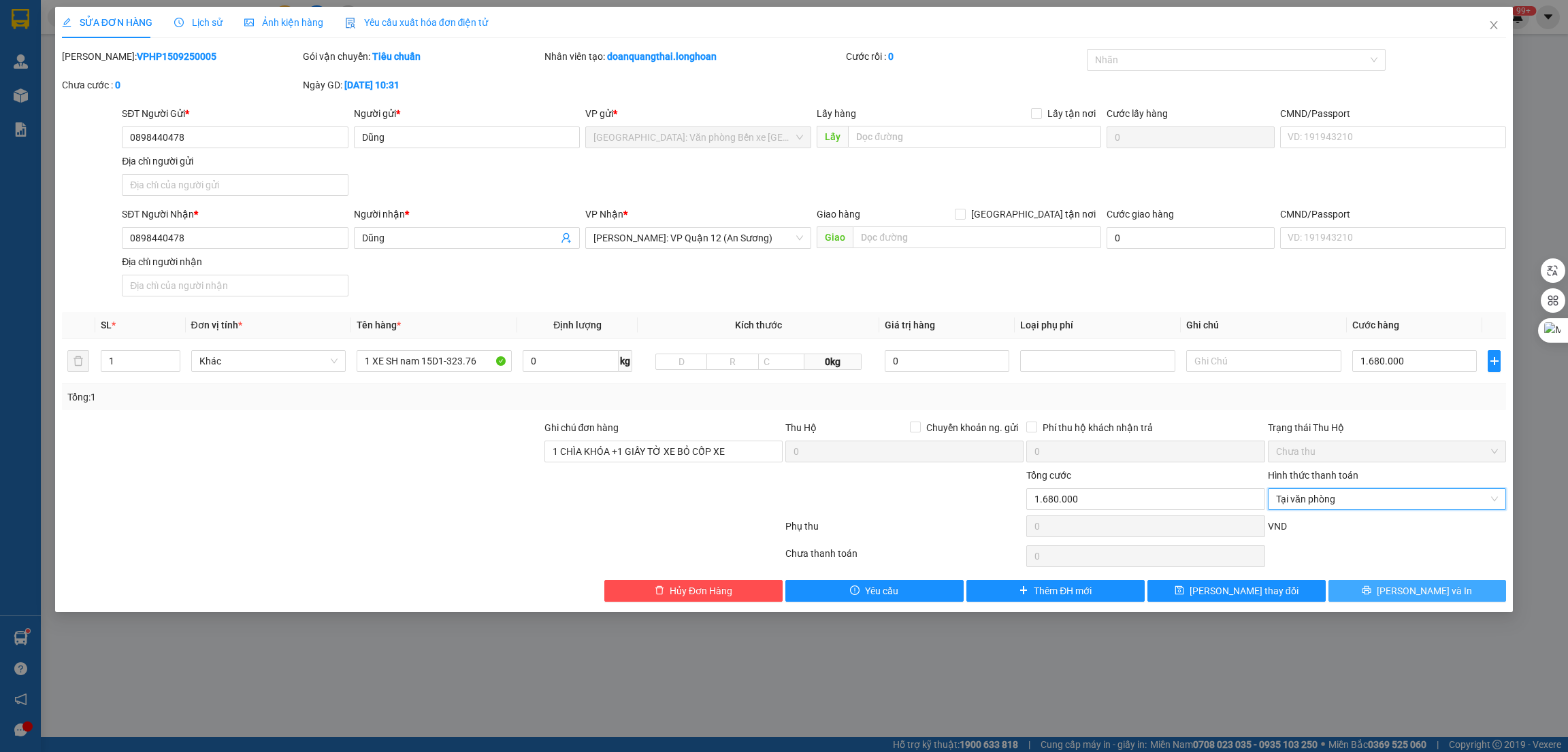
click at [1371, 595] on icon "printer" at bounding box center [1366, 590] width 9 height 9
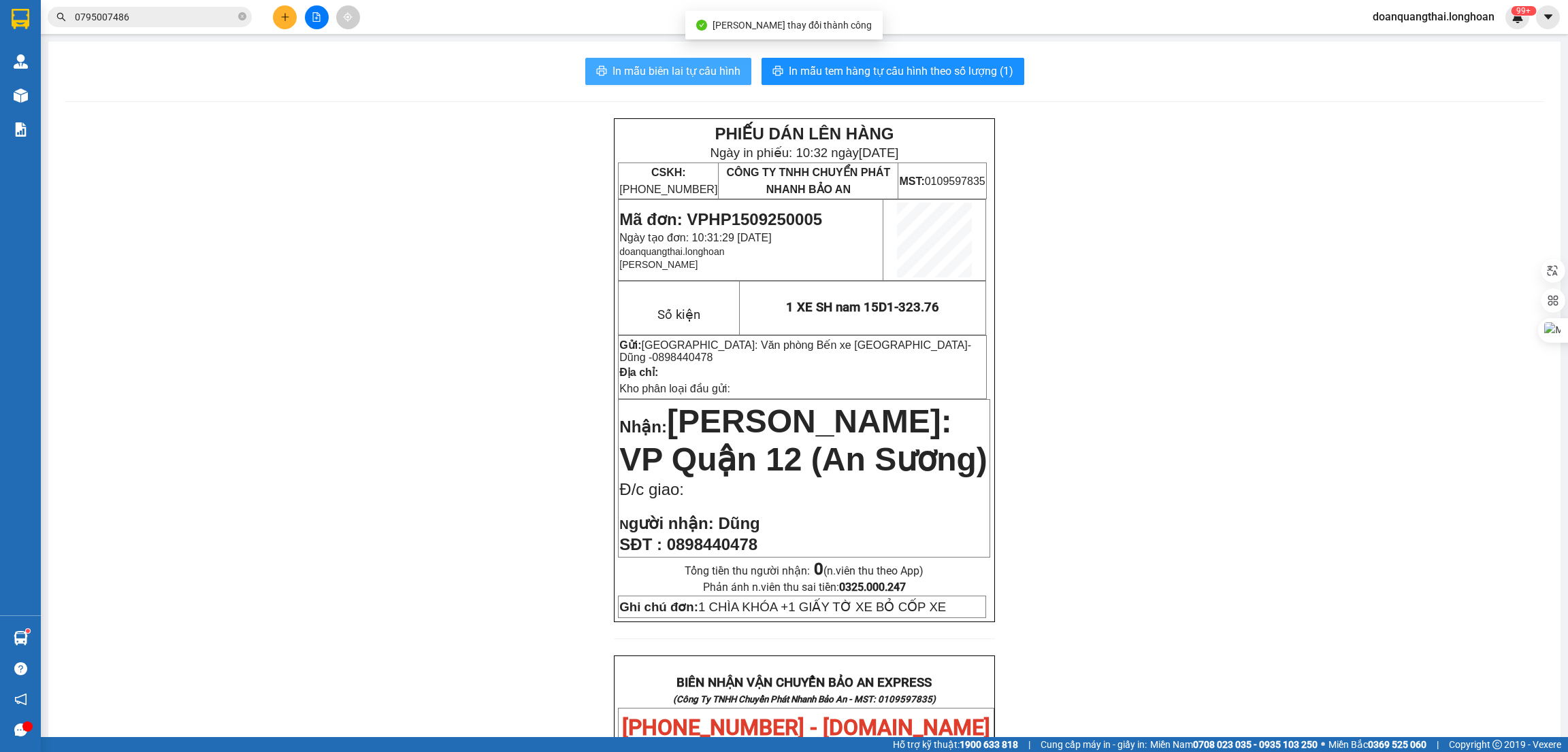
click at [697, 63] on span "In mẫu biên lai tự cấu hình" at bounding box center [676, 71] width 128 height 17
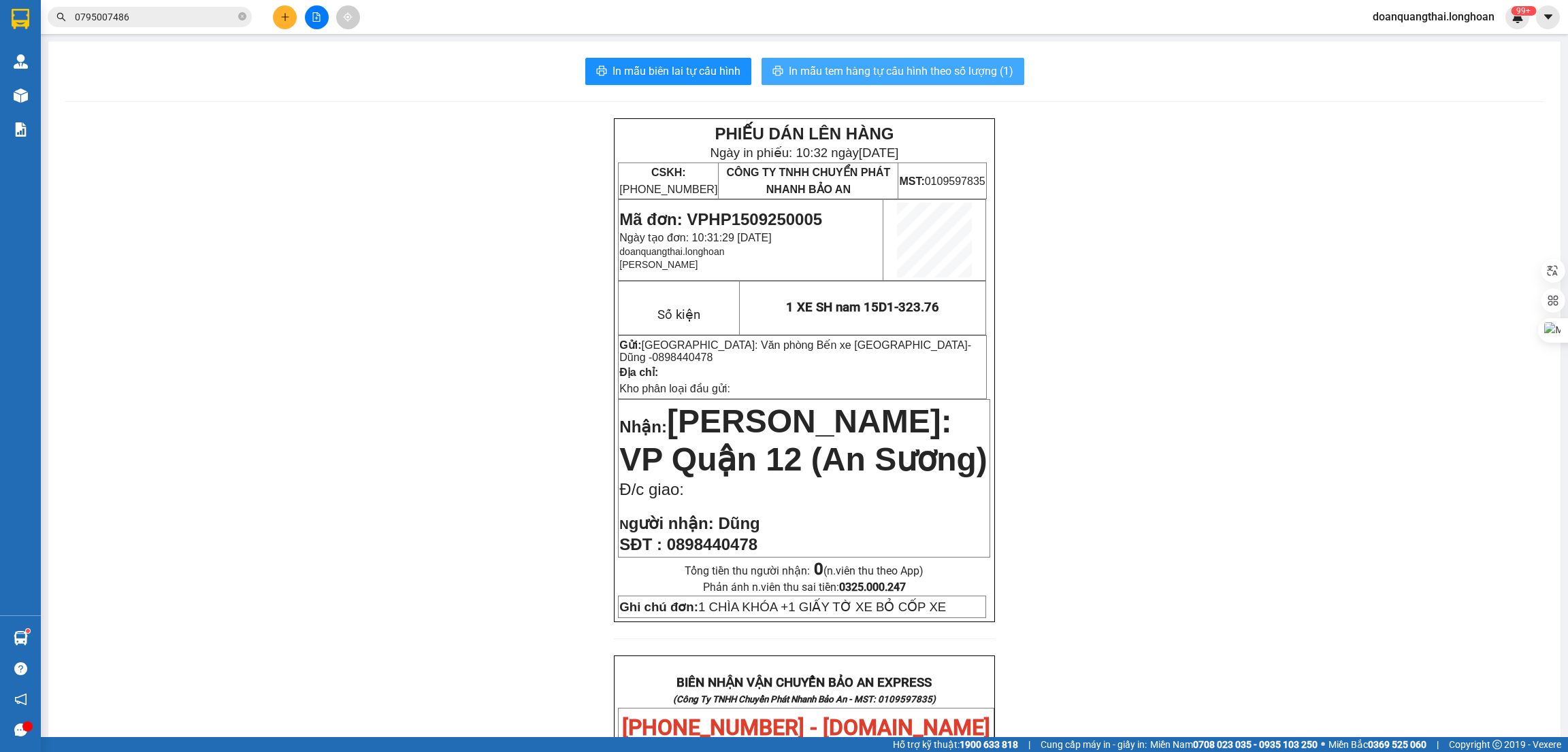
click at [846, 77] on span "In mẫu tem hàng tự cấu hình theo số lượng (1)" at bounding box center [901, 71] width 224 height 17
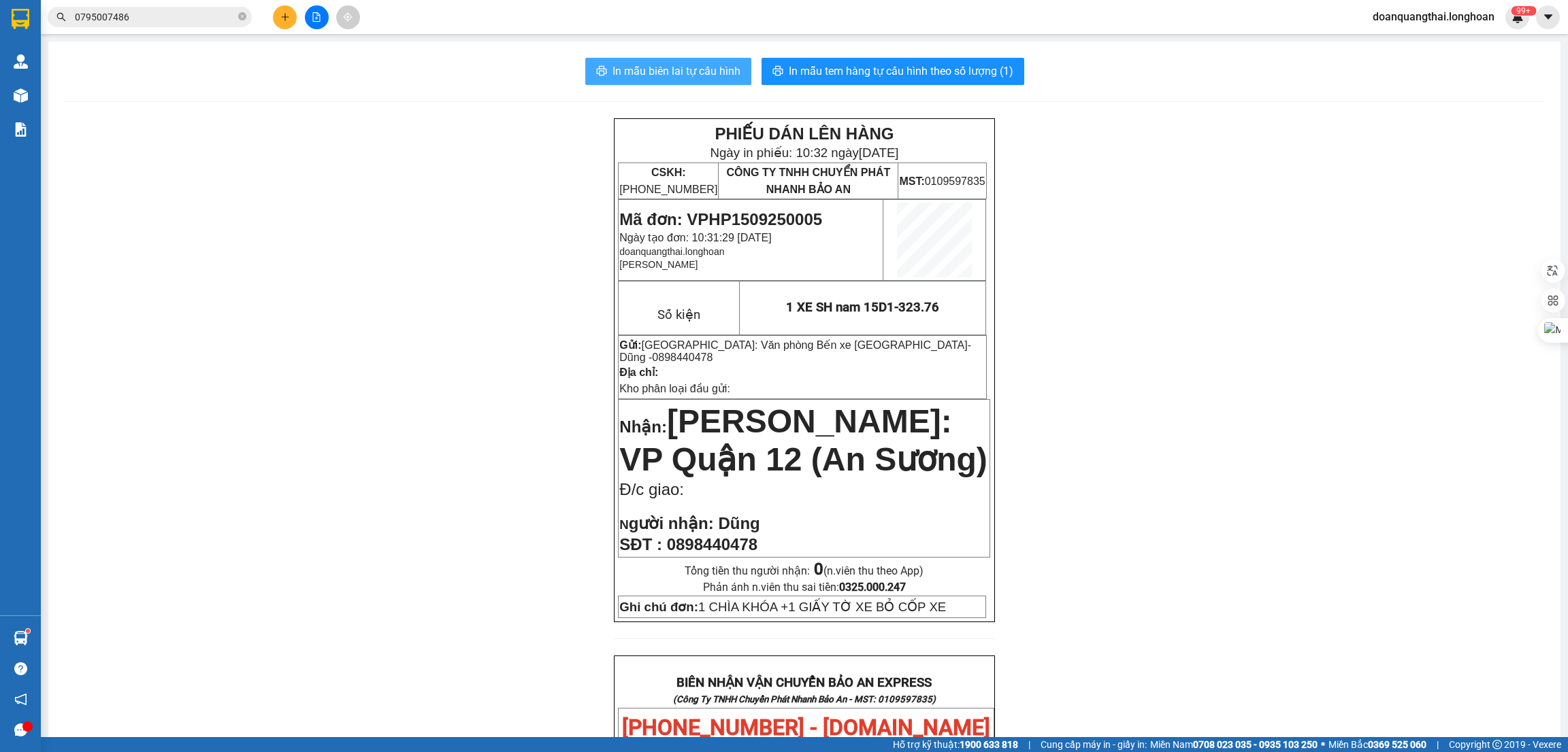
click at [685, 73] on span "In mẫu biên lai tự cấu hình" at bounding box center [676, 71] width 128 height 17
click at [672, 70] on span "In mẫu biên lai tự cấu hình" at bounding box center [676, 71] width 128 height 17
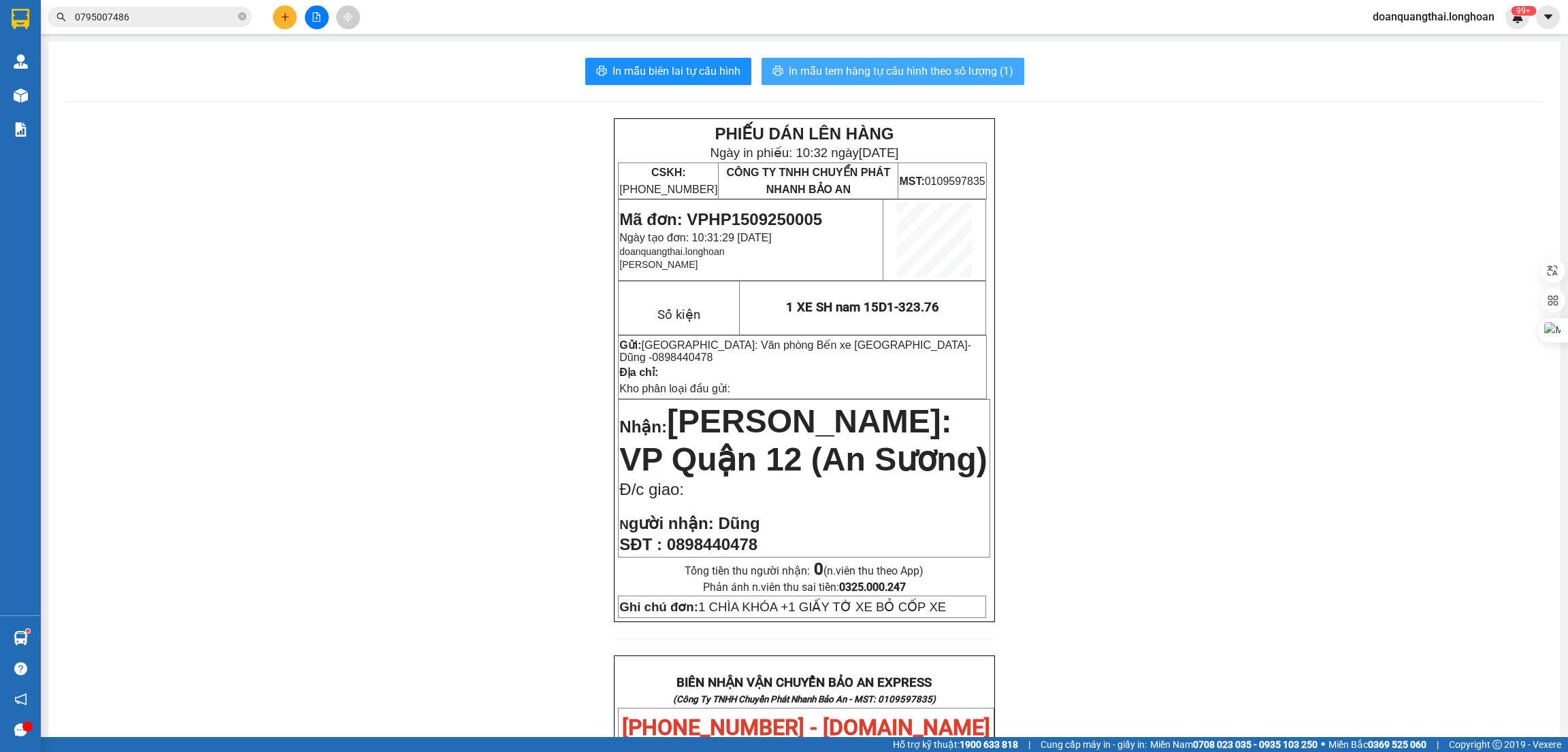
click at [873, 78] on span "In mẫu tem hàng tự cấu hình theo số lượng (1)" at bounding box center [901, 71] width 224 height 17
click at [128, 15] on input "0795007486" at bounding box center [155, 16] width 160 height 15
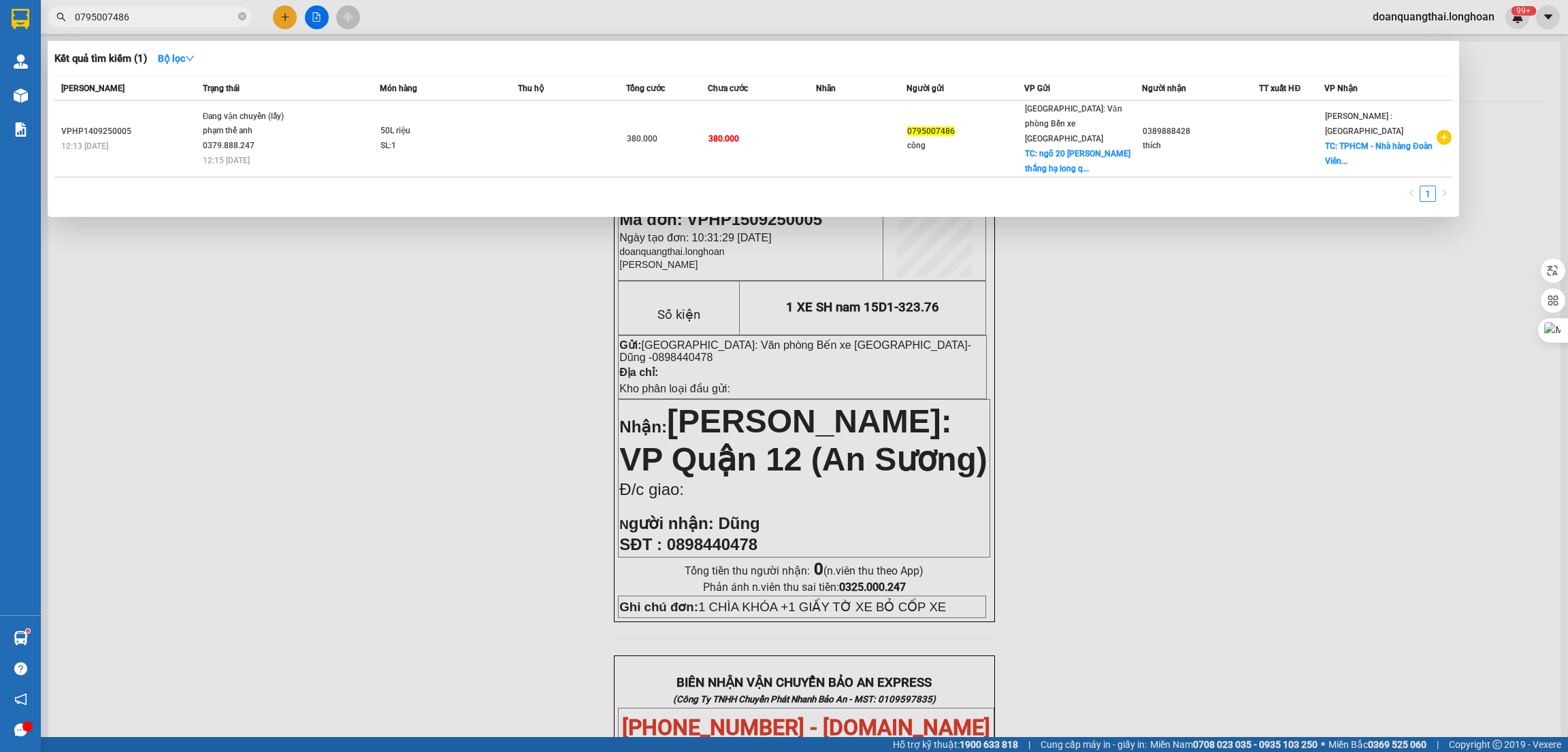
click at [128, 15] on input "0795007486" at bounding box center [155, 16] width 160 height 15
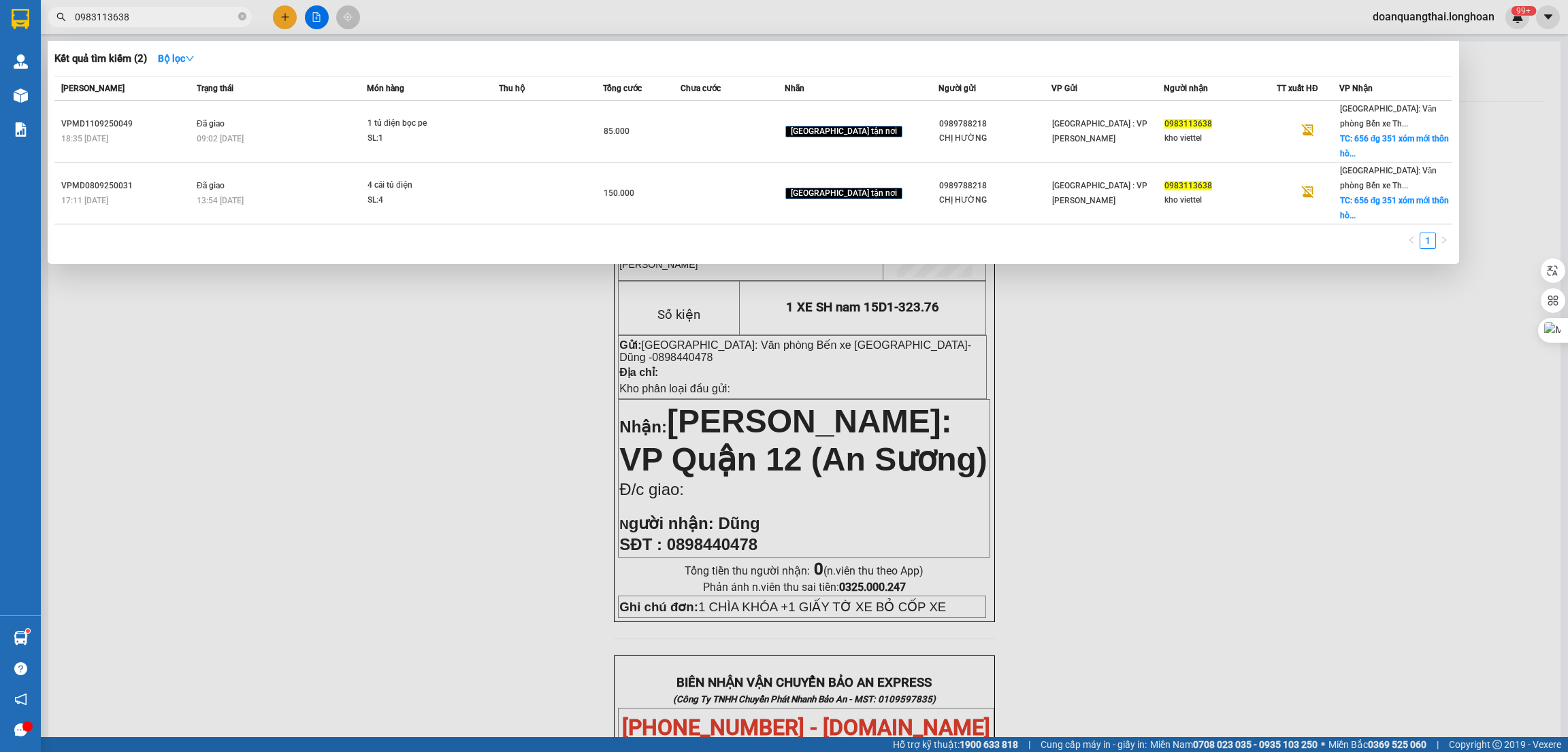
type input "0983113638"
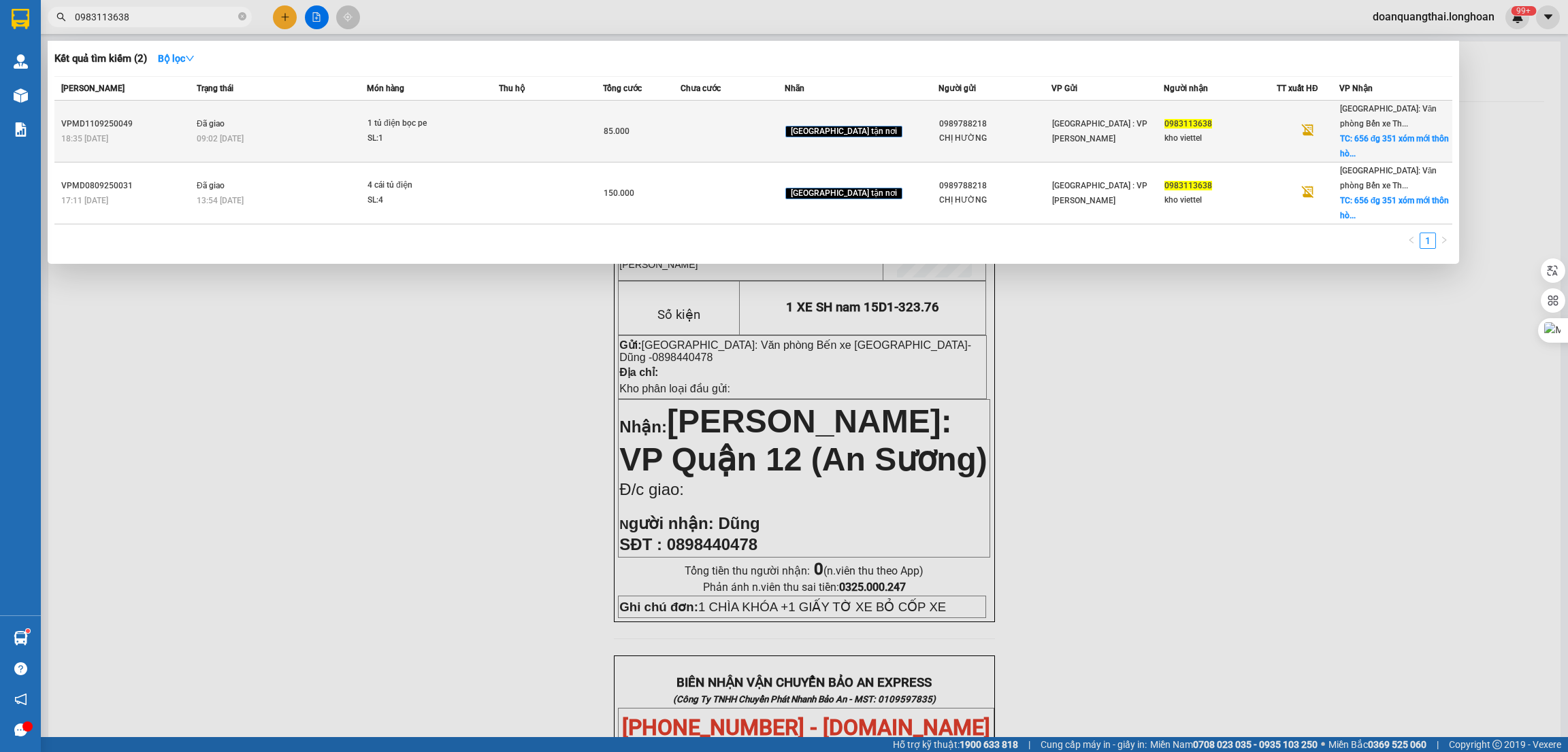
click at [406, 128] on div "1 tủ điện bọc pe" at bounding box center [419, 123] width 102 height 15
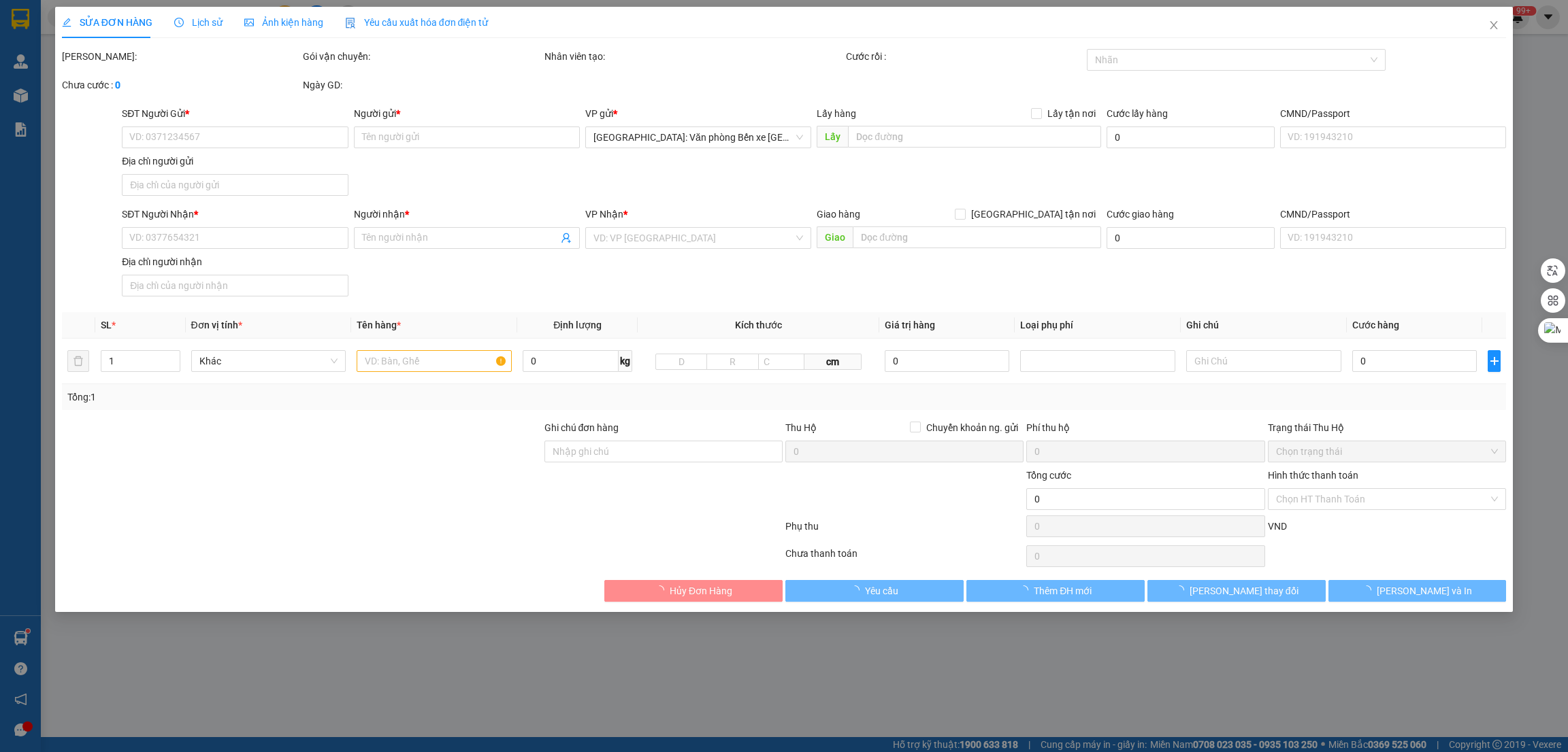
click at [279, 18] on span "Ảnh kiện hàng" at bounding box center [284, 22] width 79 height 11
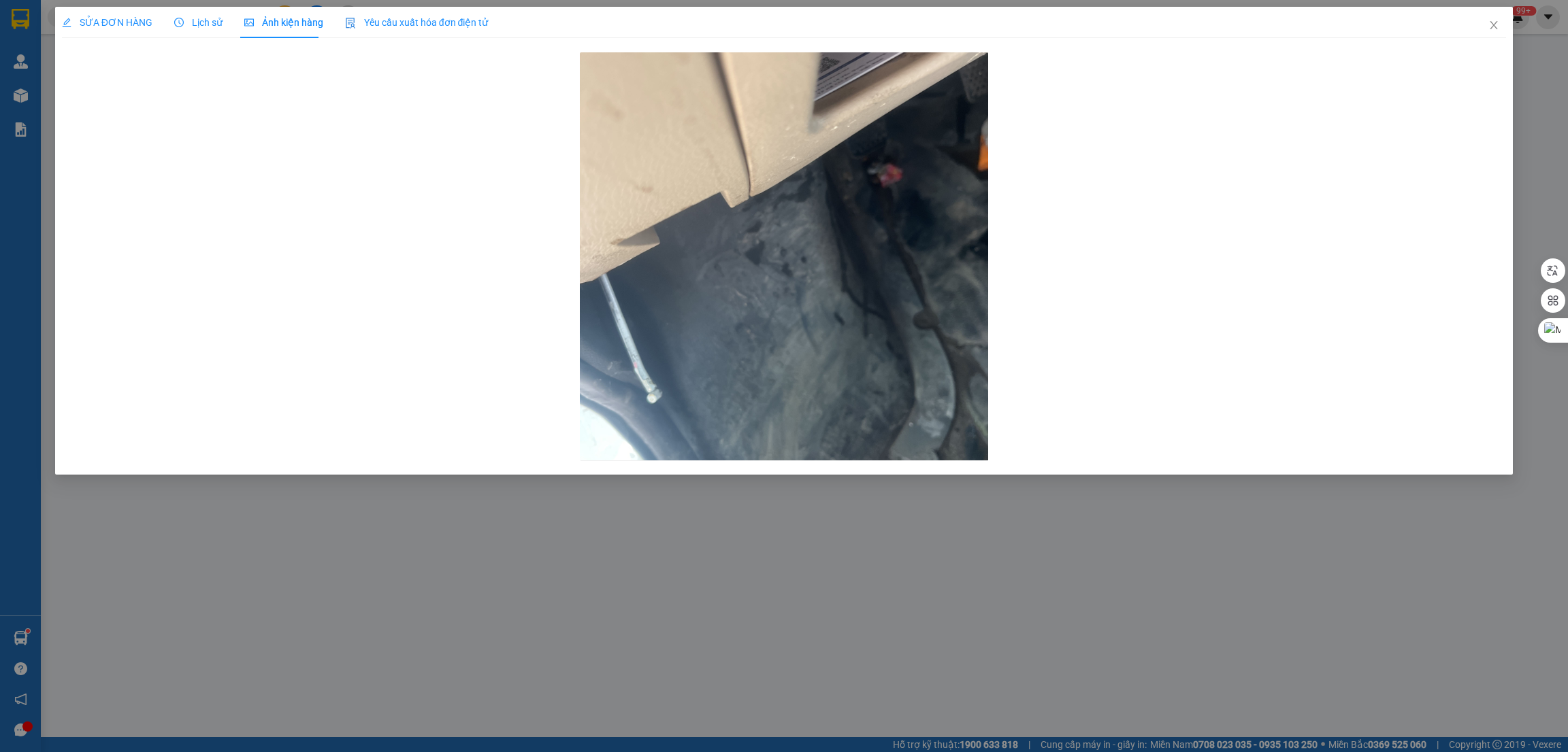
click at [205, 10] on div "Lịch sử" at bounding box center [198, 22] width 48 height 31
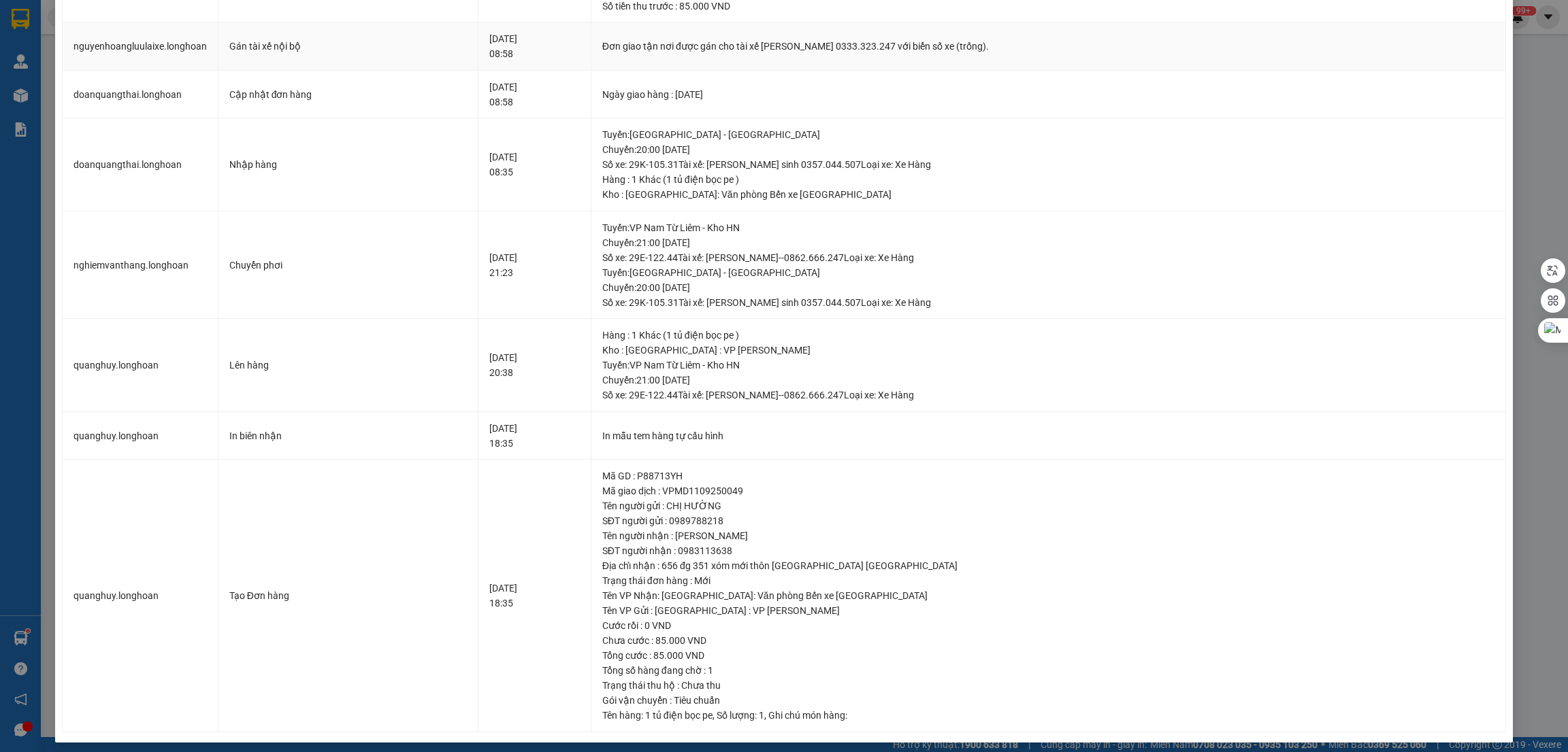
scroll to position [308, 0]
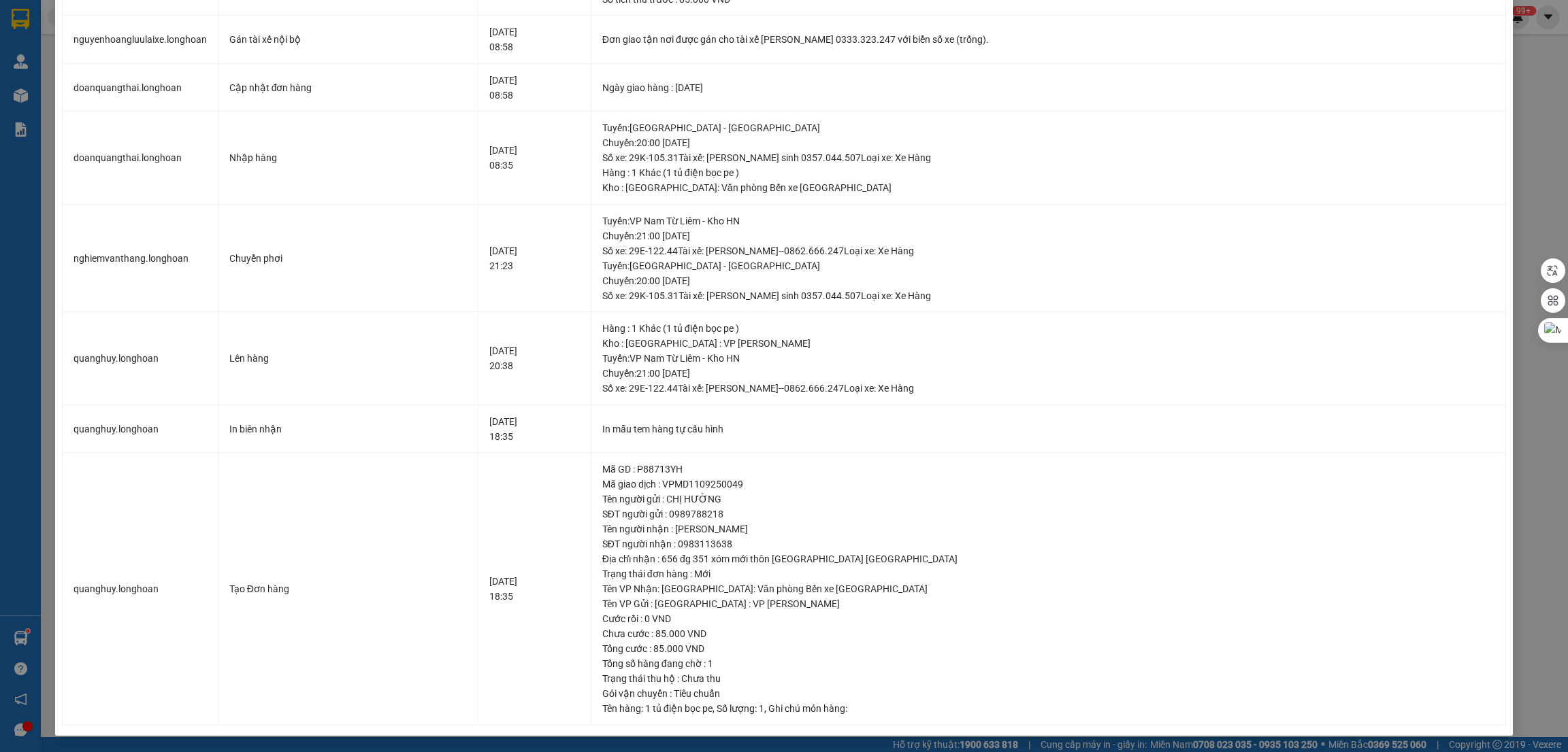
click at [1535, 107] on div "SỬA ĐƠN HÀNG Lịch sử Ảnh kiện hàng Yêu cầu xuất hóa đơn điện tử Total Paid Fee …" at bounding box center [784, 376] width 1568 height 752
